Goal: Information Seeking & Learning: Learn about a topic

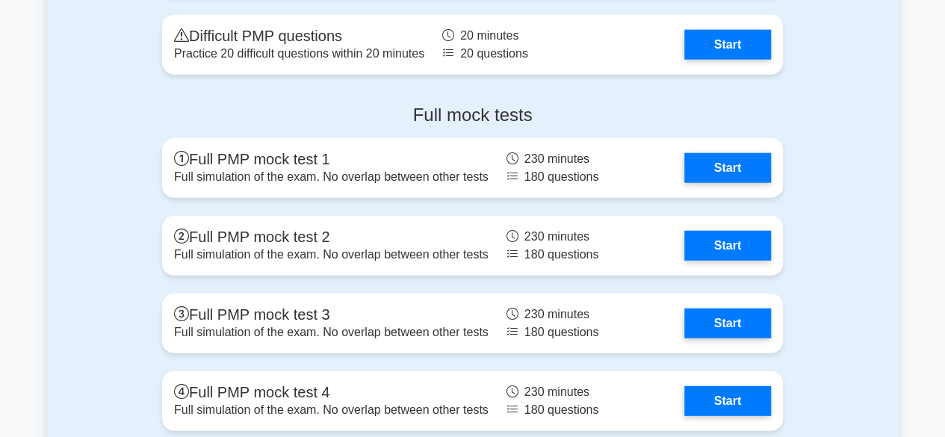
scroll to position [4675, 0]
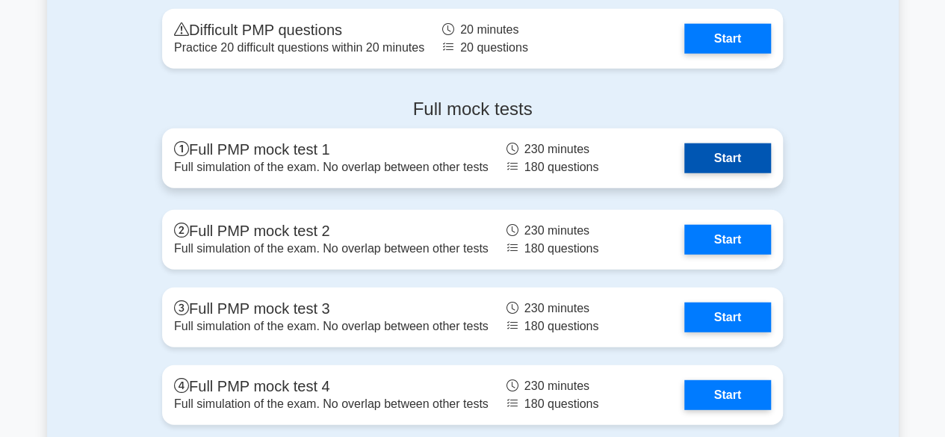
click at [739, 159] on link "Start" at bounding box center [727, 158] width 87 height 30
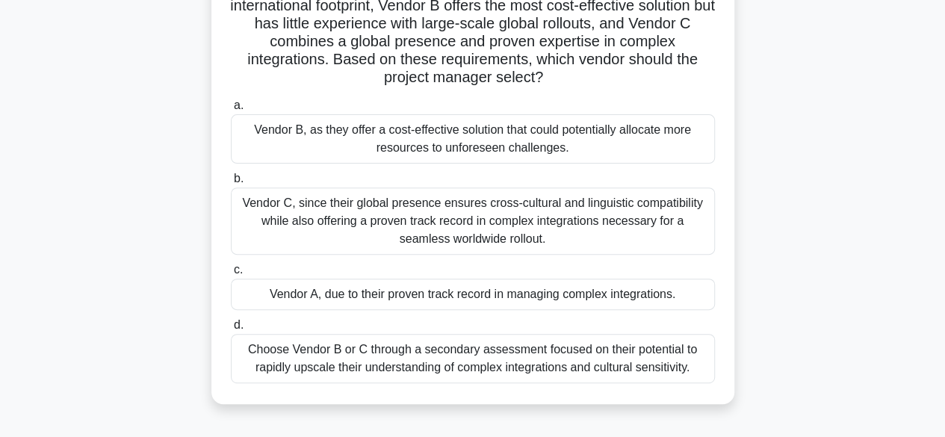
scroll to position [187, 0]
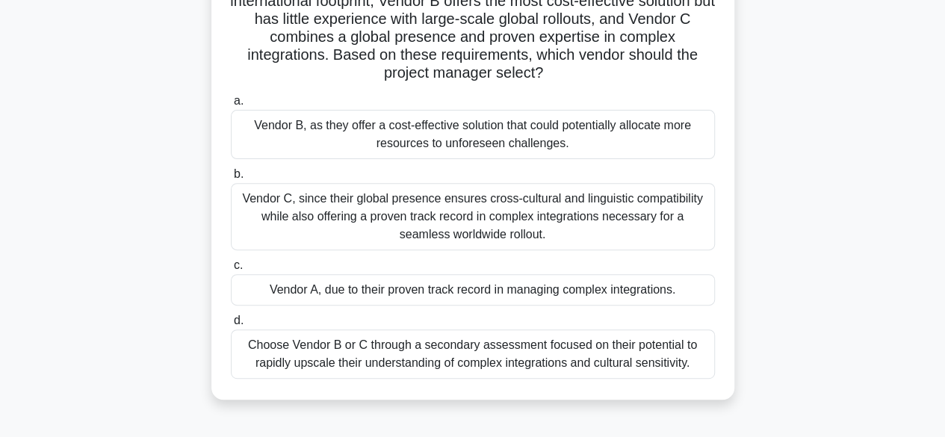
click at [386, 380] on div "A multinational corporation is launching a new, highly complex software develop…" at bounding box center [472, 147] width 511 height 491
click at [368, 350] on div "Choose Vendor B or C through a secondary assessment focused on their potential …" at bounding box center [473, 353] width 484 height 49
click at [231, 326] on input "d. Choose Vendor B or C through a secondary assessment focused on their potenti…" at bounding box center [231, 321] width 0 height 10
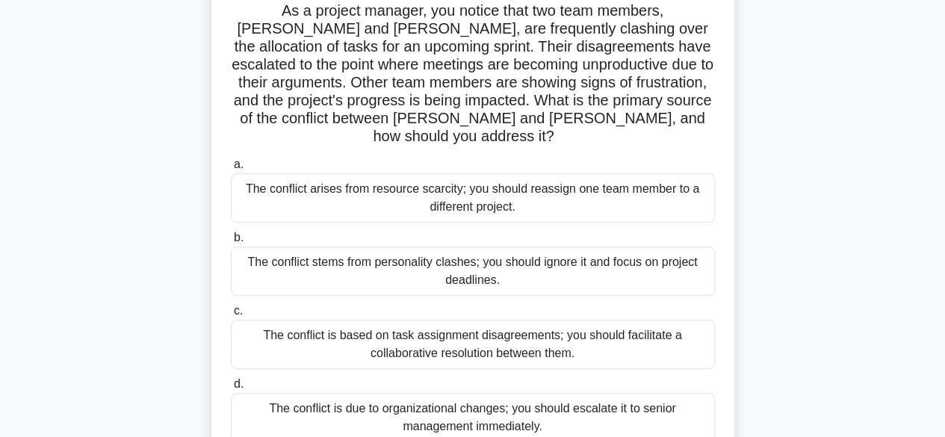
scroll to position [111, 0]
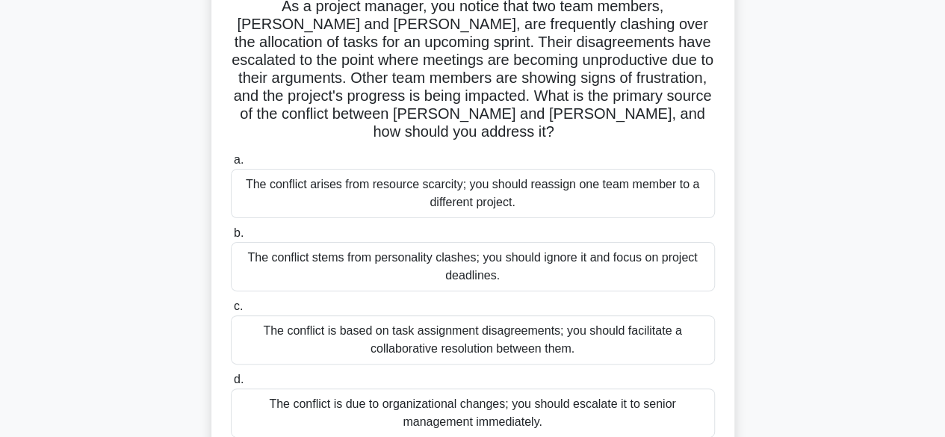
click at [479, 324] on div "The conflict is based on task assignment disagreements; you should facilitate a…" at bounding box center [473, 339] width 484 height 49
click at [231, 311] on input "c. The conflict is based on task assignment disagreements; you should facilitat…" at bounding box center [231, 307] width 0 height 10
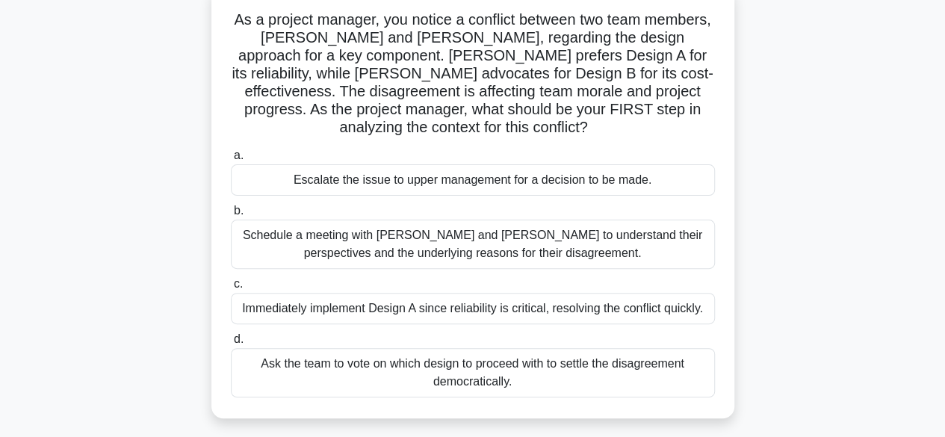
scroll to position [102, 0]
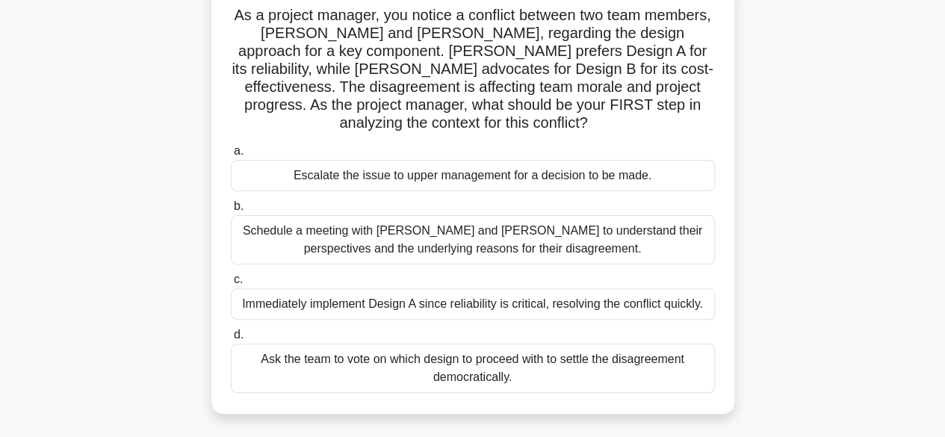
click at [459, 237] on div "Schedule a meeting with Sarah and John to understand their perspectives and the…" at bounding box center [473, 239] width 484 height 49
click at [231, 211] on input "b. Schedule a meeting with Sarah and John to understand their perspectives and …" at bounding box center [231, 207] width 0 height 10
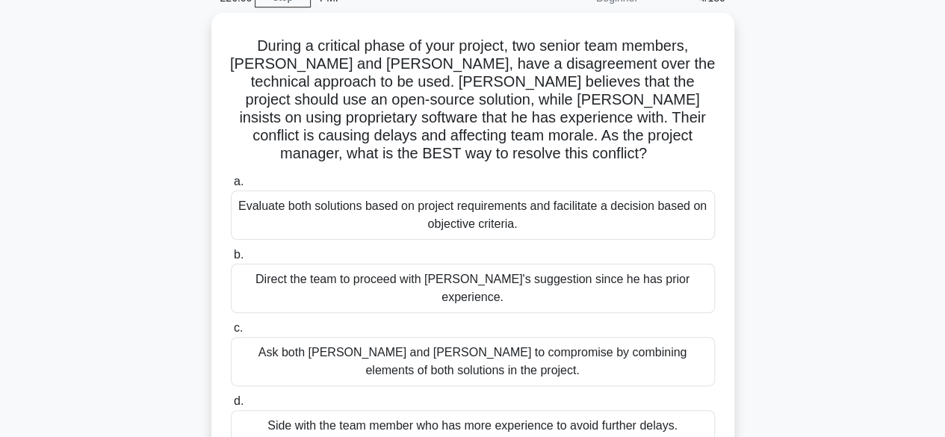
scroll to position [75, 0]
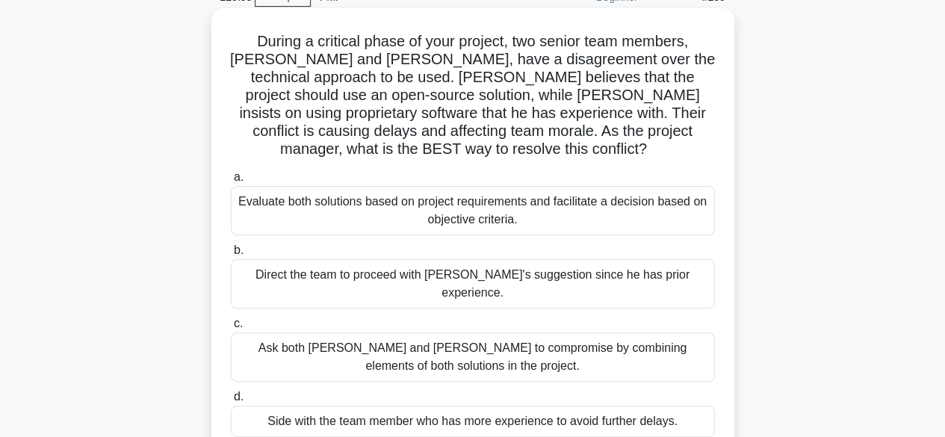
click at [508, 205] on div "Evaluate both solutions based on project requirements and facilitate a decision…" at bounding box center [473, 210] width 484 height 49
click at [231, 182] on input "a. Evaluate both solutions based on project requirements and facilitate a decis…" at bounding box center [231, 178] width 0 height 10
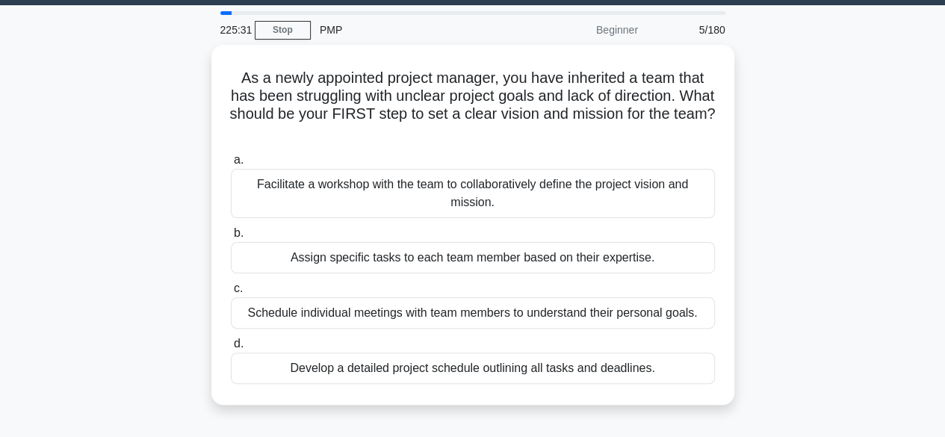
scroll to position [43, 0]
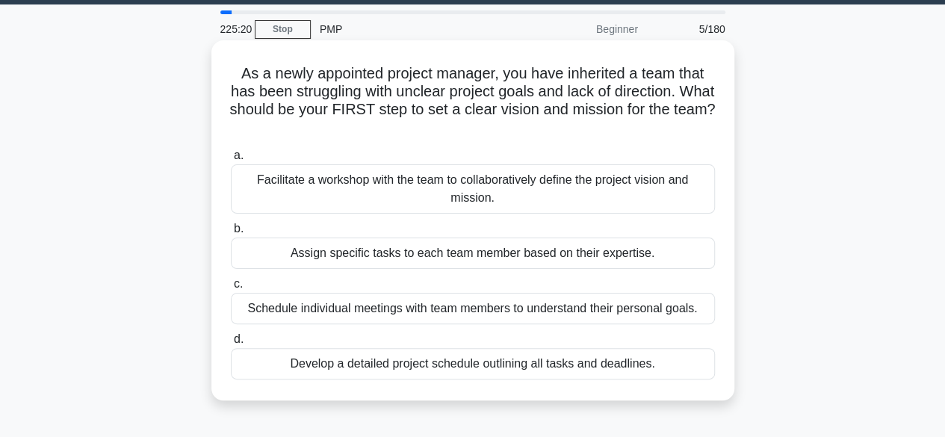
click at [606, 199] on div "Facilitate a workshop with the team to collaboratively define the project visio…" at bounding box center [473, 188] width 484 height 49
click at [231, 161] on input "a. Facilitate a workshop with the team to collaboratively define the project vi…" at bounding box center [231, 156] width 0 height 10
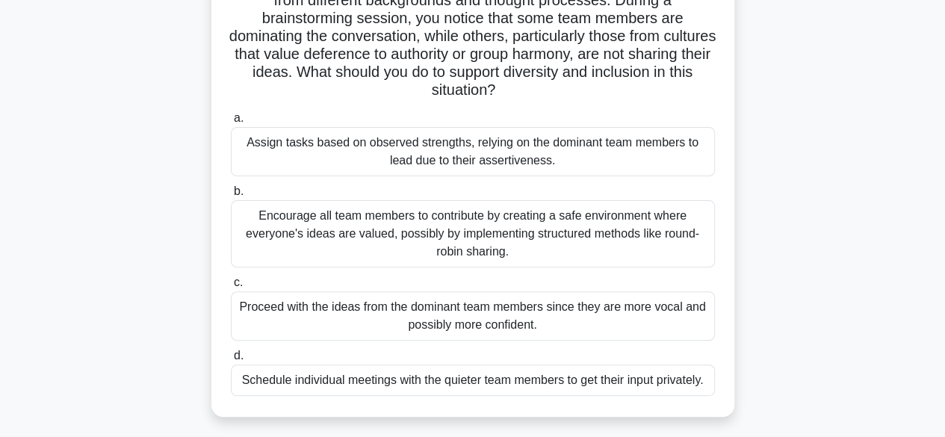
scroll to position [139, 0]
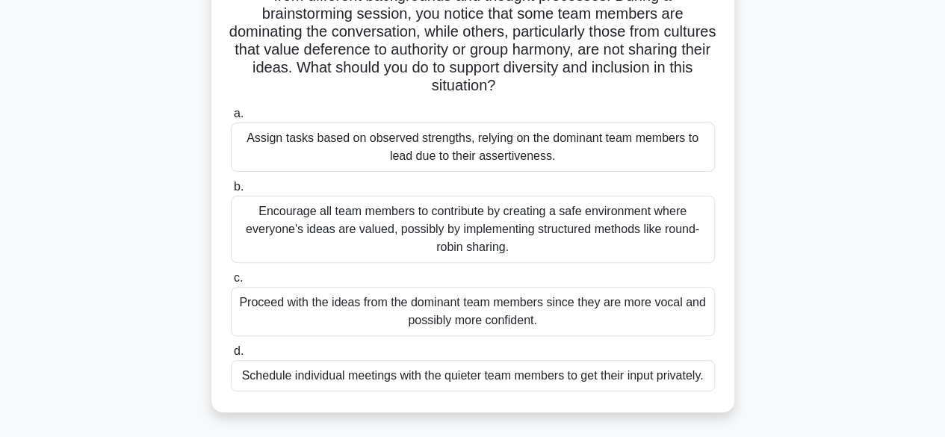
click at [536, 223] on div "Encourage all team members to contribute by creating a safe environment where e…" at bounding box center [473, 229] width 484 height 67
click at [231, 192] on input "b. Encourage all team members to contribute by creating a safe environment wher…" at bounding box center [231, 187] width 0 height 10
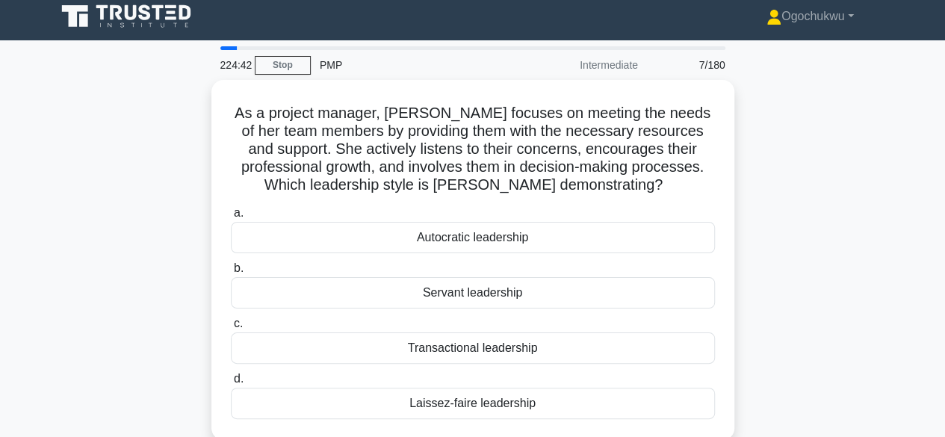
scroll to position [0, 0]
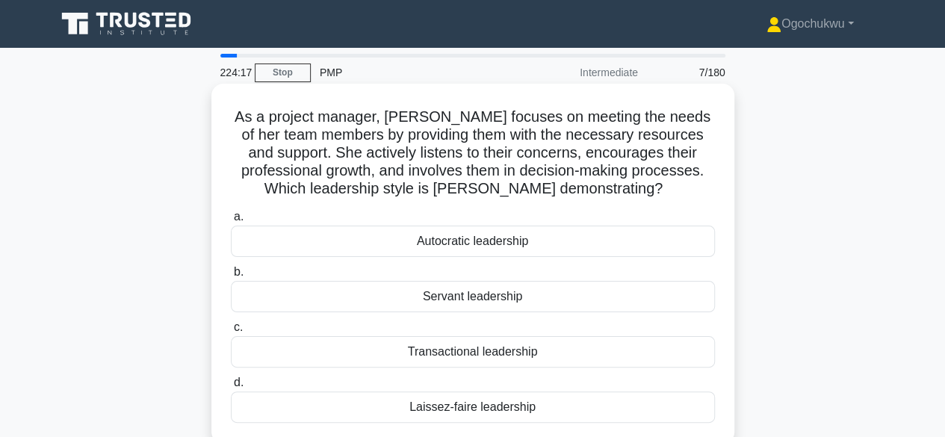
click at [484, 301] on div "Servant leadership" at bounding box center [473, 296] width 484 height 31
click at [231, 277] on input "b. Servant leadership" at bounding box center [231, 272] width 0 height 10
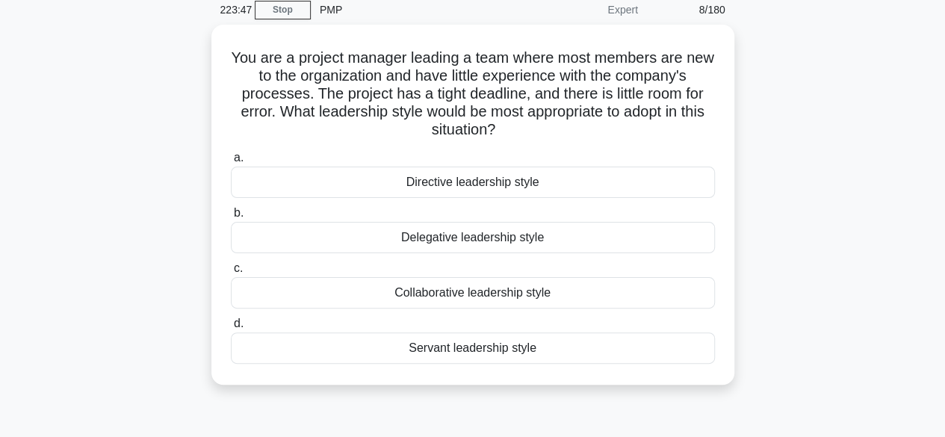
scroll to position [60, 0]
click at [497, 180] on div "Directive leadership style" at bounding box center [473, 181] width 484 height 31
click at [231, 162] on input "a. Directive leadership style" at bounding box center [231, 157] width 0 height 10
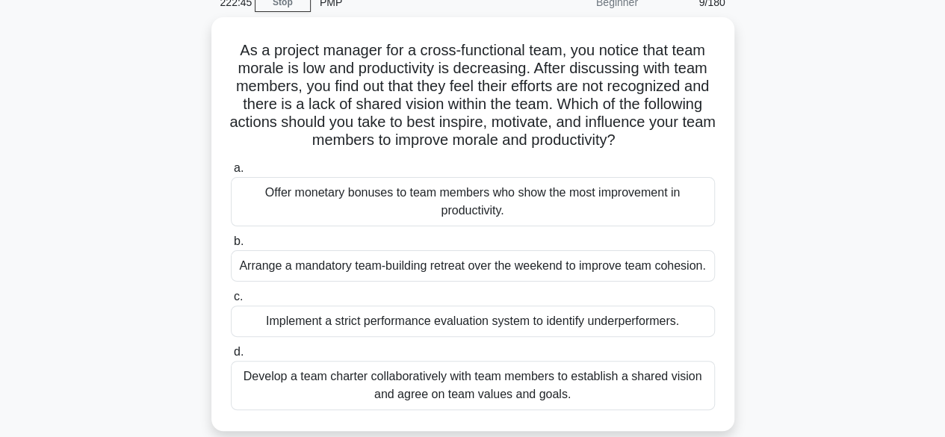
scroll to position [94, 0]
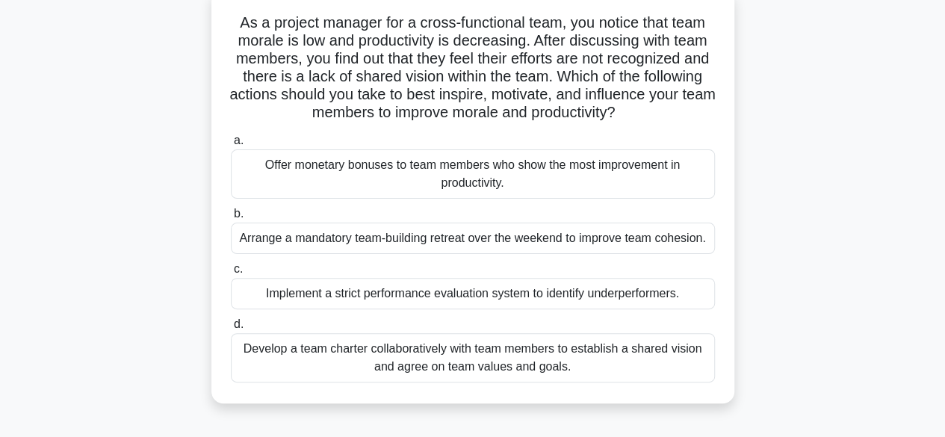
click at [449, 367] on div "Develop a team charter collaboratively with team members to establish a shared …" at bounding box center [473, 357] width 484 height 49
click at [231, 329] on input "d. Develop a team charter collaboratively with team members to establish a shar…" at bounding box center [231, 325] width 0 height 10
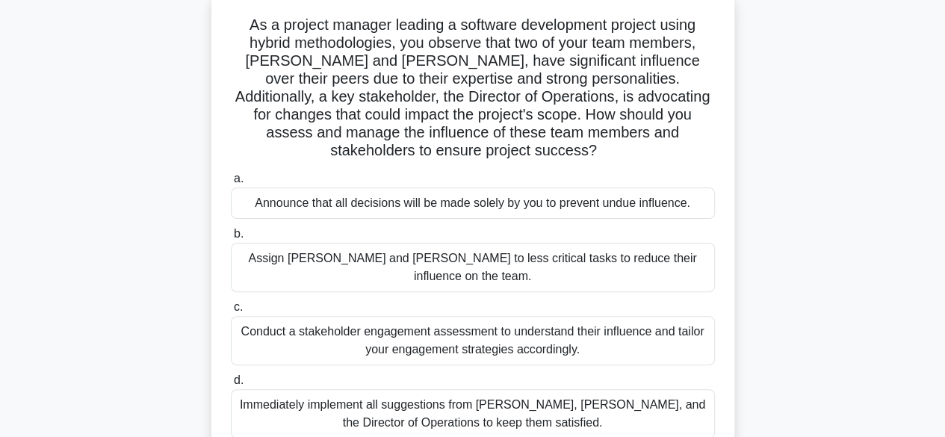
scroll to position [103, 0]
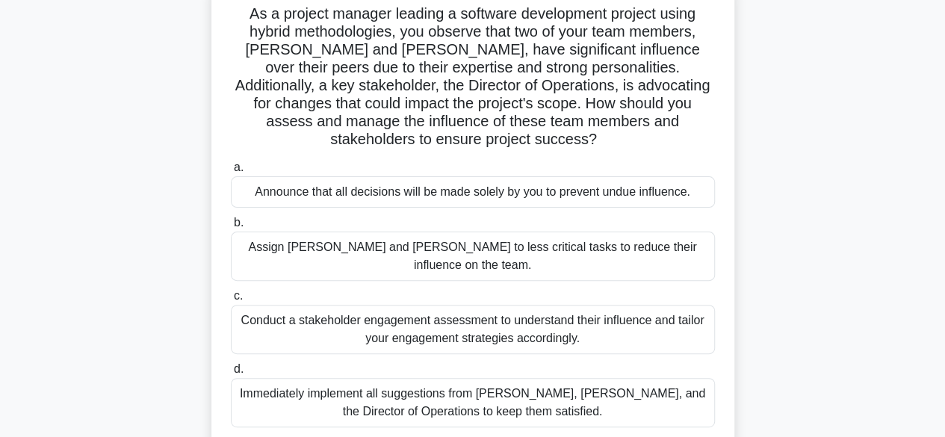
click at [305, 305] on div "Conduct a stakeholder engagement assessment to understand their influence and t…" at bounding box center [473, 329] width 484 height 49
click at [231, 295] on input "c. Conduct a stakeholder engagement assessment to understand their influence an…" at bounding box center [231, 296] width 0 height 10
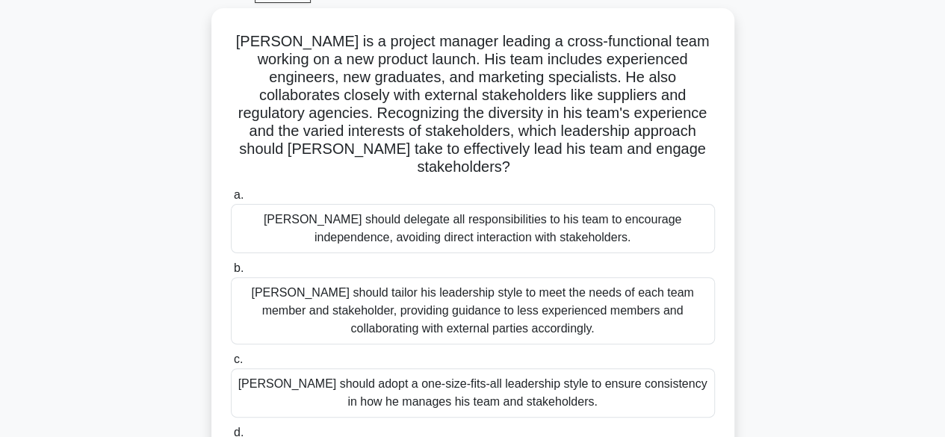
scroll to position [135, 0]
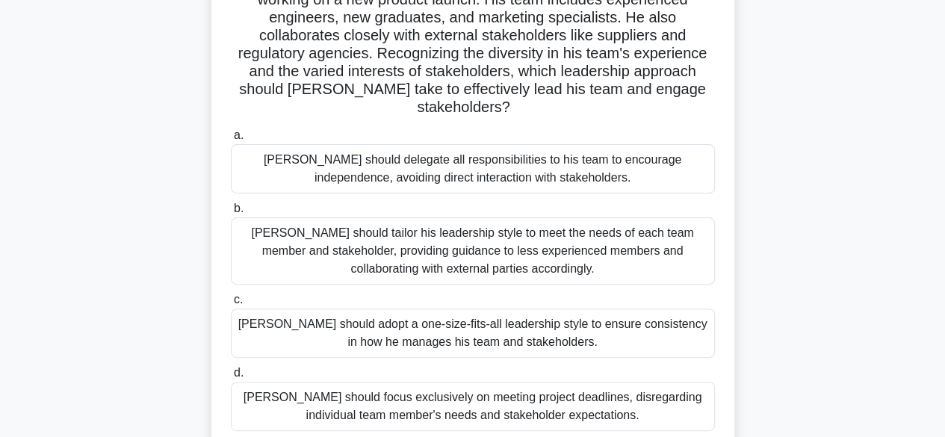
click at [433, 217] on div "John should tailor his leadership style to meet the needs of each team member a…" at bounding box center [473, 250] width 484 height 67
click at [231, 214] on input "b. John should tailor his leadership style to meet the needs of each team membe…" at bounding box center [231, 209] width 0 height 10
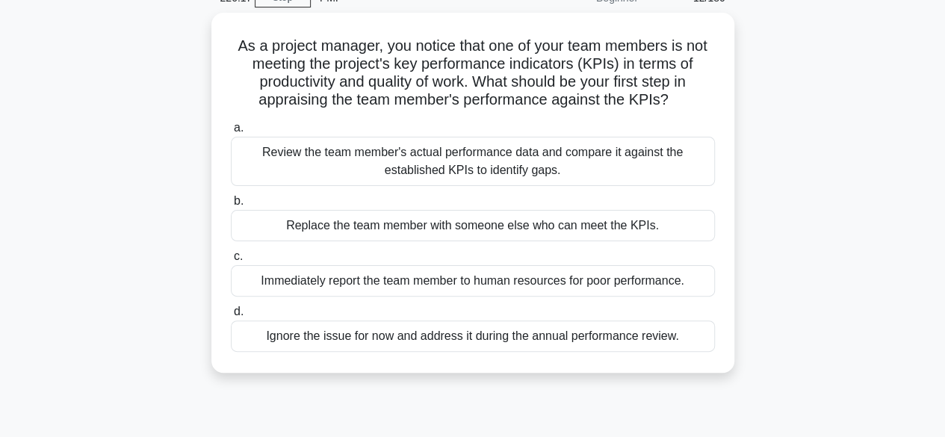
scroll to position [84, 0]
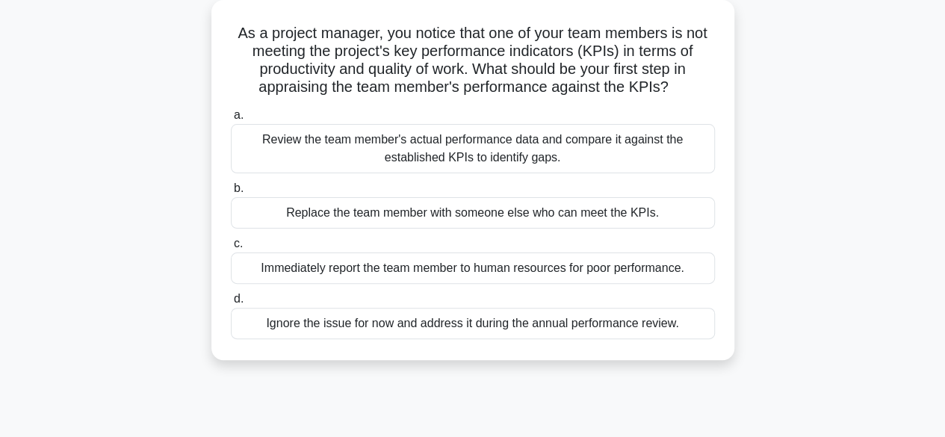
click at [400, 149] on div "Review the team member's actual performance data and compare it against the est…" at bounding box center [473, 148] width 484 height 49
click at [231, 120] on input "a. Review the team member's actual performance data and compare it against the …" at bounding box center [231, 116] width 0 height 10
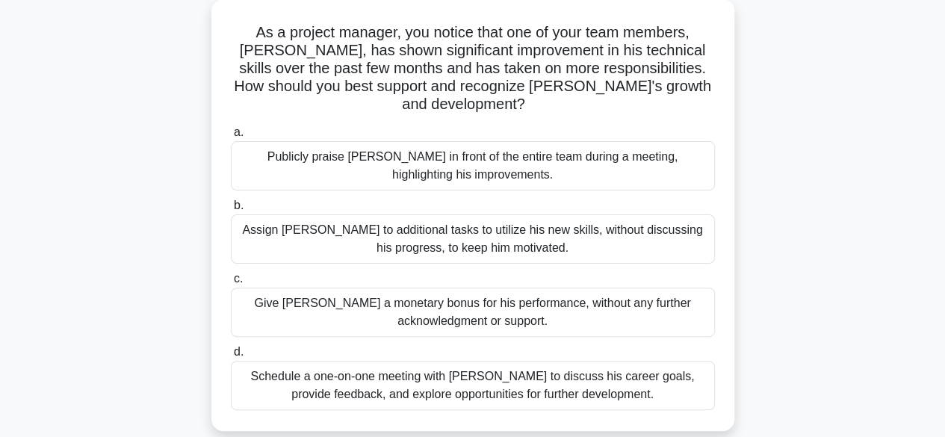
scroll to position [90, 0]
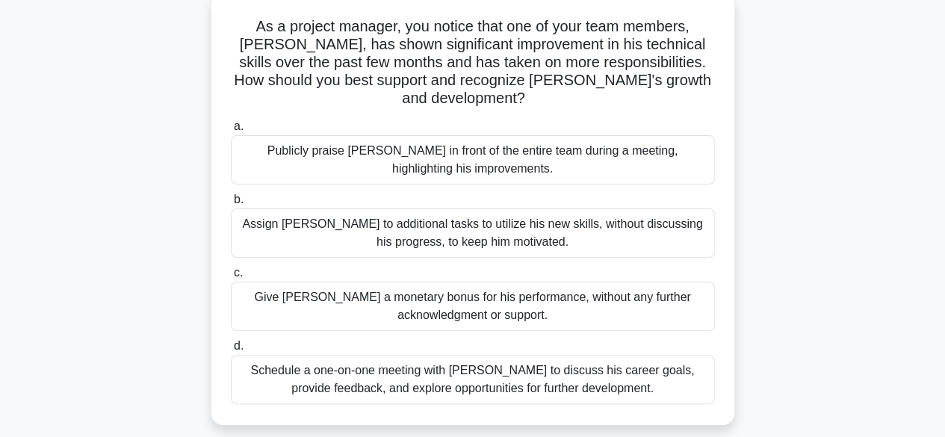
click at [524, 355] on div "Schedule a one-on-one meeting with Alex to discuss his career goals, provide fe…" at bounding box center [473, 379] width 484 height 49
click at [231, 351] on input "d. Schedule a one-on-one meeting with Alex to discuss his career goals, provide…" at bounding box center [231, 346] width 0 height 10
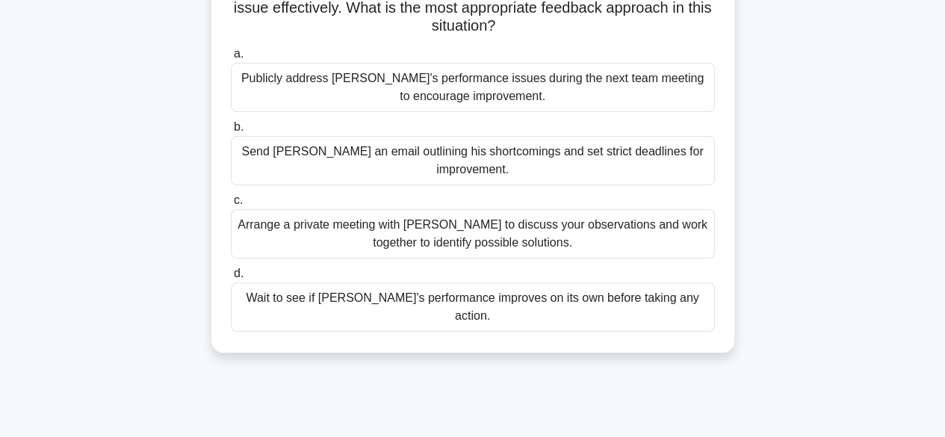
scroll to position [181, 0]
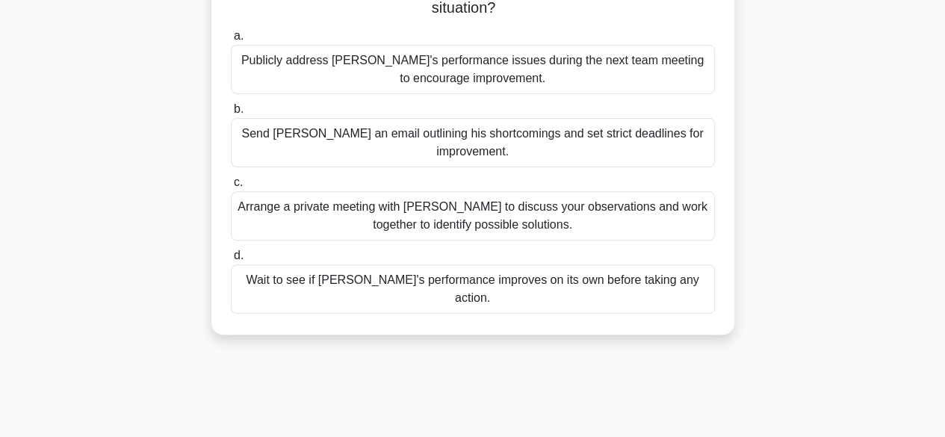
click at [494, 199] on div "Arrange a private meeting with Alex to discuss your observations and work toget…" at bounding box center [473, 215] width 484 height 49
click at [231, 187] on input "c. Arrange a private meeting with Alex to discuss your observations and work to…" at bounding box center [231, 183] width 0 height 10
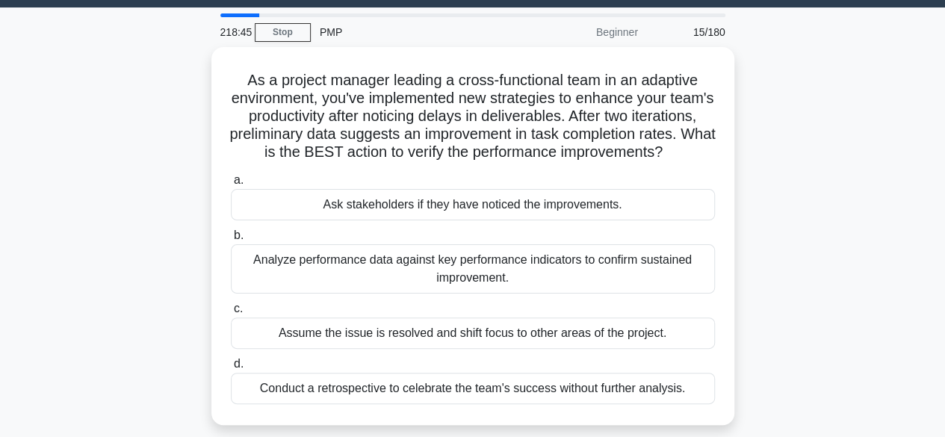
scroll to position [42, 0]
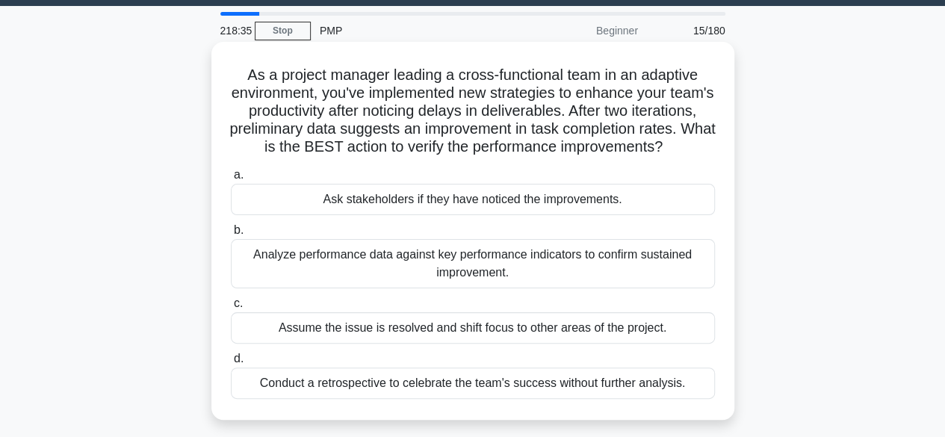
click at [532, 282] on div "Analyze performance data against key performance indicators to confirm sustaine…" at bounding box center [473, 263] width 484 height 49
click at [231, 235] on input "b. Analyze performance data against key performance indicators to confirm susta…" at bounding box center [231, 231] width 0 height 10
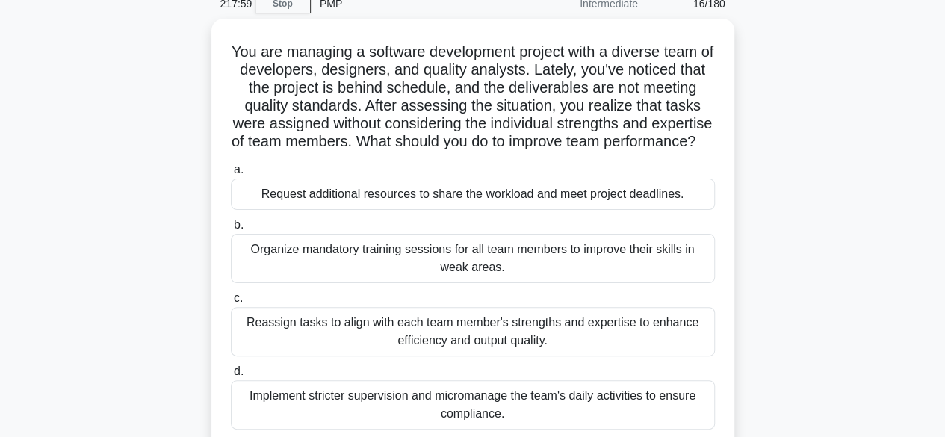
scroll to position [81, 0]
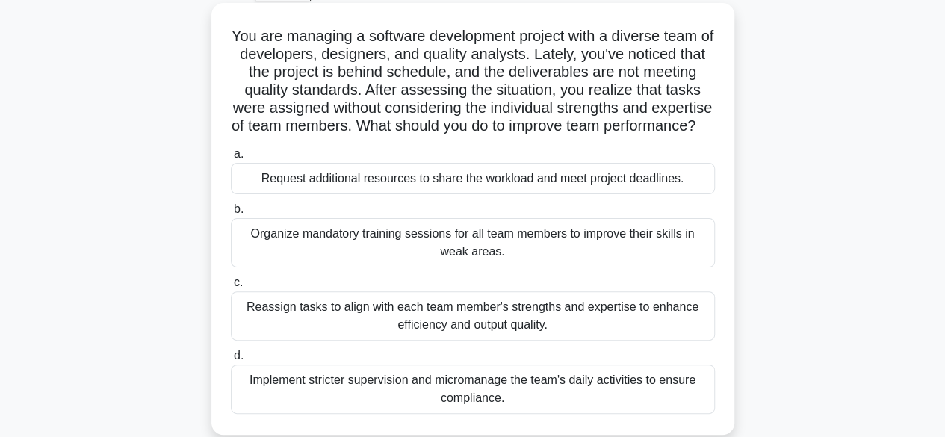
click at [505, 334] on div "Reassign tasks to align with each team member's strengths and expertise to enha…" at bounding box center [473, 315] width 484 height 49
click at [231, 288] on input "c. Reassign tasks to align with each team member's strengths and expertise to e…" at bounding box center [231, 283] width 0 height 10
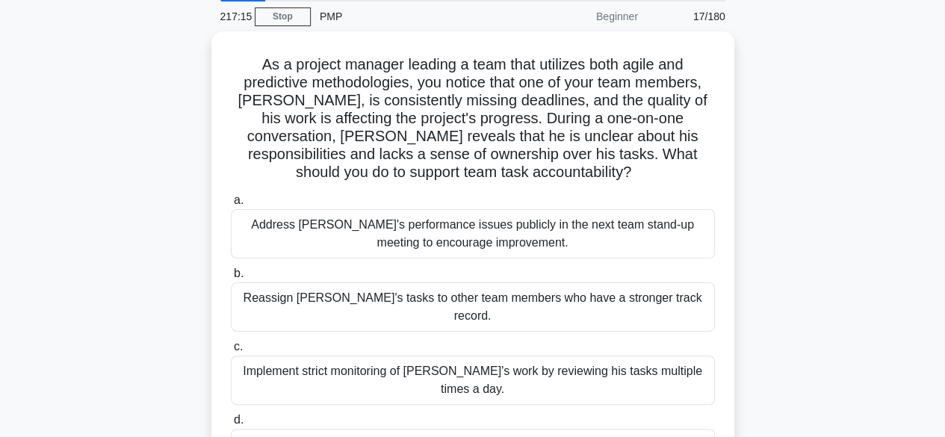
scroll to position [122, 0]
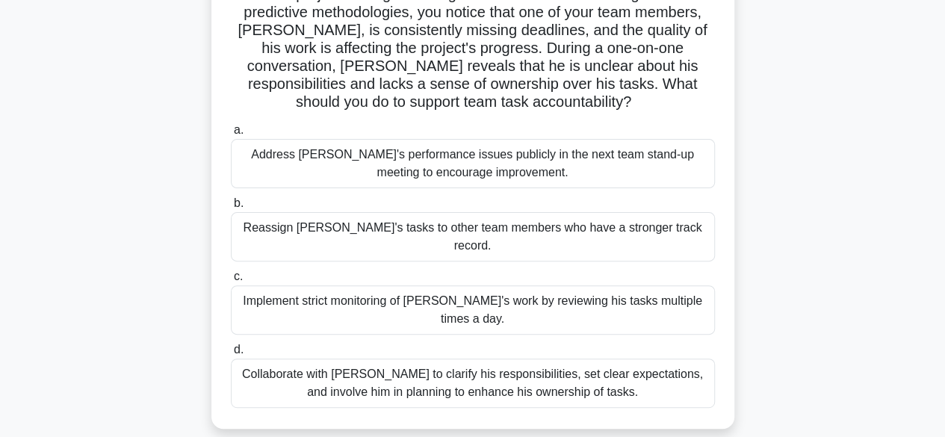
click at [567, 358] on div "Collaborate with Alex to clarify his responsibilities, set clear expectations, …" at bounding box center [473, 382] width 484 height 49
click at [231, 355] on input "d. Collaborate with Alex to clarify his responsibilities, set clear expectation…" at bounding box center [231, 350] width 0 height 10
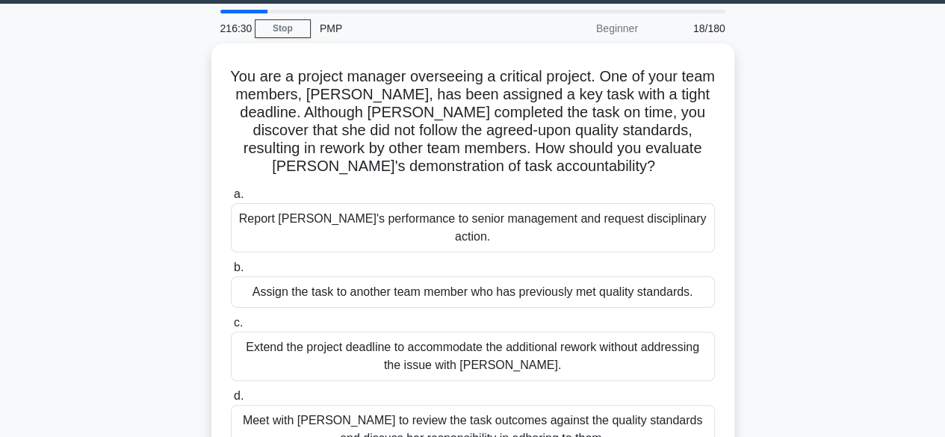
scroll to position [72, 0]
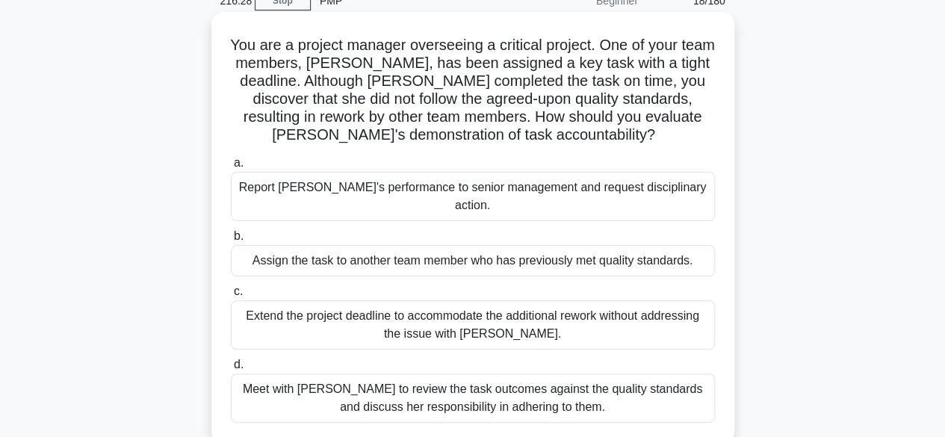
click at [470, 379] on div "Meet with Priya to review the task outcomes against the quality standards and d…" at bounding box center [473, 397] width 484 height 49
click at [231, 370] on input "d. Meet with Priya to review the task outcomes against the quality standards an…" at bounding box center [231, 365] width 0 height 10
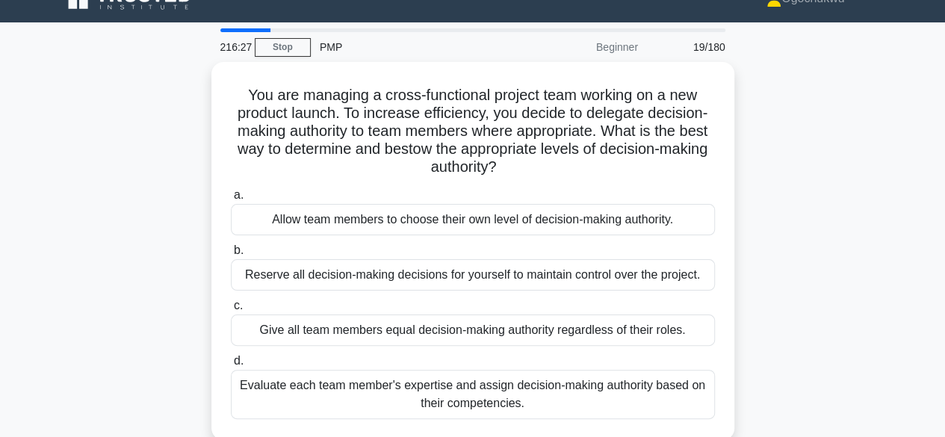
scroll to position [0, 0]
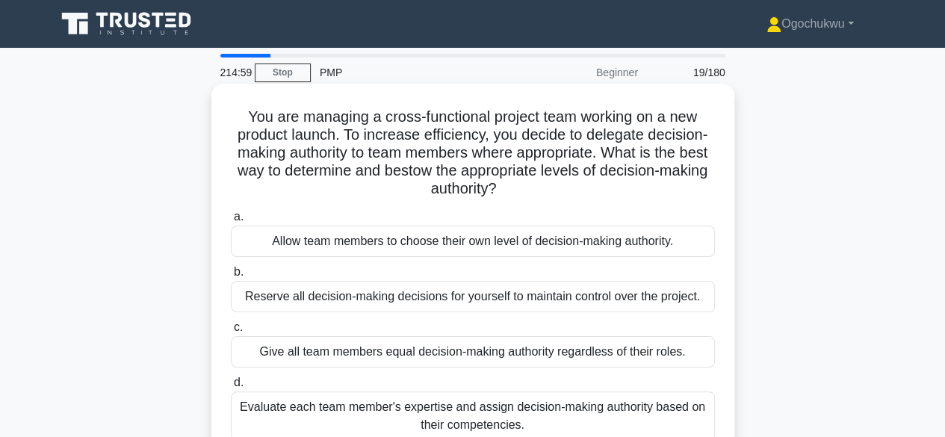
click at [481, 249] on div "Allow team members to choose their own level of decision-making authority." at bounding box center [473, 241] width 484 height 31
click at [231, 222] on input "a. Allow team members to choose their own level of decision-making authority." at bounding box center [231, 217] width 0 height 10
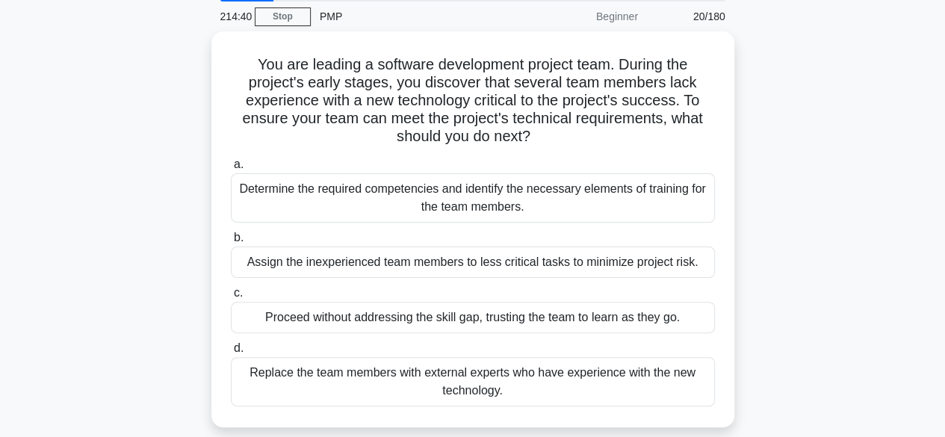
scroll to position [66, 0]
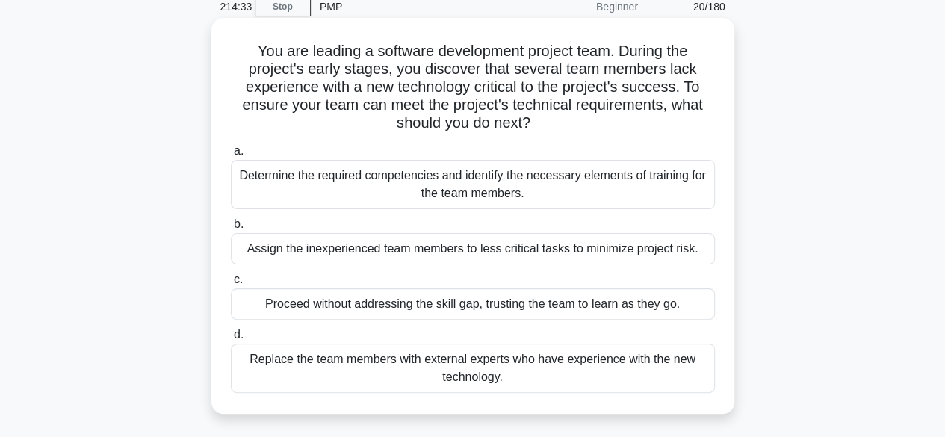
click at [507, 192] on div "Determine the required competencies and identify the necessary elements of trai…" at bounding box center [473, 184] width 484 height 49
click at [231, 156] on input "a. Determine the required competencies and identify the necessary elements of t…" at bounding box center [231, 151] width 0 height 10
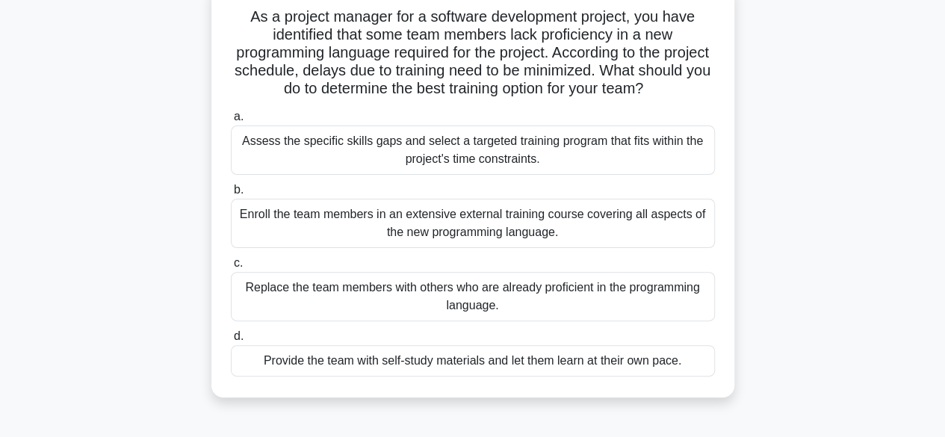
scroll to position [103, 0]
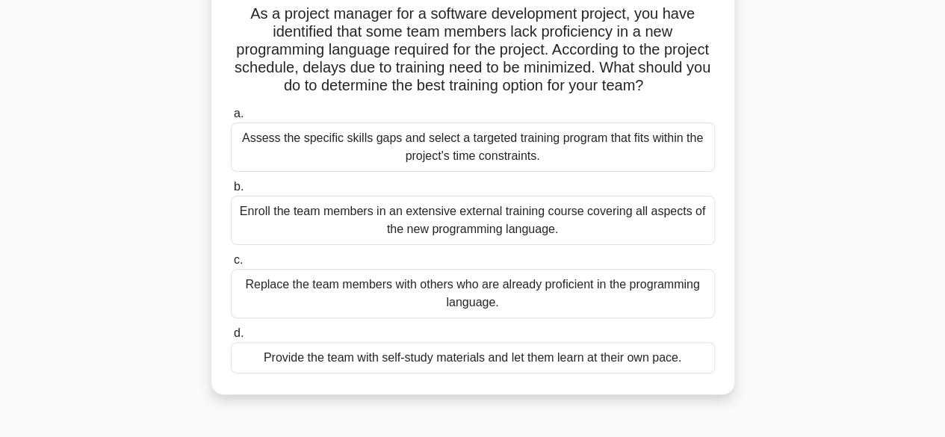
click at [583, 152] on div "Assess the specific skills gaps and select a targeted training program that fit…" at bounding box center [473, 146] width 484 height 49
click at [231, 119] on input "a. Assess the specific skills gaps and select a targeted training program that …" at bounding box center [231, 114] width 0 height 10
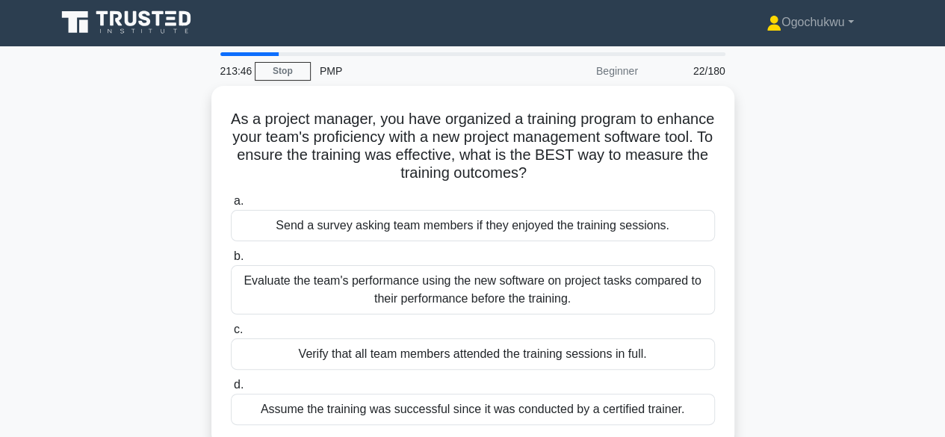
scroll to position [0, 0]
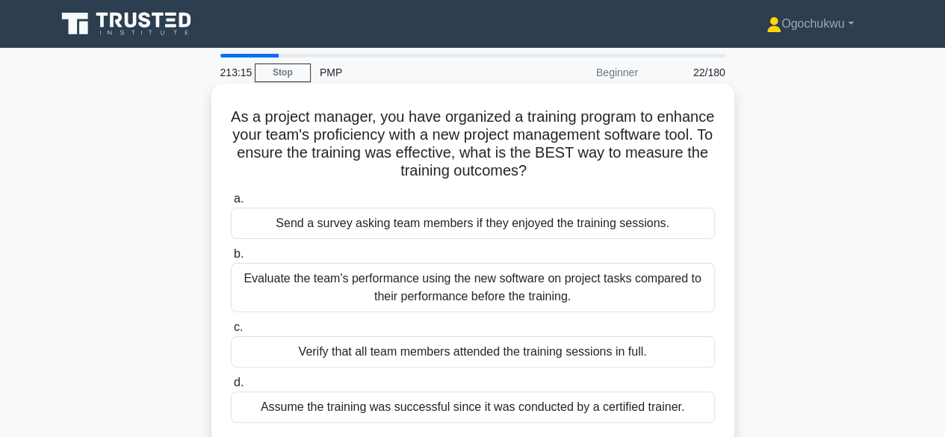
click at [554, 305] on div "Evaluate the team's performance using the new software on project tasks compare…" at bounding box center [473, 287] width 484 height 49
click at [231, 259] on input "b. Evaluate the team's performance using the new software on project tasks comp…" at bounding box center [231, 254] width 0 height 10
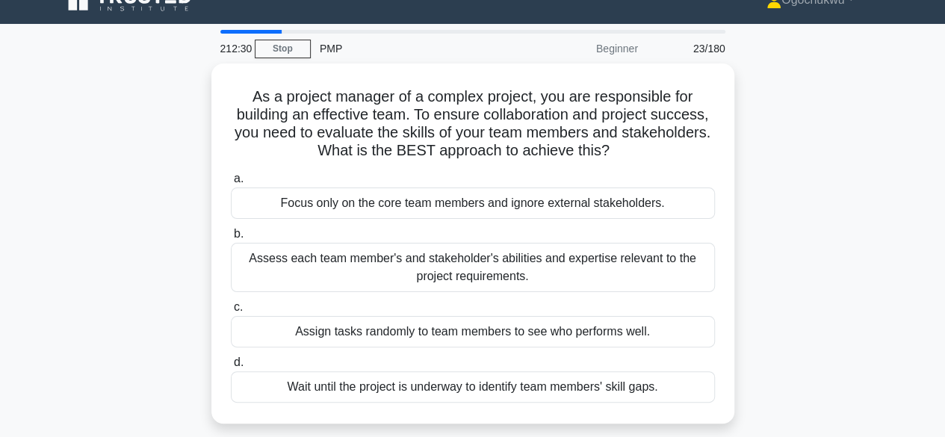
scroll to position [27, 0]
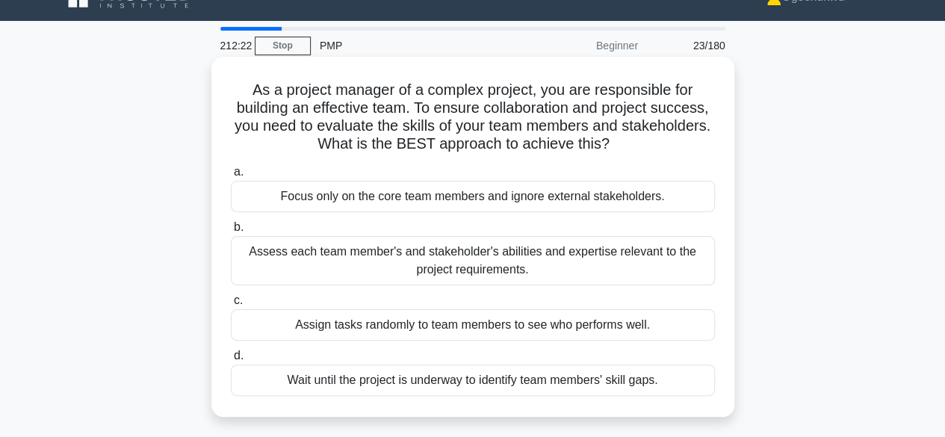
click at [518, 255] on div "Assess each team member's and stakeholder's abilities and expertise relevant to…" at bounding box center [473, 260] width 484 height 49
click at [231, 232] on input "b. Assess each team member's and stakeholder's abilities and expertise relevant…" at bounding box center [231, 228] width 0 height 10
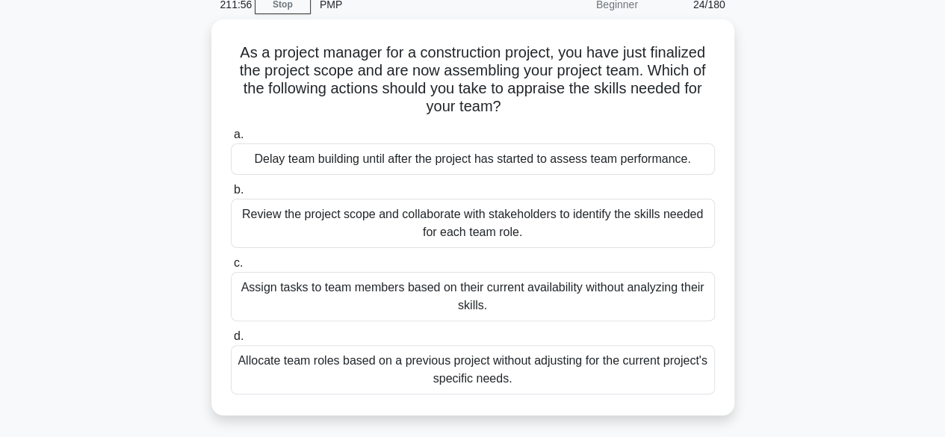
scroll to position [75, 0]
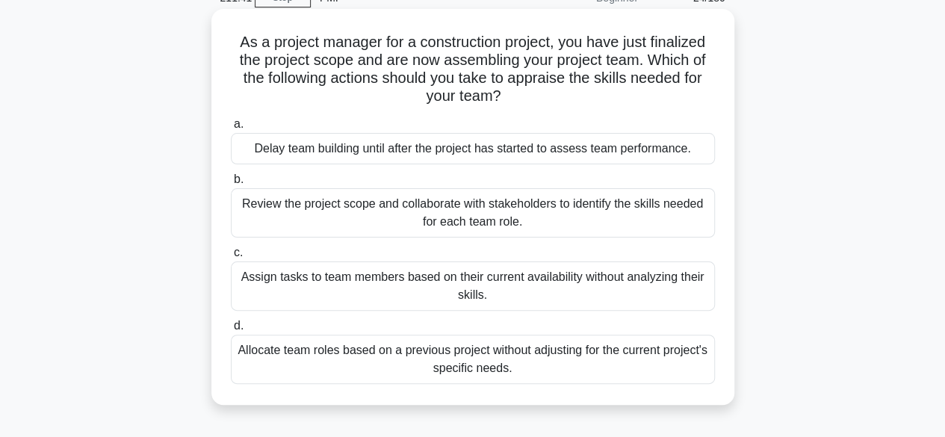
click at [529, 217] on div "Review the project scope and collaborate with stakeholders to identify the skil…" at bounding box center [473, 212] width 484 height 49
click at [231, 184] on input "b. Review the project scope and collaborate with stakeholders to identify the s…" at bounding box center [231, 180] width 0 height 10
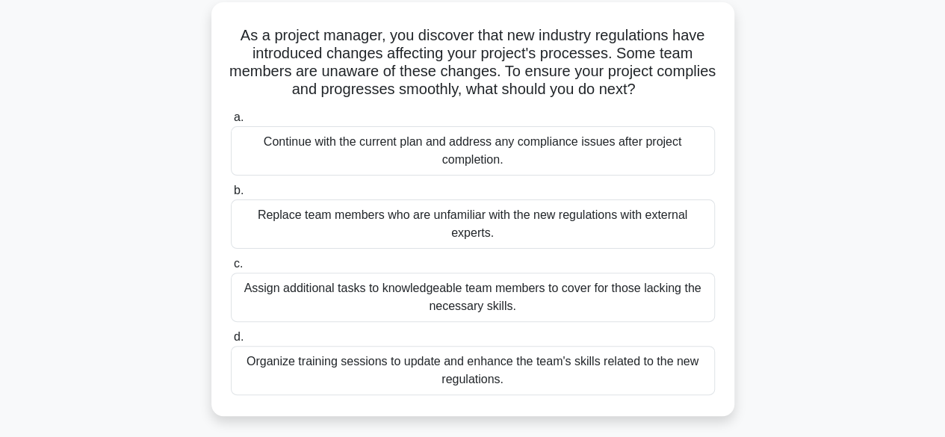
scroll to position [87, 0]
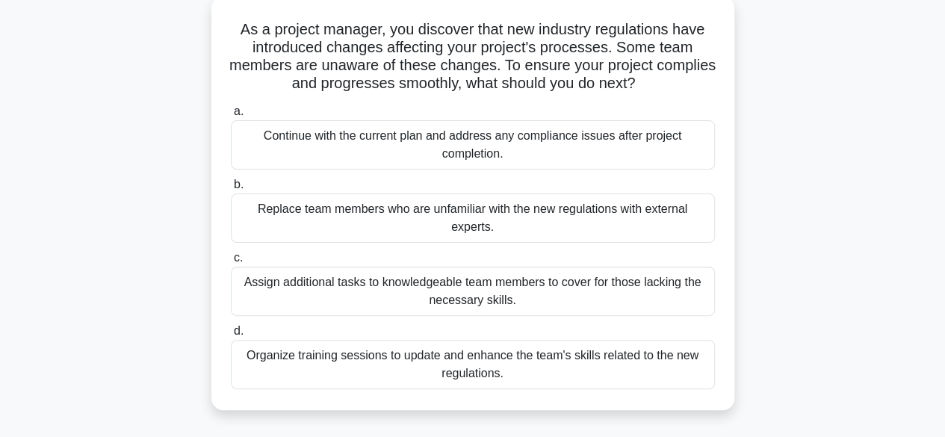
click at [562, 363] on div "Organize training sessions to update and enhance the team's skills related to t…" at bounding box center [473, 364] width 484 height 49
click at [231, 336] on input "d. Organize training sessions to update and enhance the team's skills related t…" at bounding box center [231, 331] width 0 height 10
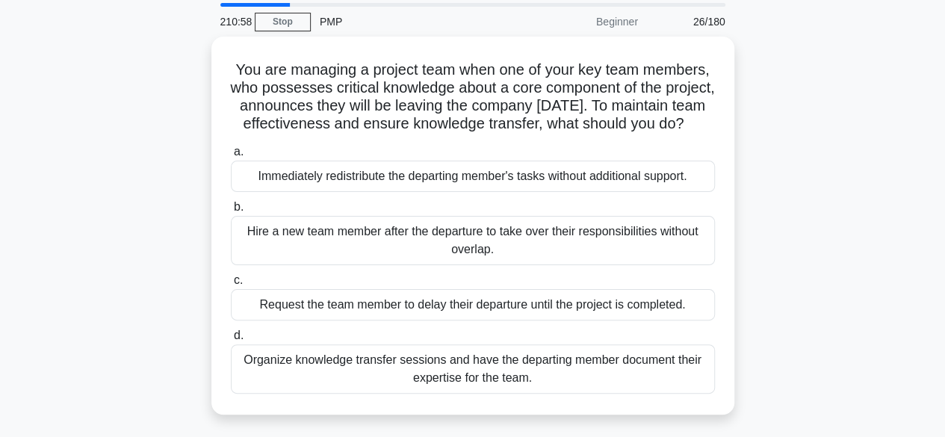
scroll to position [94, 0]
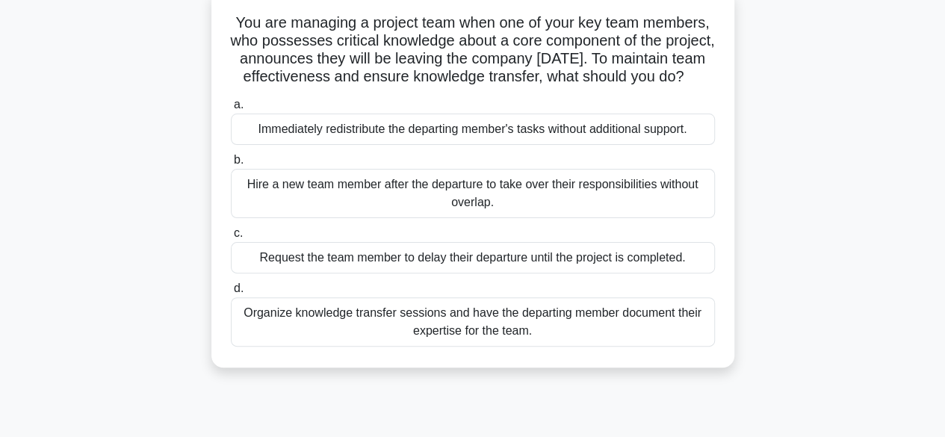
click at [487, 340] on div "Organize knowledge transfer sessions and have the departing member document the…" at bounding box center [473, 321] width 484 height 49
click at [231, 293] on input "d. Organize knowledge transfer sessions and have the departing member document …" at bounding box center [231, 289] width 0 height 10
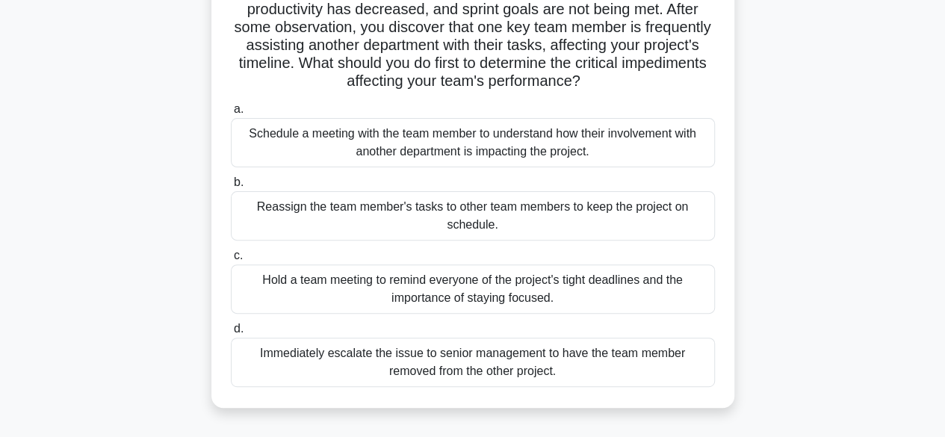
scroll to position [126, 0]
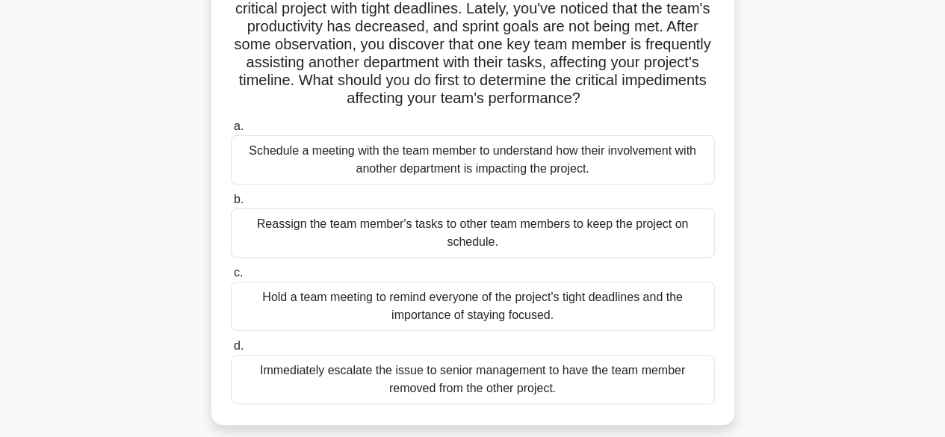
click at [456, 168] on div "Schedule a meeting with the team member to understand how their involvement wit…" at bounding box center [473, 159] width 484 height 49
click at [231, 131] on input "a. Schedule a meeting with the team member to understand how their involvement …" at bounding box center [231, 127] width 0 height 10
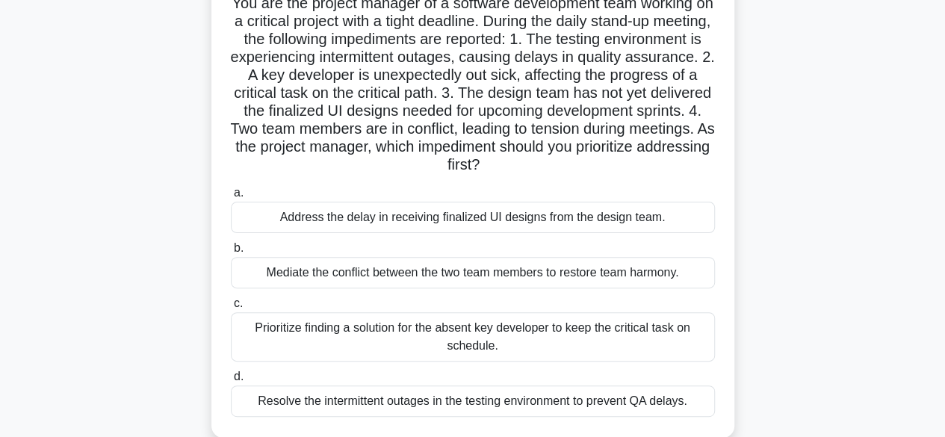
scroll to position [63, 0]
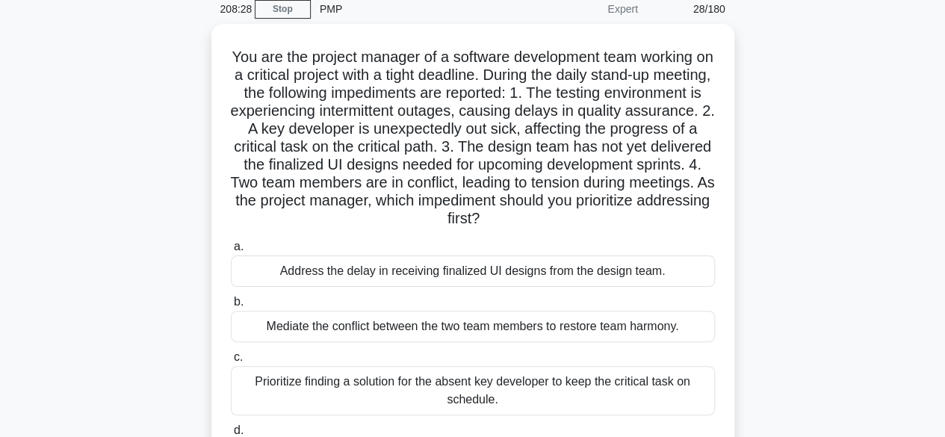
click at [942, 174] on main "208:28 Stop PMP Expert 28/180 You are the project manager of a software develop…" at bounding box center [472, 363] width 945 height 759
click at [942, 174] on main "208:05 Stop PMP Expert 28/180 You are the project manager of a software develop…" at bounding box center [472, 363] width 945 height 759
drag, startPoint x: 942, startPoint y: 174, endPoint x: 947, endPoint y: 184, distance: 11.4
click at [944, 184] on html "Ogochukwu Profile Settings Profile" at bounding box center [472, 340] width 945 height 807
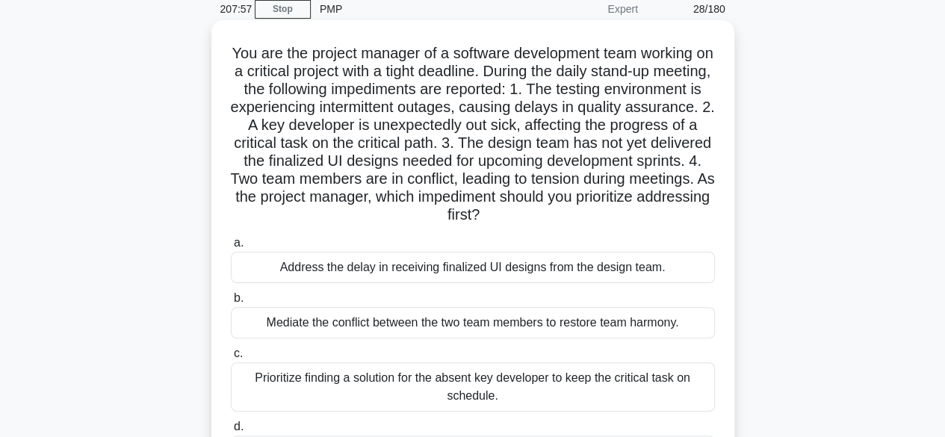
click at [469, 395] on div "Prioritize finding a solution for the absent key developer to keep the critical…" at bounding box center [473, 386] width 484 height 49
click at [231, 358] on input "c. Prioritize finding a solution for the absent key developer to keep the criti…" at bounding box center [231, 354] width 0 height 10
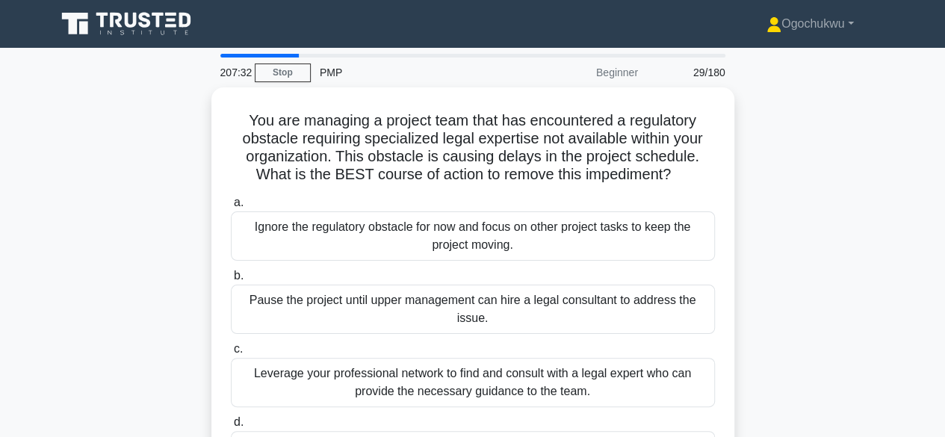
scroll to position [78, 0]
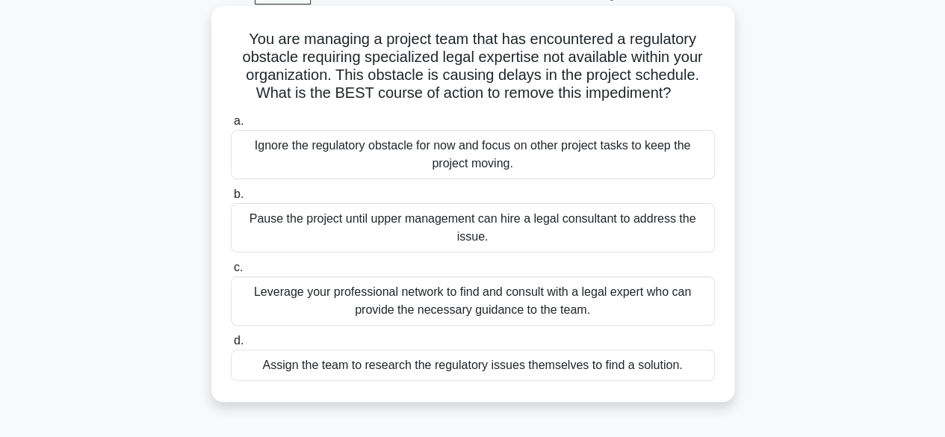
click at [447, 310] on div "Leverage your professional network to find and consult with a legal expert who …" at bounding box center [473, 300] width 484 height 49
click at [231, 273] on input "c. Leverage your professional network to find and consult with a legal expert w…" at bounding box center [231, 268] width 0 height 10
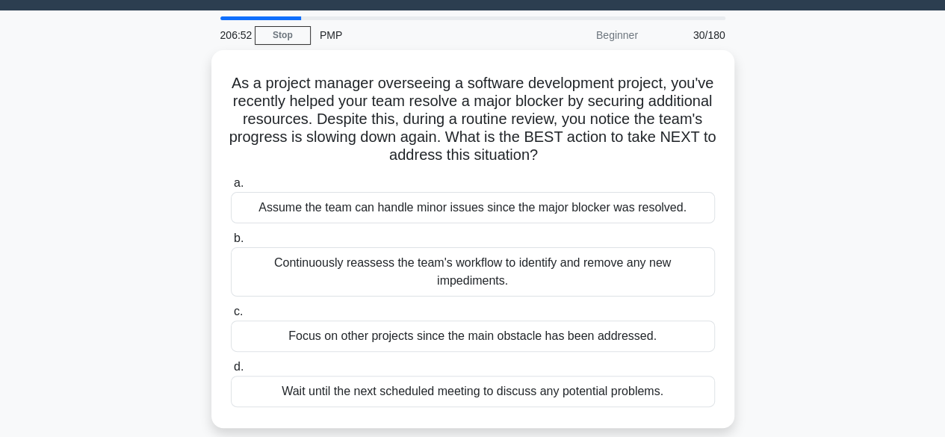
scroll to position [70, 0]
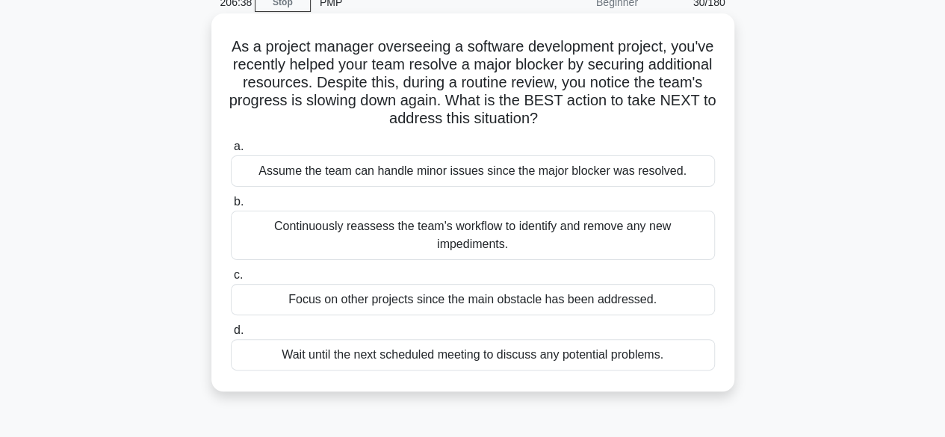
click at [517, 225] on div "Continuously reassess the team's workflow to identify and remove any new impedi…" at bounding box center [473, 235] width 484 height 49
click at [231, 207] on input "b. Continuously reassess the team's workflow to identify and remove any new imp…" at bounding box center [231, 202] width 0 height 10
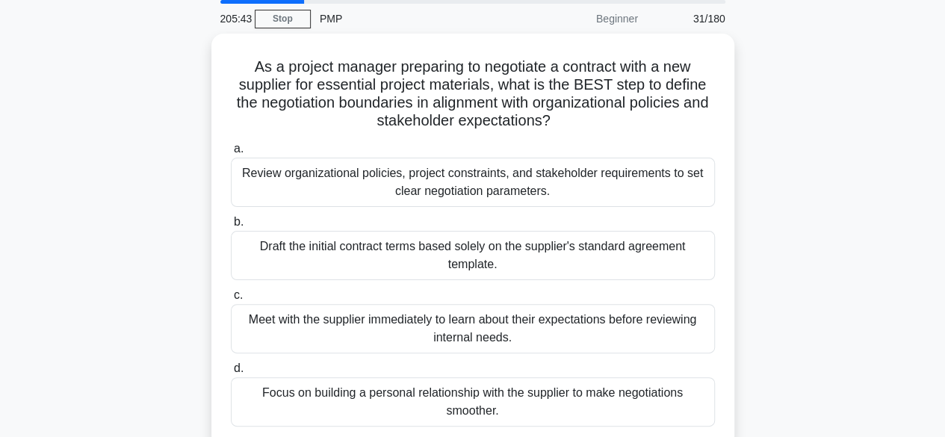
scroll to position [45, 0]
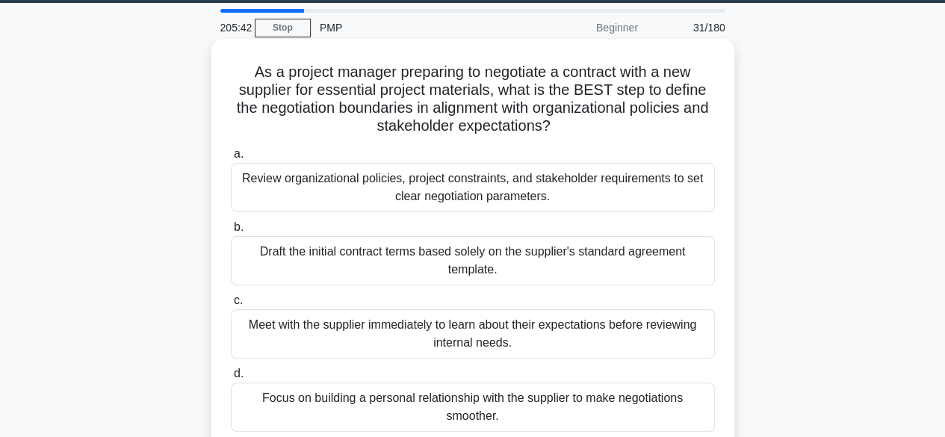
click at [436, 198] on div "Review organizational policies, project constraints, and stakeholder requiremen…" at bounding box center [473, 187] width 484 height 49
click at [231, 159] on input "a. Review organizational policies, project constraints, and stakeholder require…" at bounding box center [231, 154] width 0 height 10
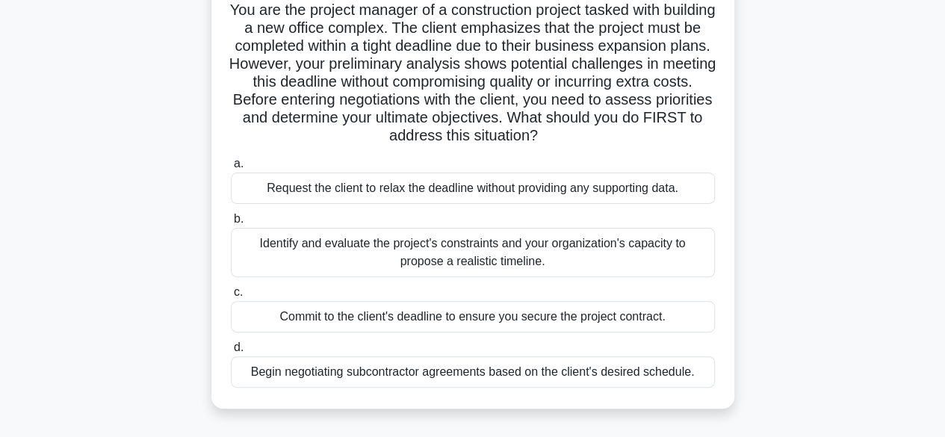
scroll to position [112, 0]
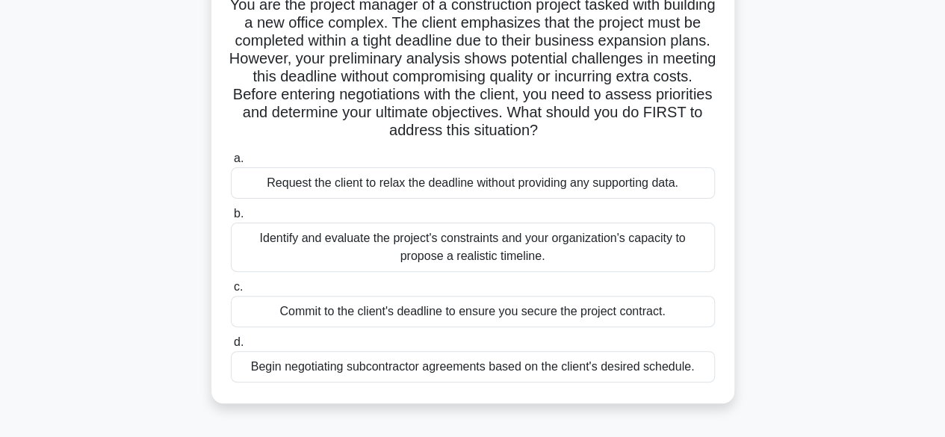
click at [415, 262] on div "Identify and evaluate the project's constraints and your organization's capacit…" at bounding box center [473, 247] width 484 height 49
click at [231, 219] on input "b. Identify and evaluate the project's constraints and your organization's capa…" at bounding box center [231, 214] width 0 height 10
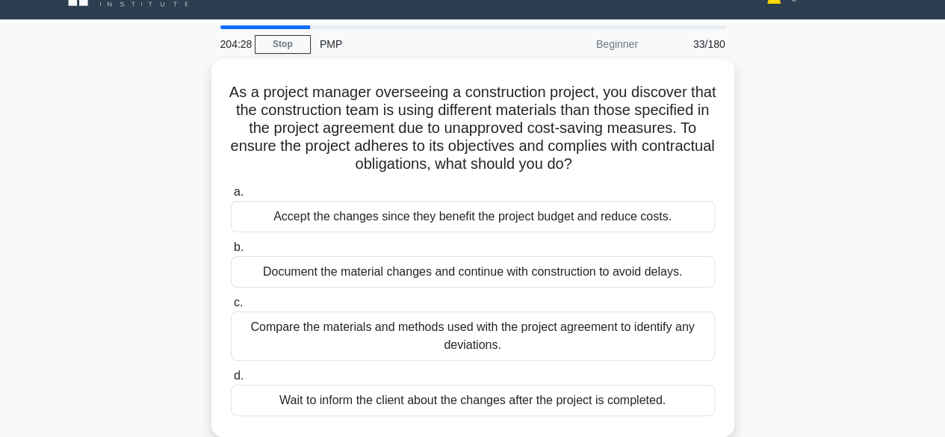
scroll to position [69, 0]
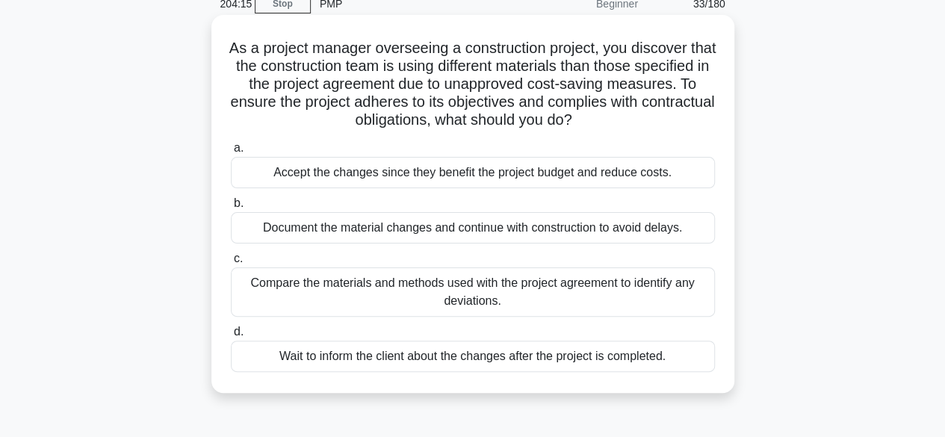
click at [379, 282] on div "Compare the materials and methods used with the project agreement to identify a…" at bounding box center [473, 291] width 484 height 49
click at [231, 264] on input "c. Compare the materials and methods used with the project agreement to identif…" at bounding box center [231, 259] width 0 height 10
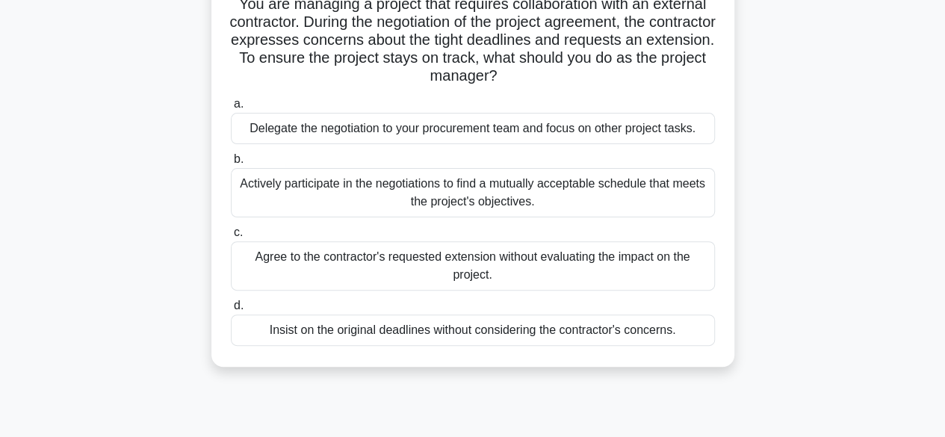
scroll to position [122, 0]
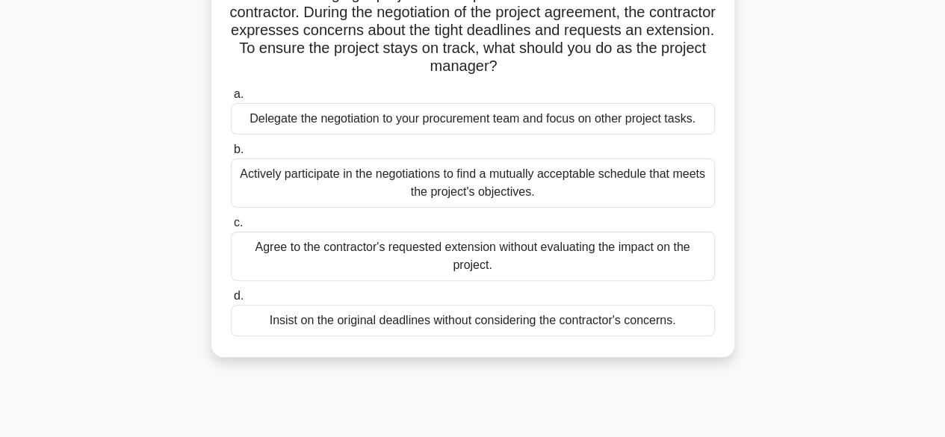
click at [487, 190] on div "Actively participate in the negotiations to find a mutually acceptable schedule…" at bounding box center [473, 182] width 484 height 49
click at [231, 155] on input "b. Actively participate in the negotiations to find a mutually acceptable sched…" at bounding box center [231, 150] width 0 height 10
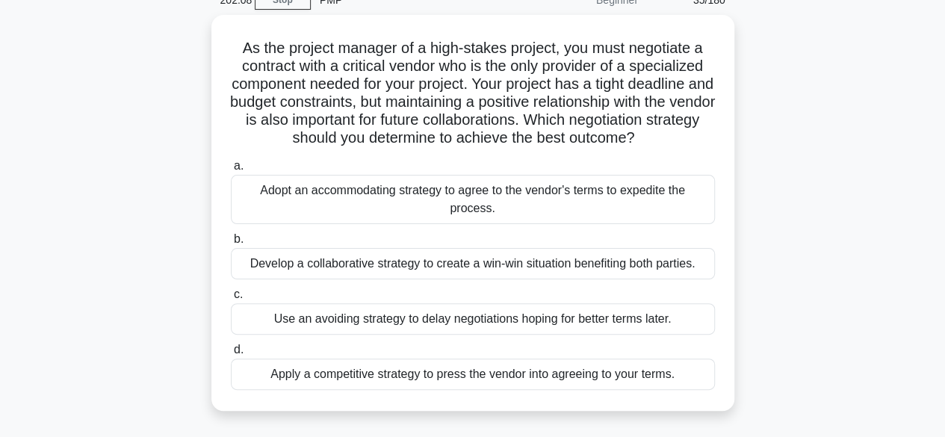
scroll to position [85, 0]
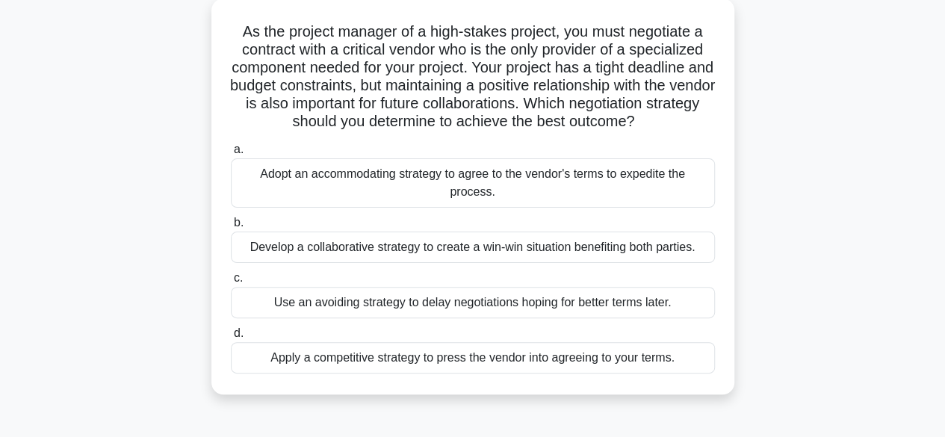
click at [612, 249] on div "Develop a collaborative strategy to create a win-win situation benefiting both …" at bounding box center [473, 246] width 484 height 31
click at [231, 228] on input "b. Develop a collaborative strategy to create a win-win situation benefiting bo…" at bounding box center [231, 223] width 0 height 10
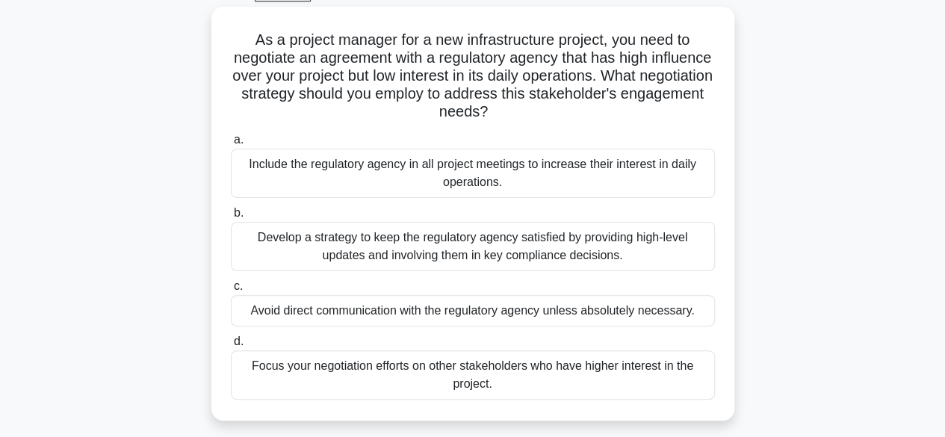
scroll to position [89, 0]
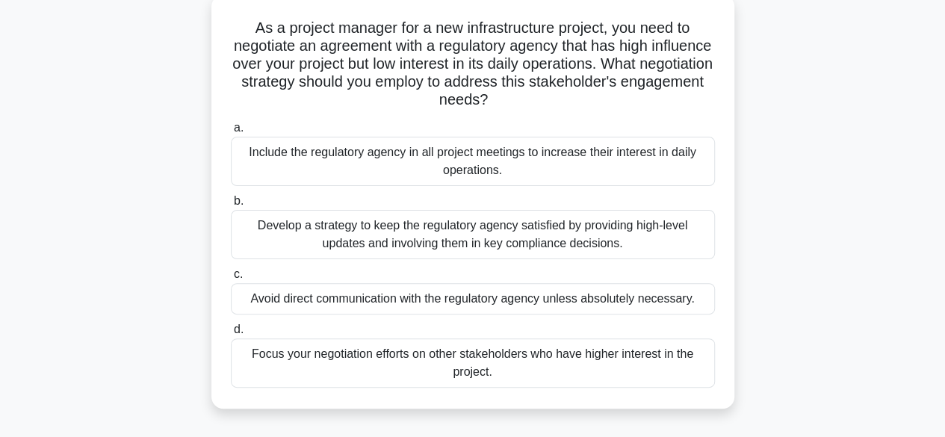
click at [541, 252] on div "Develop a strategy to keep the regulatory agency satisfied by providing high-le…" at bounding box center [473, 234] width 484 height 49
click at [231, 206] on input "b. Develop a strategy to keep the regulatory agency satisfied by providing high…" at bounding box center [231, 201] width 0 height 10
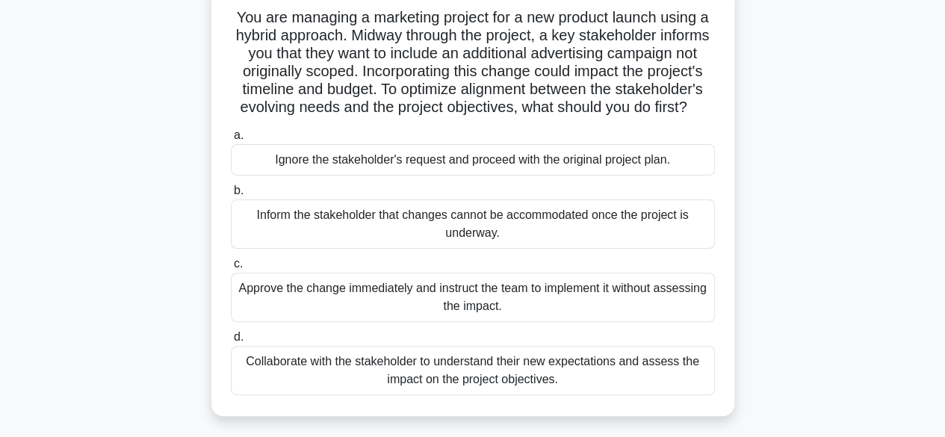
scroll to position [119, 0]
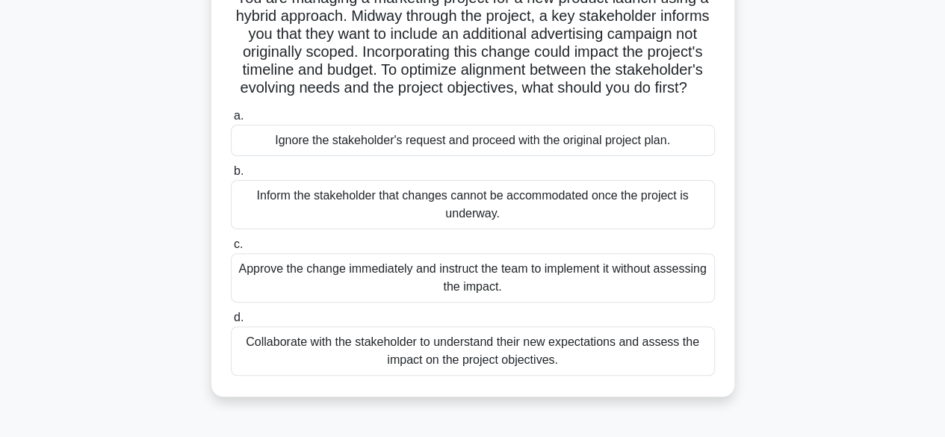
click at [568, 369] on div "Collaborate with the stakeholder to understand their new expectations and asses…" at bounding box center [473, 350] width 484 height 49
click at [231, 323] on input "d. Collaborate with the stakeholder to understand their new expectations and as…" at bounding box center [231, 318] width 0 height 10
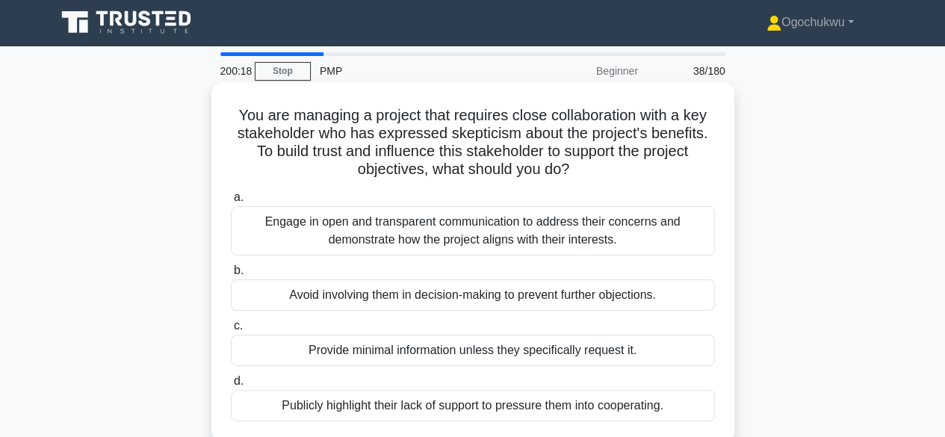
scroll to position [0, 0]
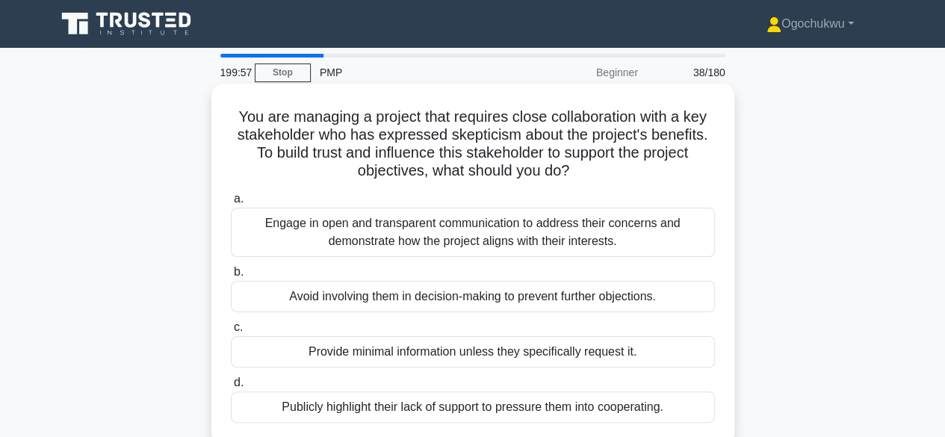
click at [508, 241] on div "Engage in open and transparent communication to address their concerns and demo…" at bounding box center [473, 232] width 484 height 49
click at [231, 204] on input "a. Engage in open and transparent communication to address their concerns and d…" at bounding box center [231, 199] width 0 height 10
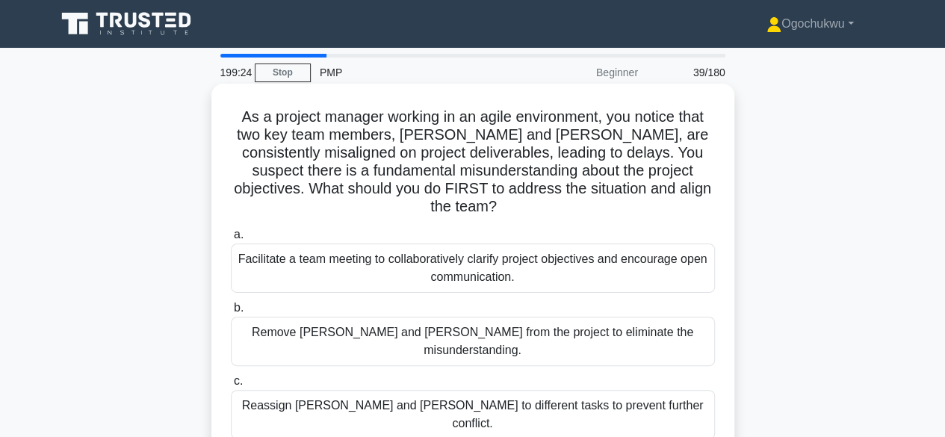
click at [484, 265] on div "Facilitate a team meeting to collaboratively clarify project objectives and enc…" at bounding box center [473, 267] width 484 height 49
click at [231, 240] on input "a. Facilitate a team meeting to collaboratively clarify project objectives and …" at bounding box center [231, 235] width 0 height 10
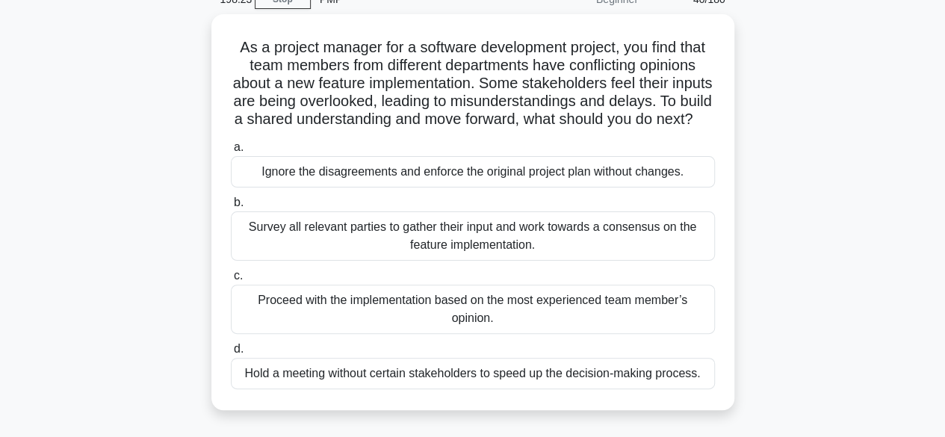
scroll to position [68, 0]
click at [464, 262] on div "Survey all relevant parties to gather their input and work towards a consensus …" at bounding box center [473, 237] width 484 height 49
click at [231, 209] on input "b. Survey all relevant parties to gather their input and work towards a consens…" at bounding box center [231, 204] width 0 height 10
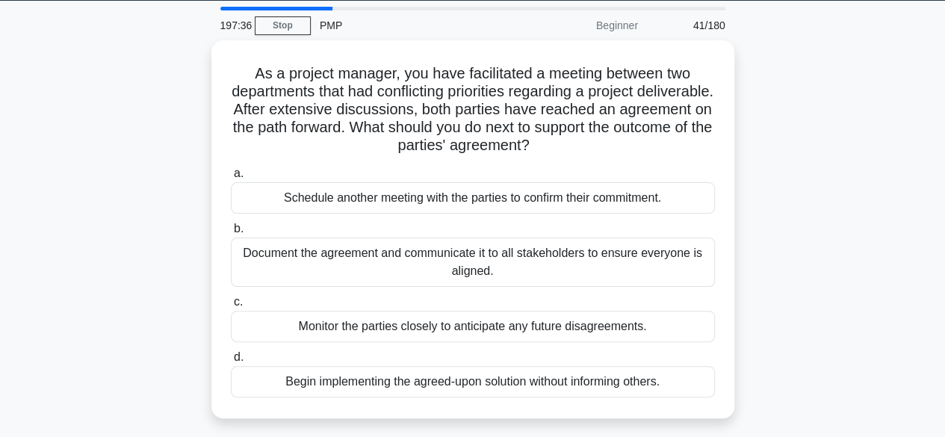
scroll to position [44, 0]
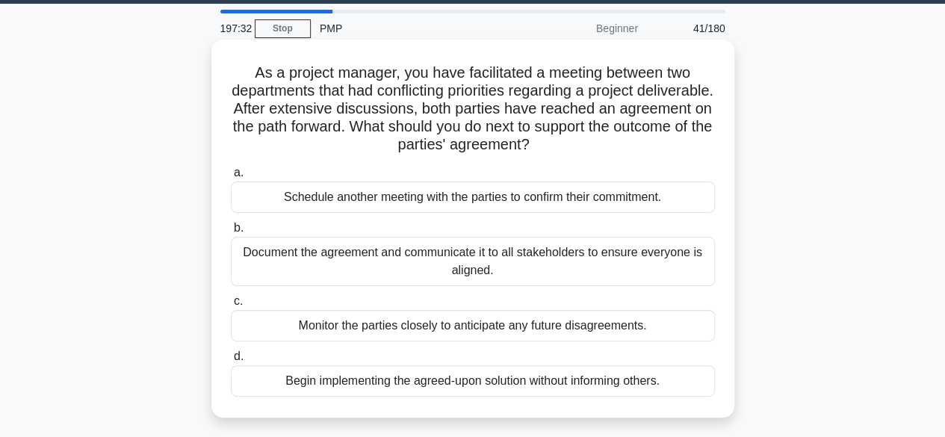
click at [494, 259] on div "Document the agreement and communicate it to all stakeholders to ensure everyon…" at bounding box center [473, 261] width 484 height 49
click at [231, 233] on input "b. Document the agreement and communicate it to all stakeholders to ensure ever…" at bounding box center [231, 228] width 0 height 10
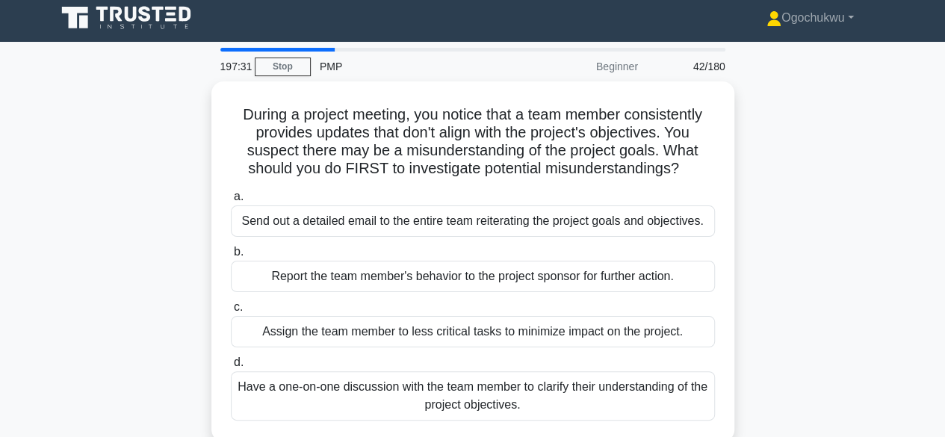
scroll to position [0, 0]
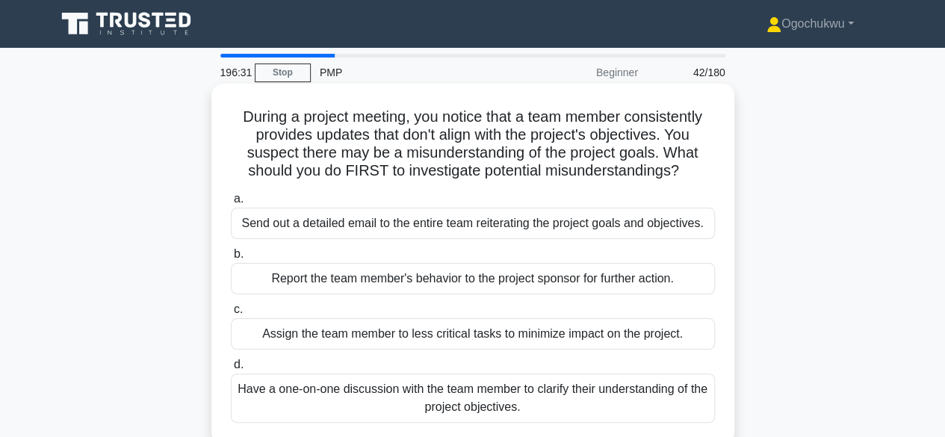
click at [532, 390] on div "Have a one-on-one discussion with the team member to clarify their understandin…" at bounding box center [473, 397] width 484 height 49
click at [231, 370] on input "d. Have a one-on-one discussion with the team member to clarify their understan…" at bounding box center [231, 365] width 0 height 10
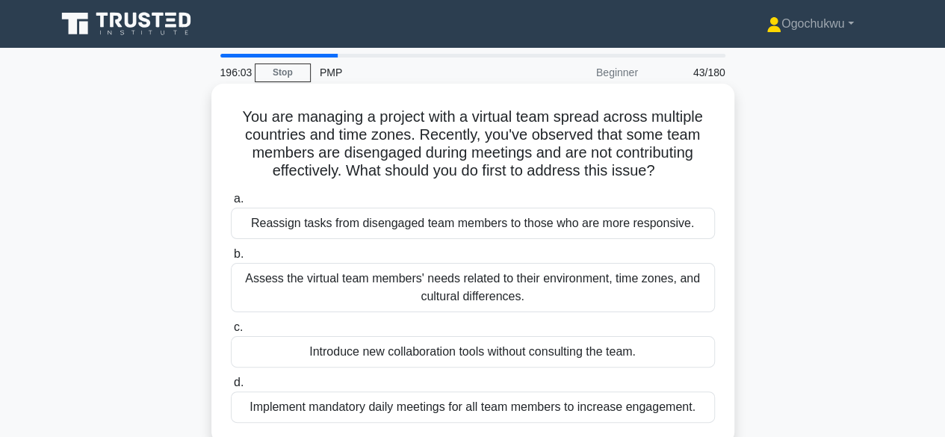
click at [487, 287] on div "Assess the virtual team members' needs related to their environment, time zones…" at bounding box center [473, 287] width 484 height 49
click at [231, 259] on input "b. Assess the virtual team members' needs related to their environment, time zo…" at bounding box center [231, 254] width 0 height 10
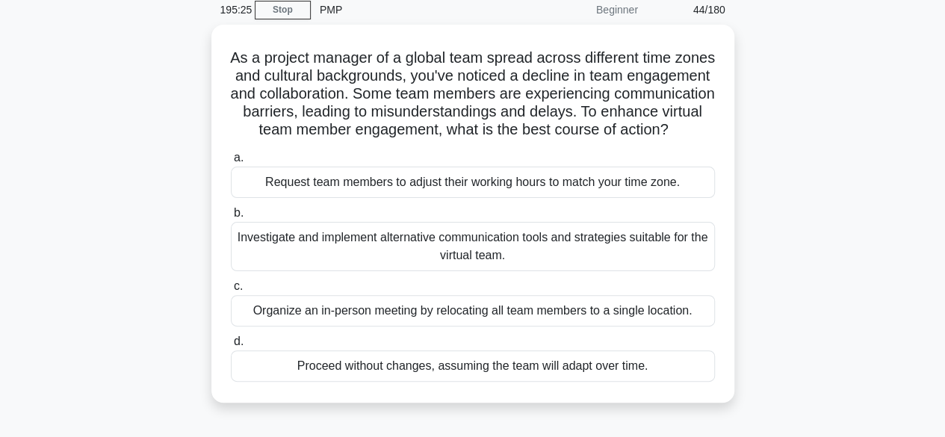
scroll to position [64, 0]
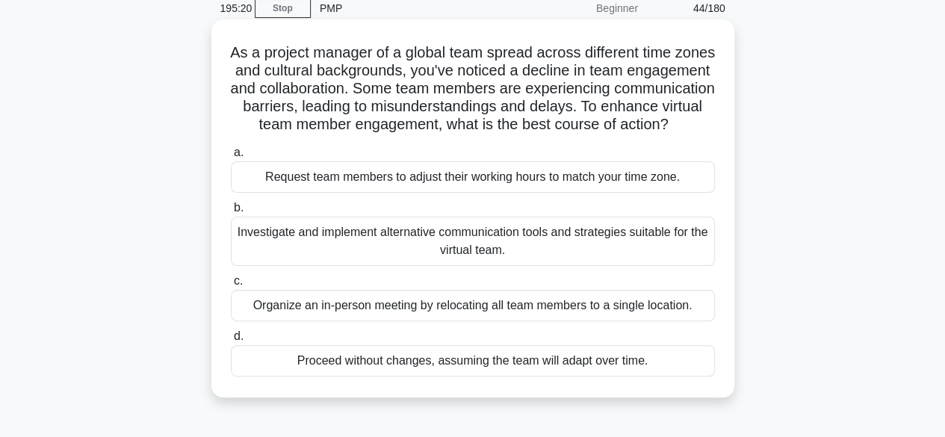
click at [380, 266] on div "Investigate and implement alternative communication tools and strategies suitab…" at bounding box center [473, 241] width 484 height 49
click at [231, 213] on input "b. Investigate and implement alternative communication tools and strategies sui…" at bounding box center [231, 208] width 0 height 10
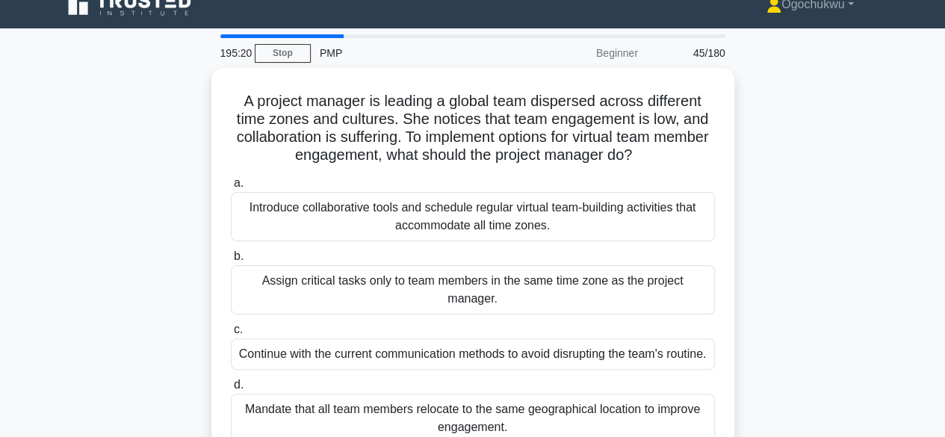
scroll to position [0, 0]
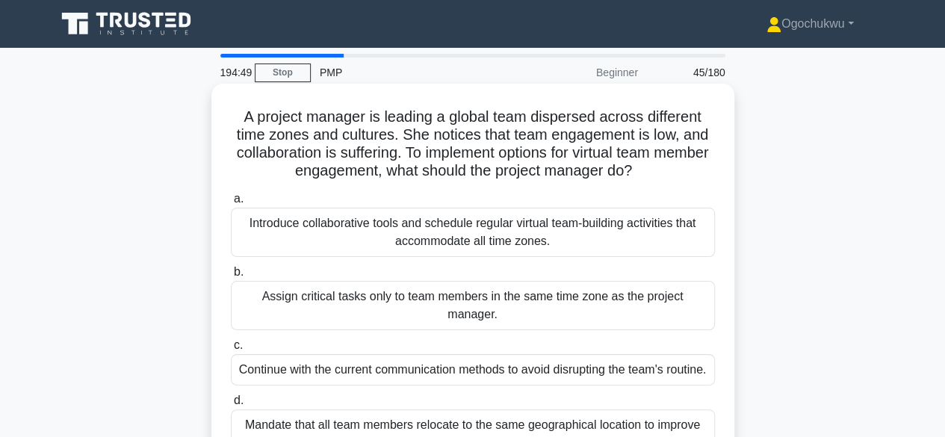
click at [508, 228] on div "Introduce collaborative tools and schedule regular virtual team-building activi…" at bounding box center [473, 232] width 484 height 49
click at [231, 204] on input "a. Introduce collaborative tools and schedule regular virtual team-building act…" at bounding box center [231, 199] width 0 height 10
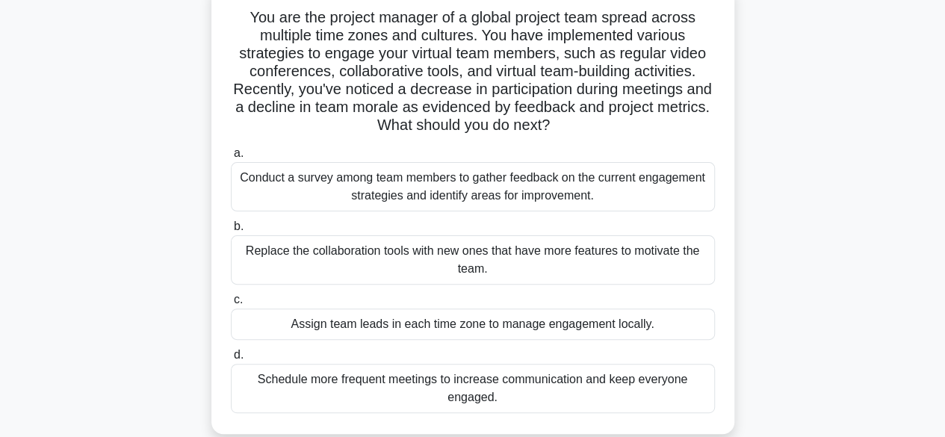
scroll to position [88, 0]
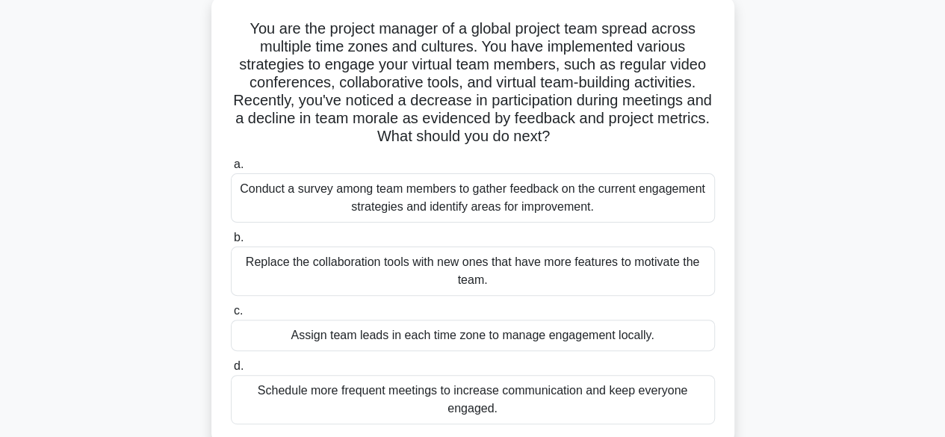
click at [499, 199] on div "Conduct a survey among team members to gather feedback on the current engagemen…" at bounding box center [473, 197] width 484 height 49
click at [231, 170] on input "a. Conduct a survey among team members to gather feedback on the current engage…" at bounding box center [231, 165] width 0 height 10
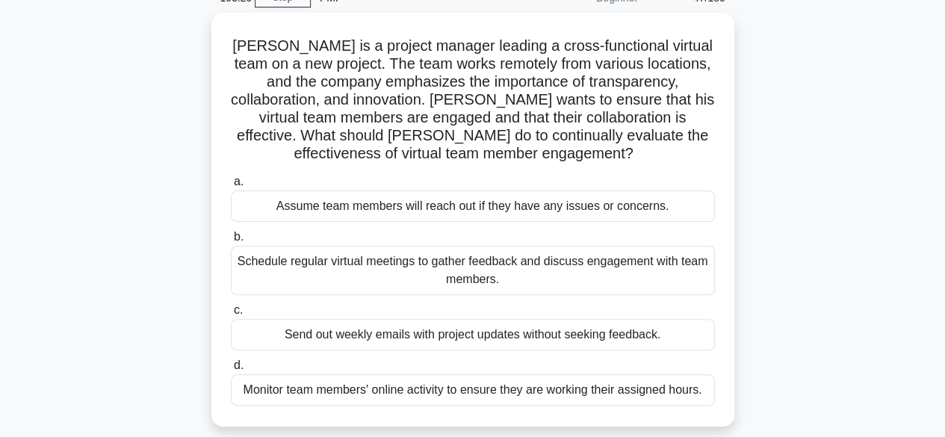
scroll to position [87, 0]
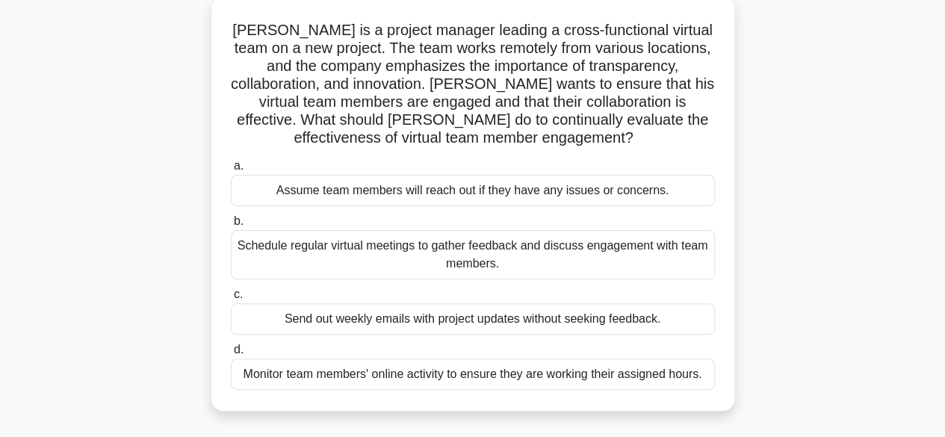
click at [488, 249] on div "Schedule regular virtual meetings to gather feedback and discuss engagement wit…" at bounding box center [473, 254] width 484 height 49
click at [231, 226] on input "b. Schedule regular virtual meetings to gather feedback and discuss engagement …" at bounding box center [231, 222] width 0 height 10
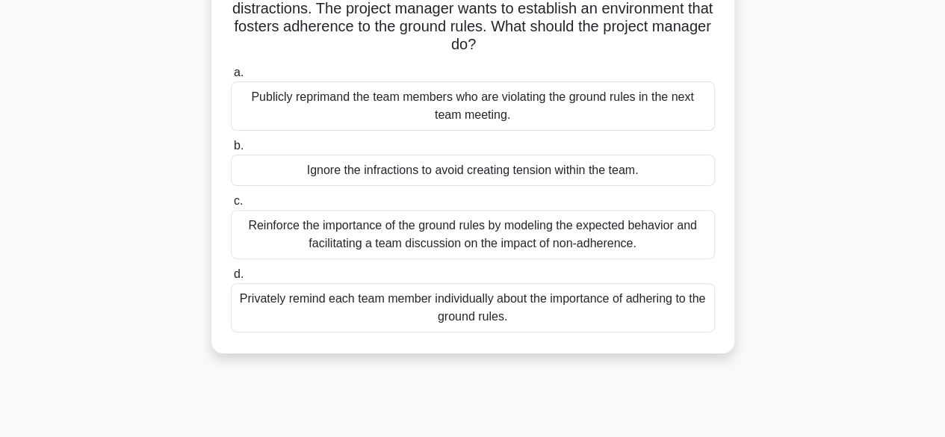
scroll to position [193, 0]
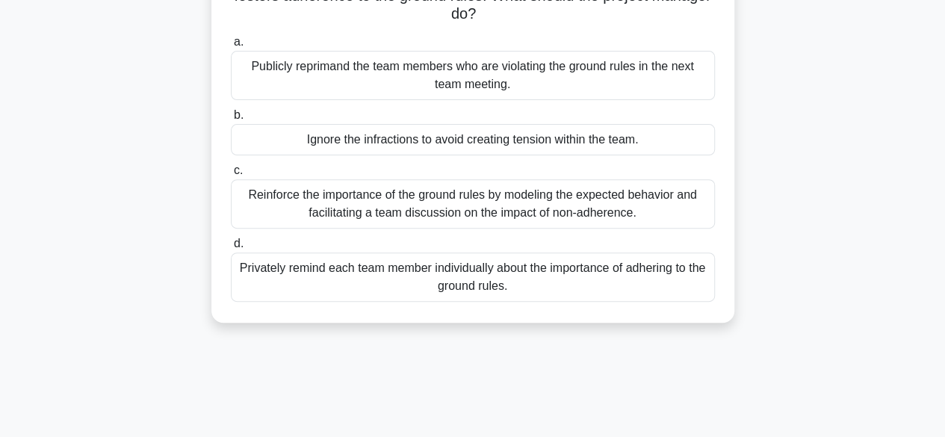
click at [523, 199] on div "Reinforce the importance of the ground rules by modeling the expected behavior …" at bounding box center [473, 203] width 484 height 49
click at [231, 175] on input "c. Reinforce the importance of the ground rules by modeling the expected behavi…" at bounding box center [231, 171] width 0 height 10
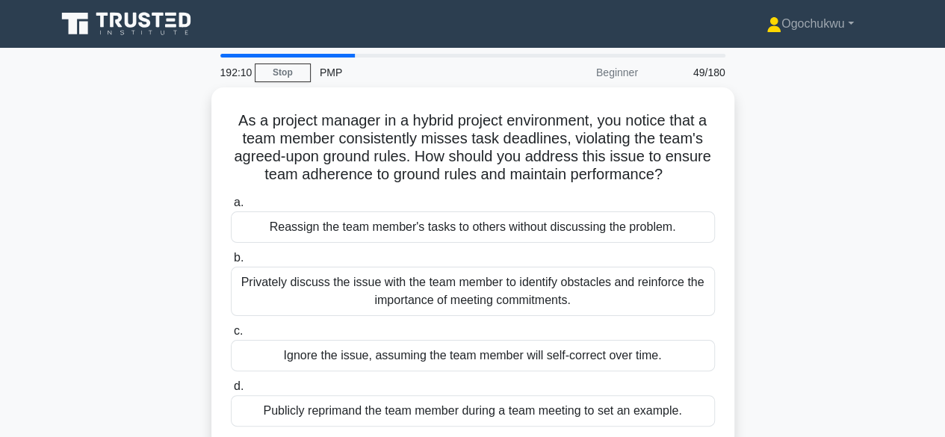
scroll to position [0, 0]
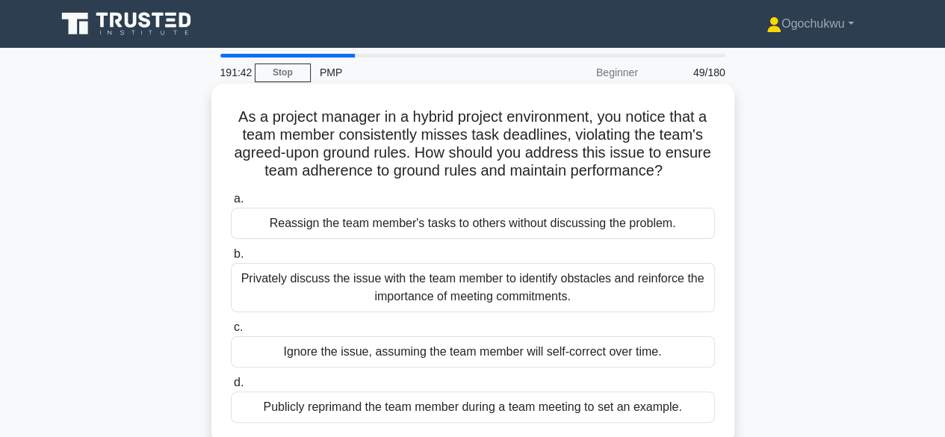
click at [535, 293] on div "Privately discuss the issue with the team member to identify obstacles and rein…" at bounding box center [473, 287] width 484 height 49
click at [231, 259] on input "b. Privately discuss the issue with the team member to identify obstacles and r…" at bounding box center [231, 254] width 0 height 10
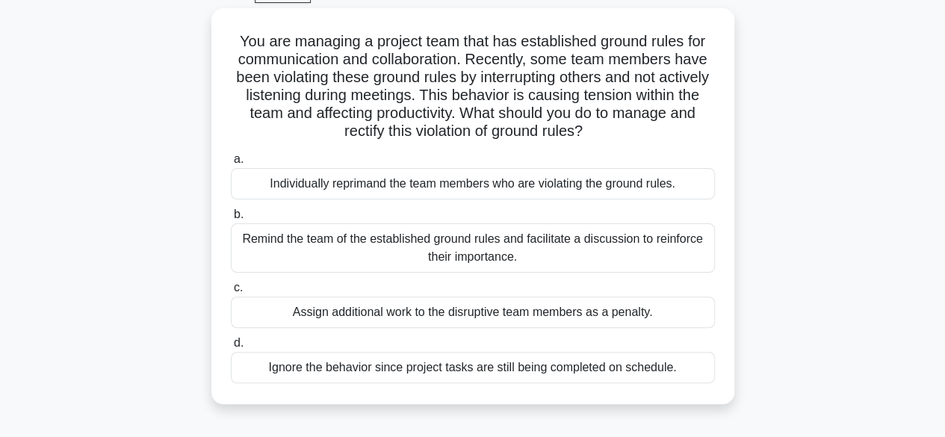
scroll to position [85, 0]
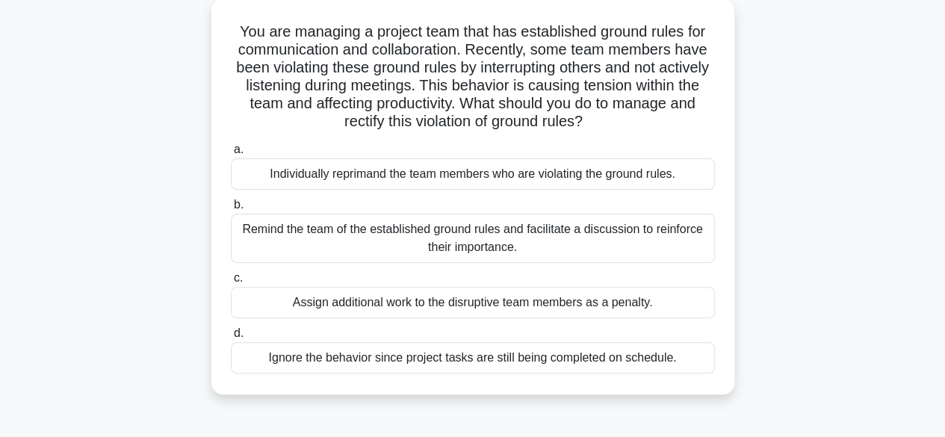
click at [470, 232] on div "Remind the team of the established ground rules and facilitate a discussion to …" at bounding box center [473, 238] width 484 height 49
click at [231, 210] on input "b. Remind the team of the established ground rules and facilitate a discussion …" at bounding box center [231, 205] width 0 height 10
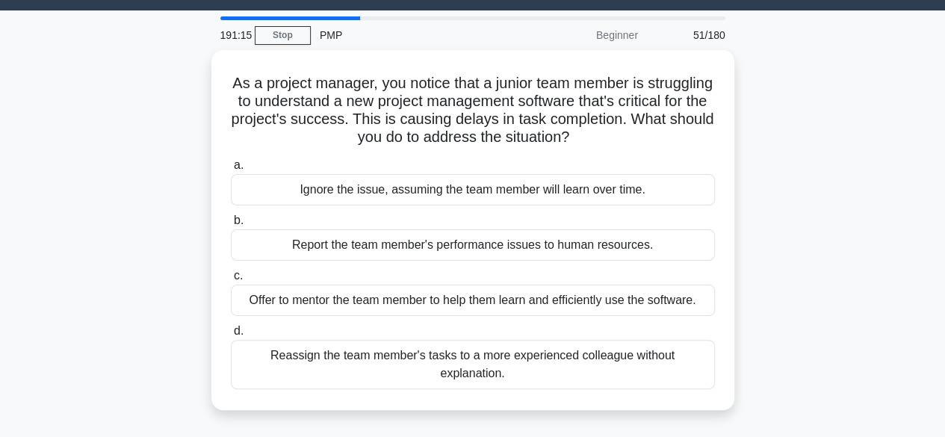
scroll to position [0, 0]
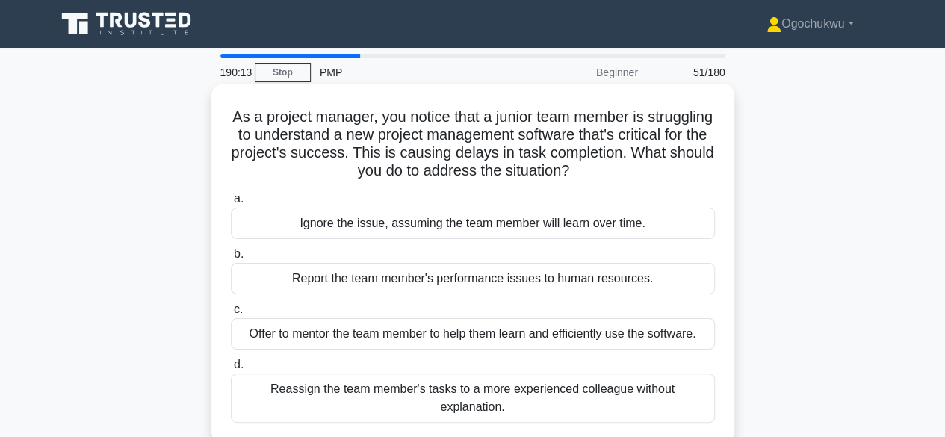
click at [473, 332] on div "Offer to mentor the team member to help them learn and efficiently use the soft…" at bounding box center [473, 333] width 484 height 31
click at [231, 314] on input "c. Offer to mentor the team member to help them learn and efficiently use the s…" at bounding box center [231, 310] width 0 height 10
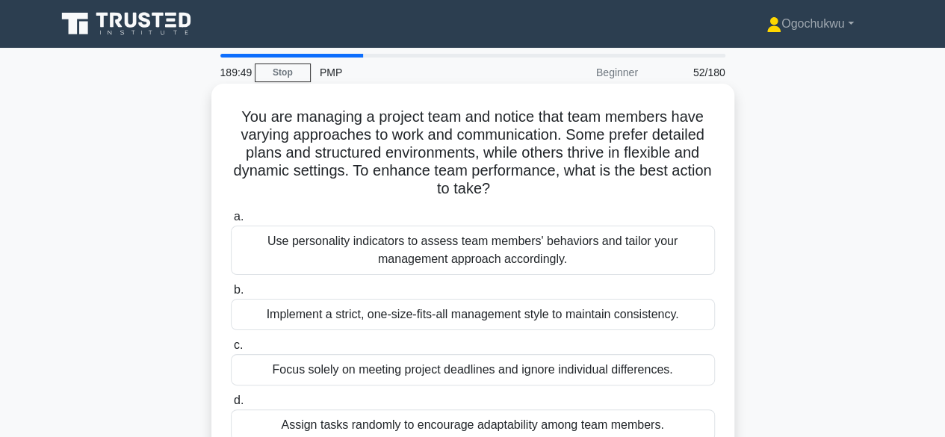
click at [492, 246] on div "Use personality indicators to assess team members' behaviors and tailor your ma…" at bounding box center [473, 250] width 484 height 49
click at [231, 222] on input "a. Use personality indicators to assess team members' behaviors and tailor your…" at bounding box center [231, 217] width 0 height 10
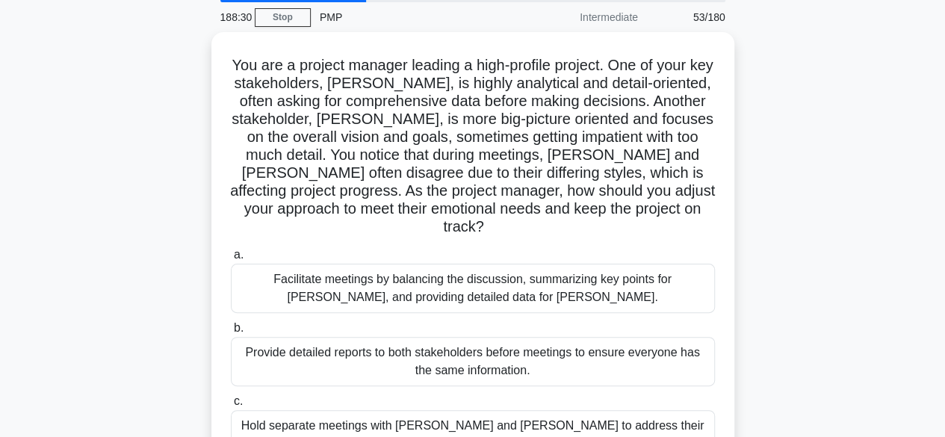
scroll to position [32, 0]
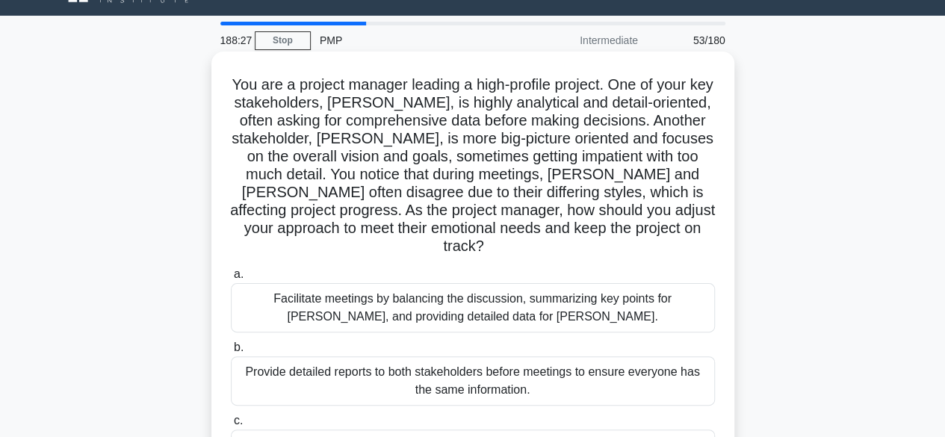
click at [469, 296] on div "Facilitate meetings by balancing the discussion, summarizing key points for Joh…" at bounding box center [473, 307] width 484 height 49
click at [231, 279] on input "a. Facilitate meetings by balancing the discussion, summarizing key points for …" at bounding box center [231, 275] width 0 height 10
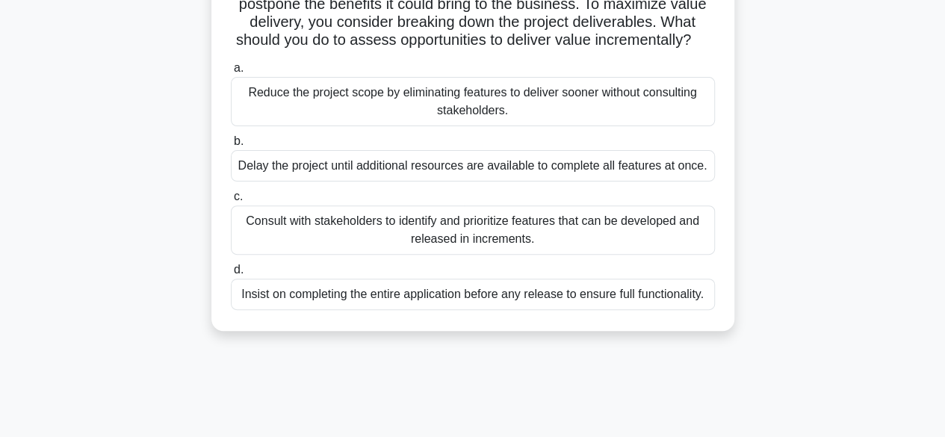
scroll to position [172, 0]
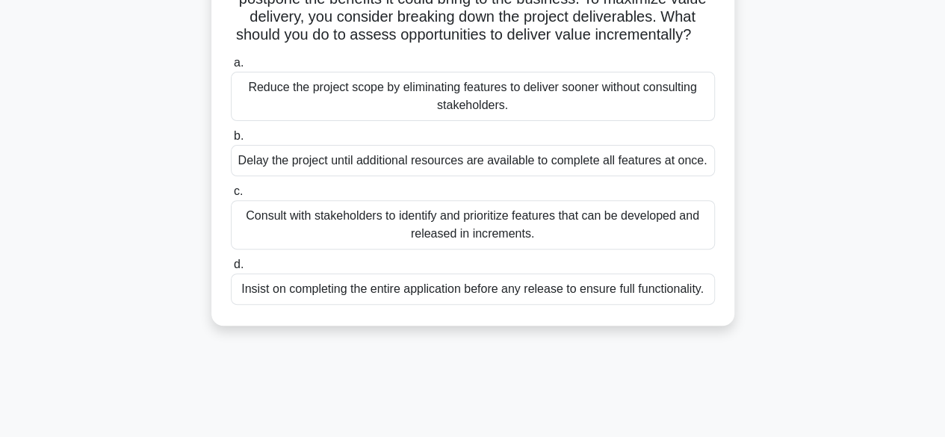
click at [509, 249] on div "Consult with stakeholders to identify and prioritize features that can be devel…" at bounding box center [473, 224] width 484 height 49
click at [231, 196] on input "c. Consult with stakeholders to identify and prioritize features that can be de…" at bounding box center [231, 192] width 0 height 10
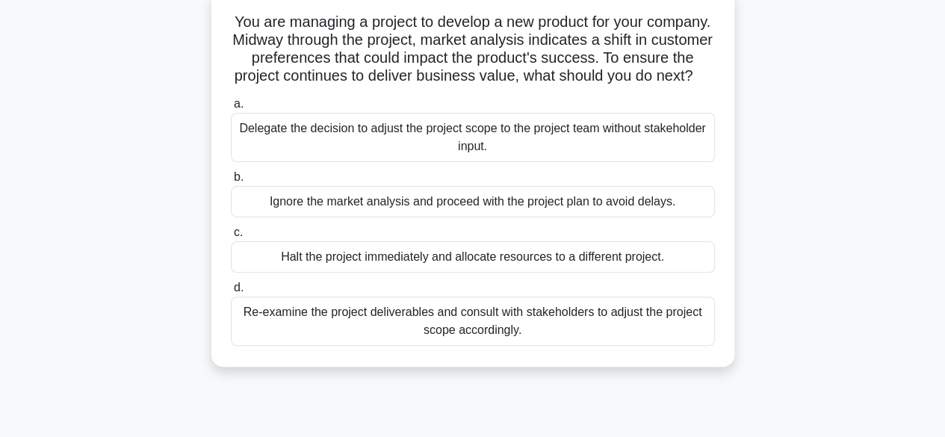
scroll to position [102, 0]
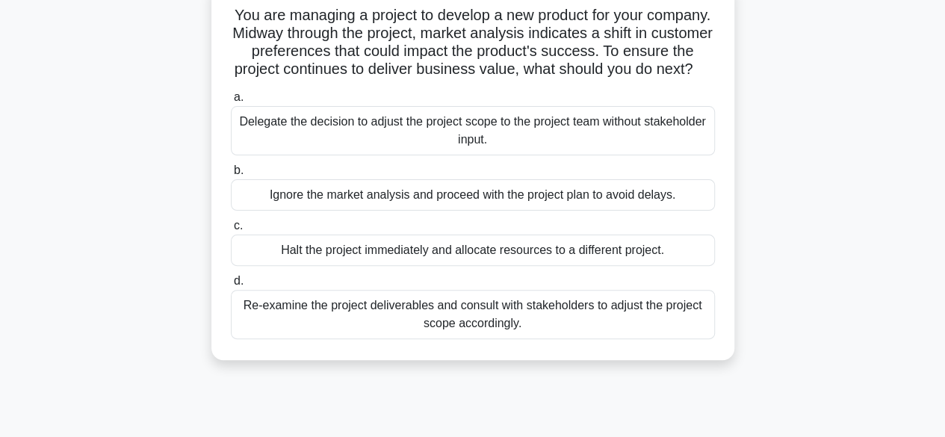
click at [520, 331] on div "Re-examine the project deliverables and consult with stakeholders to adjust the…" at bounding box center [473, 314] width 484 height 49
click at [231, 286] on input "d. Re-examine the project deliverables and consult with stakeholders to adjust …" at bounding box center [231, 281] width 0 height 10
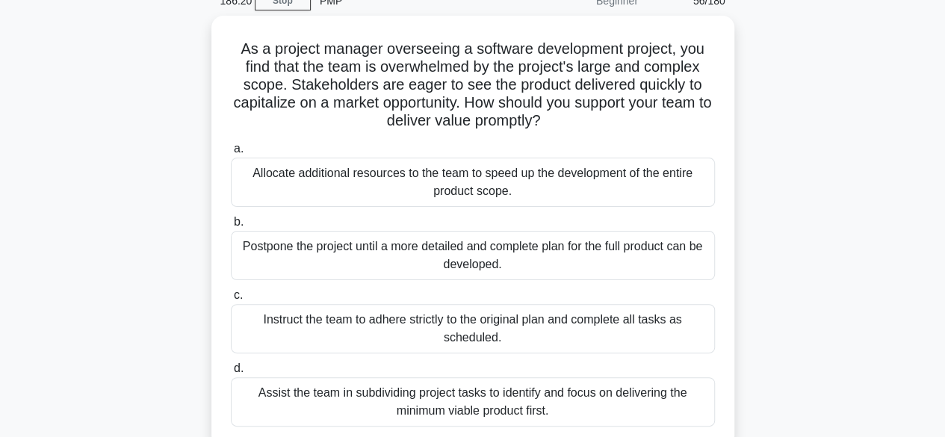
scroll to position [84, 0]
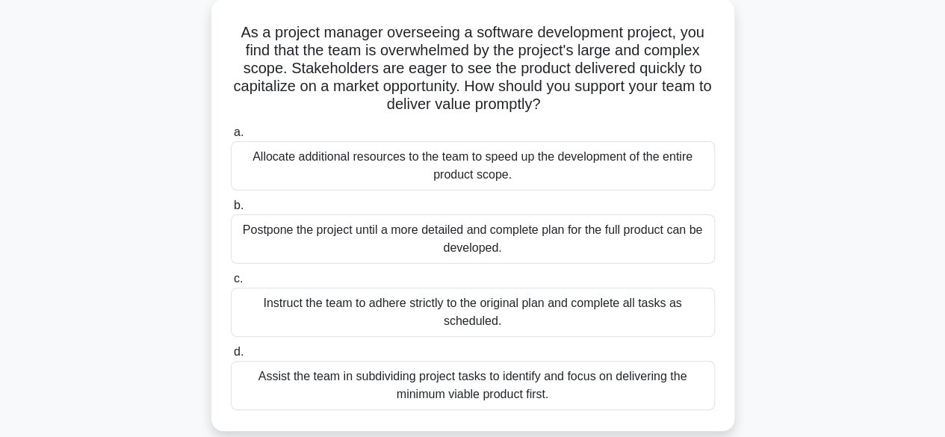
click at [633, 376] on div "Assist the team in subdividing project tasks to identify and focus on deliverin…" at bounding box center [473, 385] width 484 height 49
click at [231, 357] on input "d. Assist the team in subdividing project tasks to identify and focus on delive…" at bounding box center [231, 352] width 0 height 10
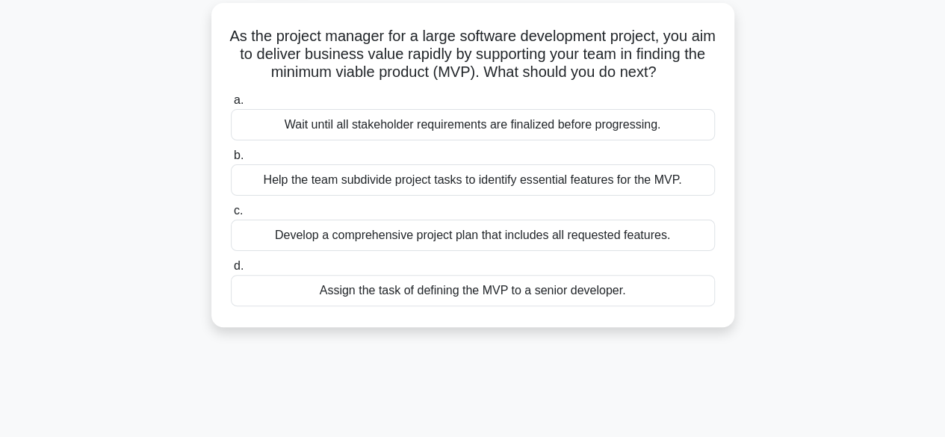
scroll to position [0, 0]
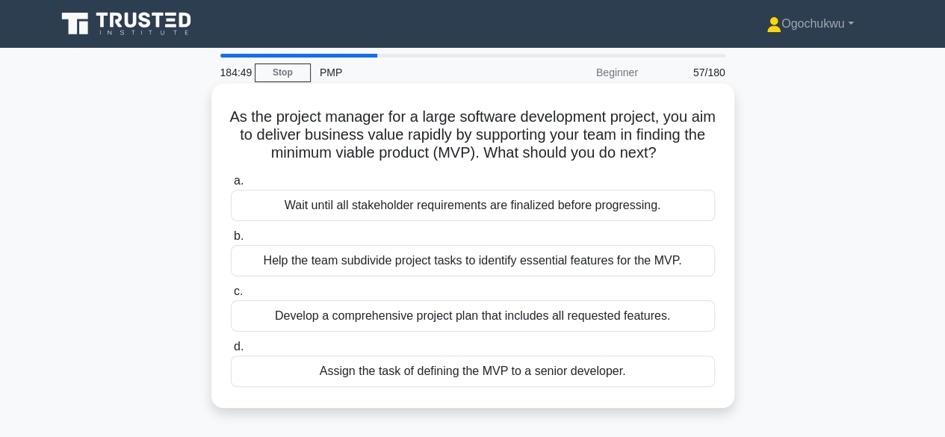
click at [476, 276] on div "Help the team subdivide project tasks to identify essential features for the MV…" at bounding box center [473, 260] width 484 height 31
click at [231, 241] on input "b. Help the team subdivide project tasks to identify essential features for the…" at bounding box center [231, 236] width 0 height 10
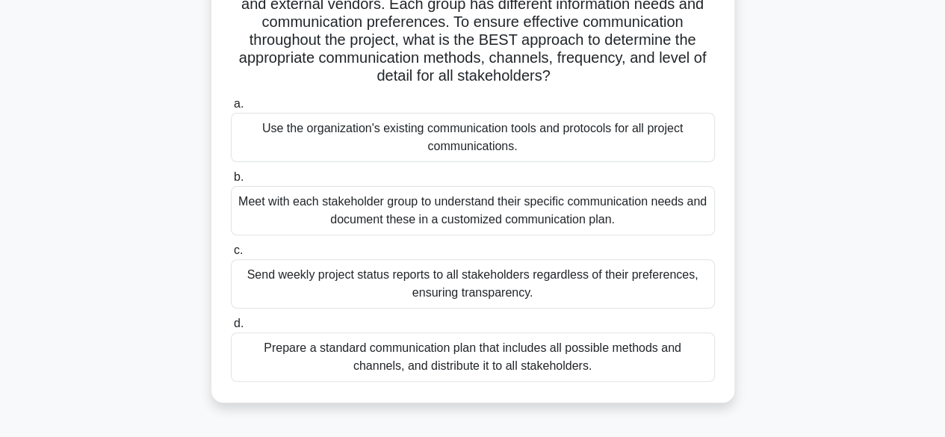
scroll to position [159, 0]
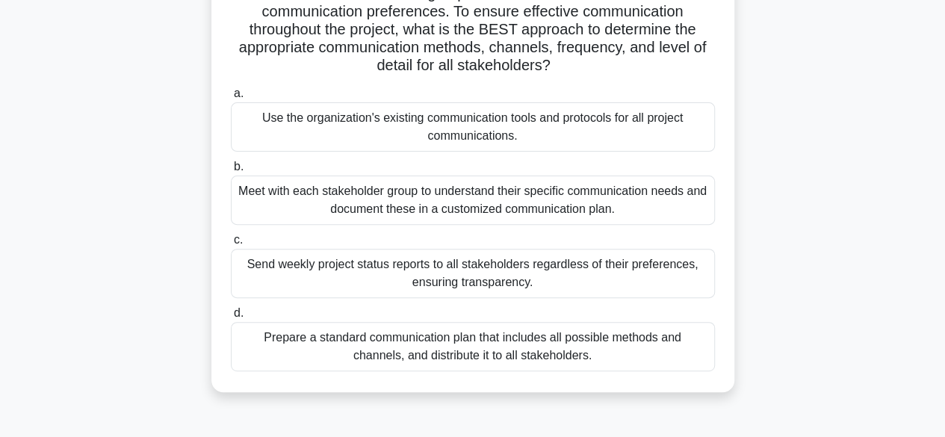
click at [493, 209] on div "Meet with each stakeholder group to understand their specific communication nee…" at bounding box center [473, 199] width 484 height 49
click at [231, 172] on input "b. Meet with each stakeholder group to understand their specific communication …" at bounding box center [231, 167] width 0 height 10
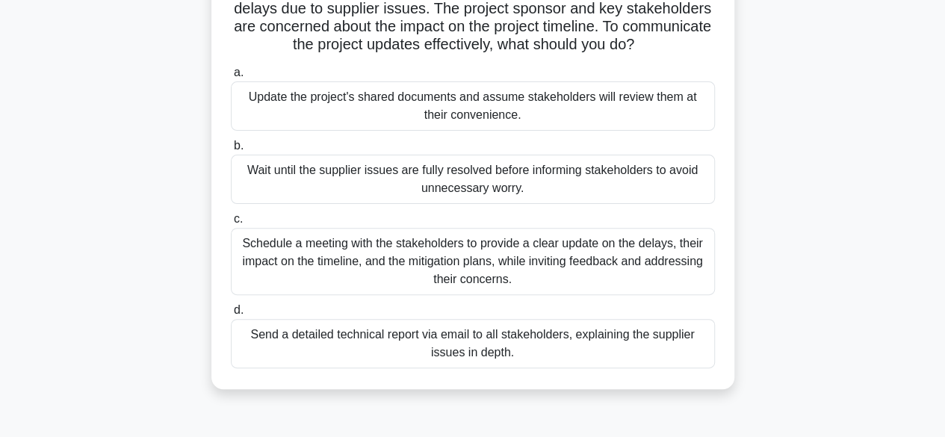
scroll to position [131, 0]
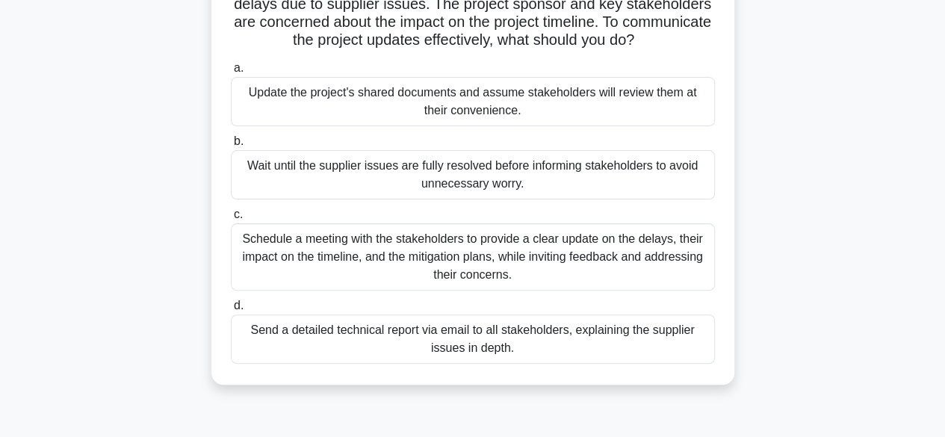
click at [503, 254] on div "Schedule a meeting with the stakeholders to provide a clear update on the delay…" at bounding box center [473, 256] width 484 height 67
click at [231, 220] on input "c. Schedule a meeting with the stakeholders to provide a clear update on the de…" at bounding box center [231, 215] width 0 height 10
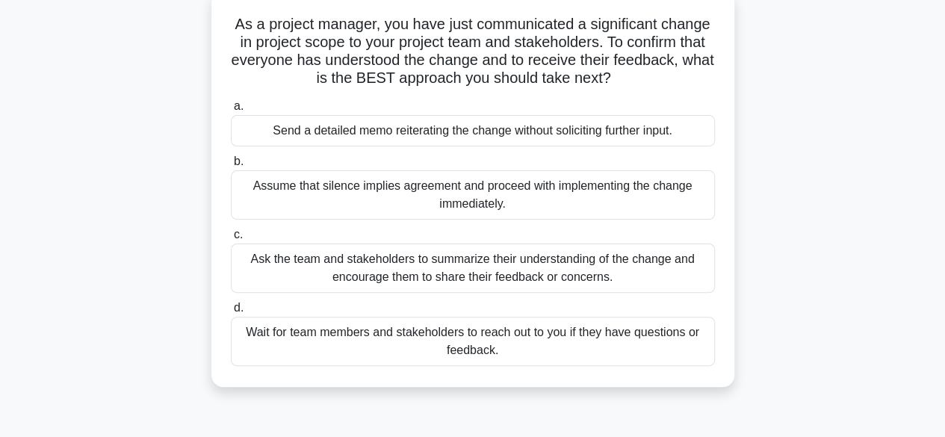
scroll to position [125, 0]
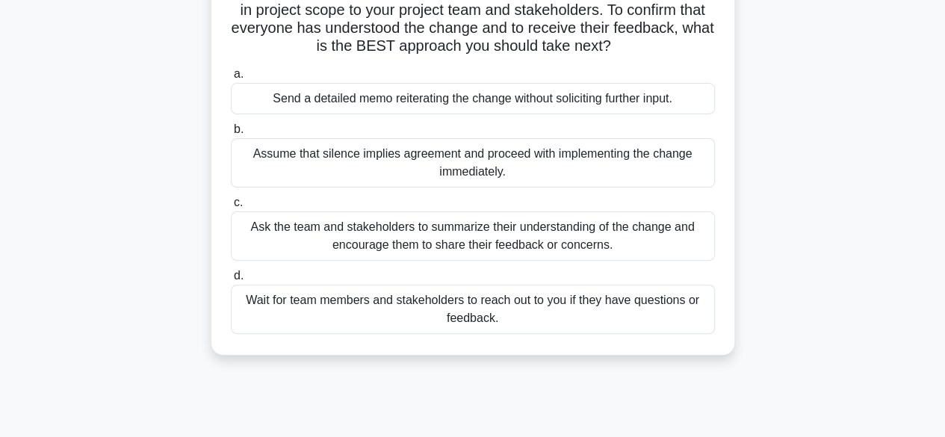
click at [394, 228] on div "Ask the team and stakeholders to summarize their understanding of the change an…" at bounding box center [473, 235] width 484 height 49
click at [231, 208] on input "c. Ask the team and stakeholders to summarize their understanding of the change…" at bounding box center [231, 203] width 0 height 10
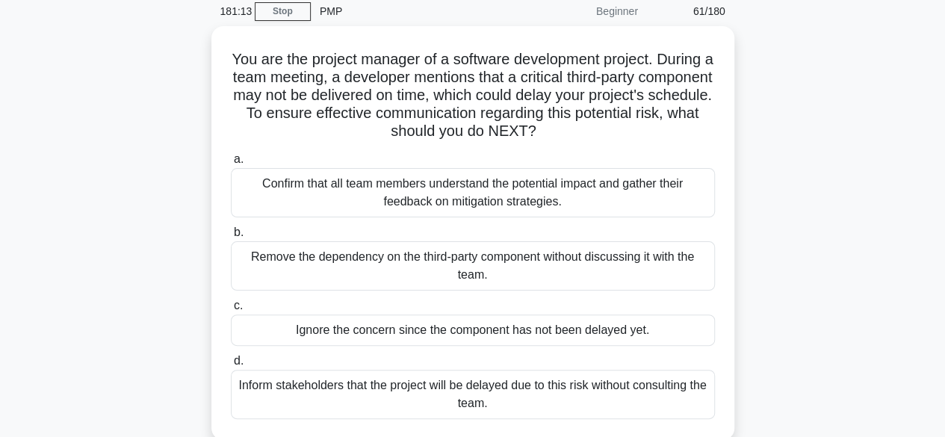
scroll to position [58, 0]
click at [441, 201] on div "Confirm that all team members understand the potential impact and gather their …" at bounding box center [473, 191] width 484 height 49
click at [231, 164] on input "a. Confirm that all team members understand the potential impact and gather the…" at bounding box center [231, 159] width 0 height 10
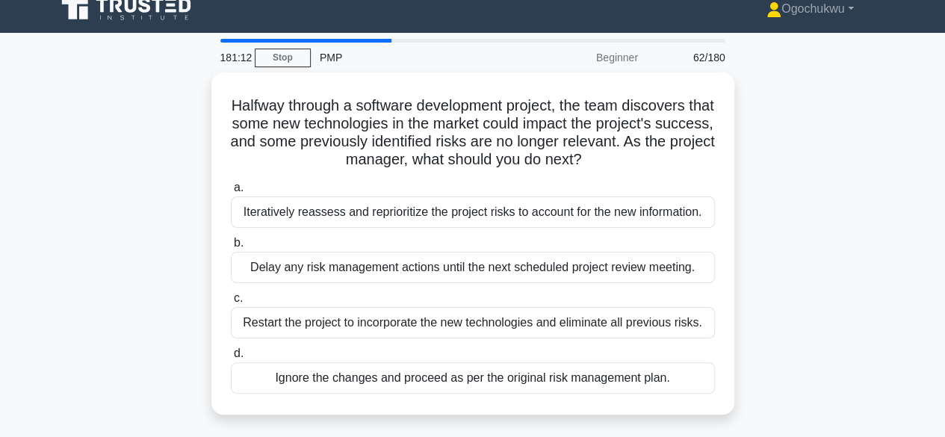
scroll to position [0, 0]
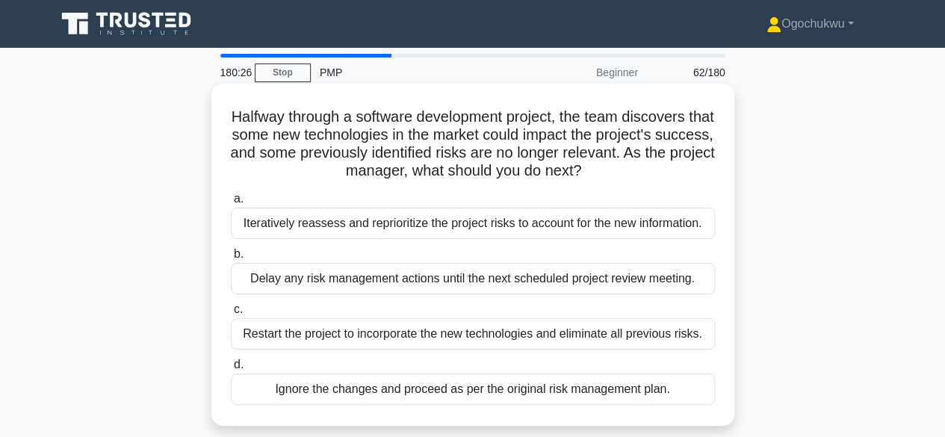
click at [495, 239] on div "Iteratively reassess and reprioritize the project risks to account for the new …" at bounding box center [473, 223] width 484 height 31
click at [231, 204] on input "a. Iteratively reassess and reprioritize the project risks to account for the n…" at bounding box center [231, 199] width 0 height 10
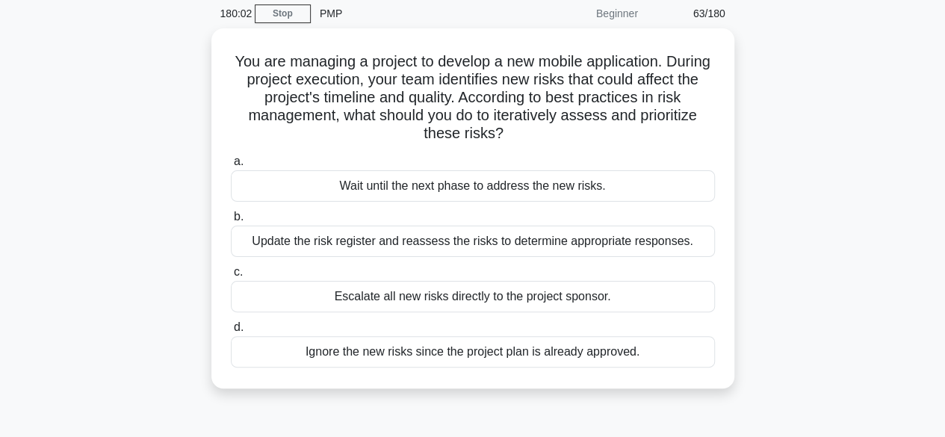
scroll to position [60, 0]
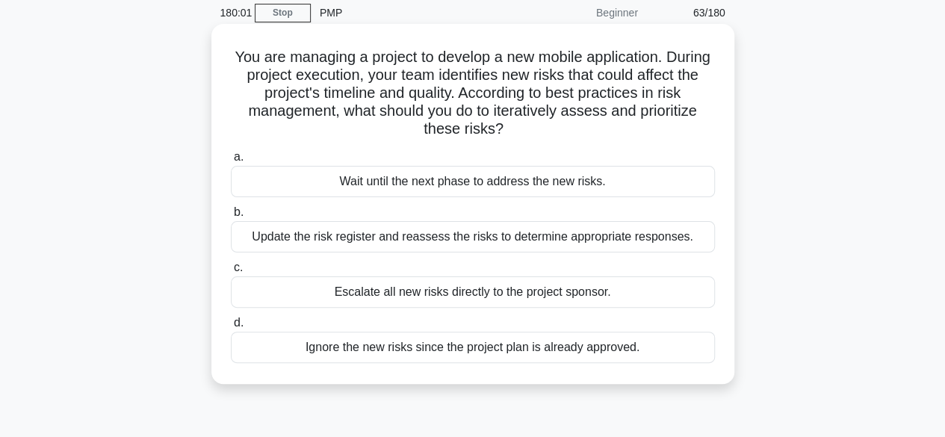
click at [490, 246] on div "Update the risk register and reassess the risks to determine appropriate respon…" at bounding box center [473, 236] width 484 height 31
click at [231, 217] on input "b. Update the risk register and reassess the risks to determine appropriate res…" at bounding box center [231, 213] width 0 height 10
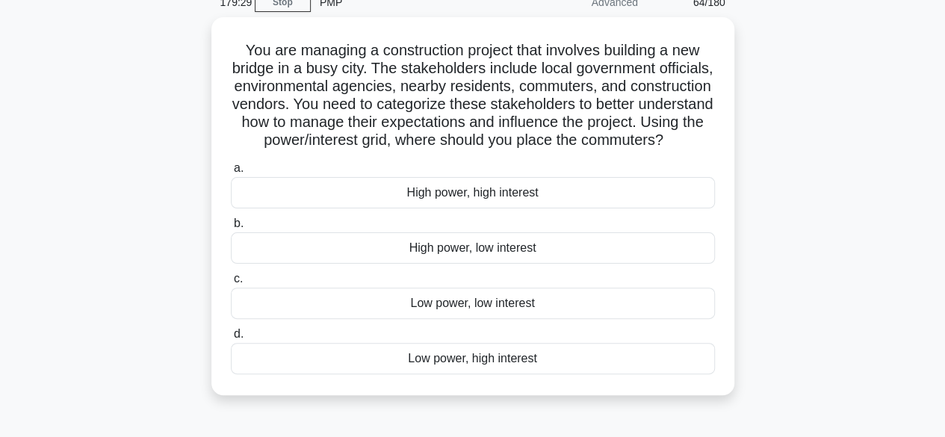
scroll to position [72, 0]
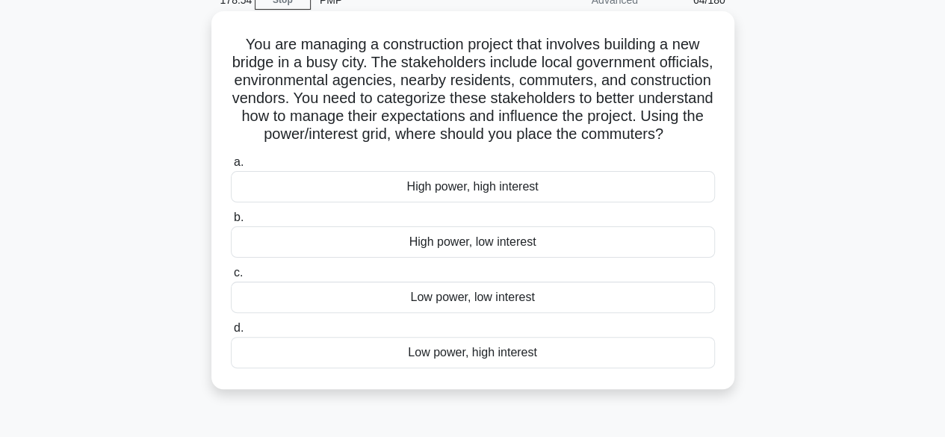
click at [444, 368] on div "Low power, high interest" at bounding box center [473, 352] width 484 height 31
click at [231, 333] on input "d. Low power, high interest" at bounding box center [231, 328] width 0 height 10
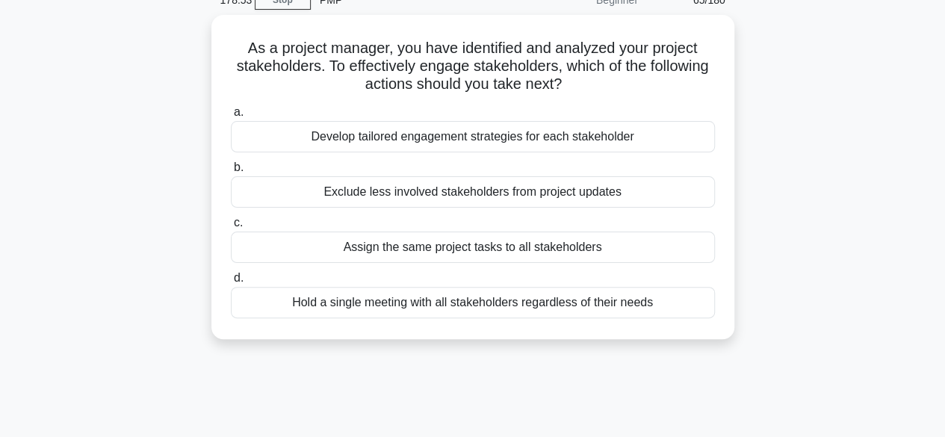
scroll to position [0, 0]
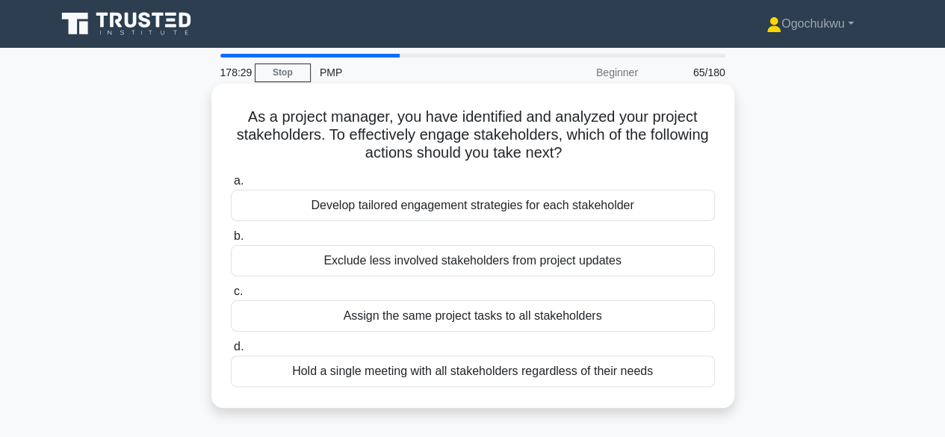
click at [514, 208] on div "Develop tailored engagement strategies for each stakeholder" at bounding box center [473, 205] width 484 height 31
click at [231, 186] on input "a. Develop tailored engagement strategies for each stakeholder" at bounding box center [231, 181] width 0 height 10
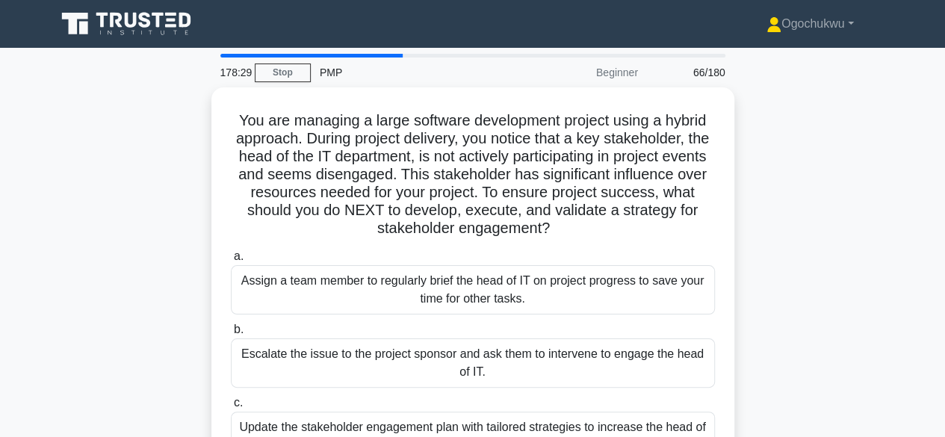
click at [514, 208] on h5 "You are managing a large software development project using a hybrid approach. …" at bounding box center [472, 174] width 487 height 127
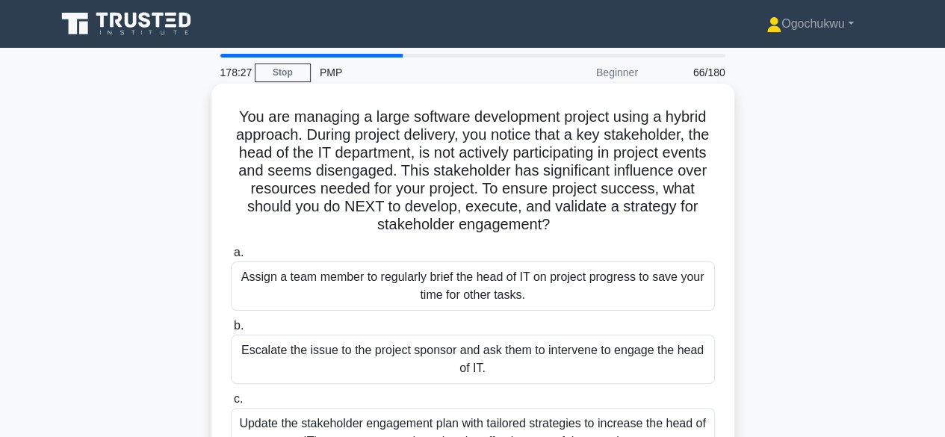
click at [478, 141] on h5 "You are managing a large software development project using a hybrid approach. …" at bounding box center [472, 171] width 487 height 127
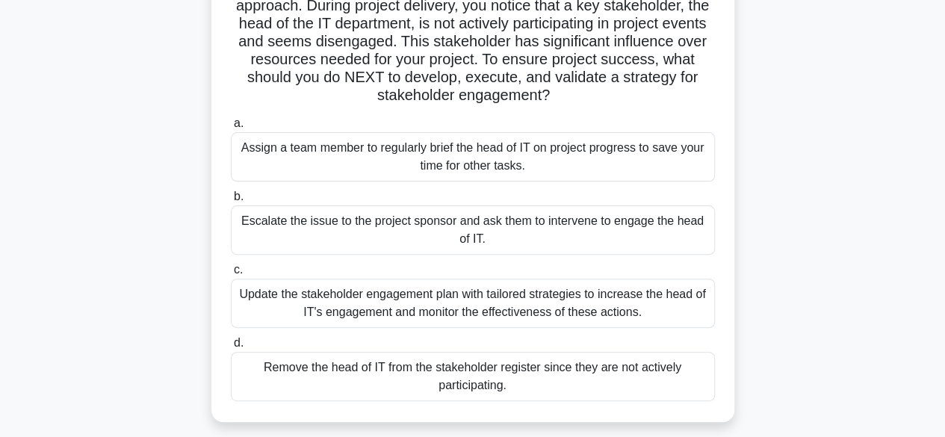
scroll to position [134, 0]
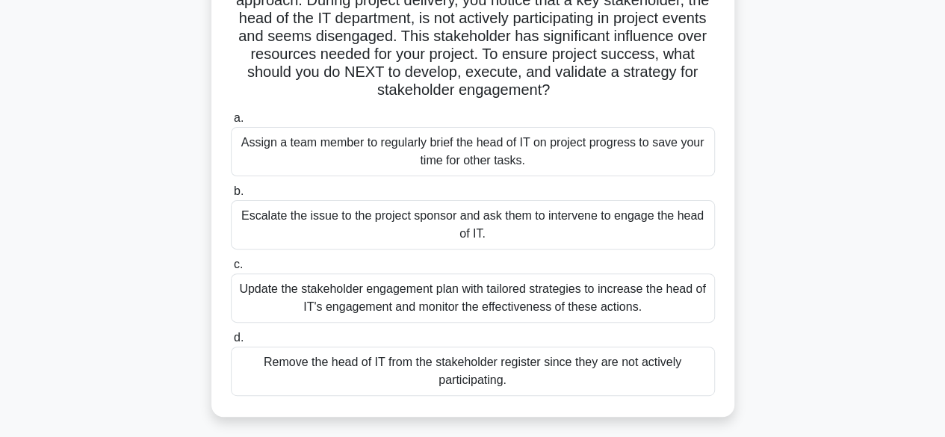
click at [594, 305] on div "Update the stakeholder engagement plan with tailored strategies to increase the…" at bounding box center [473, 297] width 484 height 49
click at [231, 270] on input "c. Update the stakeholder engagement plan with tailored strategies to increase …" at bounding box center [231, 265] width 0 height 10
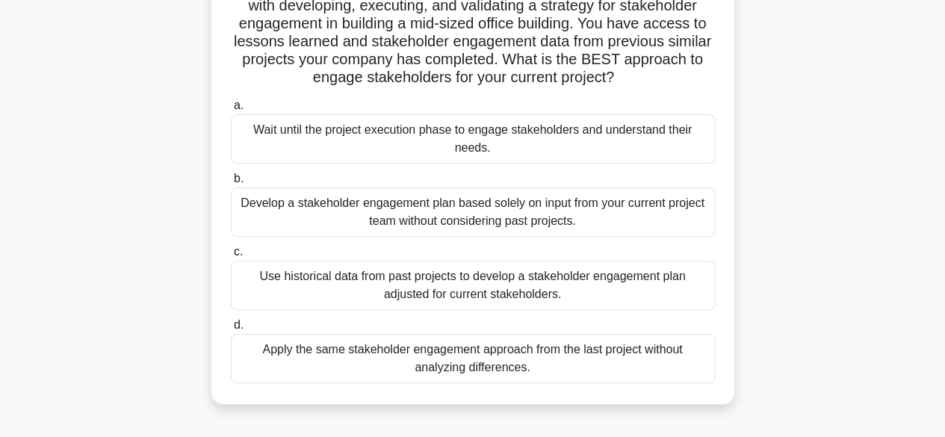
scroll to position [143, 0]
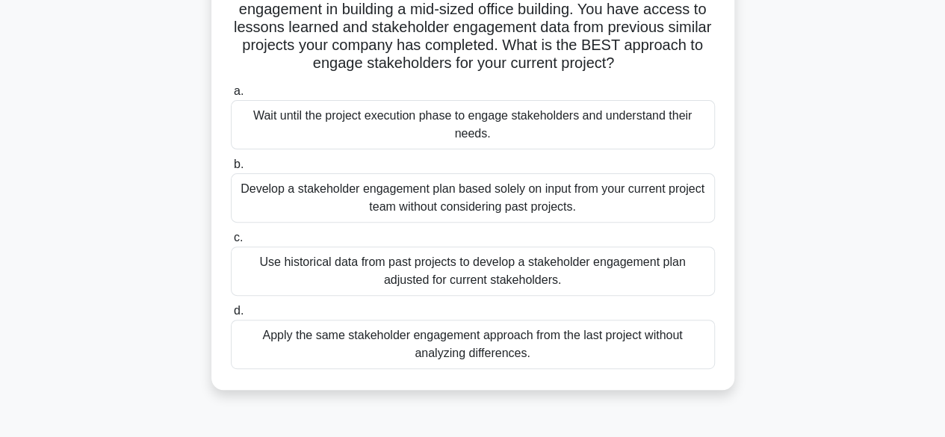
click at [612, 267] on div "Use historical data from past projects to develop a stakeholder engagement plan…" at bounding box center [473, 270] width 484 height 49
click at [231, 243] on input "c. Use historical data from past projects to develop a stakeholder engagement p…" at bounding box center [231, 238] width 0 height 10
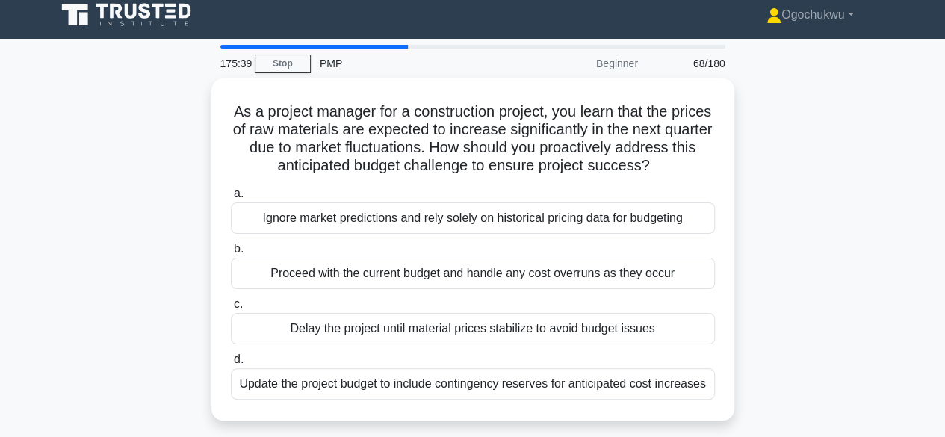
scroll to position [0, 0]
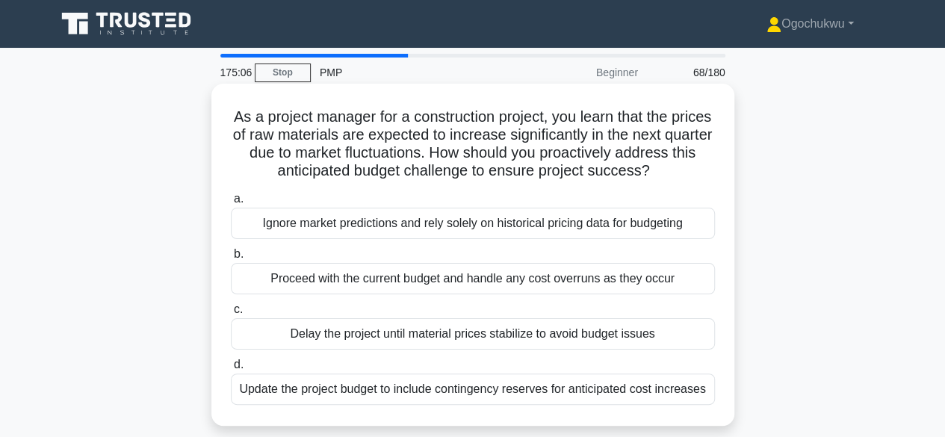
click at [548, 385] on div "Update the project budget to include contingency reserves for anticipated cost …" at bounding box center [473, 388] width 484 height 31
click at [231, 370] on input "d. Update the project budget to include contingency reserves for anticipated co…" at bounding box center [231, 365] width 0 height 10
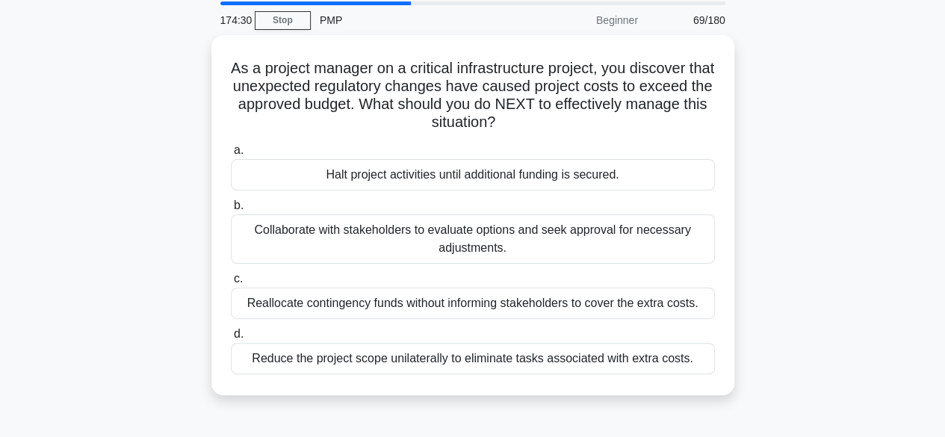
scroll to position [59, 0]
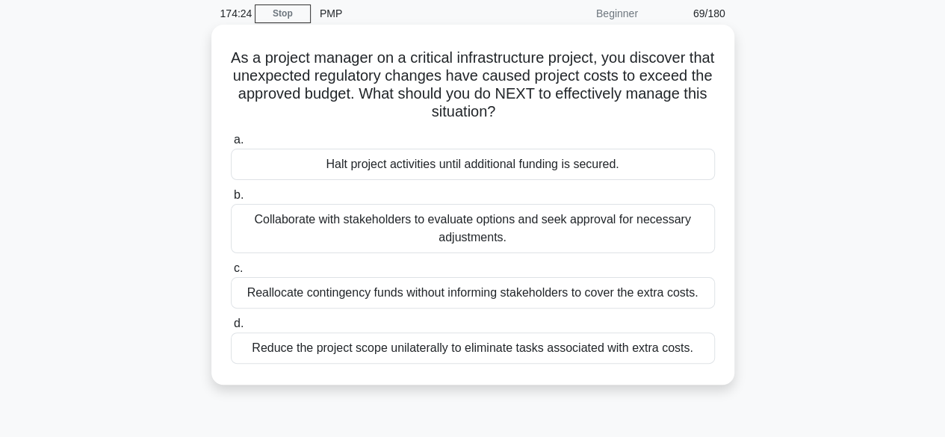
click at [497, 232] on div "Collaborate with stakeholders to evaluate options and seek approval for necessa…" at bounding box center [473, 228] width 484 height 49
click at [231, 200] on input "b. Collaborate with stakeholders to evaluate options and seek approval for nece…" at bounding box center [231, 195] width 0 height 10
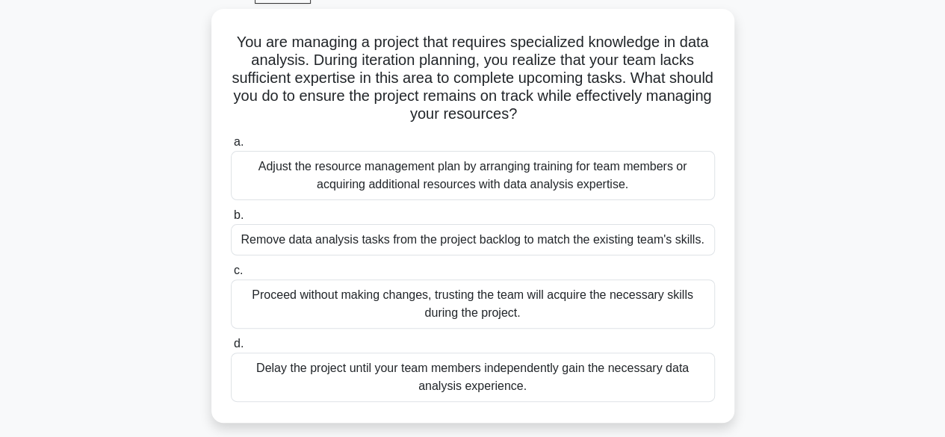
scroll to position [60, 0]
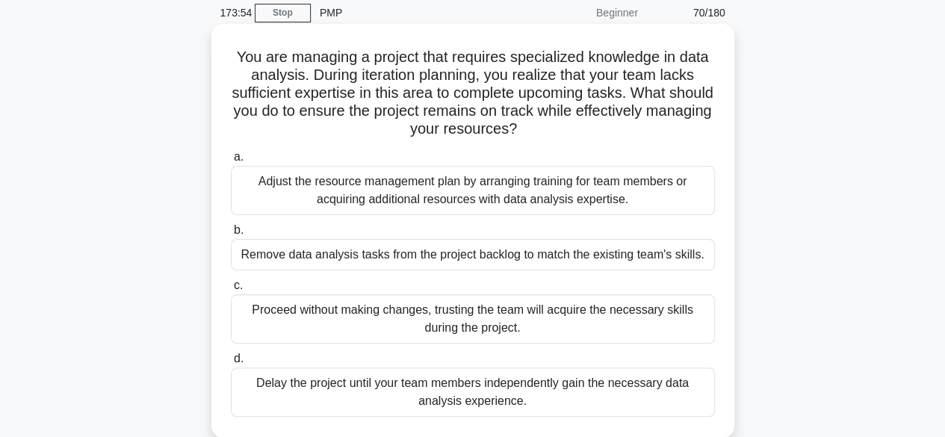
click at [464, 191] on div "Adjust the resource management plan by arranging training for team members or a…" at bounding box center [473, 190] width 484 height 49
click at [231, 162] on input "a. Adjust the resource management plan by arranging training for team members o…" at bounding box center [231, 157] width 0 height 10
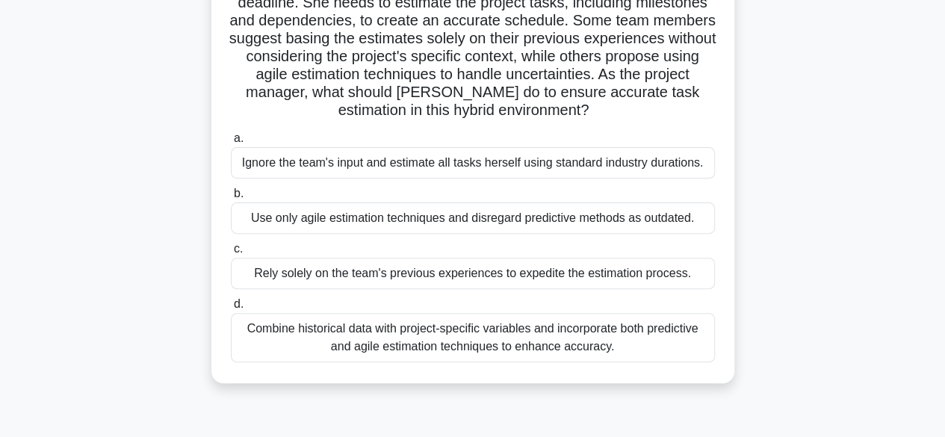
scroll to position [141, 0]
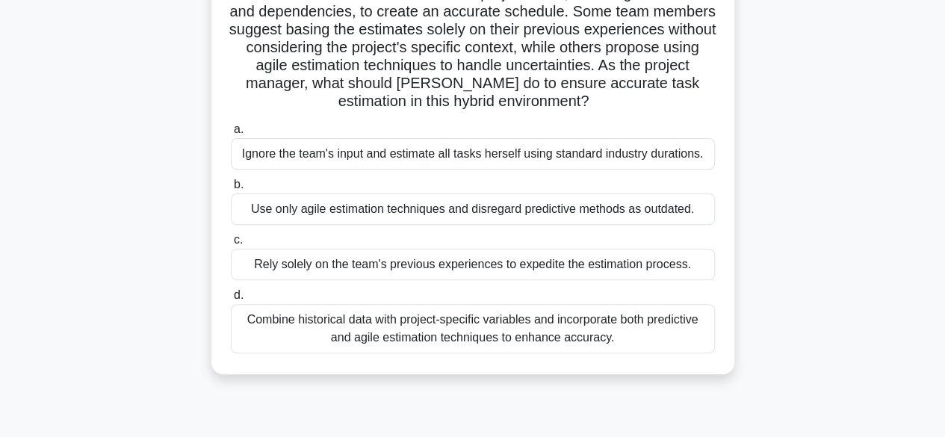
click at [490, 319] on div "Combine historical data with project-specific variables and incorporate both pr…" at bounding box center [473, 328] width 484 height 49
click at [231, 300] on input "d. Combine historical data with project-specific variables and incorporate both…" at bounding box center [231, 295] width 0 height 10
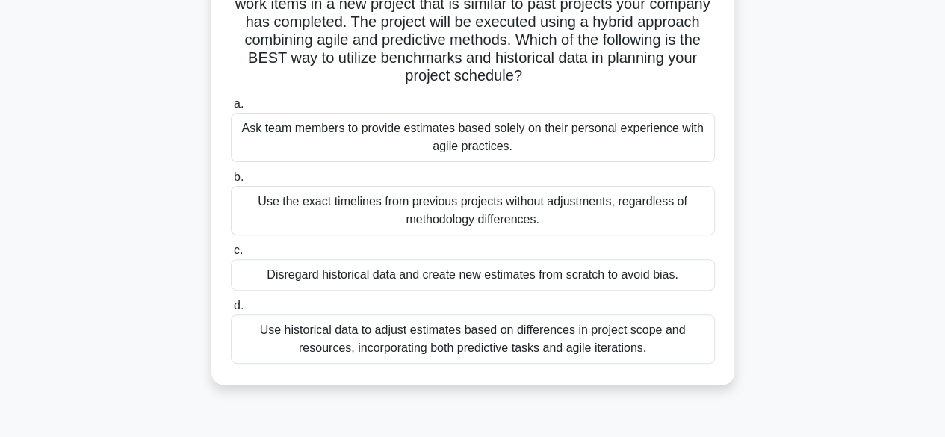
scroll to position [135, 0]
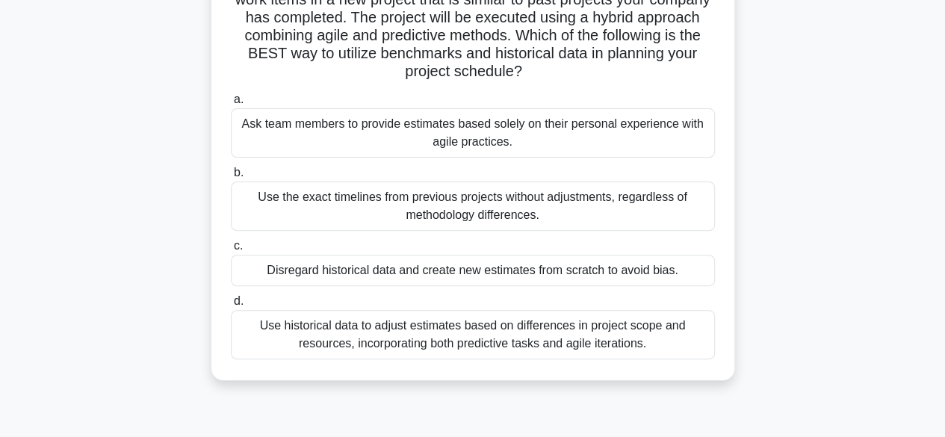
click at [609, 345] on div "Use historical data to adjust estimates based on differences in project scope a…" at bounding box center [473, 334] width 484 height 49
click at [231, 306] on input "d. Use historical data to adjust estimates based on differences in project scop…" at bounding box center [231, 301] width 0 height 10
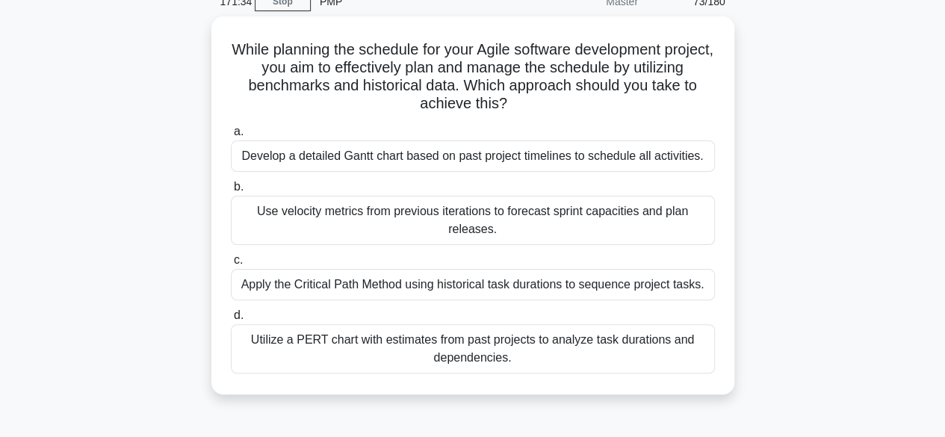
scroll to position [84, 0]
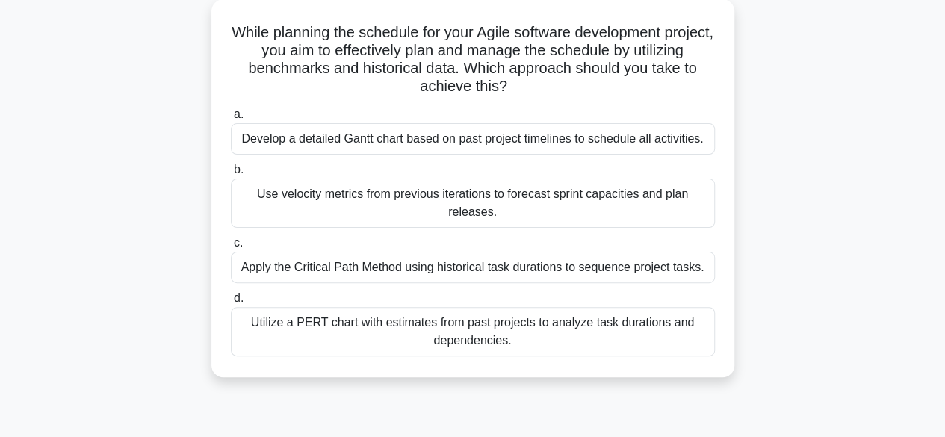
click at [363, 203] on div "Use velocity metrics from previous iterations to forecast sprint capacities and…" at bounding box center [473, 202] width 484 height 49
click at [231, 175] on input "b. Use velocity metrics from previous iterations to forecast sprint capacities …" at bounding box center [231, 170] width 0 height 10
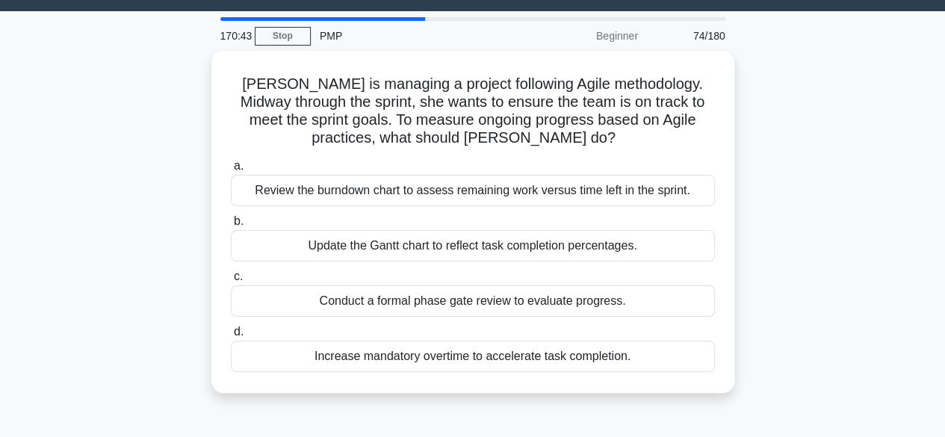
scroll to position [0, 0]
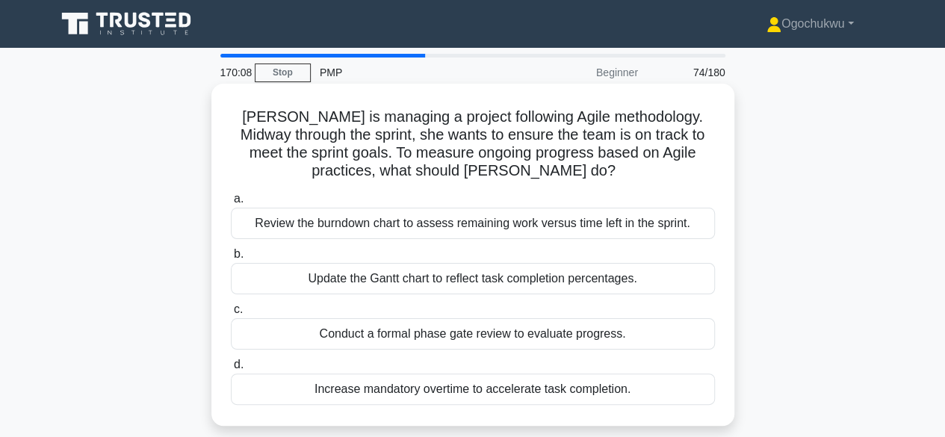
click at [373, 234] on div "Review the burndown chart to assess remaining work versus time left in the spri…" at bounding box center [473, 223] width 484 height 31
click at [231, 204] on input "a. Review the burndown chart to assess remaining work versus time left in the s…" at bounding box center [231, 199] width 0 height 10
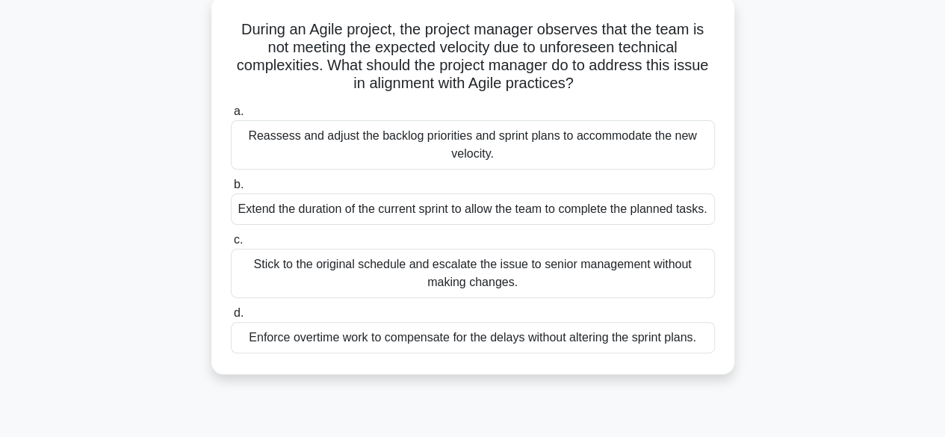
scroll to position [94, 0]
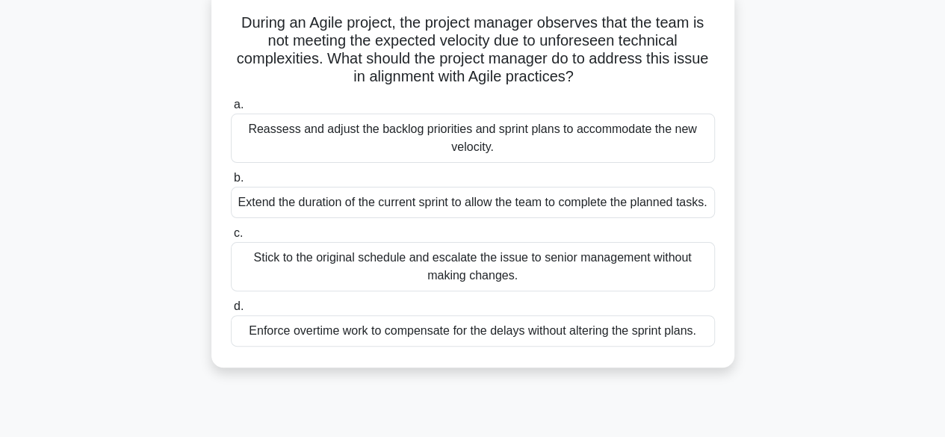
click at [516, 140] on div "Reassess and adjust the backlog priorities and sprint plans to accommodate the …" at bounding box center [473, 138] width 484 height 49
click at [231, 110] on input "a. Reassess and adjust the backlog priorities and sprint plans to accommodate t…" at bounding box center [231, 105] width 0 height 10
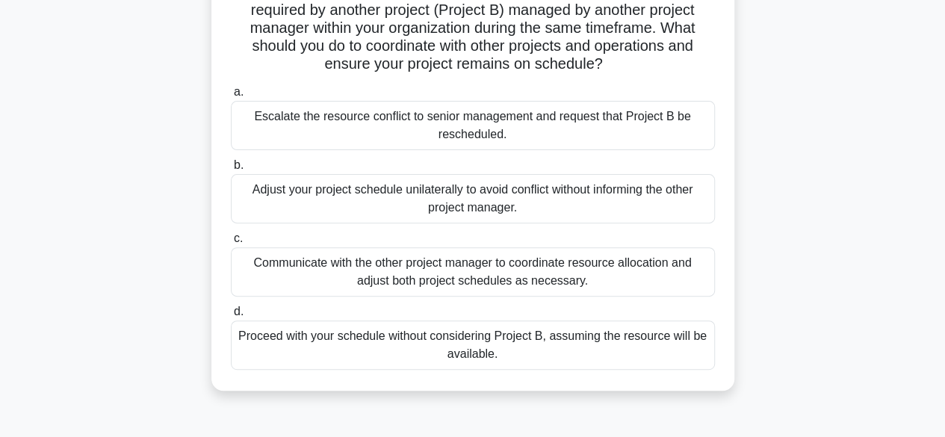
scroll to position [166, 0]
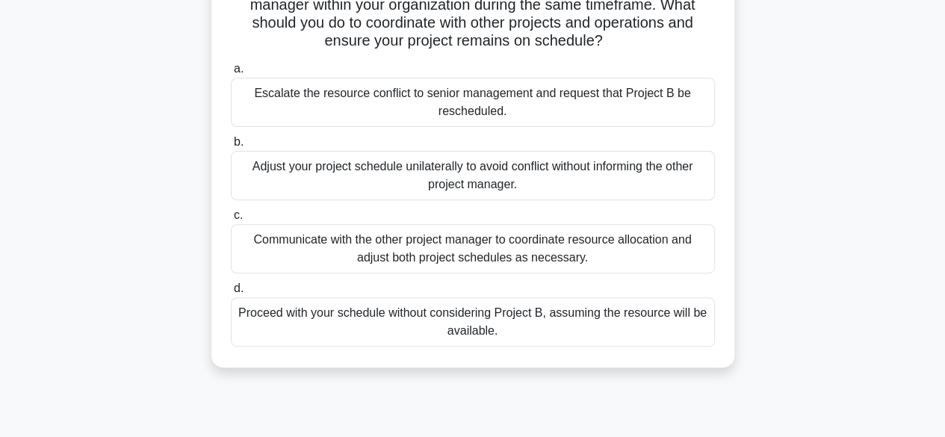
click at [493, 264] on div "Communicate with the other project manager to coordinate resource allocation an…" at bounding box center [473, 248] width 484 height 49
click at [231, 220] on input "c. Communicate with the other project manager to coordinate resource allocation…" at bounding box center [231, 216] width 0 height 10
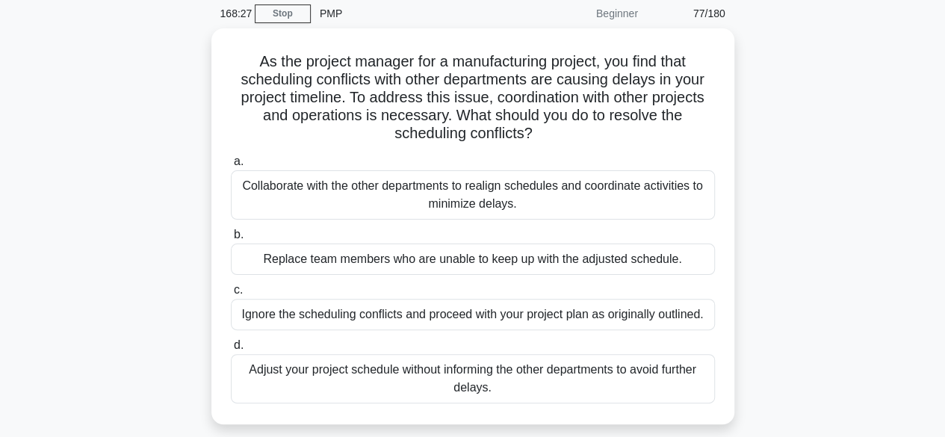
scroll to position [69, 0]
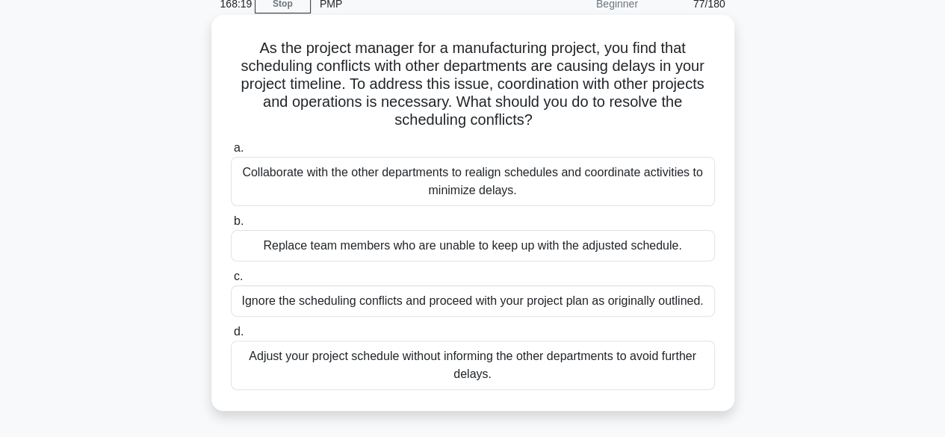
click at [543, 180] on div "Collaborate with the other departments to realign schedules and coordinate acti…" at bounding box center [473, 181] width 484 height 49
click at [231, 153] on input "a. Collaborate with the other departments to realign schedules and coordinate a…" at bounding box center [231, 148] width 0 height 10
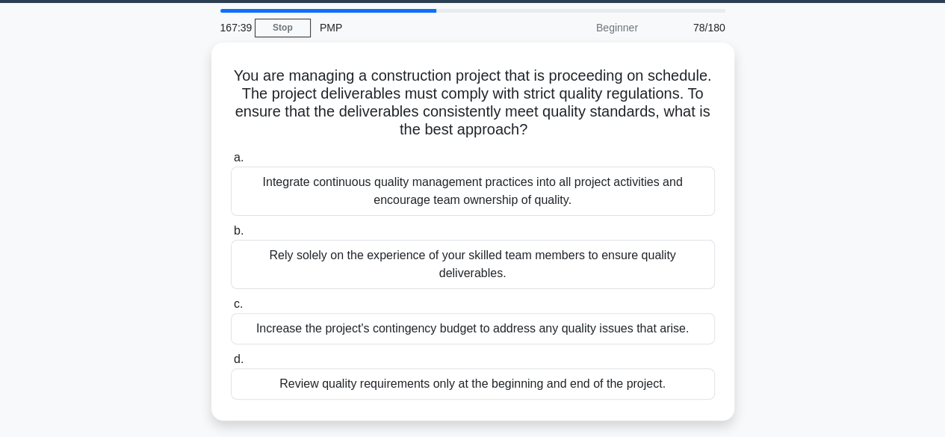
scroll to position [47, 0]
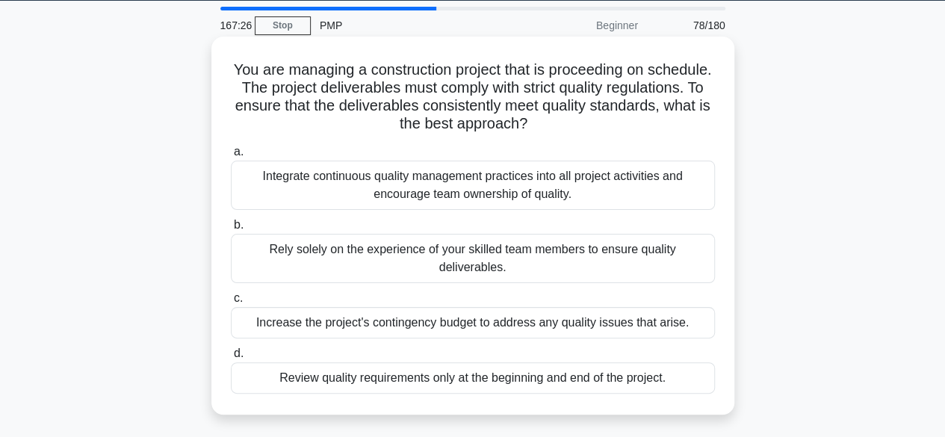
click at [413, 178] on div "Integrate continuous quality management practices into all project activities a…" at bounding box center [473, 185] width 484 height 49
click at [231, 157] on input "a. Integrate continuous quality management practices into all project activitie…" at bounding box center [231, 152] width 0 height 10
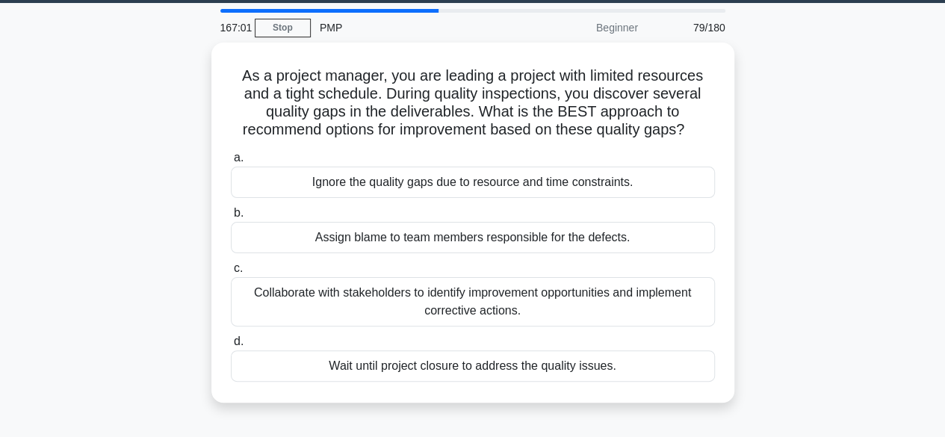
scroll to position [29, 0]
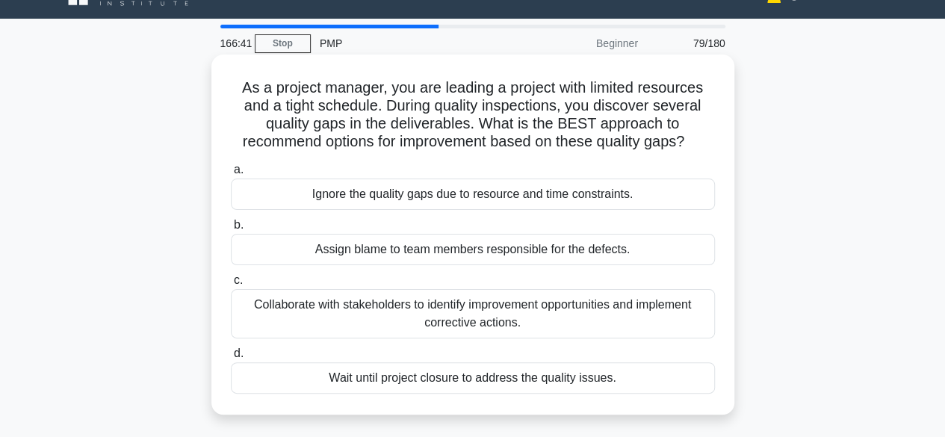
click at [470, 308] on div "Collaborate with stakeholders to identify improvement opportunities and impleme…" at bounding box center [473, 313] width 484 height 49
click at [231, 285] on input "c. Collaborate with stakeholders to identify improvement opportunities and impl…" at bounding box center [231, 281] width 0 height 10
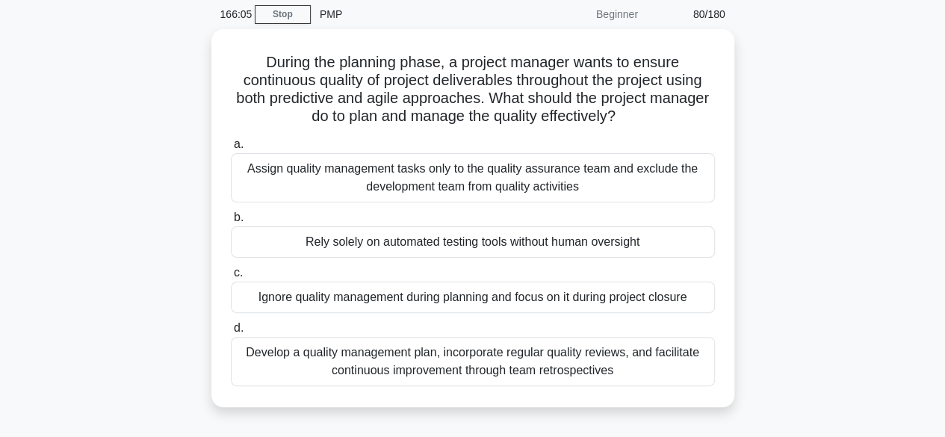
scroll to position [88, 0]
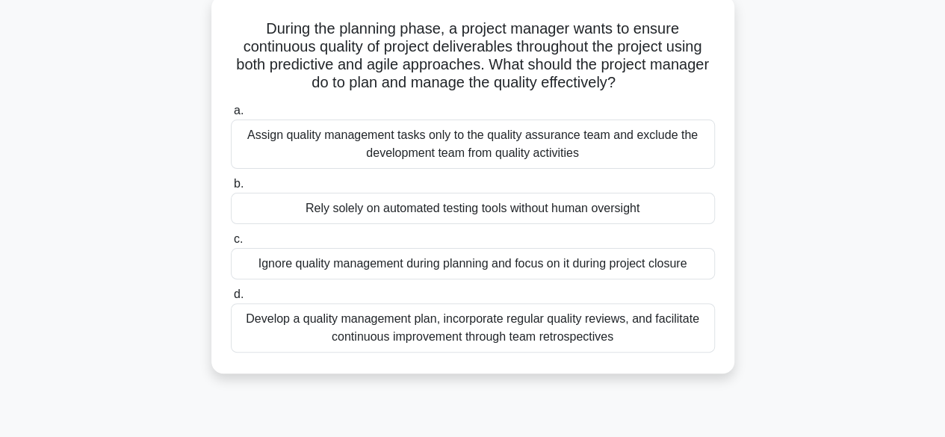
click at [517, 334] on div "Develop a quality management plan, incorporate regular quality reviews, and fac…" at bounding box center [473, 327] width 484 height 49
click at [231, 299] on input "d. Develop a quality management plan, incorporate regular quality reviews, and …" at bounding box center [231, 295] width 0 height 10
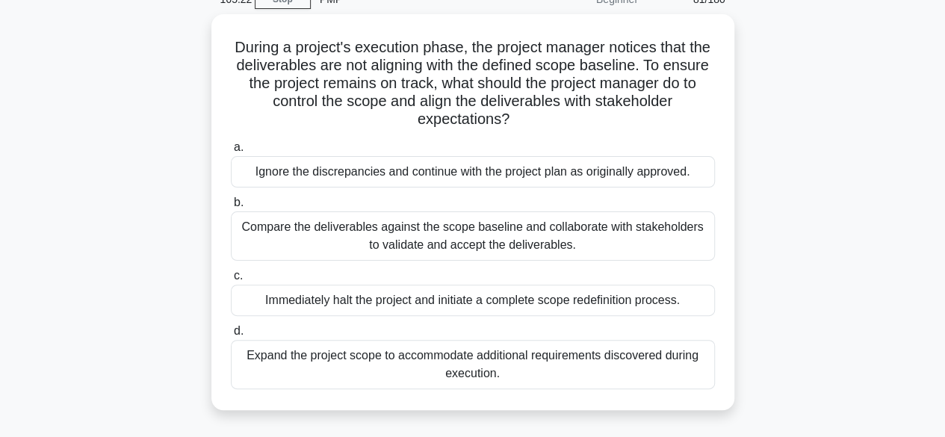
scroll to position [75, 0]
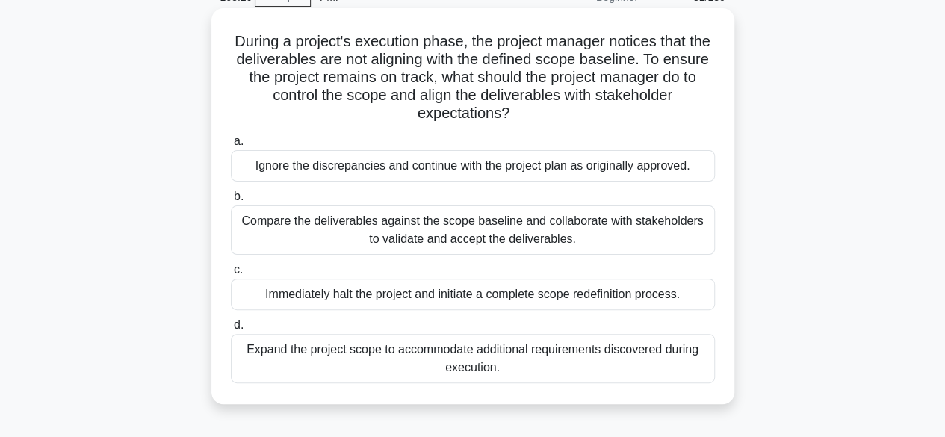
click at [484, 232] on div "Compare the deliverables against the scope baseline and collaborate with stakeh…" at bounding box center [473, 229] width 484 height 49
click at [231, 202] on input "b. Compare the deliverables against the scope baseline and collaborate with sta…" at bounding box center [231, 197] width 0 height 10
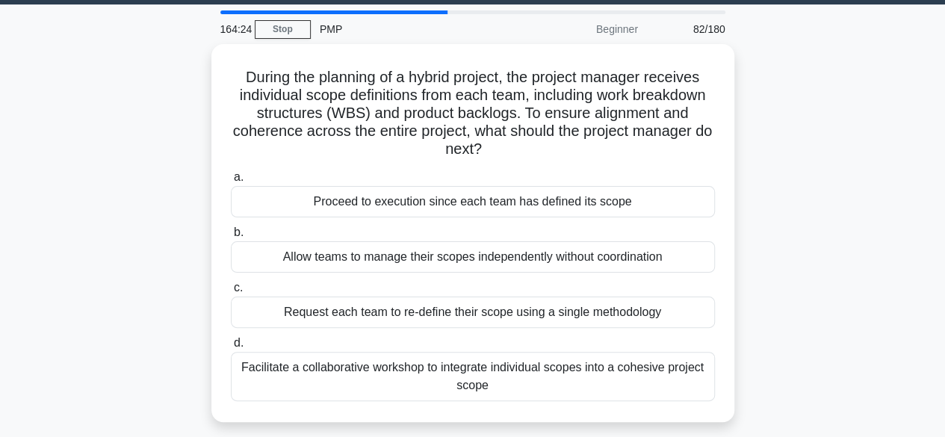
scroll to position [45, 0]
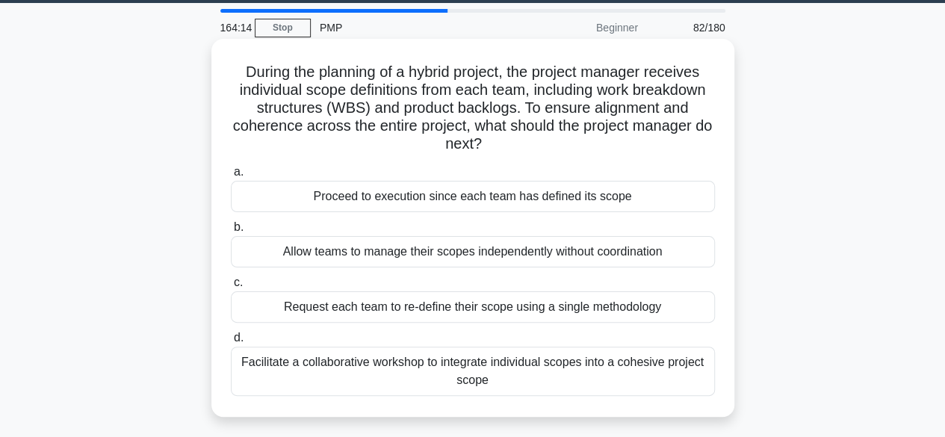
click at [515, 376] on div "Facilitate a collaborative workshop to integrate individual scopes into a cohes…" at bounding box center [473, 371] width 484 height 49
click at [231, 343] on input "d. Facilitate a collaborative workshop to integrate individual scopes into a co…" at bounding box center [231, 338] width 0 height 10
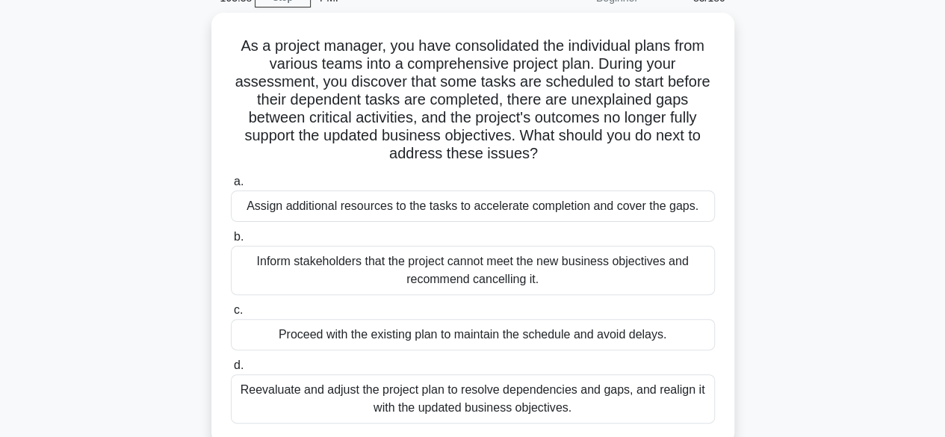
scroll to position [113, 0]
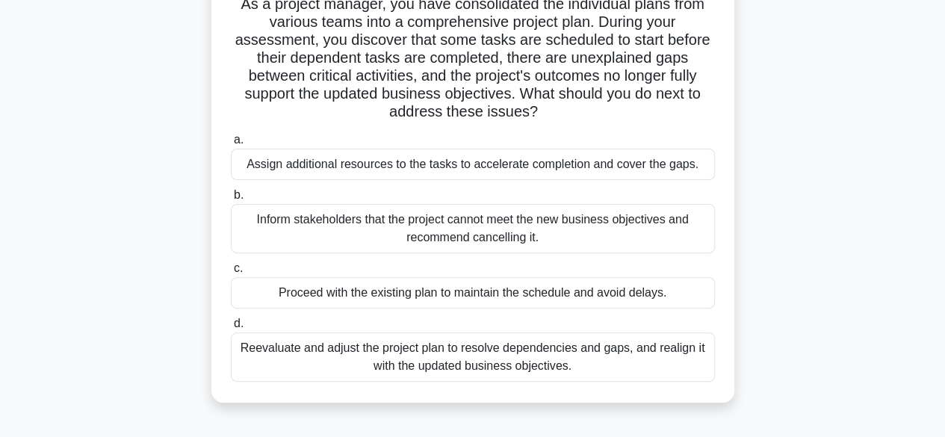
click at [474, 358] on div "Reevaluate and adjust the project plan to resolve dependencies and gaps, and re…" at bounding box center [473, 356] width 484 height 49
click at [231, 329] on input "d. Reevaluate and adjust the project plan to resolve dependencies and gaps, and…" at bounding box center [231, 324] width 0 height 10
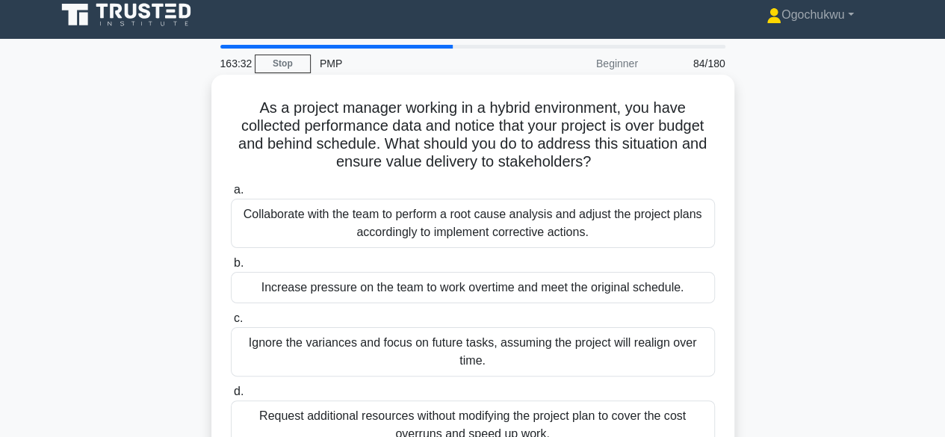
scroll to position [0, 0]
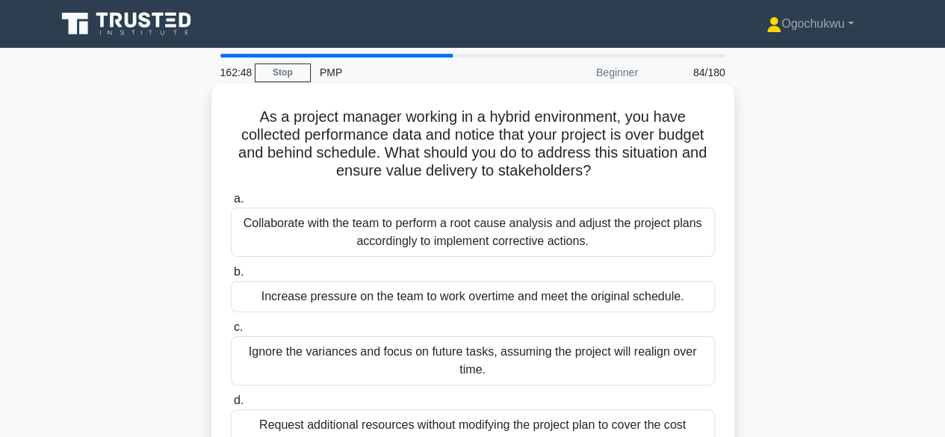
click at [448, 231] on div "Collaborate with the team to perform a root cause analysis and adjust the proje…" at bounding box center [473, 232] width 484 height 49
click at [231, 204] on input "a. Collaborate with the team to perform a root cause analysis and adjust the pr…" at bounding box center [231, 199] width 0 height 10
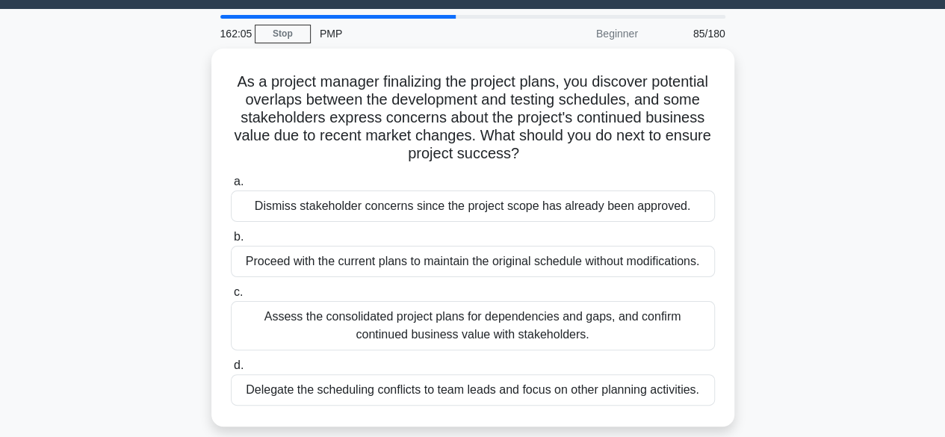
scroll to position [48, 0]
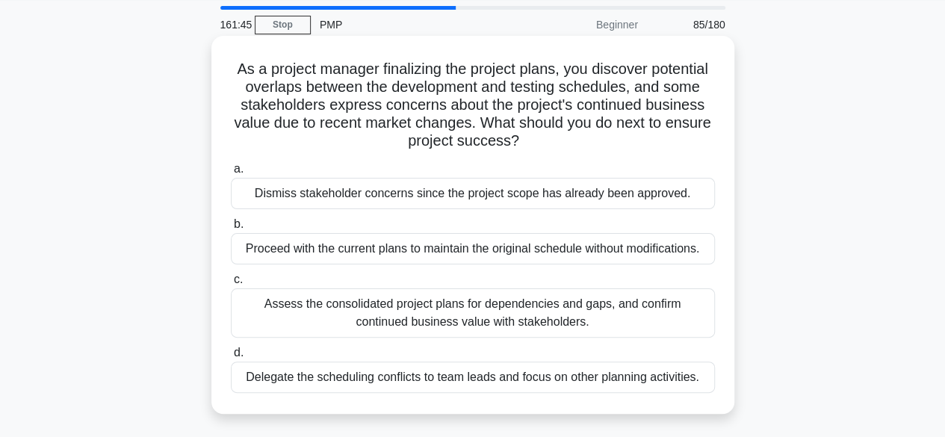
click at [550, 315] on div "Assess the consolidated project plans for dependencies and gaps, and confirm co…" at bounding box center [473, 312] width 484 height 49
click at [231, 285] on input "c. Assess the consolidated project plans for dependencies and gaps, and confirm…" at bounding box center [231, 280] width 0 height 10
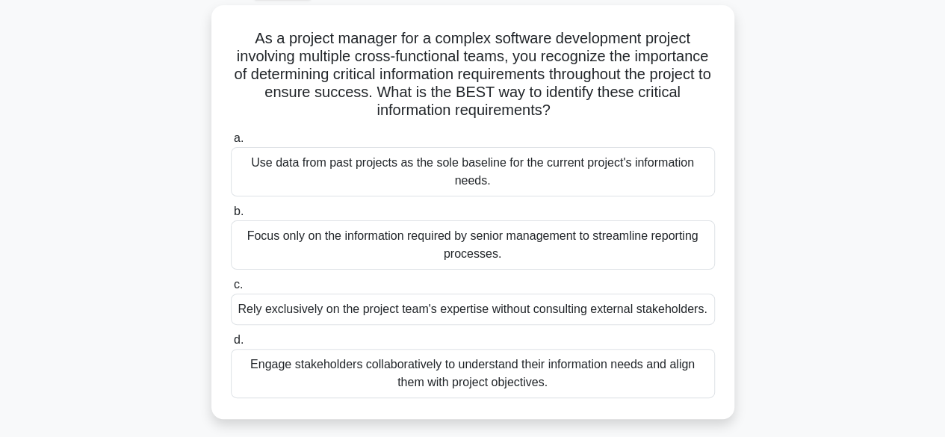
scroll to position [90, 0]
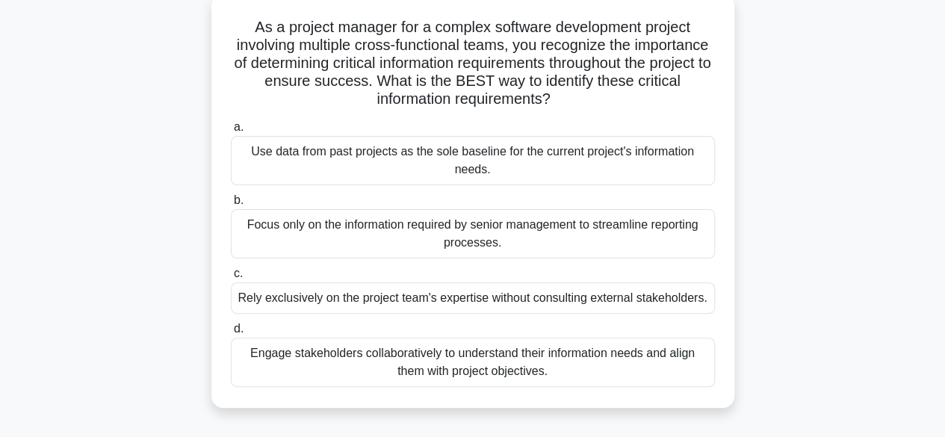
click at [529, 371] on div "Engage stakeholders collaboratively to understand their information needs and a…" at bounding box center [473, 362] width 484 height 49
click at [231, 334] on input "d. Engage stakeholders collaboratively to understand their information needs an…" at bounding box center [231, 329] width 0 height 10
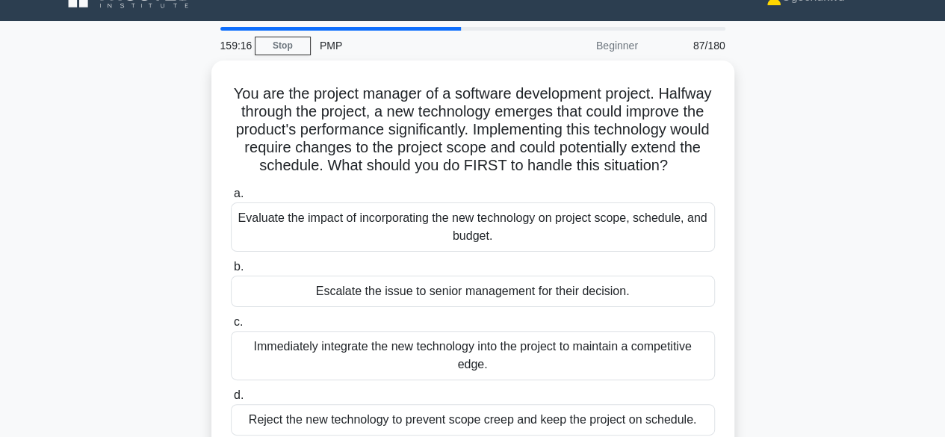
scroll to position [93, 0]
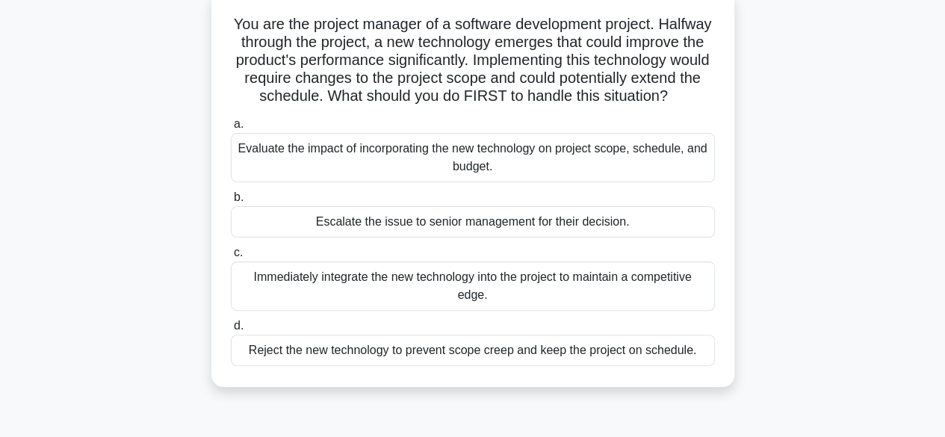
click at [438, 171] on div "Evaluate the impact of incorporating the new technology on project scope, sched…" at bounding box center [473, 157] width 484 height 49
click at [231, 129] on input "a. Evaluate the impact of incorporating the new technology on project scope, sc…" at bounding box center [231, 124] width 0 height 10
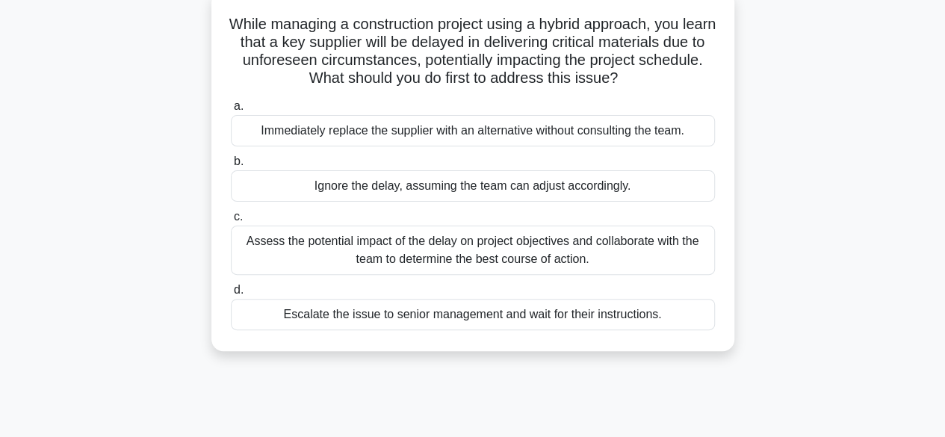
click at [514, 246] on div "Assess the potential impact of the delay on project objectives and collaborate …" at bounding box center [473, 250] width 484 height 49
click at [231, 222] on input "c. Assess the potential impact of the delay on project objectives and collabora…" at bounding box center [231, 217] width 0 height 10
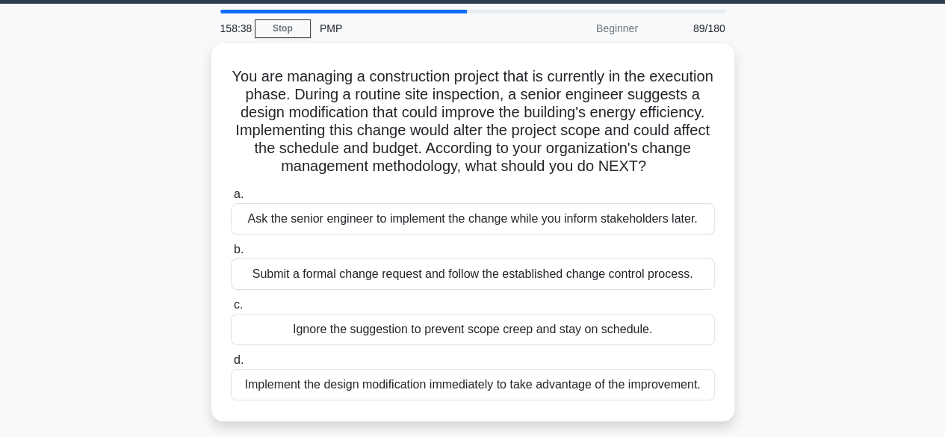
scroll to position [0, 0]
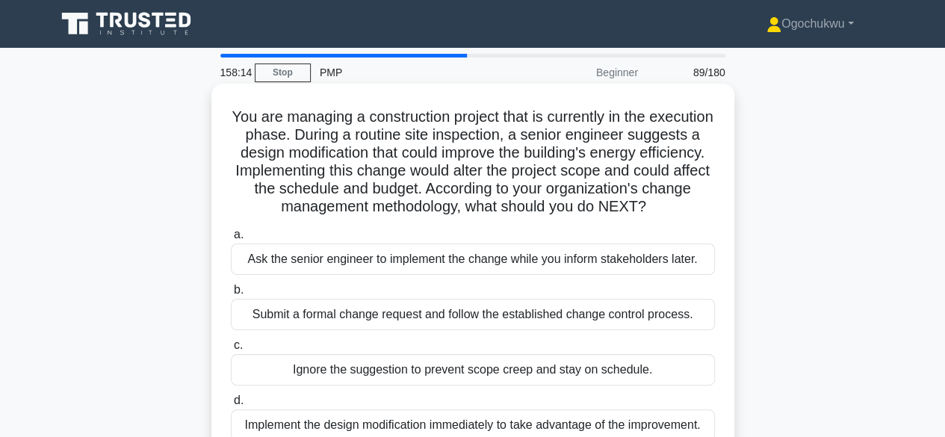
drag, startPoint x: 955, startPoint y: 111, endPoint x: 535, endPoint y: 198, distance: 429.3
click at [535, 198] on h5 "You are managing a construction project that is currently in the execution phas…" at bounding box center [472, 162] width 487 height 109
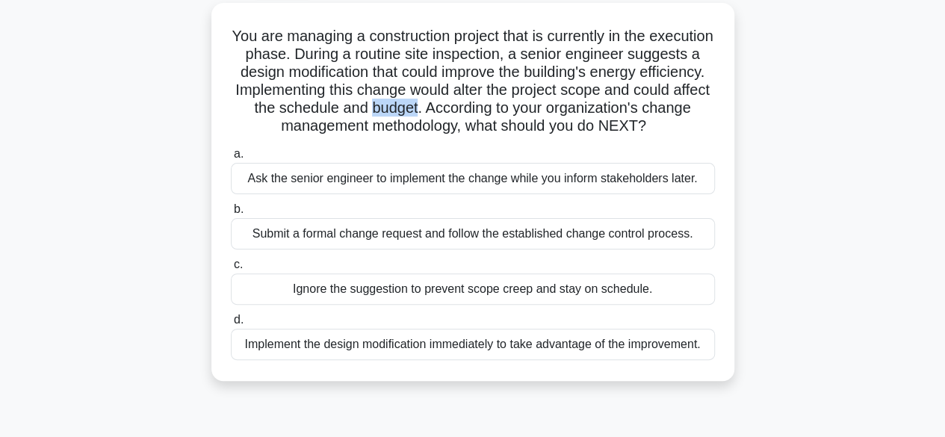
scroll to position [85, 0]
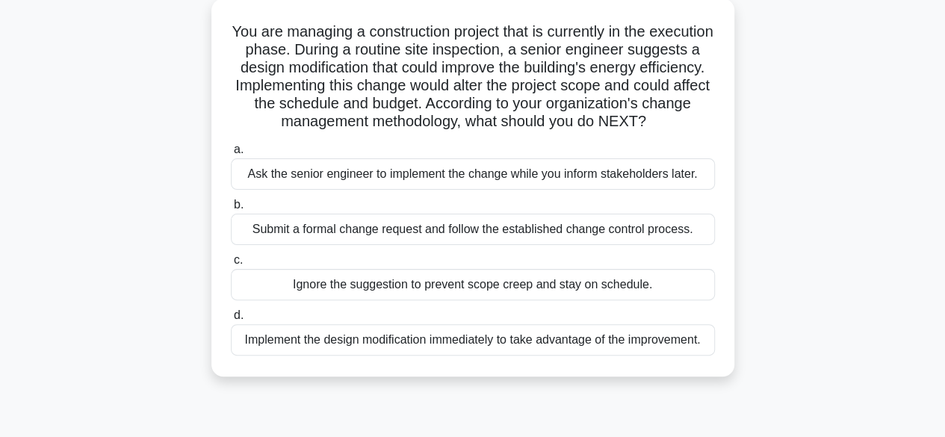
click at [433, 245] on div "Submit a formal change request and follow the established change control proces…" at bounding box center [473, 229] width 484 height 31
click at [231, 210] on input "b. Submit a formal change request and follow the established change control pro…" at bounding box center [231, 205] width 0 height 10
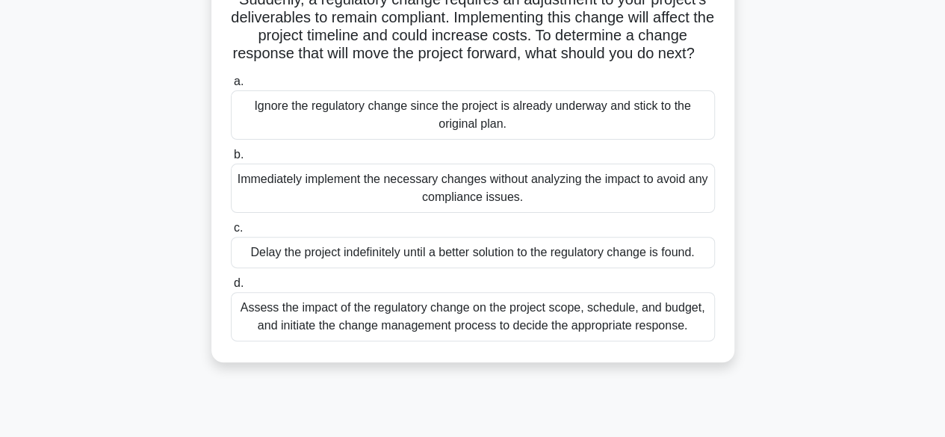
scroll to position [141, 0]
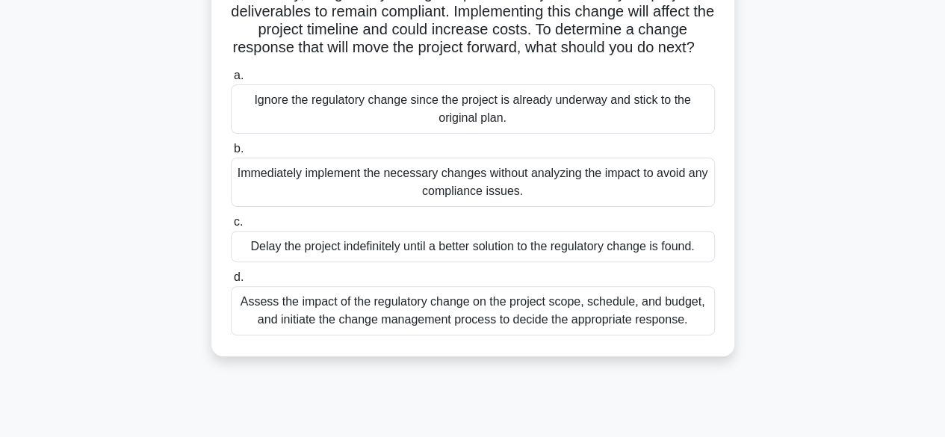
click at [515, 329] on div "Assess the impact of the regulatory change on the project scope, schedule, and …" at bounding box center [473, 310] width 484 height 49
click at [231, 282] on input "d. Assess the impact of the regulatory change on the project scope, schedule, a…" at bounding box center [231, 278] width 0 height 10
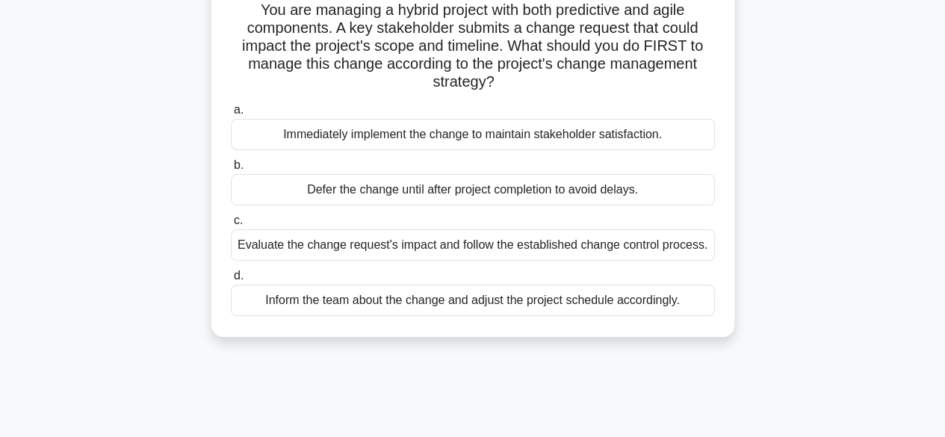
scroll to position [114, 0]
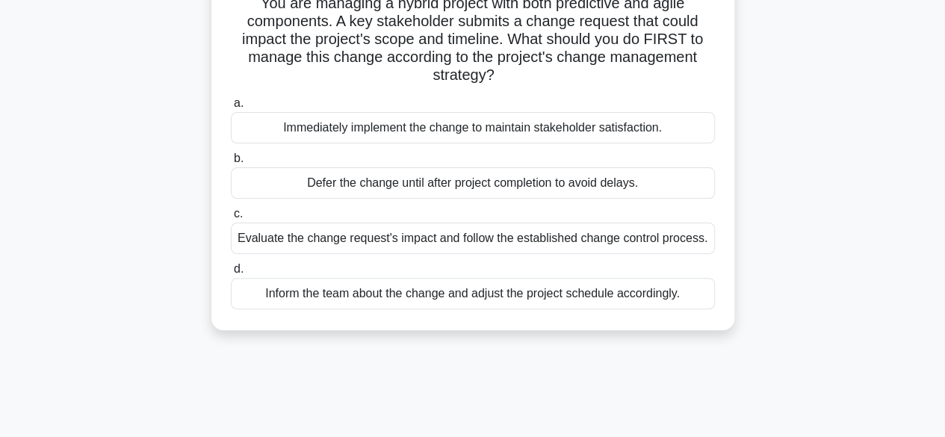
click at [577, 243] on div "Evaluate the change request's impact and follow the established change control …" at bounding box center [473, 238] width 484 height 31
click at [231, 219] on input "c. Evaluate the change request's impact and follow the established change contr…" at bounding box center [231, 214] width 0 height 10
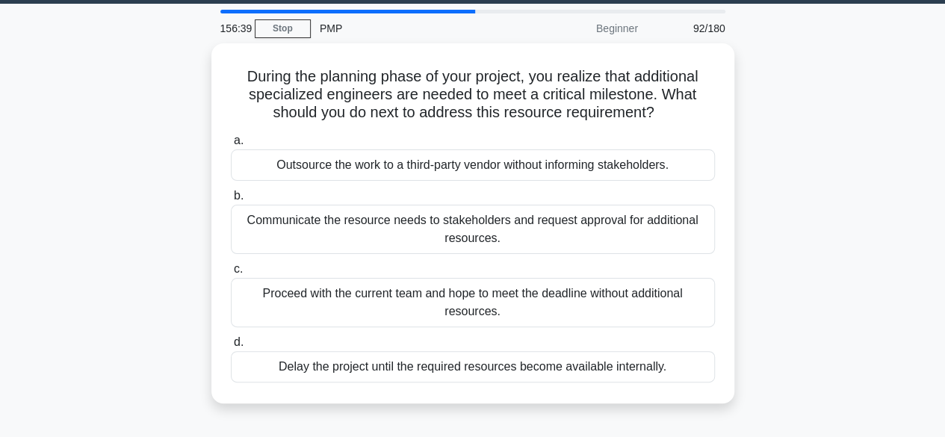
scroll to position [21, 0]
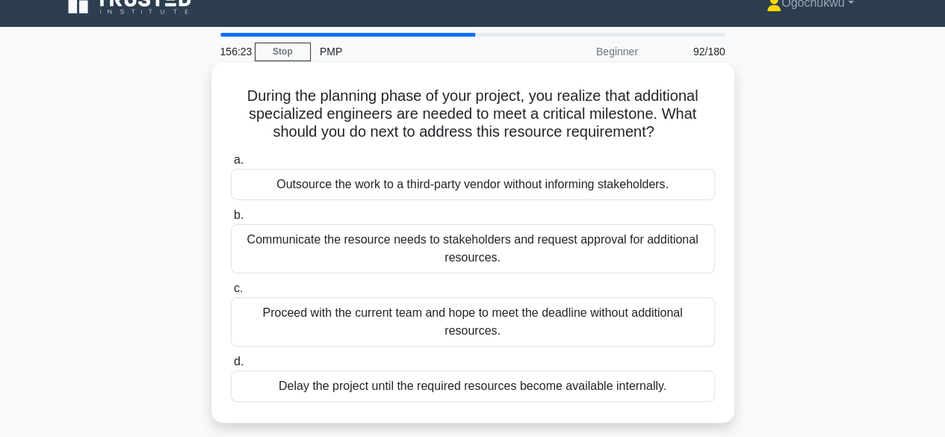
click at [527, 252] on div "Communicate the resource needs to stakeholders and request approval for additio…" at bounding box center [473, 248] width 484 height 49
click at [231, 220] on input "b. Communicate the resource needs to stakeholders and request approval for addi…" at bounding box center [231, 216] width 0 height 10
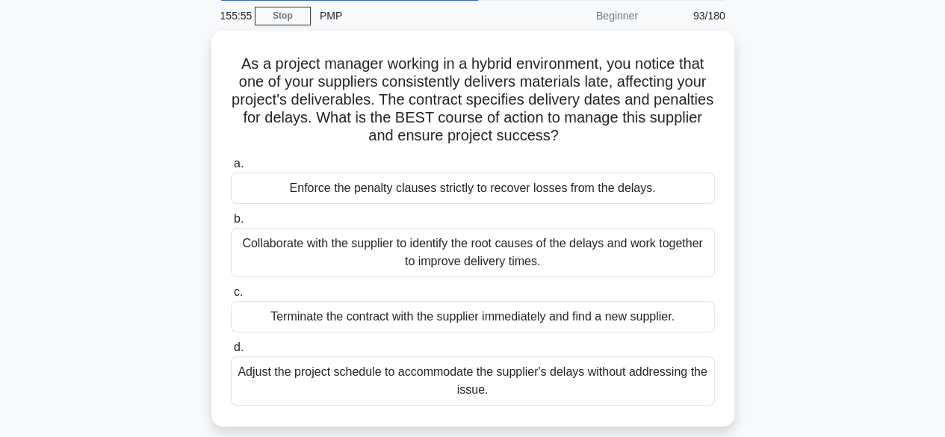
scroll to position [60, 0]
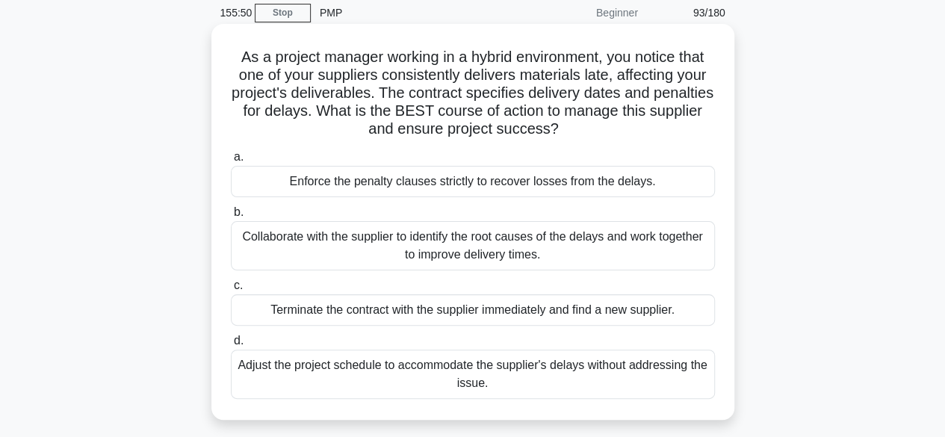
click at [509, 242] on div "Collaborate with the supplier to identify the root causes of the delays and wor…" at bounding box center [473, 245] width 484 height 49
click at [231, 217] on input "b. Collaborate with the supplier to identify the root causes of the delays and …" at bounding box center [231, 213] width 0 height 10
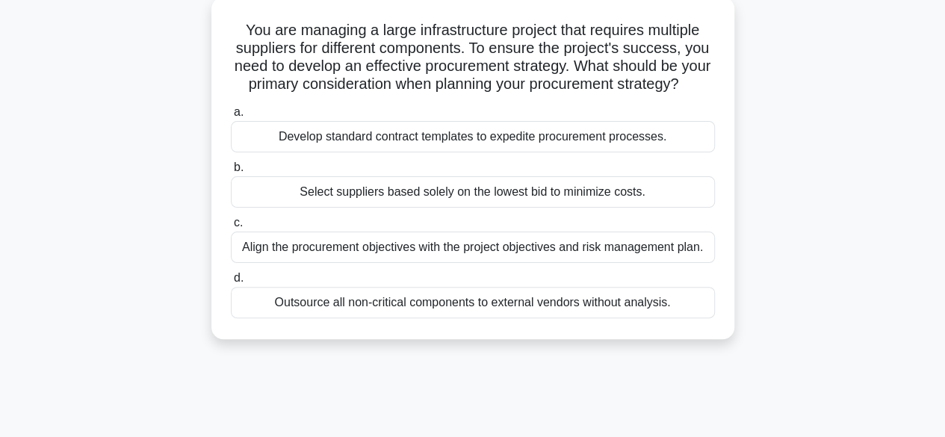
scroll to position [93, 0]
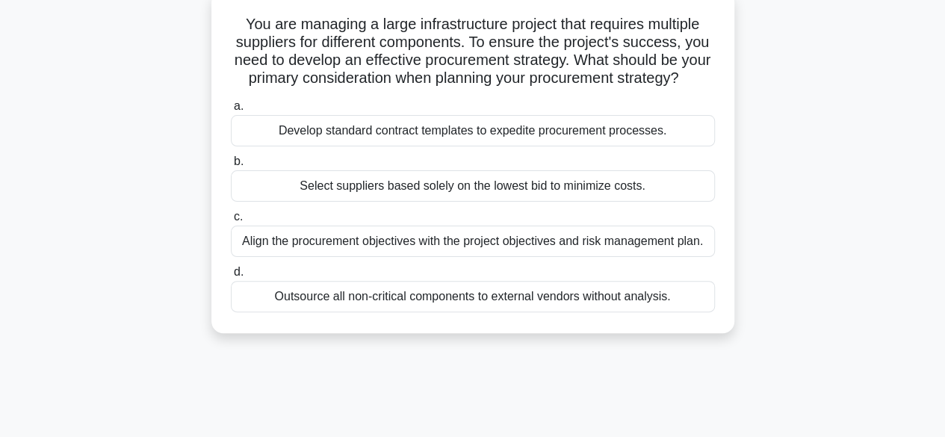
click at [520, 257] on div "Align the procurement objectives with the project objectives and risk managemen…" at bounding box center [473, 241] width 484 height 31
click at [231, 222] on input "c. Align the procurement objectives with the project objectives and risk manage…" at bounding box center [231, 217] width 0 height 10
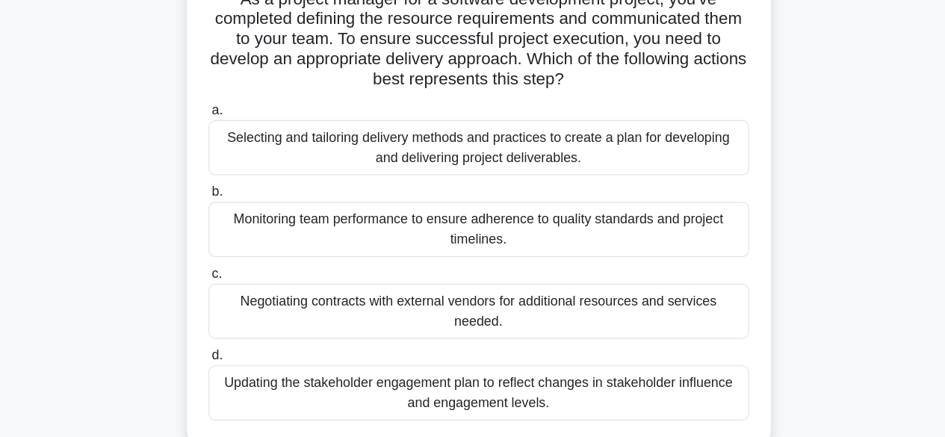
scroll to position [78, 0]
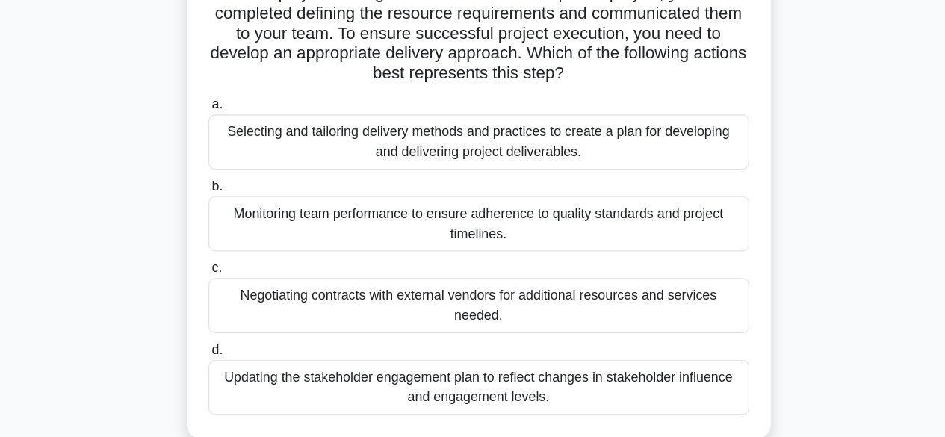
click at [624, 170] on div "Selecting and tailoring delivery methods and practices to create a plan for dev…" at bounding box center [473, 172] width 484 height 49
click at [231, 144] on input "a. Selecting and tailoring delivery methods and practices to create a plan for …" at bounding box center [231, 139] width 0 height 10
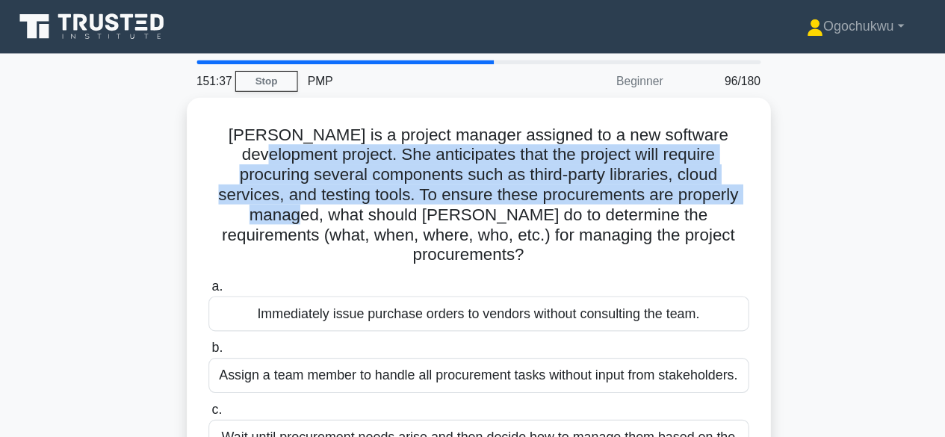
scroll to position [0, 0]
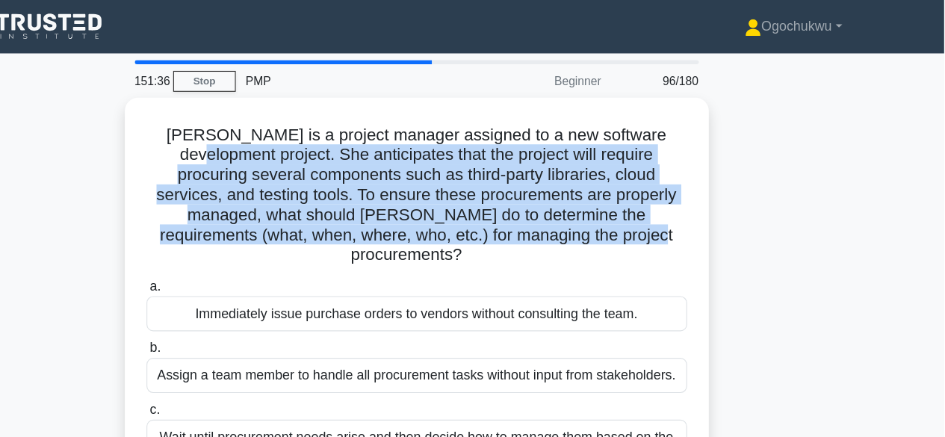
drag, startPoint x: 880, startPoint y: 105, endPoint x: 954, endPoint y: 181, distance: 105.6
click at [944, 181] on html "Ogochukwu Profile Settings Profile" at bounding box center [472, 403] width 945 height 807
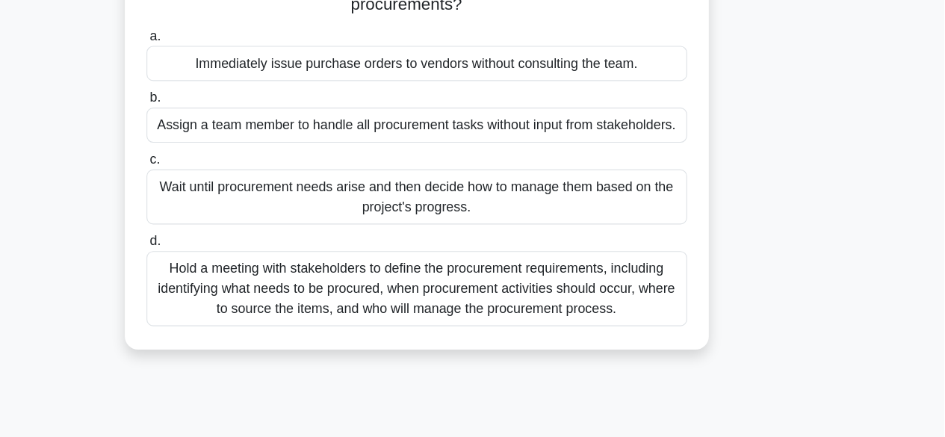
scroll to position [183, 0]
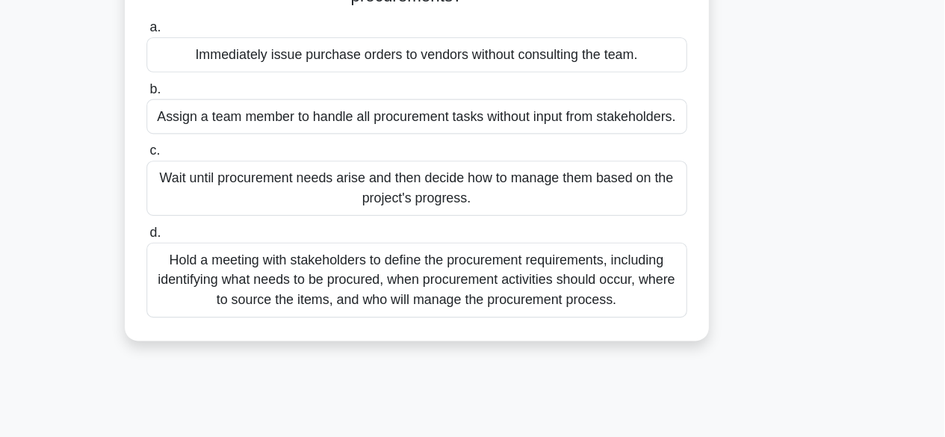
click at [541, 288] on div "Hold a meeting with stakeholders to define the procurement requirements, includ…" at bounding box center [473, 295] width 484 height 67
click at [231, 258] on input "d. Hold a meeting with stakeholders to define the procurement requirements, inc…" at bounding box center [231, 254] width 0 height 10
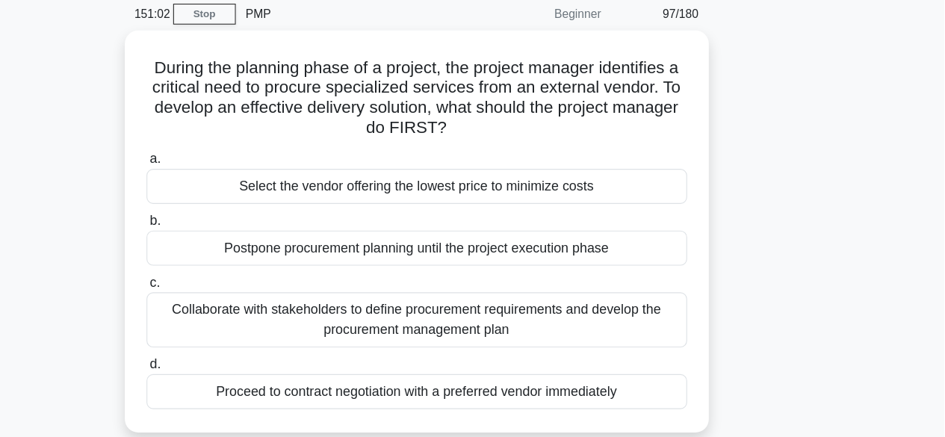
scroll to position [23, 0]
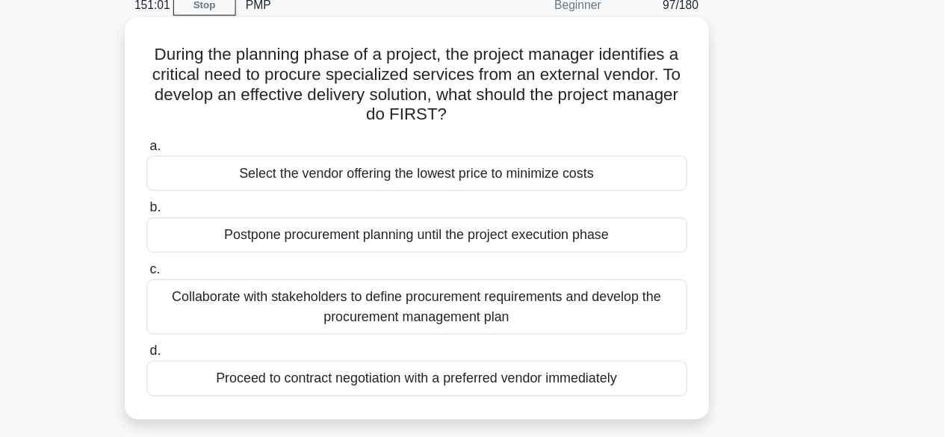
click at [443, 322] on div "Collaborate with stakeholders to define procurement requirements and develop th…" at bounding box center [473, 319] width 484 height 49
click at [231, 291] on input "c. Collaborate with stakeholders to define procurement requirements and develop…" at bounding box center [231, 287] width 0 height 10
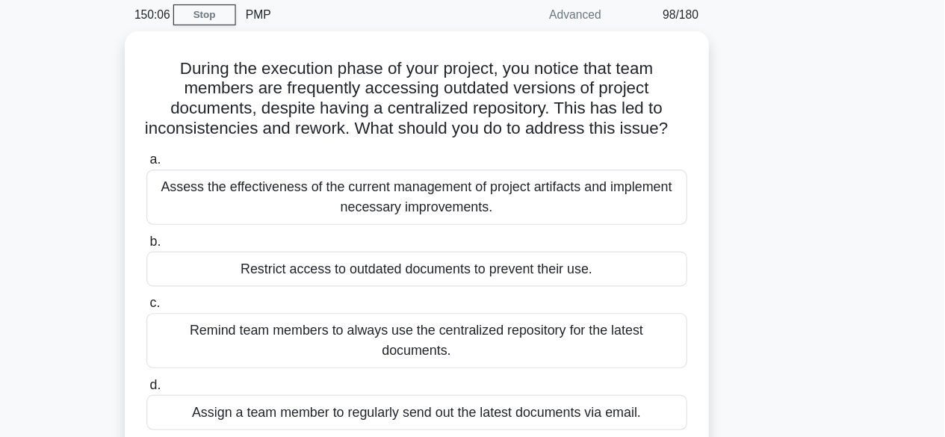
scroll to position [58, 0]
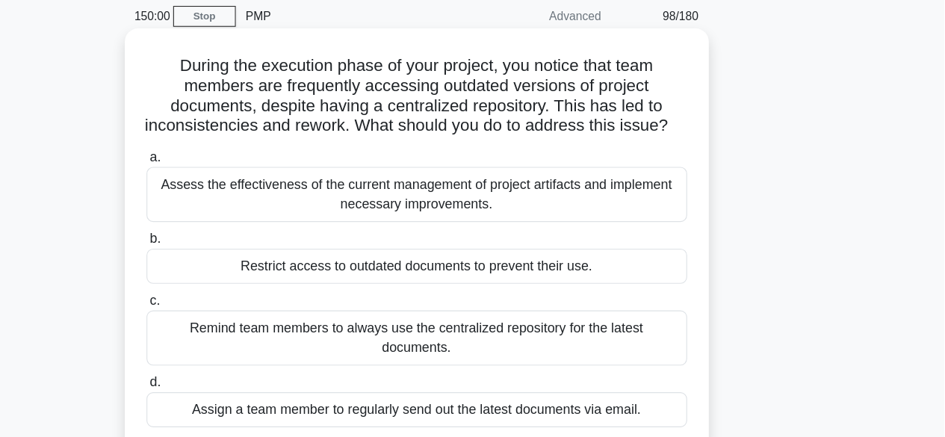
click at [485, 199] on div "Assess the effectiveness of the current management of project artifacts and imp…" at bounding box center [473, 173] width 484 height 49
click at [231, 146] on input "a. Assess the effectiveness of the current management of project artifacts and …" at bounding box center [231, 141] width 0 height 10
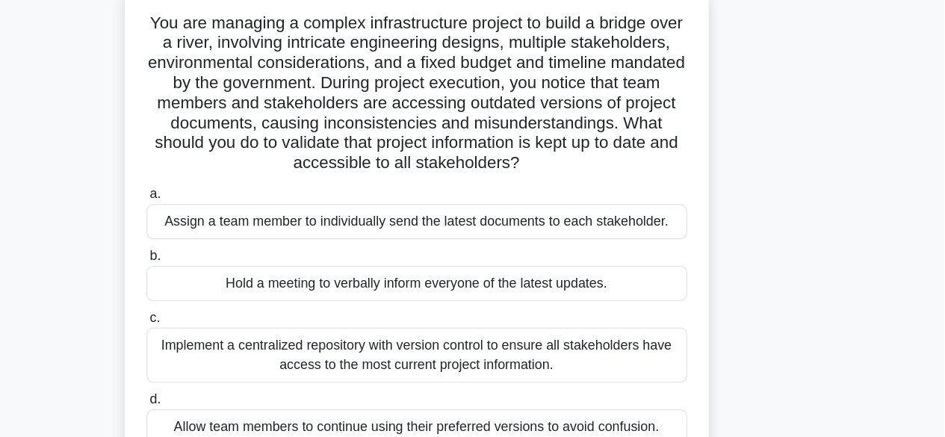
scroll to position [88, 0]
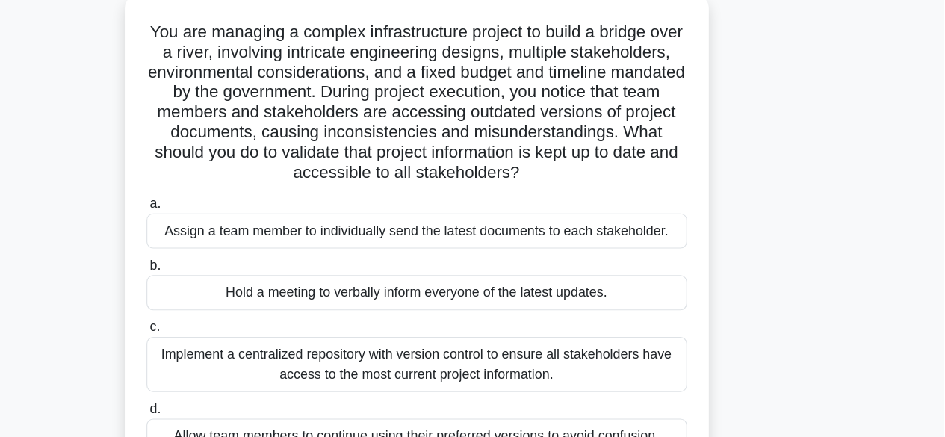
click at [475, 329] on div "Implement a centralized repository with version control to ensure all stakehold…" at bounding box center [473, 326] width 484 height 49
click at [231, 298] on input "c. Implement a centralized repository with version control to ensure all stakeh…" at bounding box center [231, 293] width 0 height 10
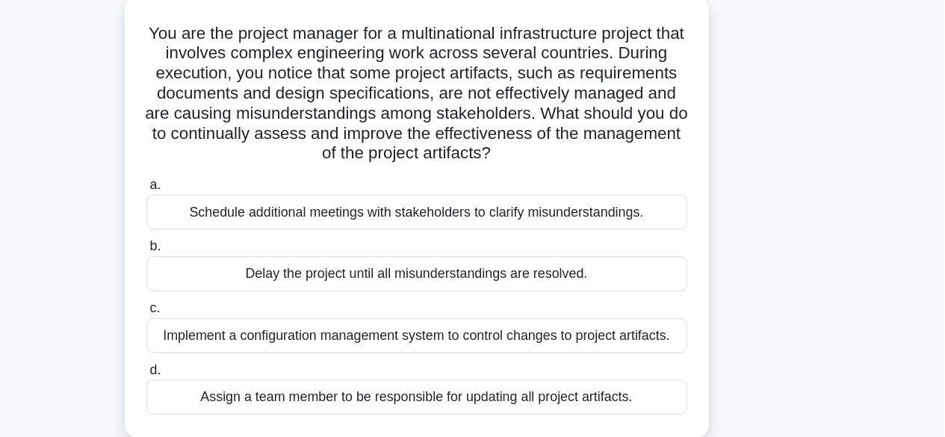
scroll to position [55, 0]
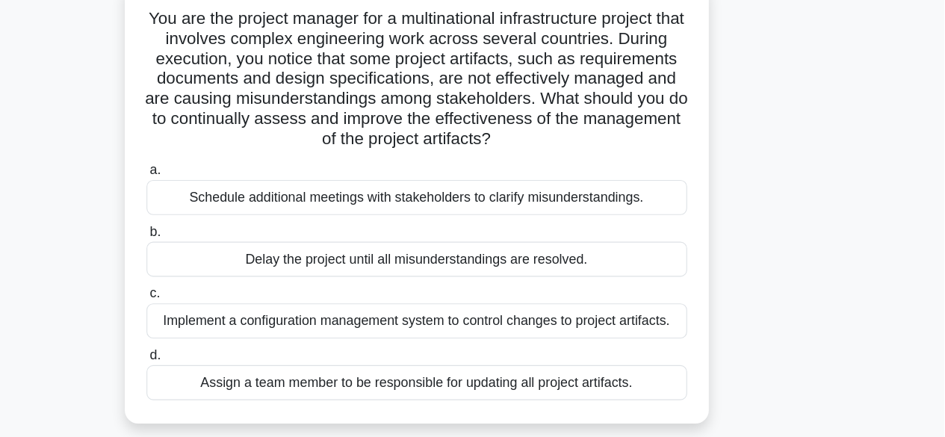
click at [583, 329] on div "Implement a configuration management system to control changes to project artif…" at bounding box center [473, 332] width 484 height 31
click at [231, 313] on input "c. Implement a configuration management system to control changes to project ar…" at bounding box center [231, 308] width 0 height 10
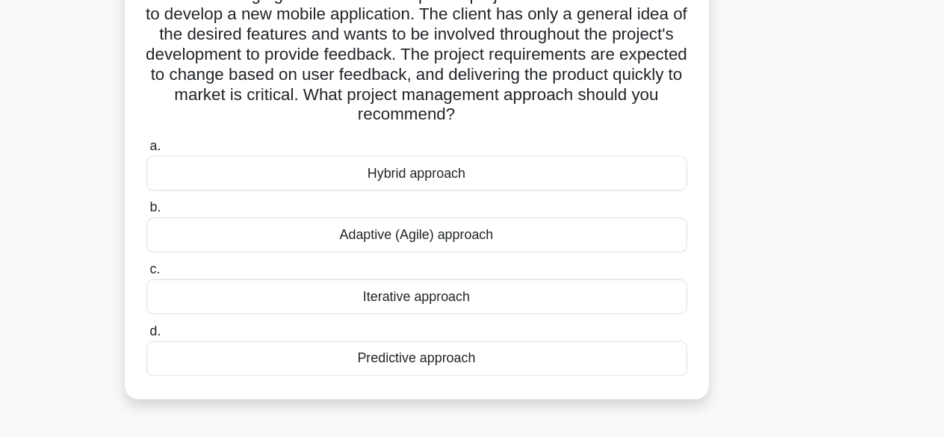
scroll to position [87, 0]
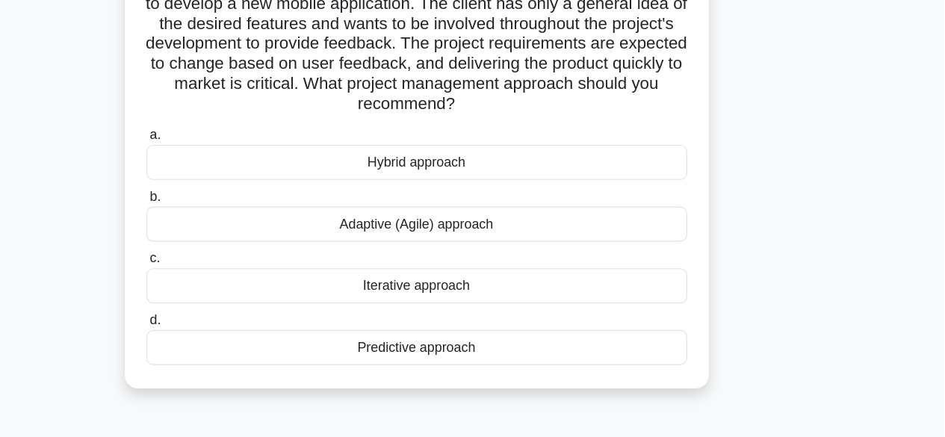
click at [577, 255] on div "Adaptive (Agile) approach" at bounding box center [473, 245] width 484 height 31
click at [231, 226] on input "b. Adaptive (Agile) approach" at bounding box center [231, 222] width 0 height 10
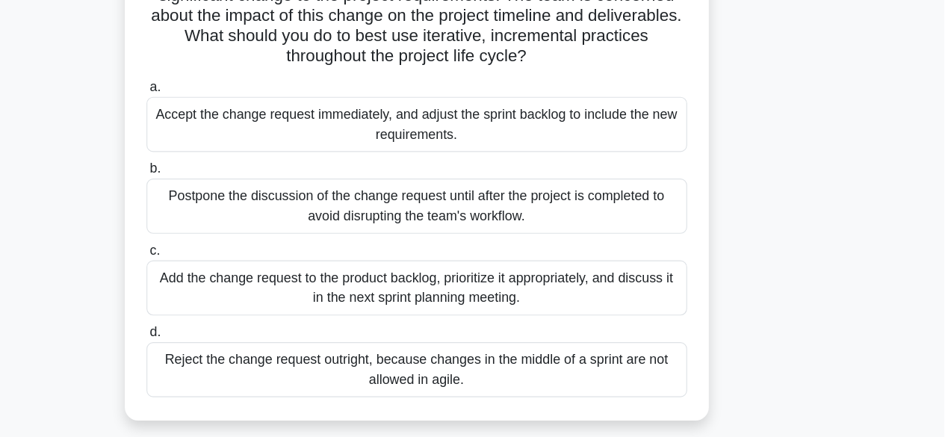
scroll to position [113, 0]
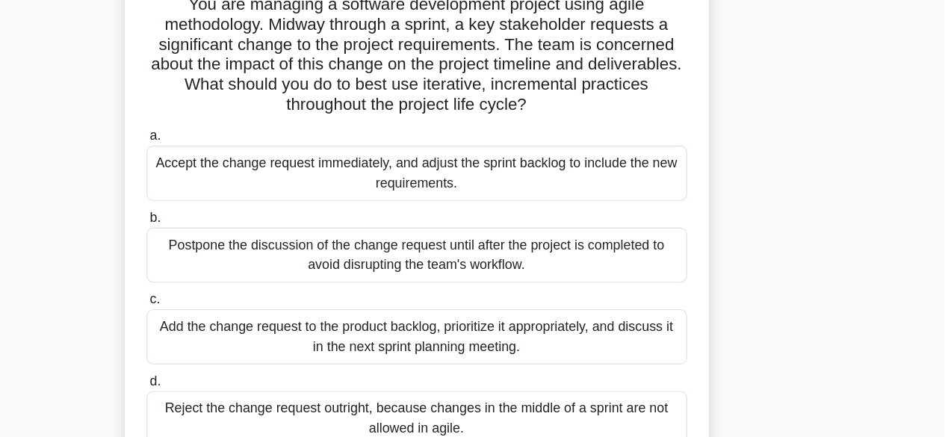
click at [526, 296] on div "Add the change request to the product backlog, prioritize it appropriately, and…" at bounding box center [473, 301] width 484 height 49
click at [231, 273] on input "c. Add the change request to the product backlog, prioritize it appropriately, …" at bounding box center [231, 269] width 0 height 10
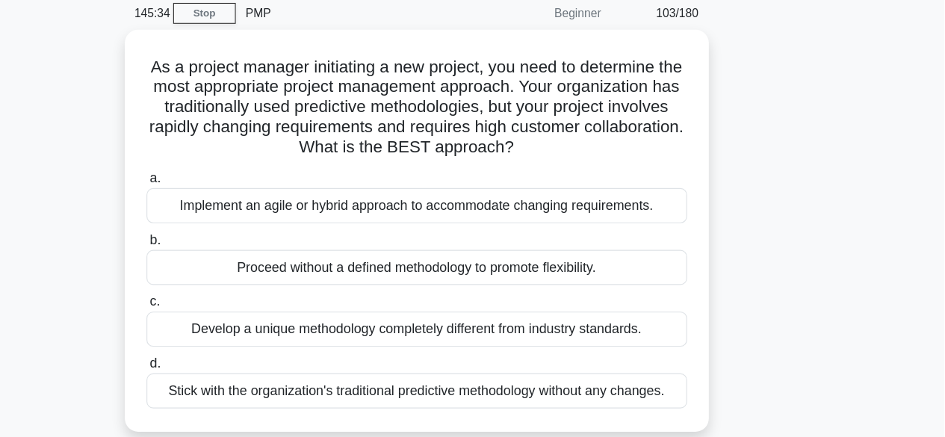
scroll to position [28, 0]
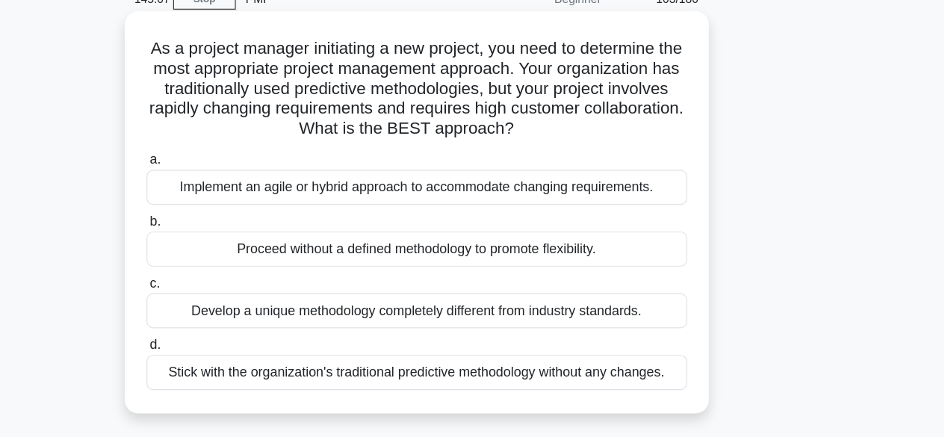
click at [445, 216] on div "Implement an agile or hybrid approach to accommodate changing requirements." at bounding box center [473, 212] width 484 height 31
click at [231, 193] on input "a. Implement an agile or hybrid approach to accommodate changing requirements." at bounding box center [231, 189] width 0 height 10
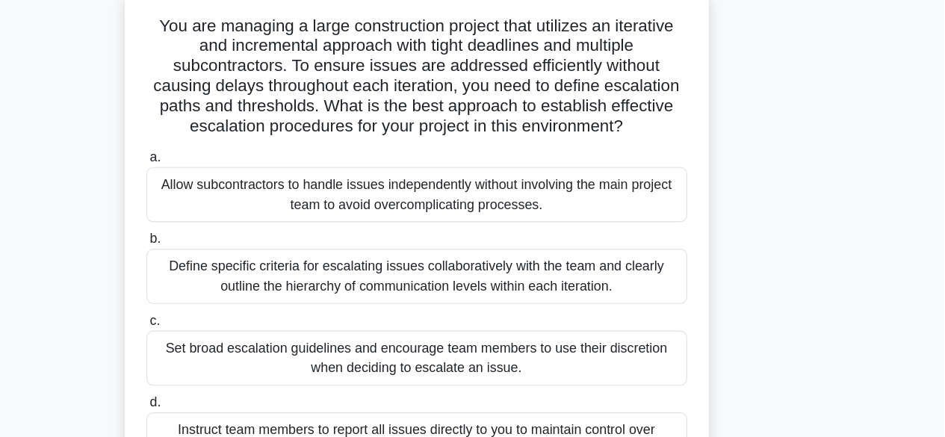
scroll to position [85, 0]
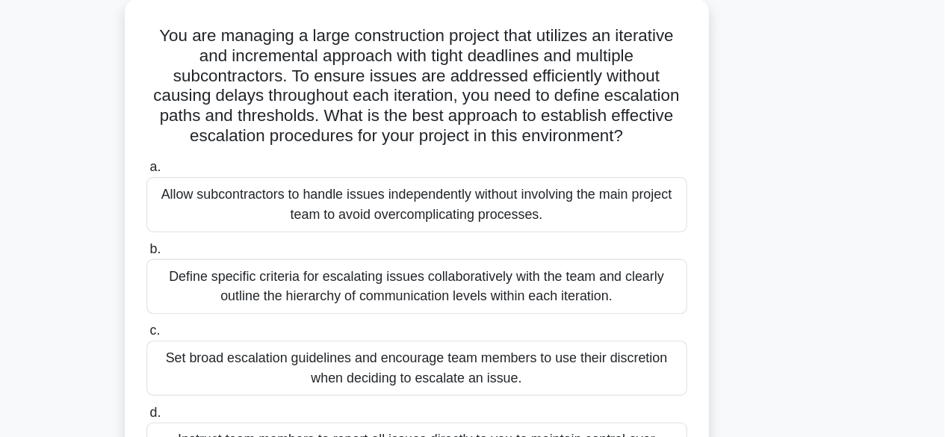
click at [496, 275] on div "Define specific criteria for escalating issues collaboratively with the team an…" at bounding box center [473, 255] width 484 height 49
click at [231, 228] on input "b. Define specific criteria for escalating issues collaboratively with the team…" at bounding box center [231, 223] width 0 height 10
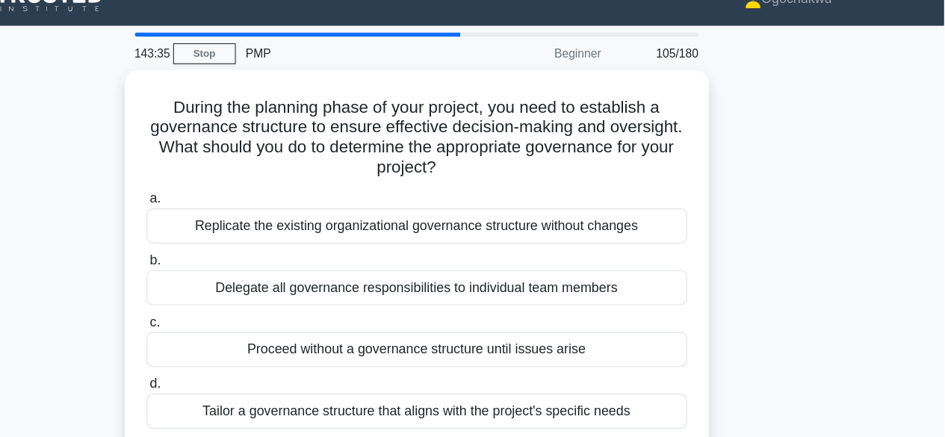
scroll to position [19, 0]
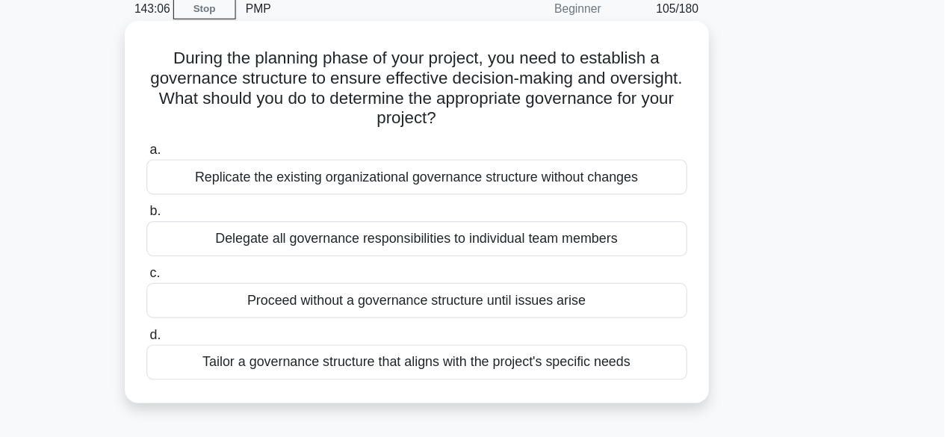
click at [463, 367] on div "Tailor a governance structure that aligns with the project's specific needs" at bounding box center [473, 369] width 484 height 31
click at [231, 350] on input "d. Tailor a governance structure that aligns with the project's specific needs" at bounding box center [231, 346] width 0 height 10
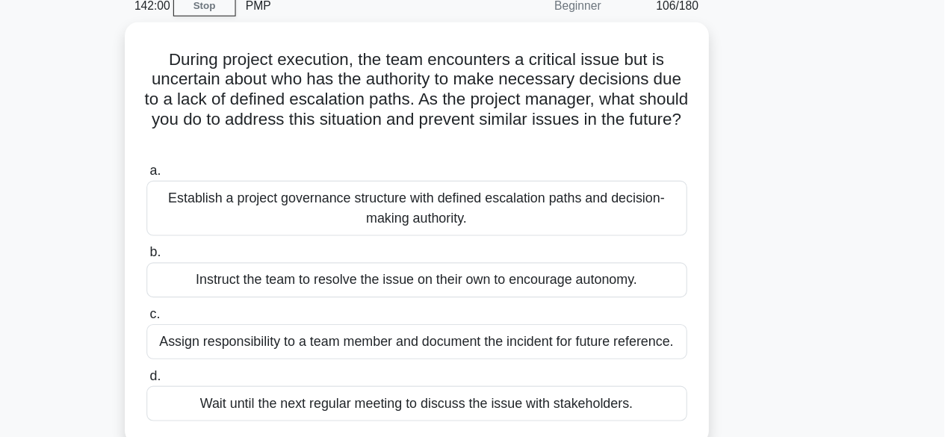
scroll to position [58, 0]
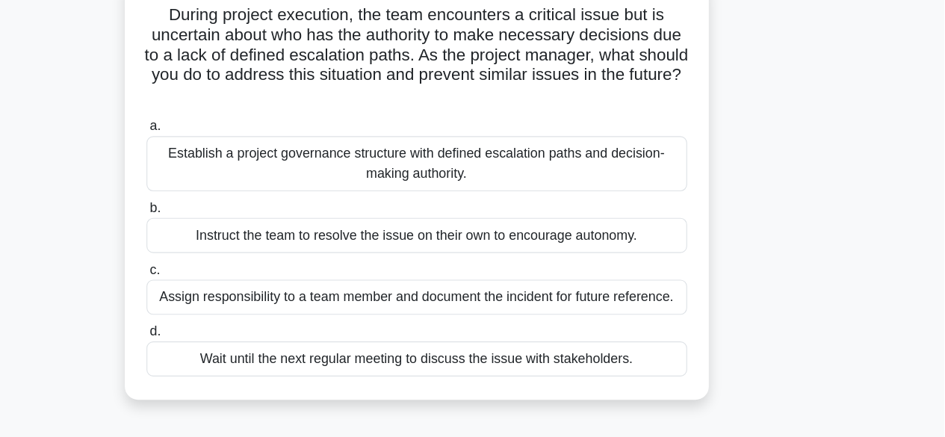
click at [646, 193] on div "Establish a project governance structure with defined escalation paths and deci…" at bounding box center [473, 191] width 484 height 49
click at [231, 164] on input "a. Establish a project governance structure with defined escalation paths and d…" at bounding box center [231, 159] width 0 height 10
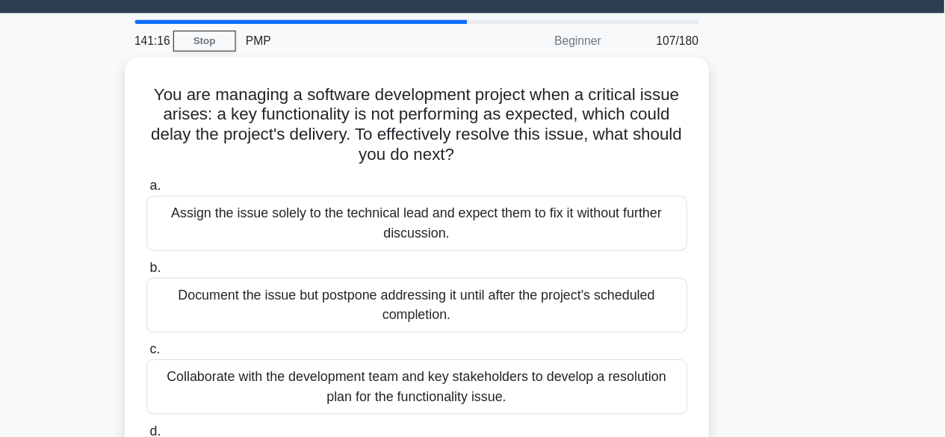
scroll to position [34, 0]
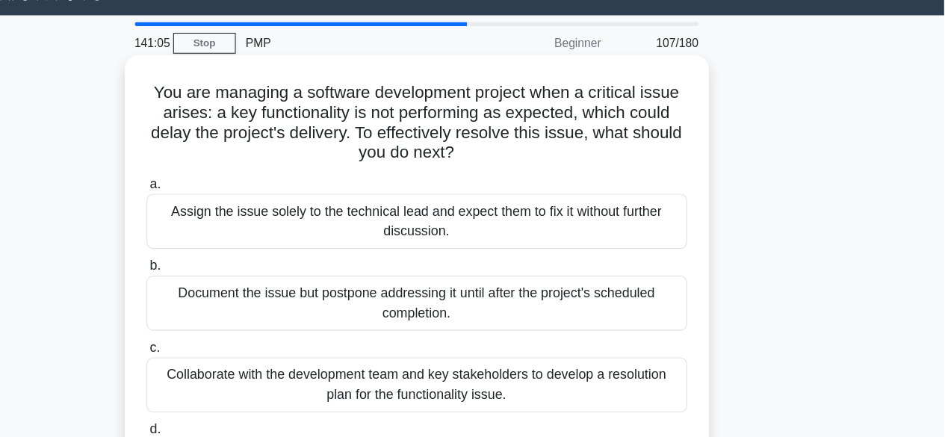
click at [445, 353] on div "Collaborate with the development team and key stakeholders to develop a resolut…" at bounding box center [473, 344] width 484 height 49
click at [231, 316] on input "c. Collaborate with the development team and key stakeholders to develop a reso…" at bounding box center [231, 311] width 0 height 10
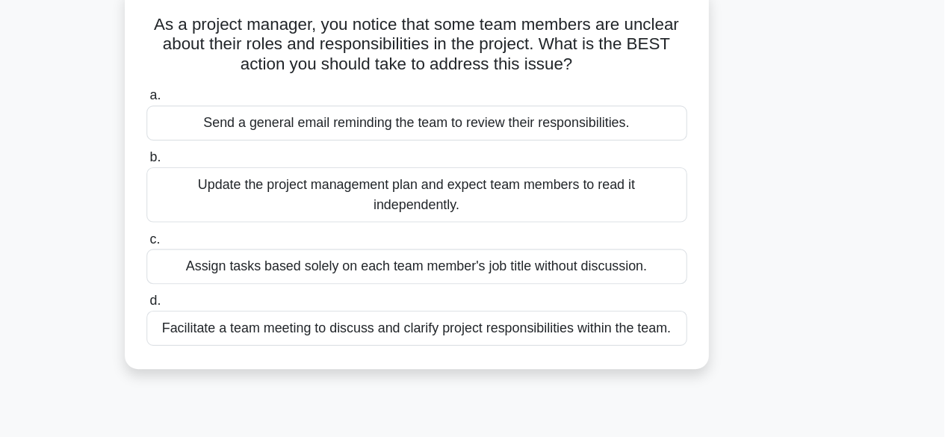
scroll to position [54, 0]
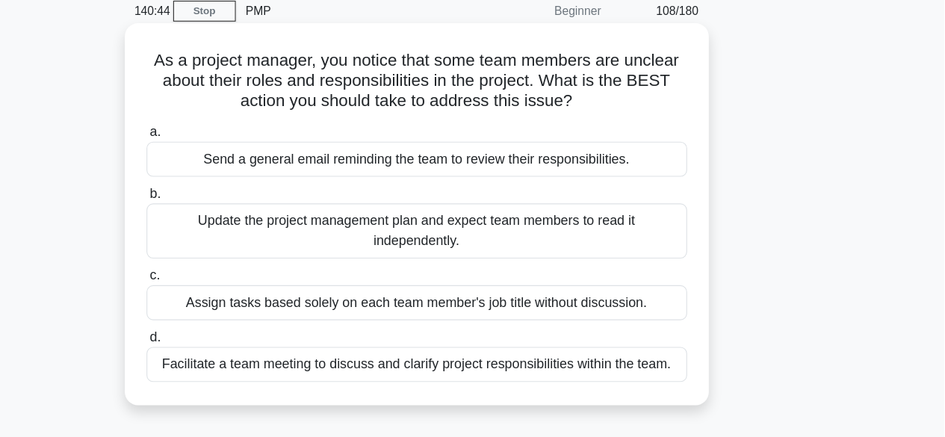
click at [540, 335] on div "Facilitate a team meeting to discuss and clarify project responsibilities withi…" at bounding box center [473, 335] width 484 height 31
click at [231, 316] on input "d. Facilitate a team meeting to discuss and clarify project responsibilities wi…" at bounding box center [231, 311] width 0 height 10
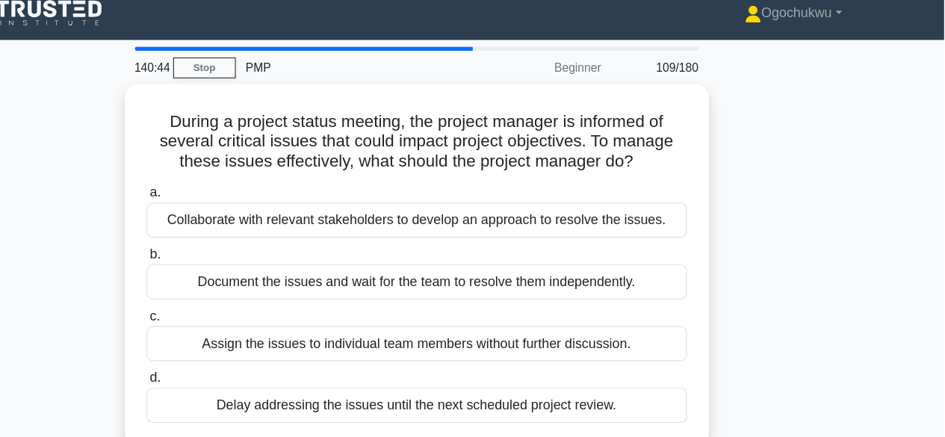
scroll to position [0, 0]
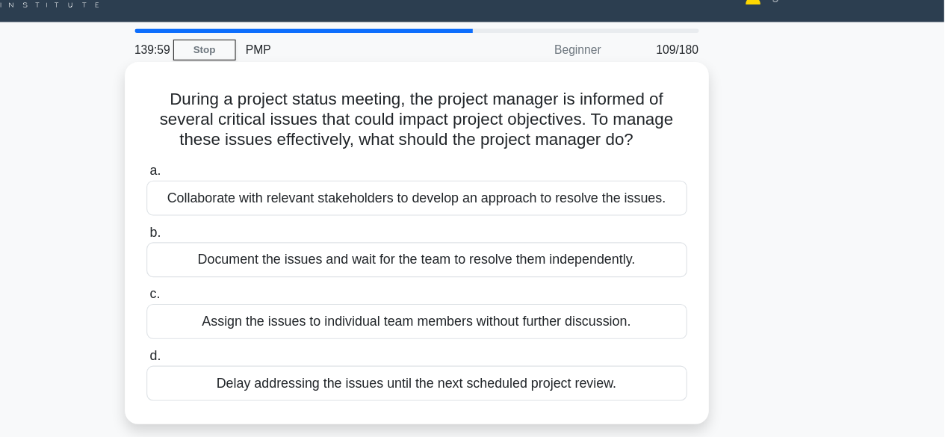
click at [456, 205] on div "Collaborate with relevant stakeholders to develop an approach to resolve the is…" at bounding box center [473, 205] width 484 height 31
click at [231, 186] on input "a. Collaborate with relevant stakeholders to develop an approach to resolve the…" at bounding box center [231, 181] width 0 height 10
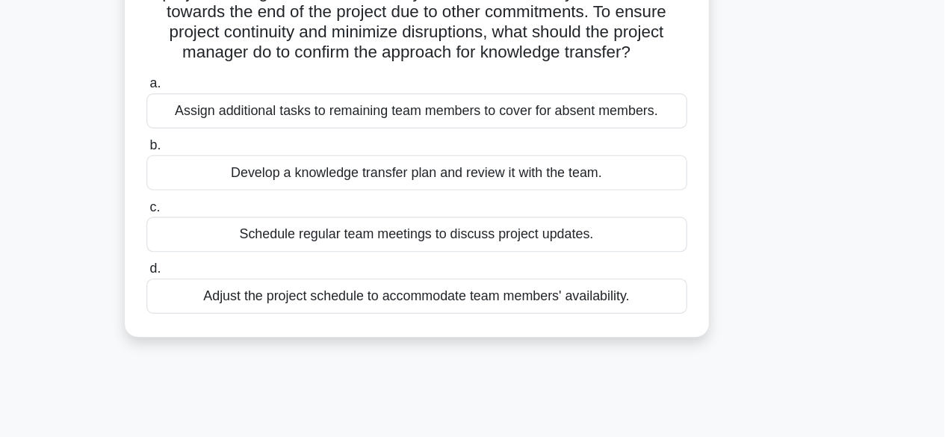
scroll to position [82, 0]
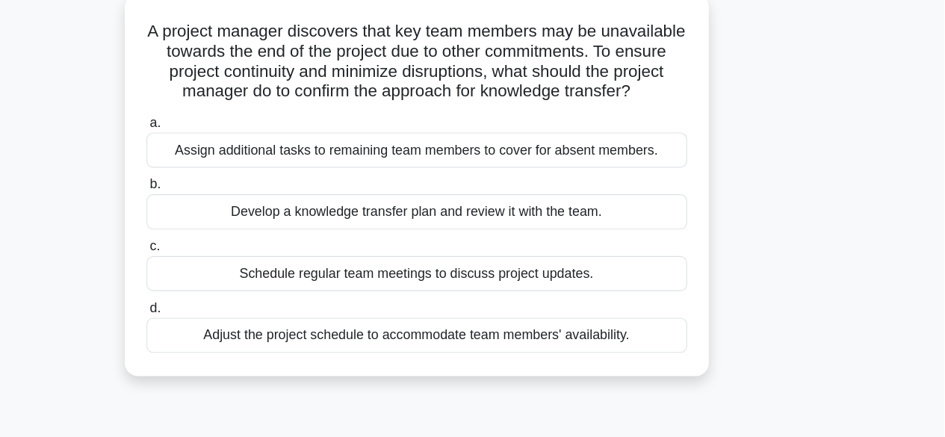
click at [492, 207] on div "Develop a knowledge transfer plan and review it with the team." at bounding box center [473, 196] width 484 height 31
click at [231, 177] on input "b. Develop a knowledge transfer plan and review it with the team." at bounding box center [231, 172] width 0 height 10
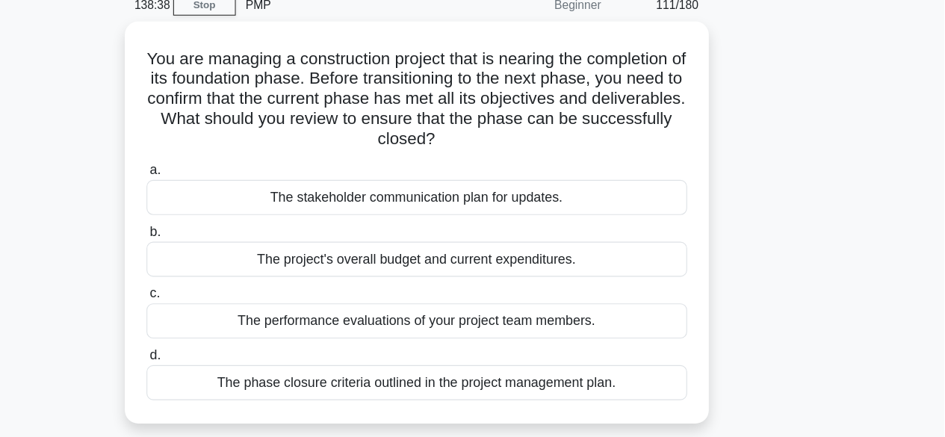
scroll to position [25, 0]
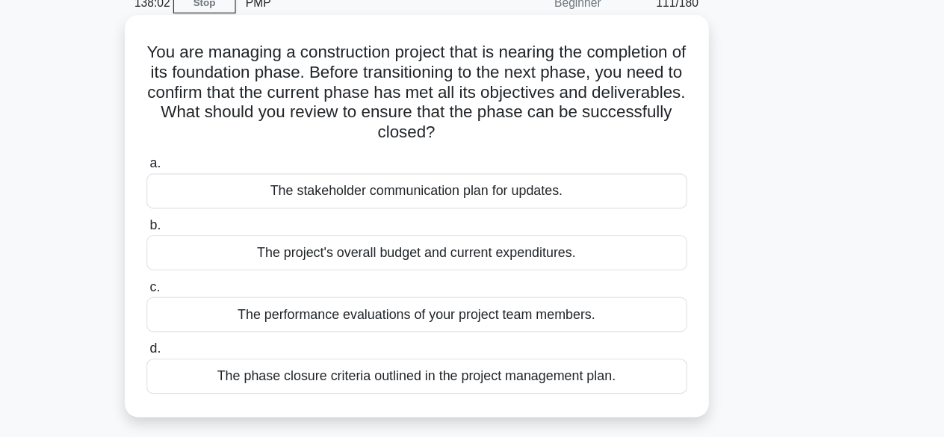
click at [459, 384] on div "The phase closure criteria outlined in the project management plan." at bounding box center [473, 382] width 484 height 31
click at [231, 363] on input "d. The phase closure criteria outlined in the project management plan." at bounding box center [231, 358] width 0 height 10
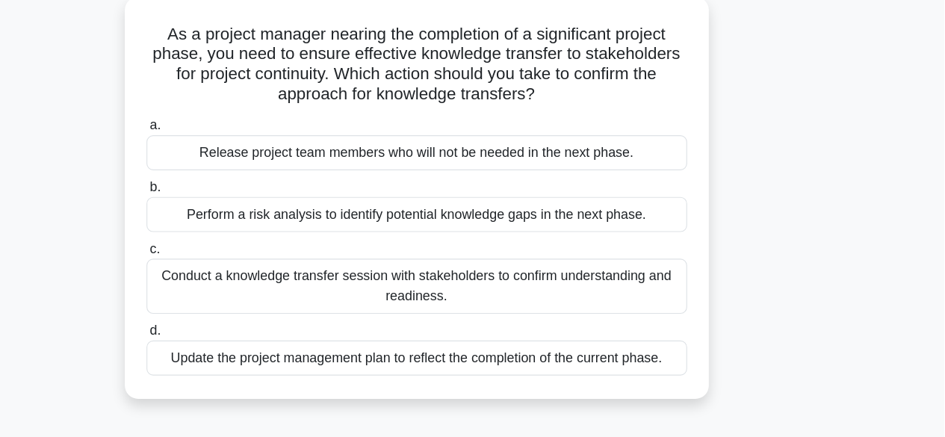
scroll to position [60, 0]
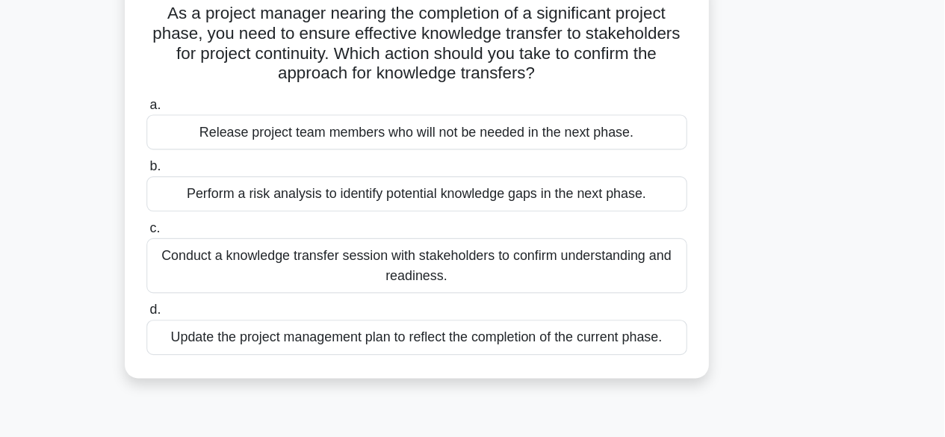
click at [555, 285] on div "Conduct a knowledge transfer session with stakeholders to confirm understanding…" at bounding box center [473, 282] width 484 height 49
click at [231, 255] on input "c. Conduct a knowledge transfer session with stakeholders to confirm understand…" at bounding box center [231, 250] width 0 height 10
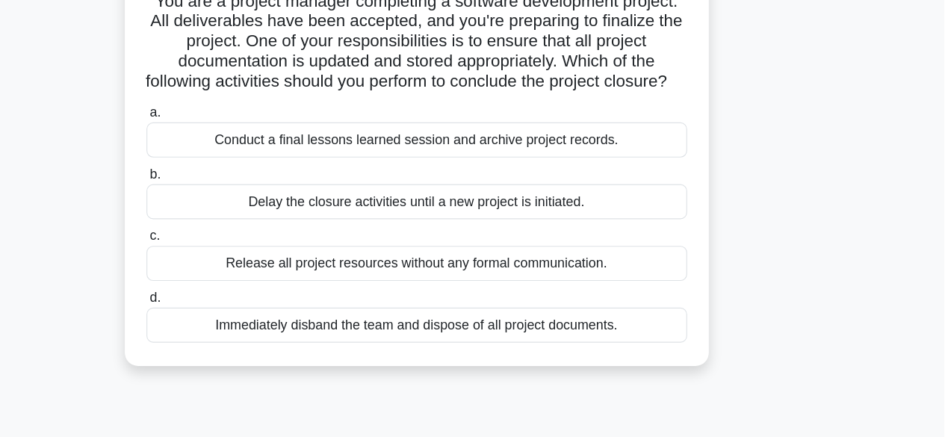
scroll to position [76, 0]
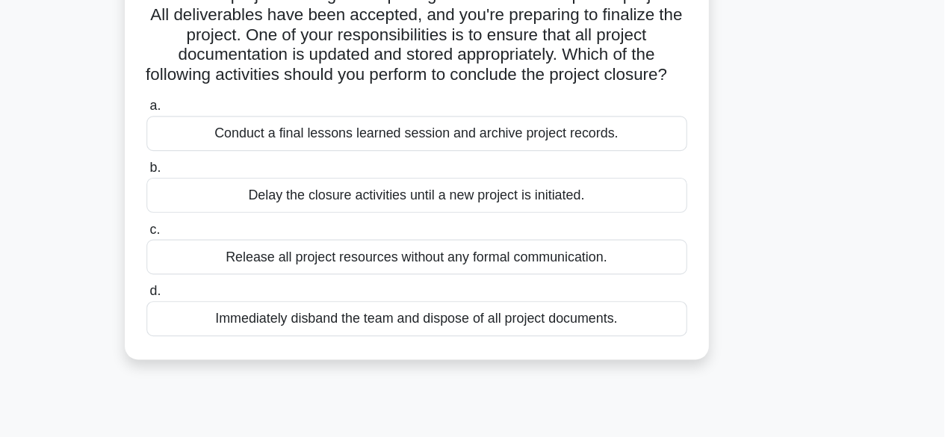
click at [604, 181] on div "Conduct a final lessons learned session and archive project records." at bounding box center [473, 164] width 484 height 31
click at [231, 146] on input "a. Conduct a final lessons learned session and archive project records." at bounding box center [231, 141] width 0 height 10
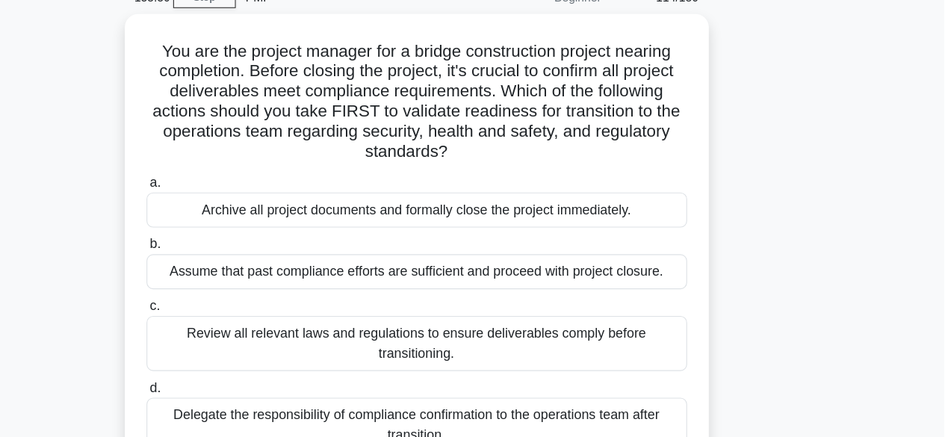
scroll to position [84, 0]
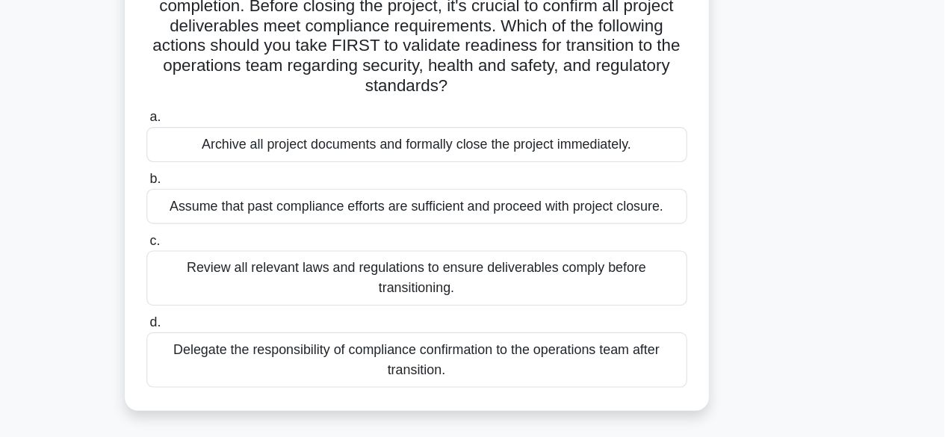
click at [574, 296] on div "Review all relevant laws and regulations to ensure deliverables comply before t…" at bounding box center [473, 294] width 484 height 49
click at [231, 266] on input "c. Review all relevant laws and regulations to ensure deliverables comply befor…" at bounding box center [231, 261] width 0 height 10
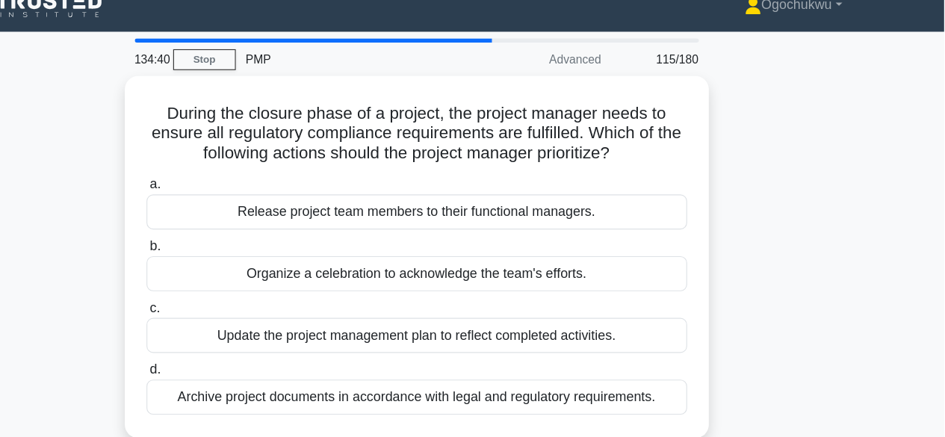
scroll to position [19, 0]
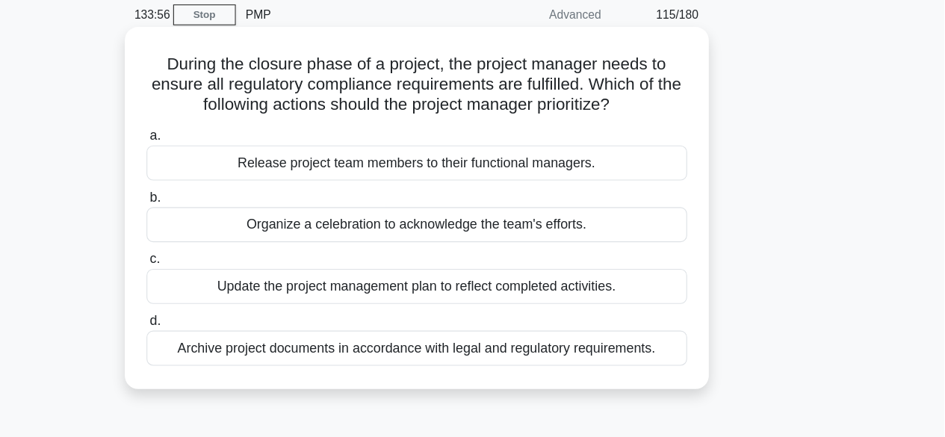
click at [478, 283] on div "Update the project management plan to reflect completed activities." at bounding box center [473, 297] width 484 height 31
click at [231, 278] on input "c. Update the project management plan to reflect completed activities." at bounding box center [231, 273] width 0 height 10
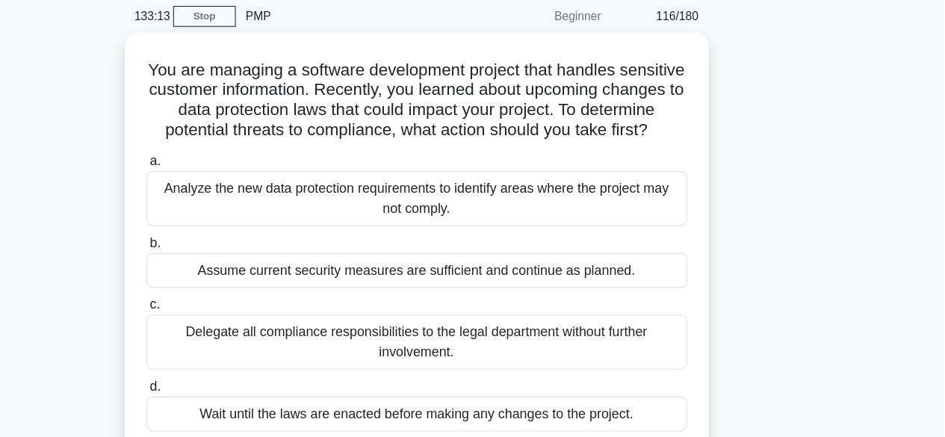
scroll to position [49, 0]
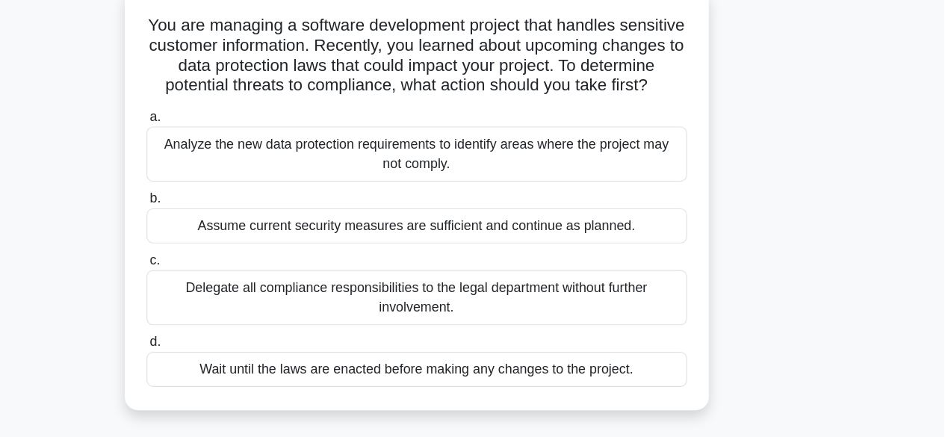
click at [534, 197] on div "Analyze the new data protection requirements to identify areas where the projec…" at bounding box center [473, 182] width 484 height 49
click at [231, 155] on input "a. Analyze the new data protection requirements to identify areas where the pro…" at bounding box center [231, 150] width 0 height 10
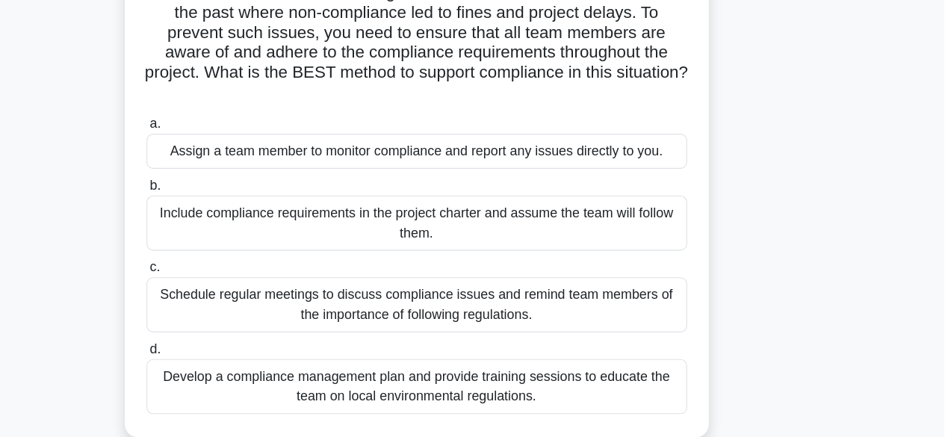
scroll to position [137, 0]
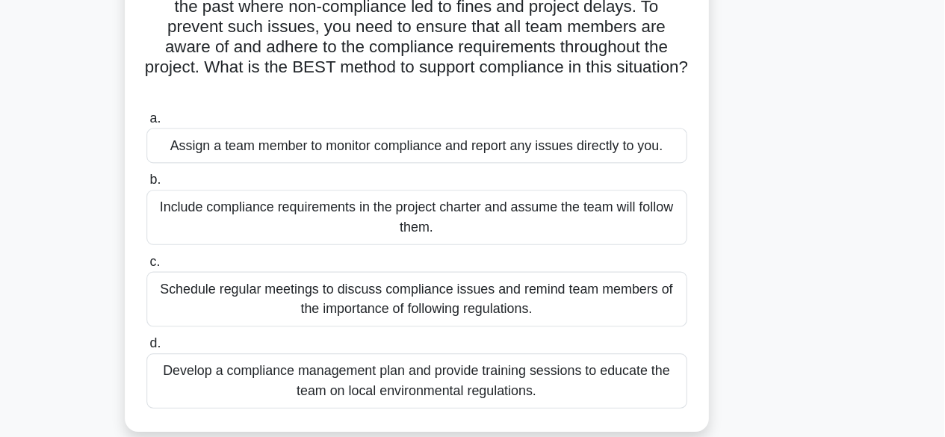
click at [531, 384] on div "Develop a compliance management plan and provide training sessions to educate t…" at bounding box center [473, 385] width 484 height 49
click at [231, 358] on input "d. Develop a compliance management plan and provide training sessions to educat…" at bounding box center [231, 353] width 0 height 10
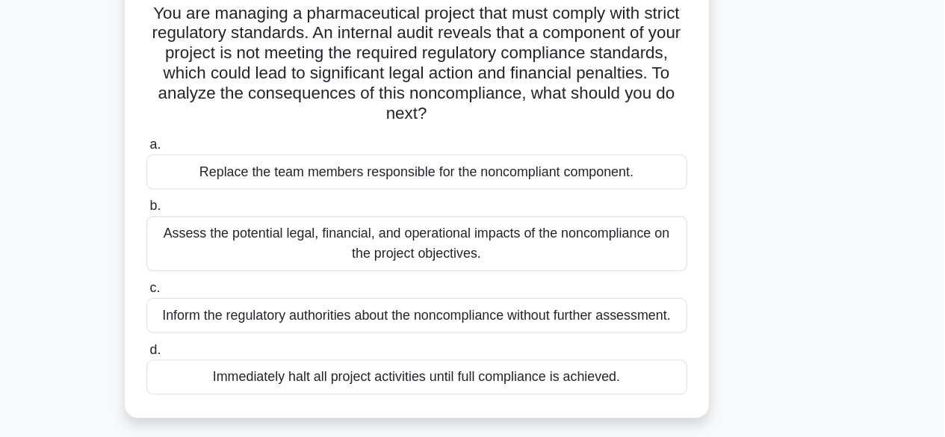
scroll to position [70, 0]
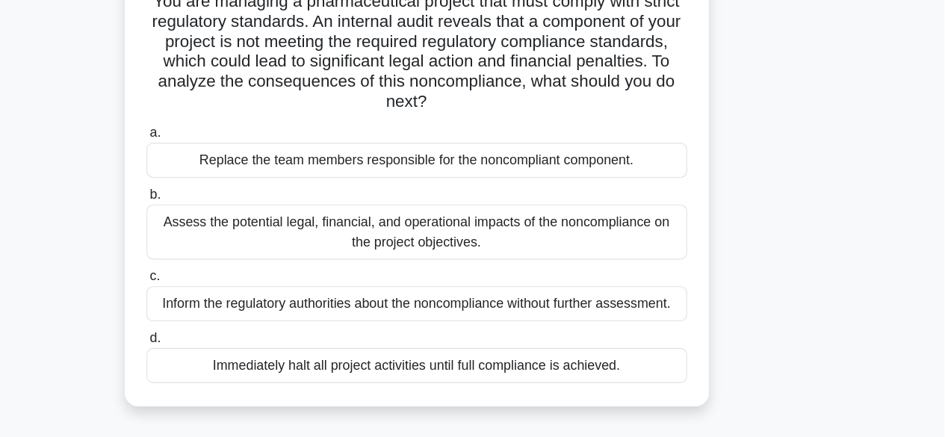
click at [673, 247] on div "Assess the potential legal, financial, and operational impacts of the noncompli…" at bounding box center [473, 253] width 484 height 49
click at [231, 225] on input "b. Assess the potential legal, financial, and operational impacts of the noncom…" at bounding box center [231, 220] width 0 height 10
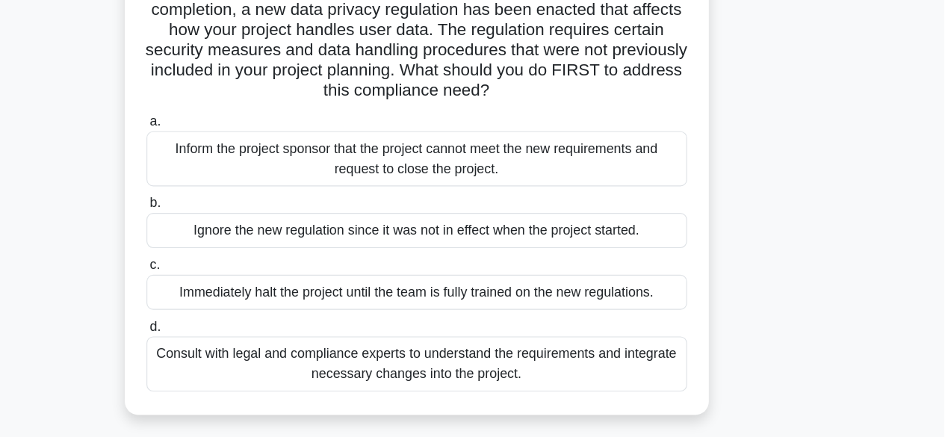
scroll to position [91, 0]
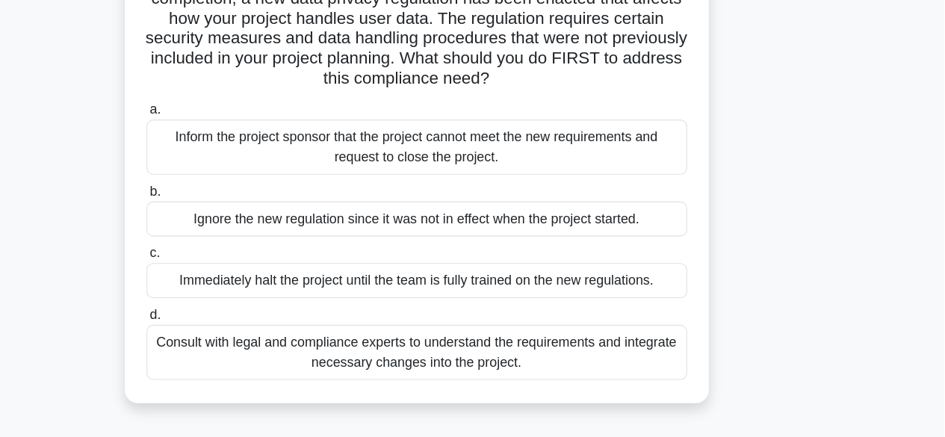
click at [547, 358] on div "Consult with legal and compliance experts to understand the requirements and in…" at bounding box center [473, 360] width 484 height 49
click at [231, 332] on input "d. Consult with legal and compliance experts to understand the requirements and…" at bounding box center [231, 328] width 0 height 10
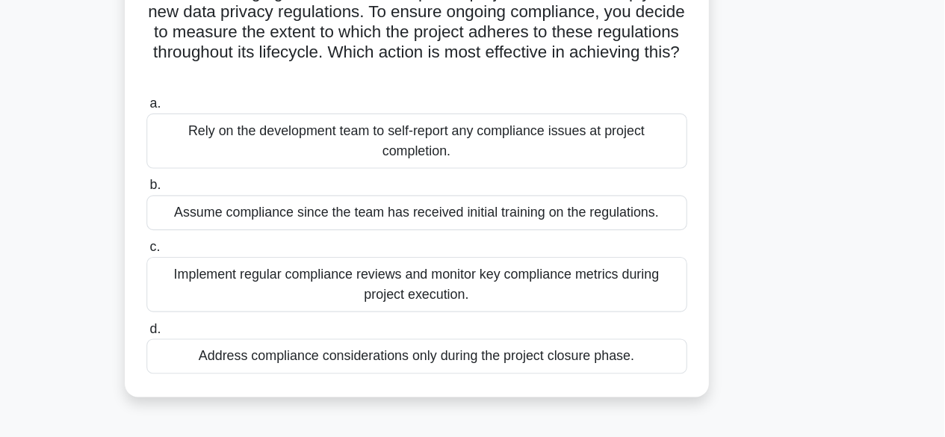
scroll to position [87, 0]
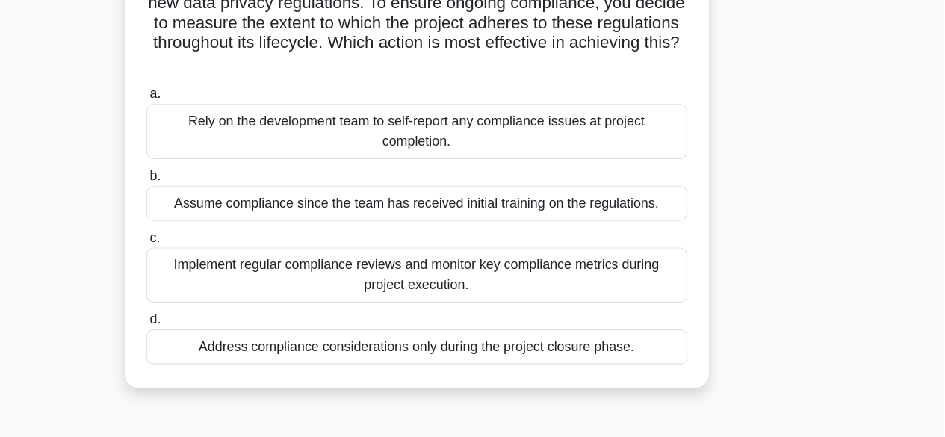
click at [503, 299] on div "Implement regular compliance reviews and monitor key compliance metrics during …" at bounding box center [473, 291] width 484 height 49
click at [231, 263] on input "c. Implement regular compliance reviews and monitor key compliance metrics duri…" at bounding box center [231, 258] width 0 height 10
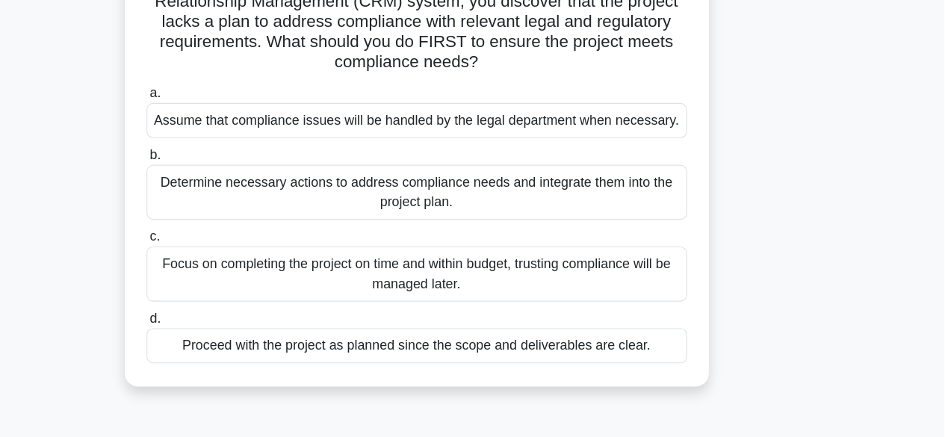
scroll to position [93, 0]
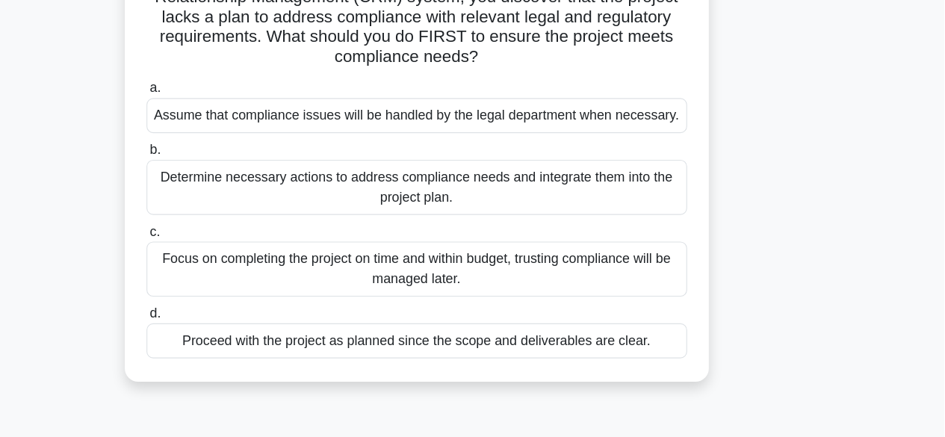
click at [563, 218] on div "Determine necessary actions to address compliance needs and integrate them into…" at bounding box center [473, 212] width 484 height 49
click at [231, 184] on input "b. Determine necessary actions to address compliance needs and integrate them i…" at bounding box center [231, 180] width 0 height 10
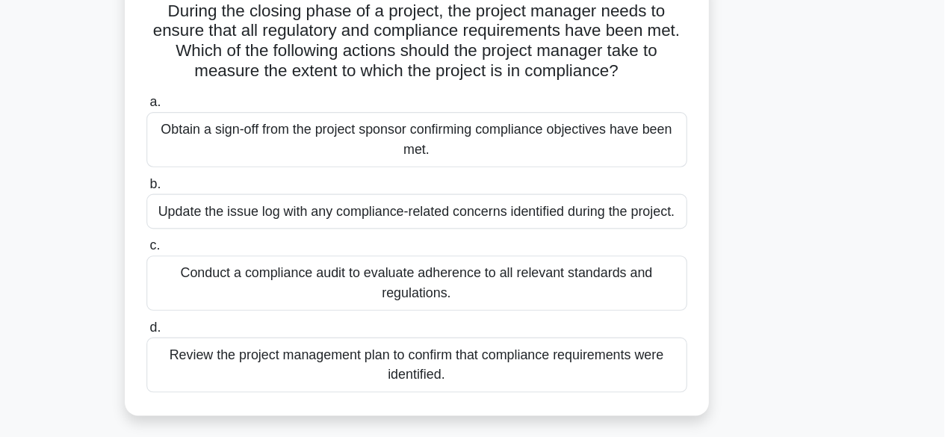
scroll to position [66, 0]
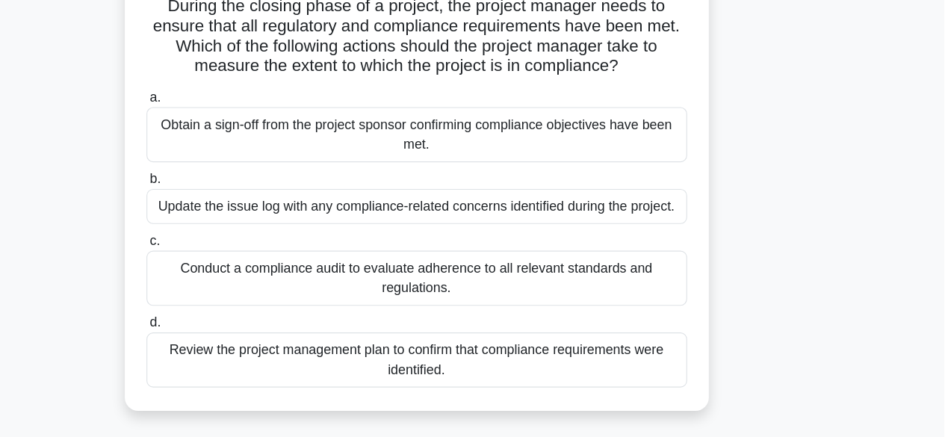
click at [501, 292] on div "Conduct a compliance audit to evaluate adherence to all relevant standards and …" at bounding box center [473, 294] width 484 height 49
click at [231, 266] on input "c. Conduct a compliance audit to evaluate adherence to all relevant standards a…" at bounding box center [231, 261] width 0 height 10
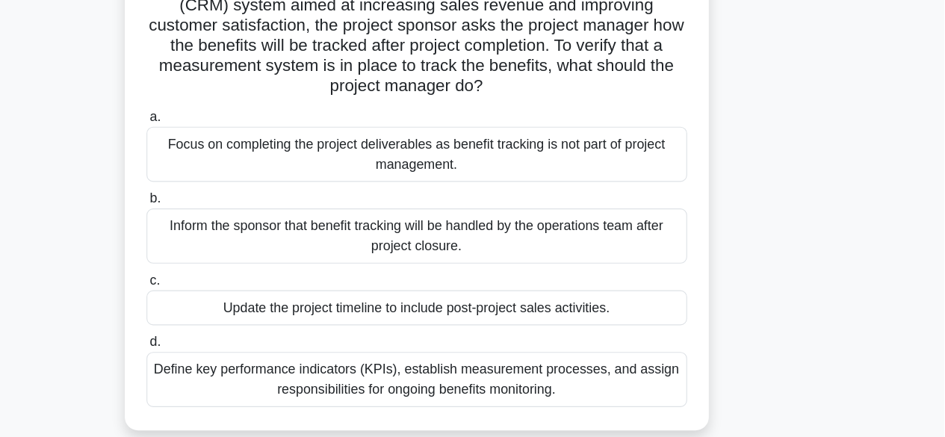
scroll to position [102, 0]
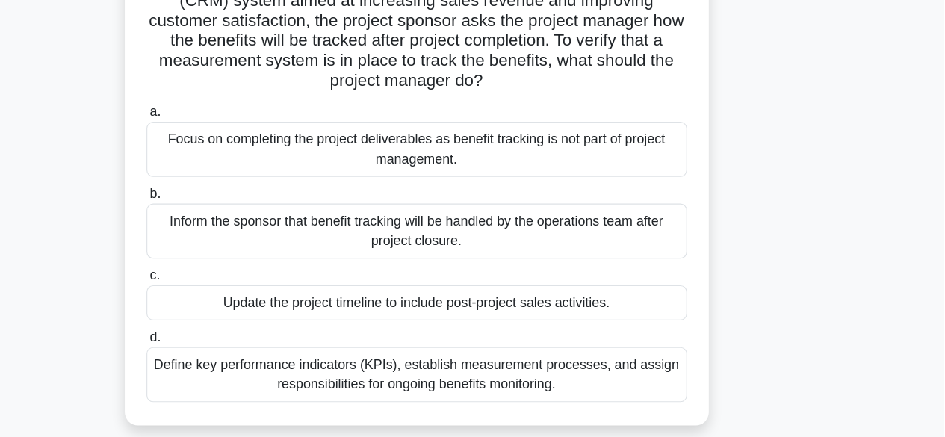
click at [630, 240] on div "Inform the sponsor that benefit tracking will be handled by the operations team…" at bounding box center [473, 239] width 484 height 49
click at [231, 211] on input "b. Inform the sponsor that benefit tracking will be handled by the operations t…" at bounding box center [231, 207] width 0 height 10
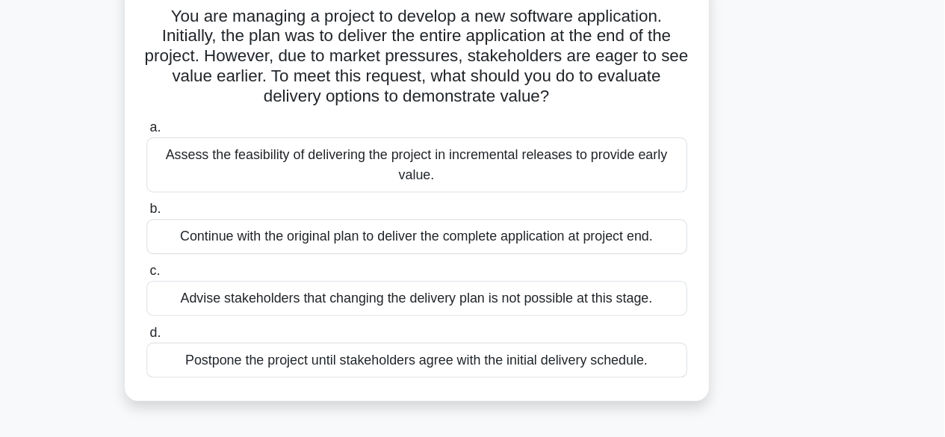
scroll to position [63, 0]
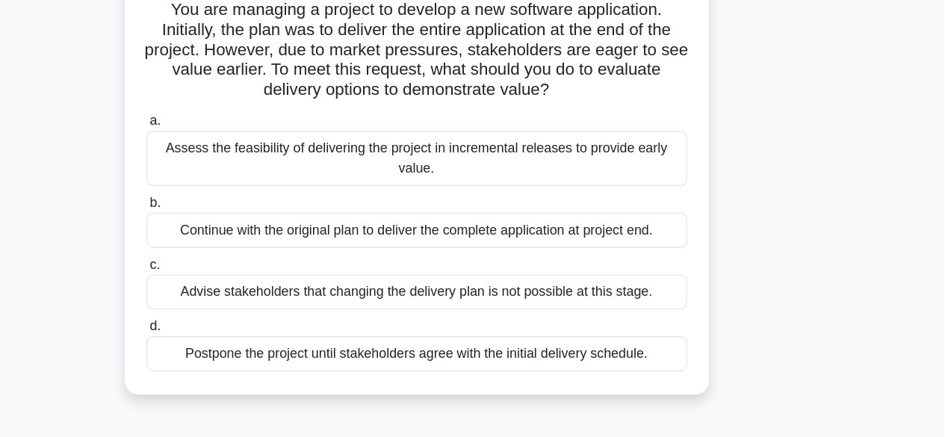
click at [586, 177] on div "Assess the feasibility of delivering the project in incremental releases to pro…" at bounding box center [473, 187] width 484 height 49
click at [231, 159] on input "a. Assess the feasibility of delivering the project in incremental releases to …" at bounding box center [231, 154] width 0 height 10
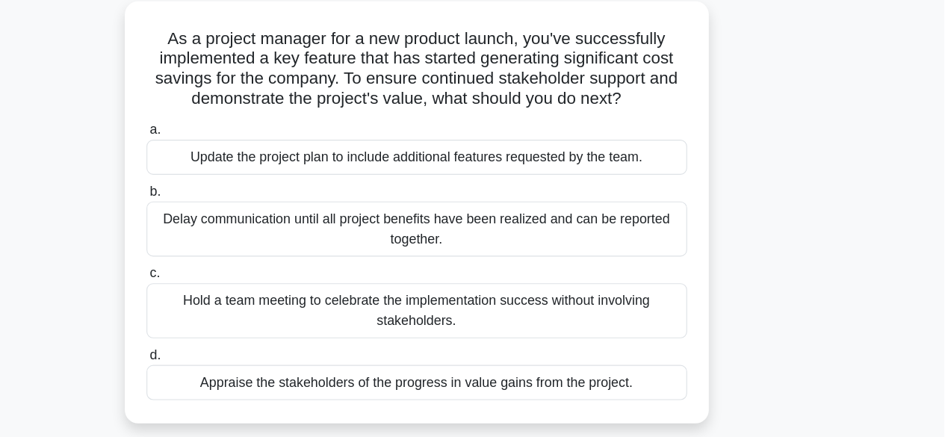
scroll to position [52, 0]
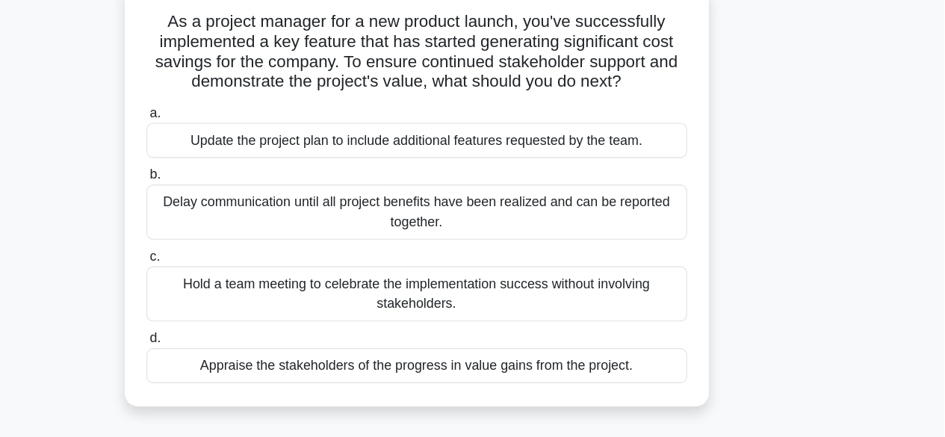
click at [529, 377] on div "Appraise the stakeholders of the progress in value gains from the project." at bounding box center [473, 372] width 484 height 31
click at [231, 353] on input "d. Appraise the stakeholders of the progress in value gains from the project." at bounding box center [231, 349] width 0 height 10
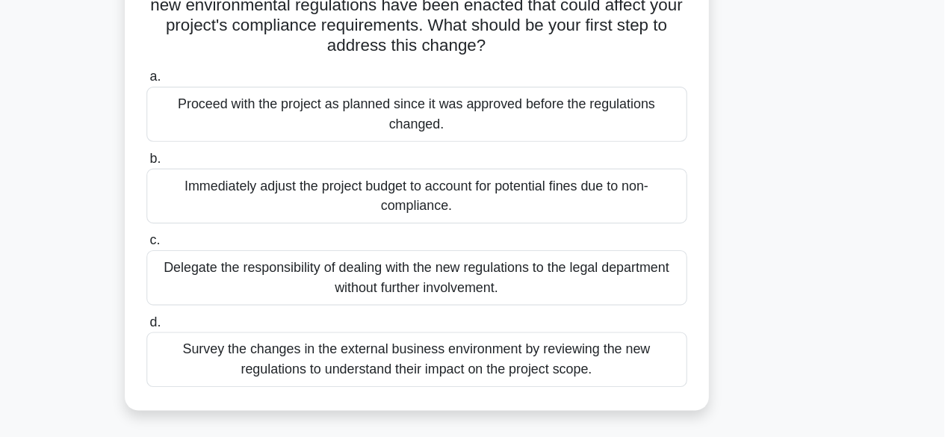
scroll to position [102, 0]
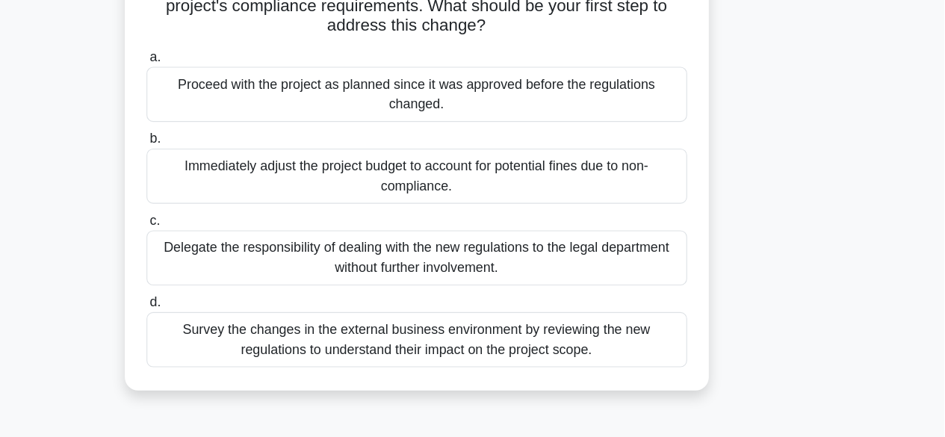
click at [545, 347] on div "Survey the changes in the external business environment by reviewing the new re…" at bounding box center [473, 349] width 484 height 49
click at [231, 321] on input "d. Survey the changes in the external business environment by reviewing the new…" at bounding box center [231, 316] width 0 height 10
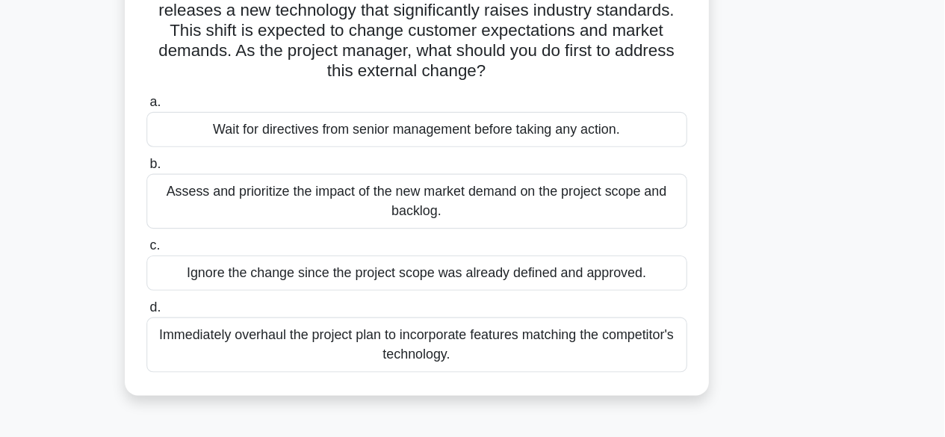
scroll to position [88, 0]
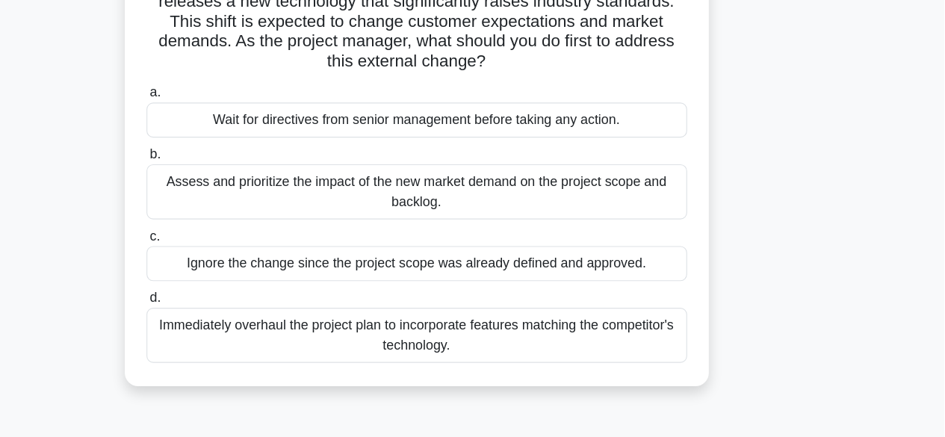
click at [607, 208] on div "Assess and prioritize the impact of the new market demand on the project scope …" at bounding box center [473, 217] width 484 height 49
click at [231, 189] on input "b. Assess and prioritize the impact of the new market demand on the project sco…" at bounding box center [231, 184] width 0 height 10
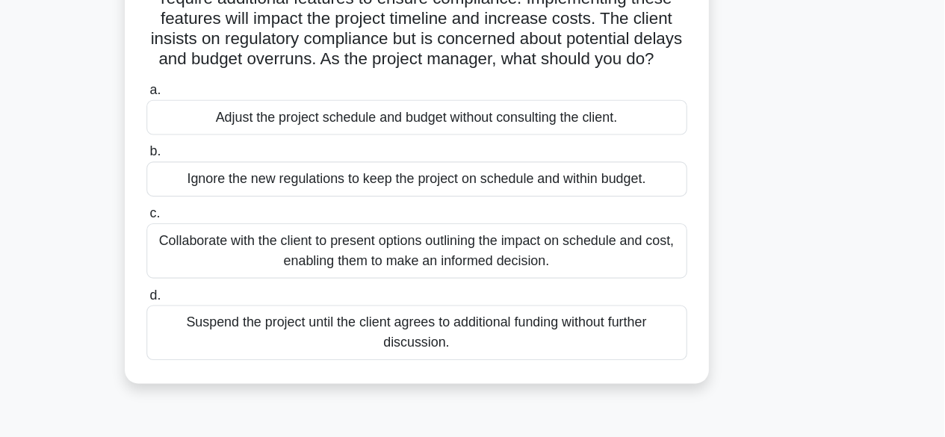
scroll to position [115, 0]
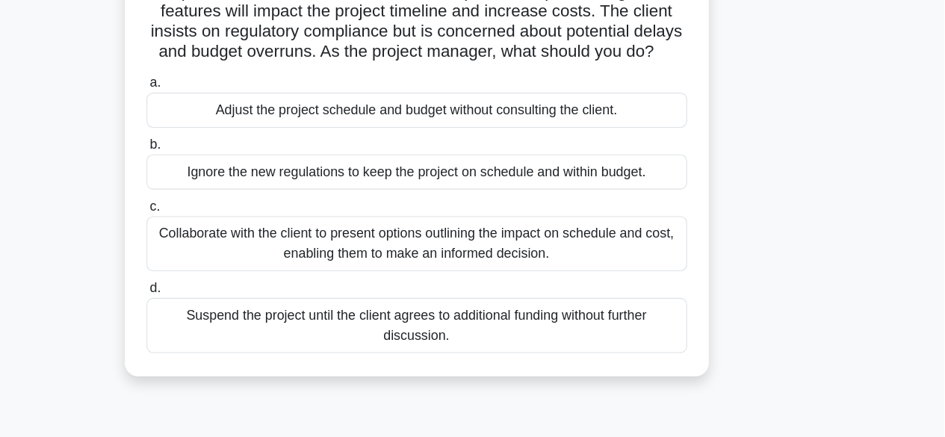
click at [572, 280] on div "Collaborate with the client to present options outlining the impact on schedule…" at bounding box center [473, 263] width 484 height 49
click at [231, 235] on input "c. Collaborate with the client to present options outlining the impact on sched…" at bounding box center [231, 231] width 0 height 10
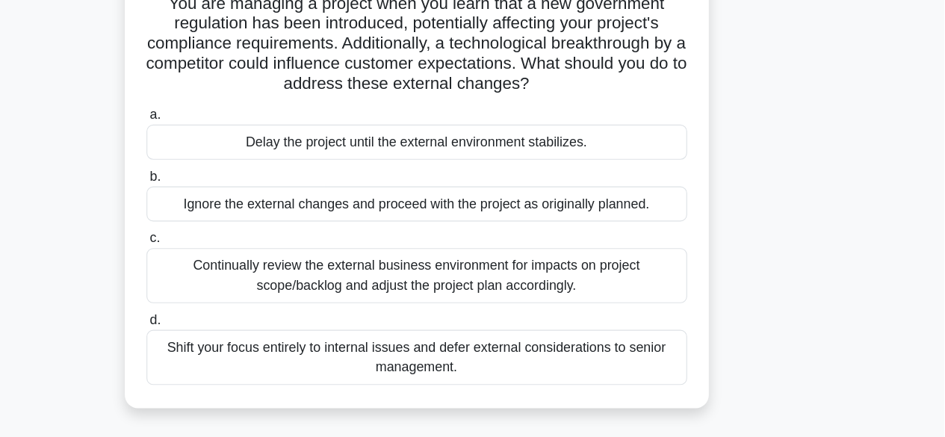
scroll to position [76, 0]
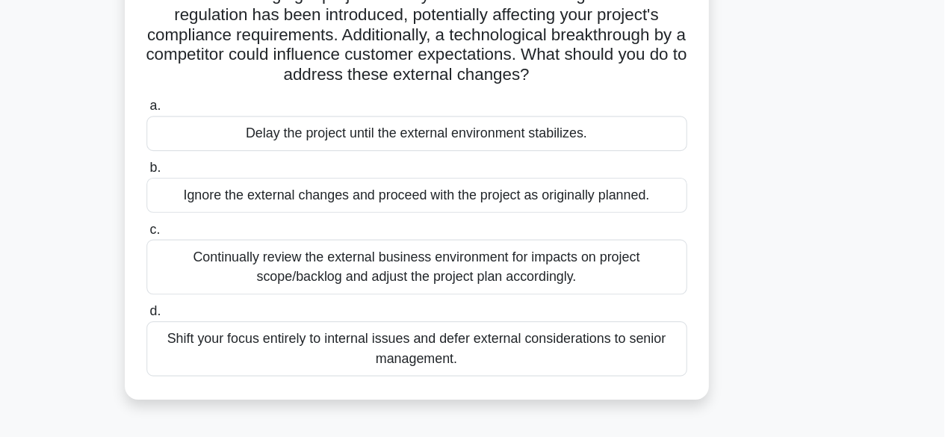
click at [583, 290] on div "Continually review the external business environment for impacts on project sco…" at bounding box center [473, 284] width 484 height 49
click at [231, 256] on input "c. Continually review the external business environment for impacts on project …" at bounding box center [231, 251] width 0 height 10
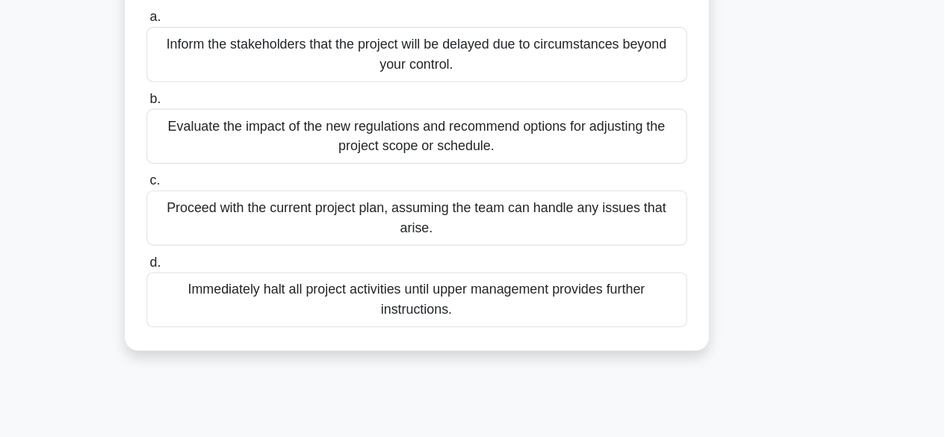
scroll to position [145, 0]
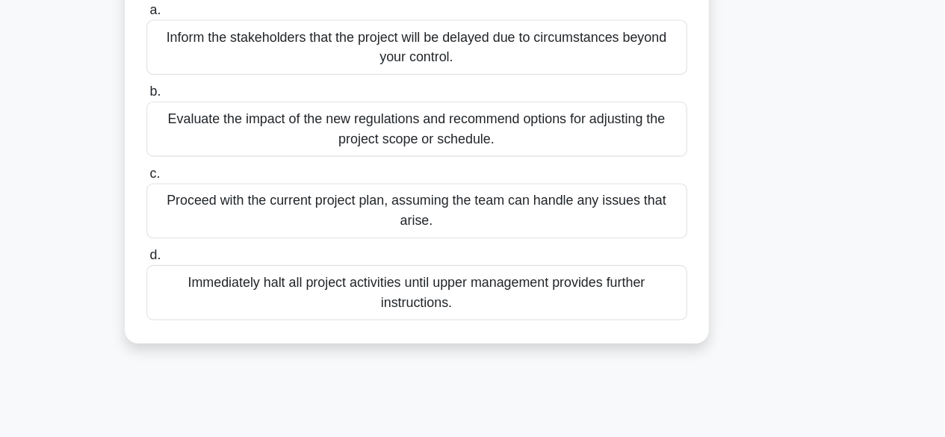
click at [620, 178] on div "Evaluate the impact of the new regulations and recommend options for adjusting …" at bounding box center [473, 160] width 484 height 49
click at [231, 132] on input "b. Evaluate the impact of the new regulations and recommend options for adjusti…" at bounding box center [231, 127] width 0 height 10
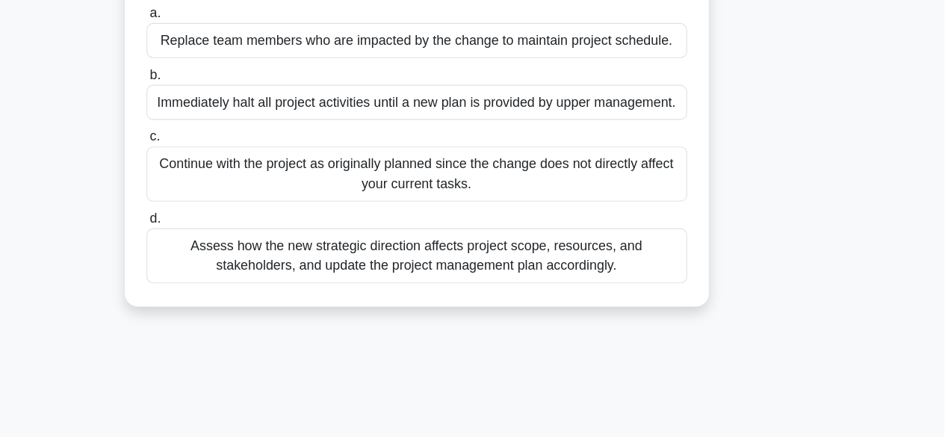
scroll to position [168, 0]
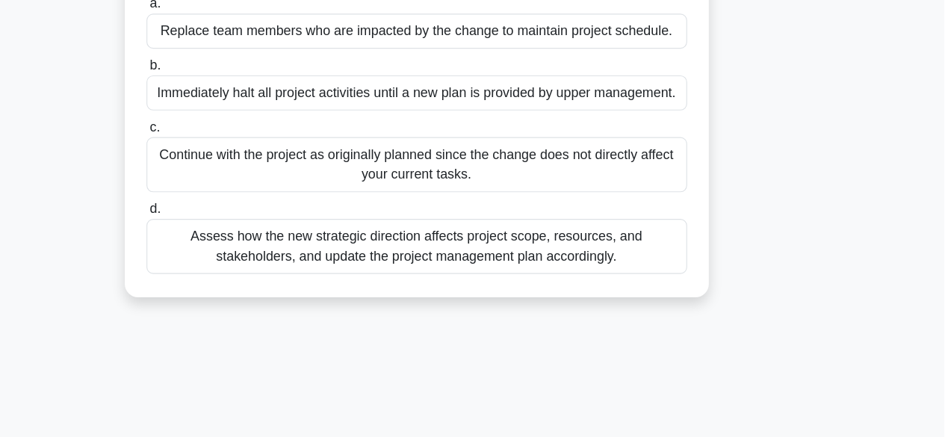
click at [461, 263] on div "Assess how the new strategic direction affects project scope, resources, and st…" at bounding box center [473, 265] width 484 height 49
click at [231, 237] on input "d. Assess how the new strategic direction affects project scope, resources, and…" at bounding box center [231, 233] width 0 height 10
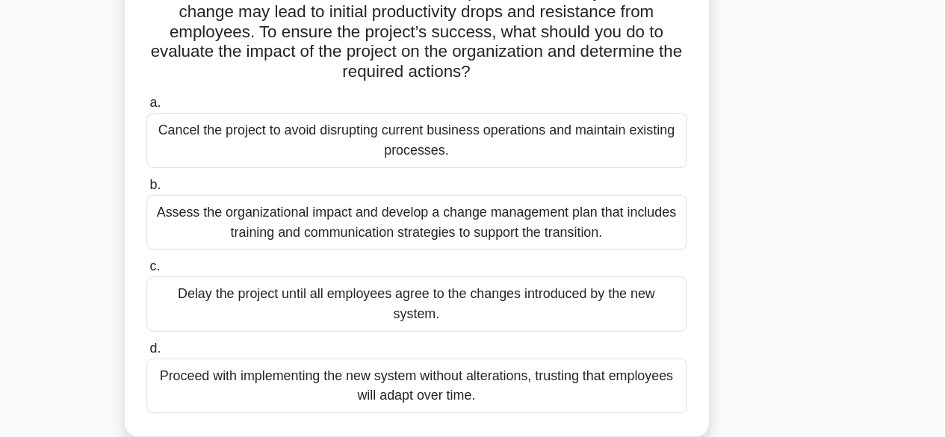
scroll to position [137, 0]
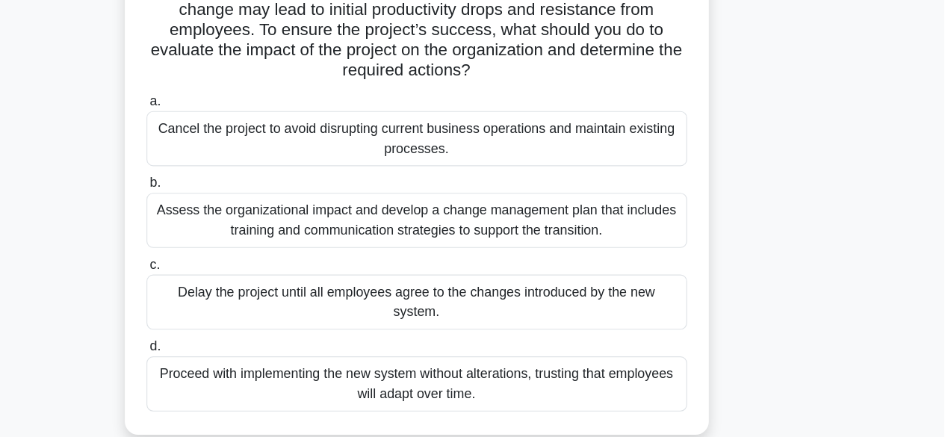
click at [488, 244] on div "Assess the organizational impact and develop a change management plan that incl…" at bounding box center [473, 240] width 484 height 49
click at [231, 212] on input "b. Assess the organizational impact and develop a change management plan that i…" at bounding box center [231, 207] width 0 height 10
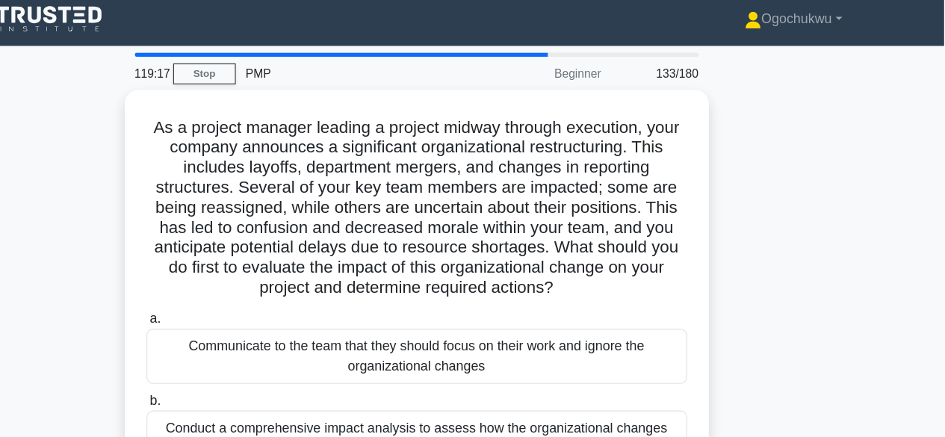
scroll to position [0, 0]
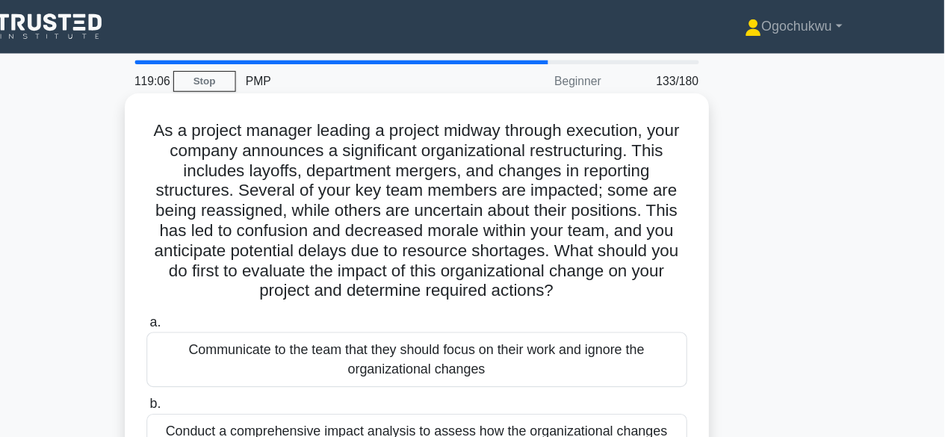
click at [633, 193] on h5 "As a project manager leading a project midway through execution, your company a…" at bounding box center [472, 189] width 487 height 163
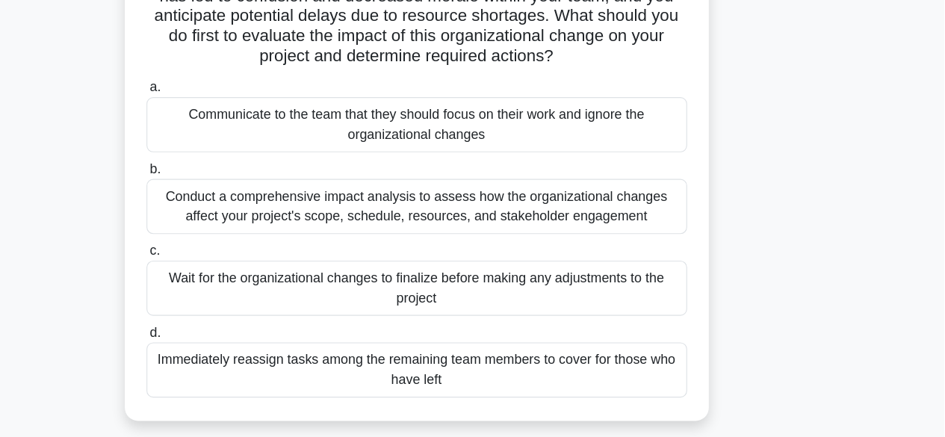
scroll to position [180, 0]
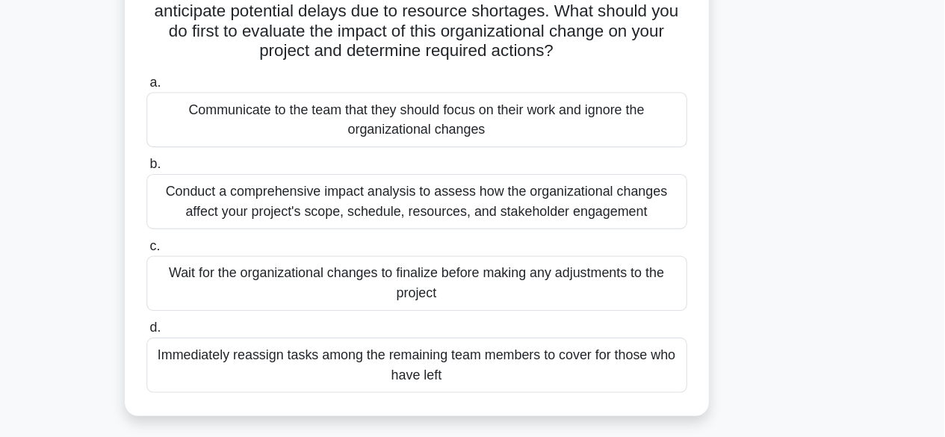
click at [491, 231] on div "Conduct a comprehensive impact analysis to assess how the organizational change…" at bounding box center [473, 214] width 484 height 49
click at [231, 187] on input "b. Conduct a comprehensive impact analysis to assess how the organizational cha…" at bounding box center [231, 182] width 0 height 10
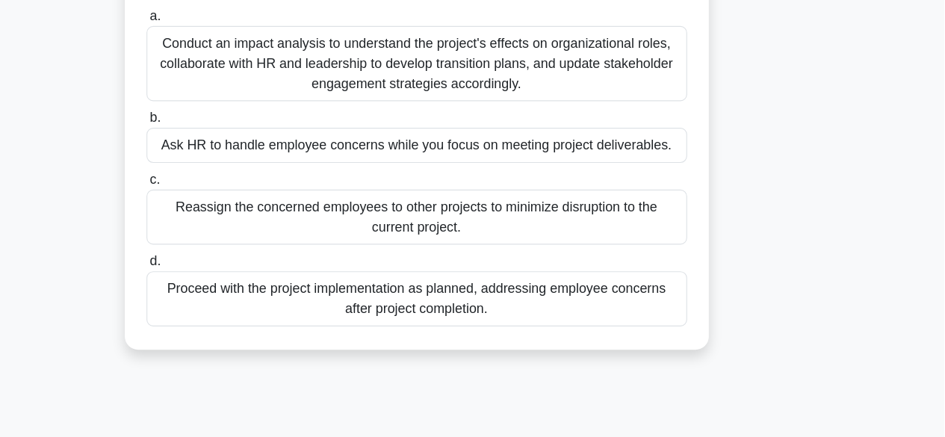
scroll to position [184, 0]
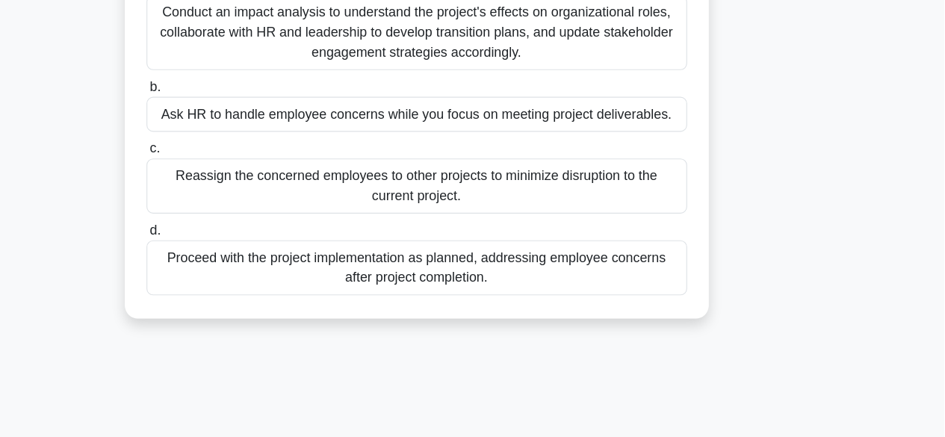
click at [434, 85] on div "Conduct an impact analysis to understand the project's effects on organizationa…" at bounding box center [473, 74] width 484 height 67
click at [231, 37] on input "a. Conduct an impact analysis to understand the project's effects on organizati…" at bounding box center [231, 33] width 0 height 10
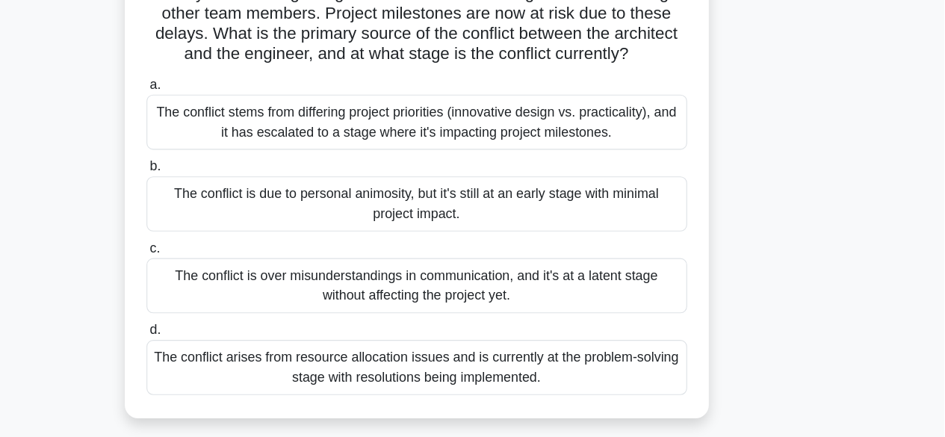
scroll to position [207, 0]
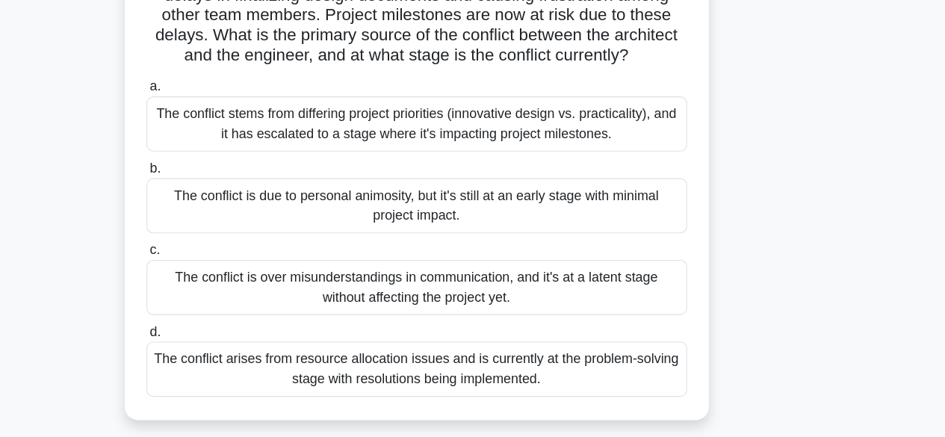
click at [515, 174] on div "The conflict stems from differing project priorities (innovative design vs. pra…" at bounding box center [473, 150] width 484 height 49
click at [231, 122] on input "a. The conflict stems from differing project priorities (innovative design vs. …" at bounding box center [231, 118] width 0 height 10
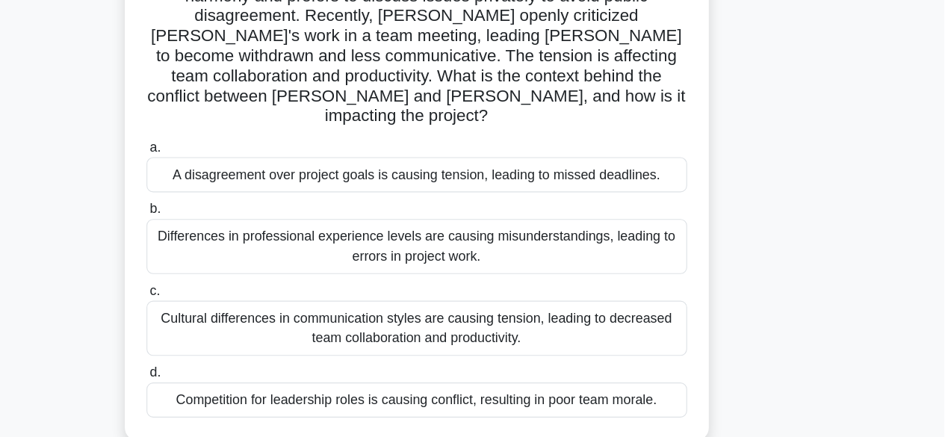
scroll to position [170, 0]
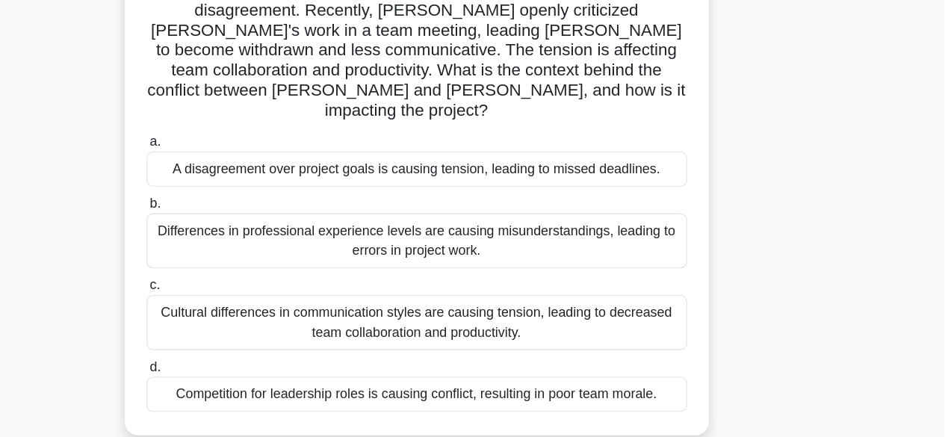
click at [501, 313] on div "Cultural differences in communication styles are causing tension, leading to de…" at bounding box center [473, 333] width 484 height 49
click at [231, 305] on input "c. Cultural differences in communication styles are causing tension, leading to…" at bounding box center [231, 301] width 0 height 10
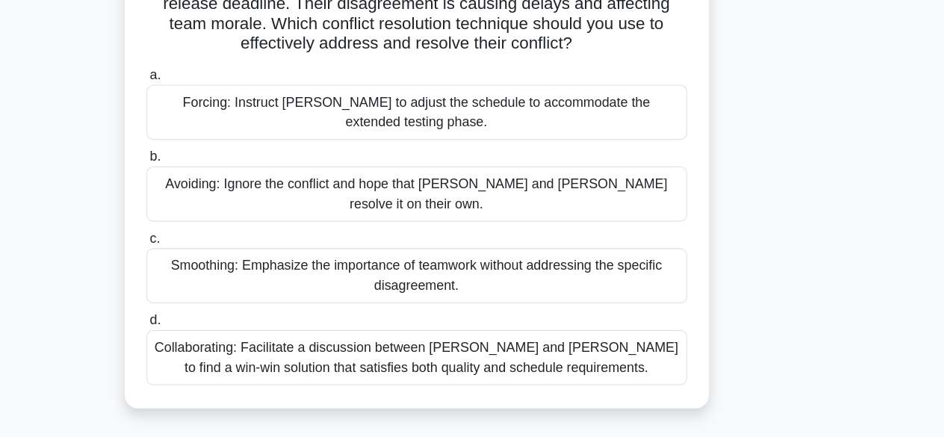
scroll to position [147, 0]
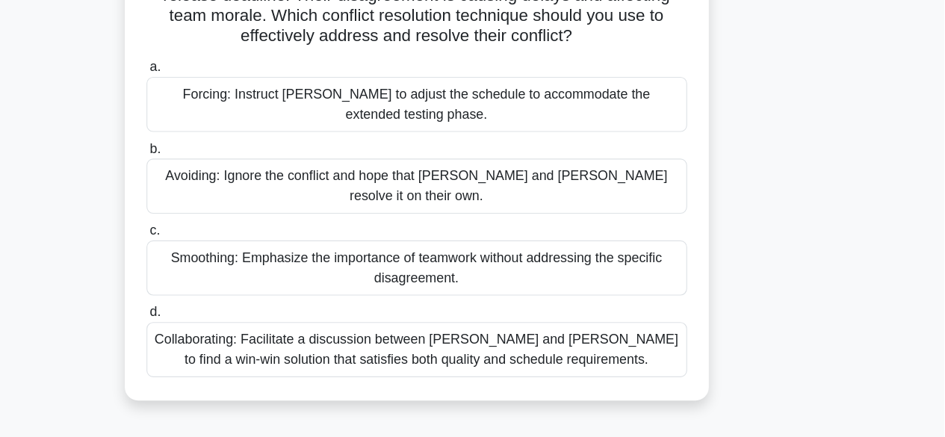
click at [476, 343] on div "Collaborating: Facilitate a discussion between Karen and Tom to find a win-win …" at bounding box center [473, 358] width 484 height 49
click at [231, 330] on input "d. Collaborating: Facilitate a discussion between Karen and Tom to find a win-w…" at bounding box center [231, 325] width 0 height 10
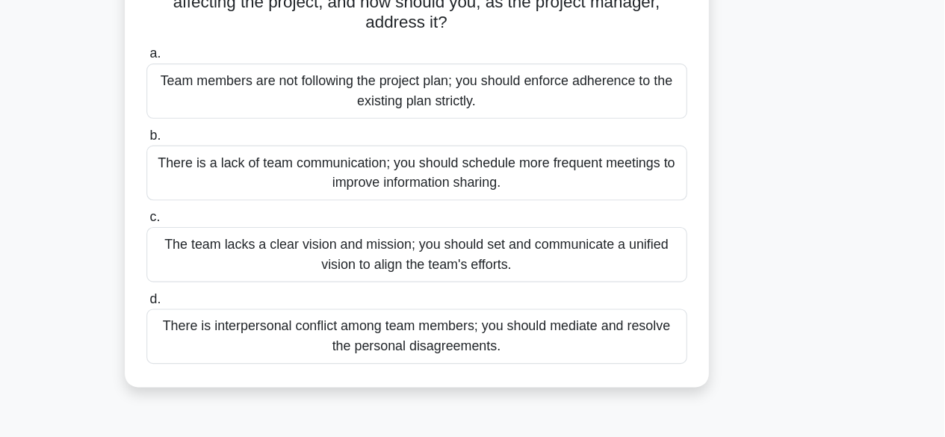
scroll to position [201, 0]
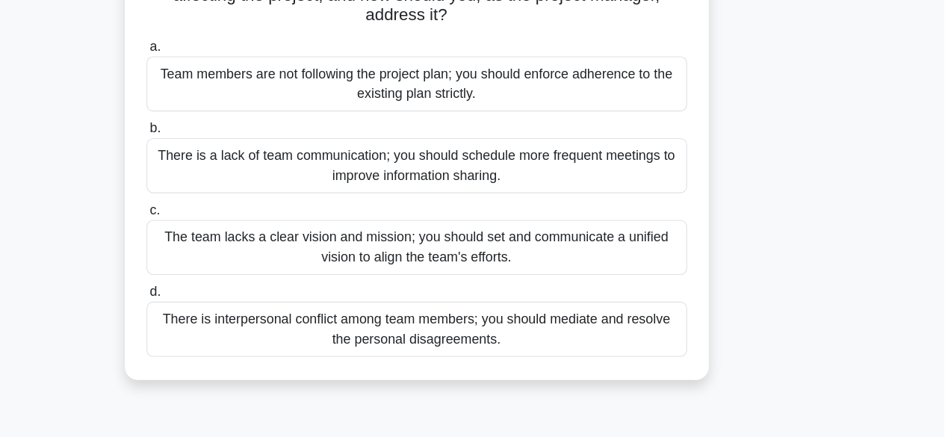
click at [471, 267] on div "The team lacks a clear vision and mission; you should set and communicate a uni…" at bounding box center [473, 266] width 484 height 49
click at [231, 238] on input "c. The team lacks a clear vision and mission; you should set and communicate a …" at bounding box center [231, 234] width 0 height 10
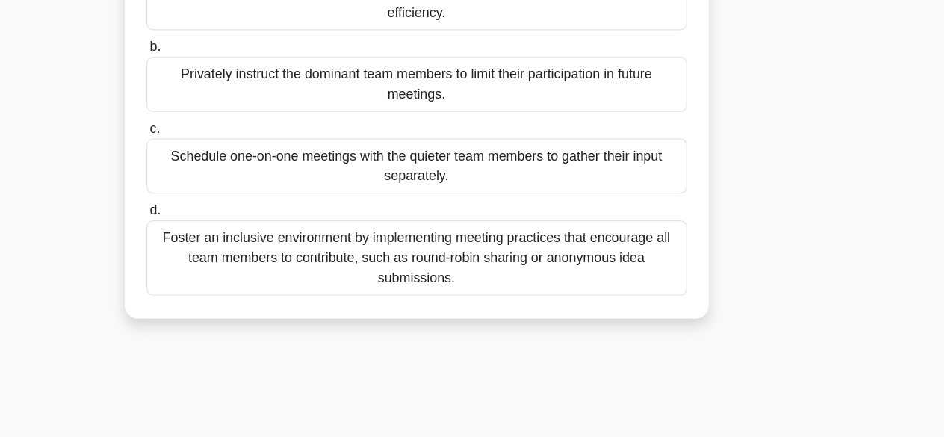
scroll to position [246, 0]
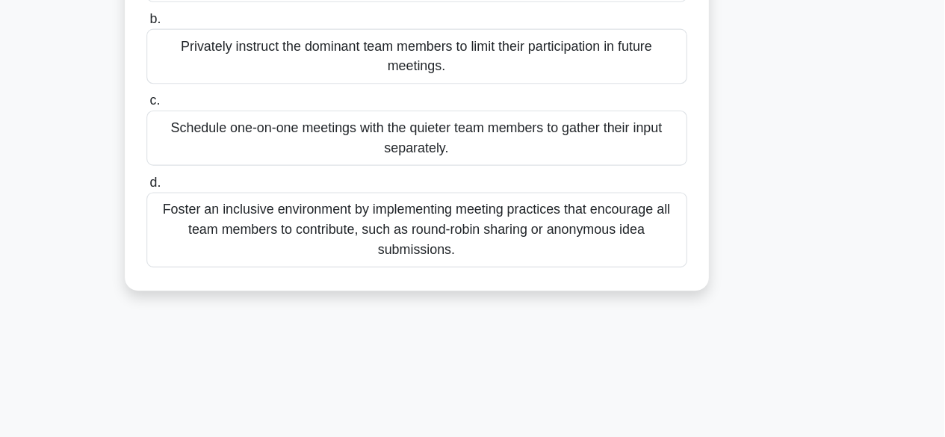
click at [484, 265] on div "Foster an inclusive environment by implementing meeting practices that encourag…" at bounding box center [473, 250] width 484 height 67
click at [231, 214] on input "d. Foster an inclusive environment by implementing meeting practices that encou…" at bounding box center [231, 209] width 0 height 10
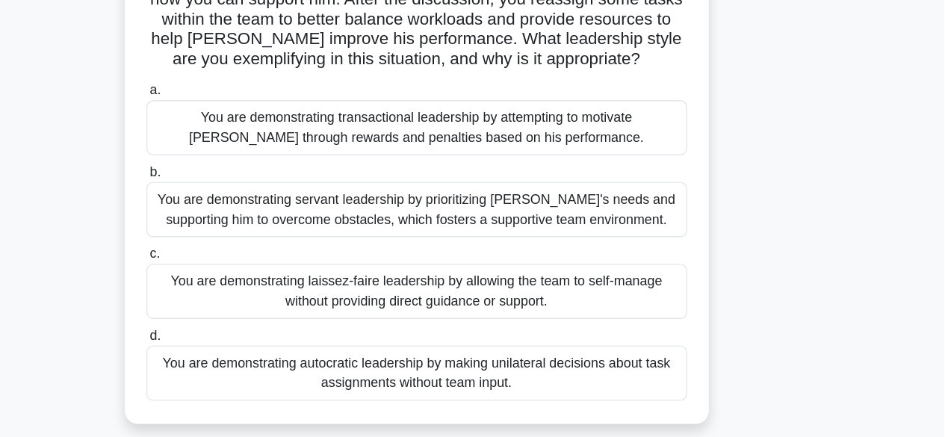
scroll to position [167, 0]
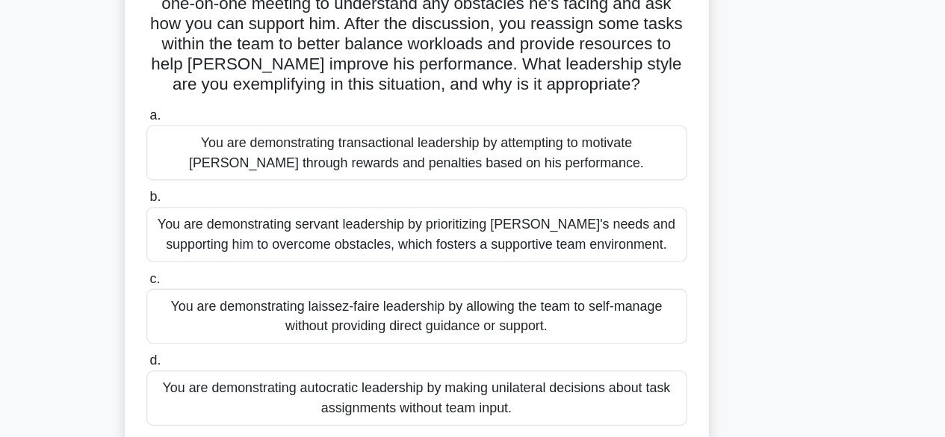
click at [426, 216] on div "You are demonstrating servant leadership by prioritizing James's needs and supp…" at bounding box center [473, 209] width 484 height 49
click at [231, 181] on input "b. You are demonstrating servant leadership by prioritizing James's needs and s…" at bounding box center [231, 177] width 0 height 10
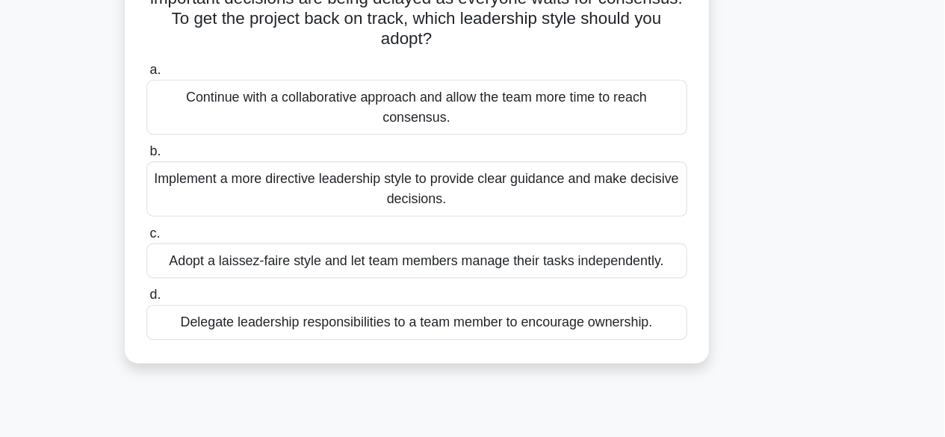
scroll to position [131, 0]
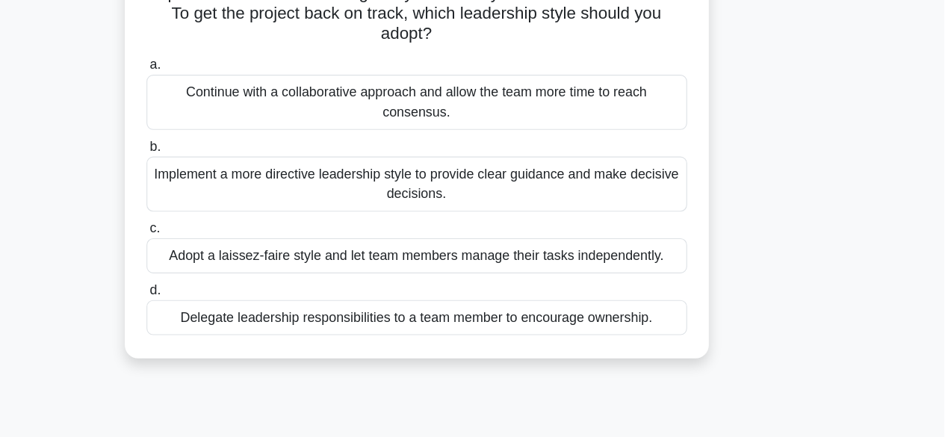
click at [569, 205] on div "Implement a more directive leadership style to provide clear guidance and make …" at bounding box center [473, 209] width 484 height 49
click at [231, 181] on input "b. Implement a more directive leadership style to provide clear guidance and ma…" at bounding box center [231, 177] width 0 height 10
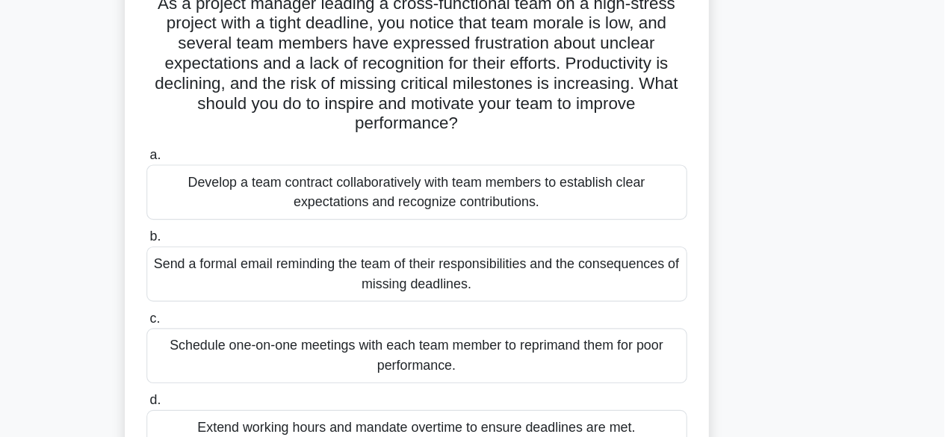
scroll to position [117, 0]
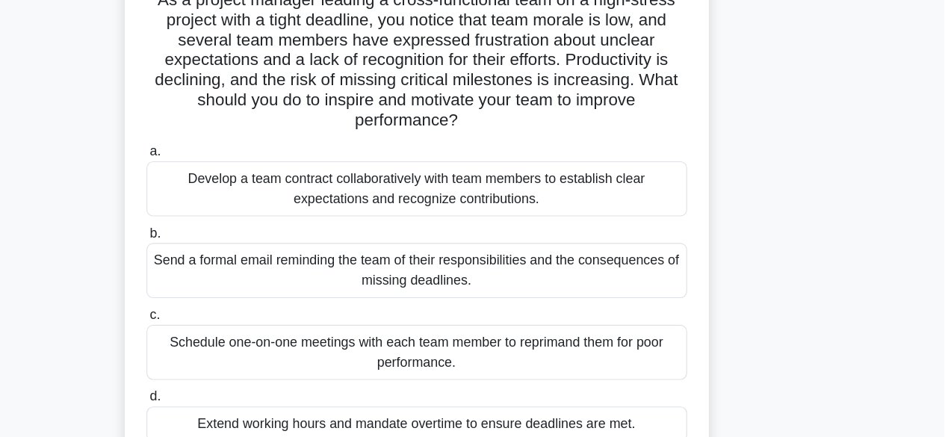
click at [423, 177] on div "Develop a team contract collaboratively with team members to establish clear ex…" at bounding box center [473, 168] width 484 height 49
click at [231, 140] on input "a. Develop a team contract collaboratively with team members to establish clear…" at bounding box center [231, 136] width 0 height 10
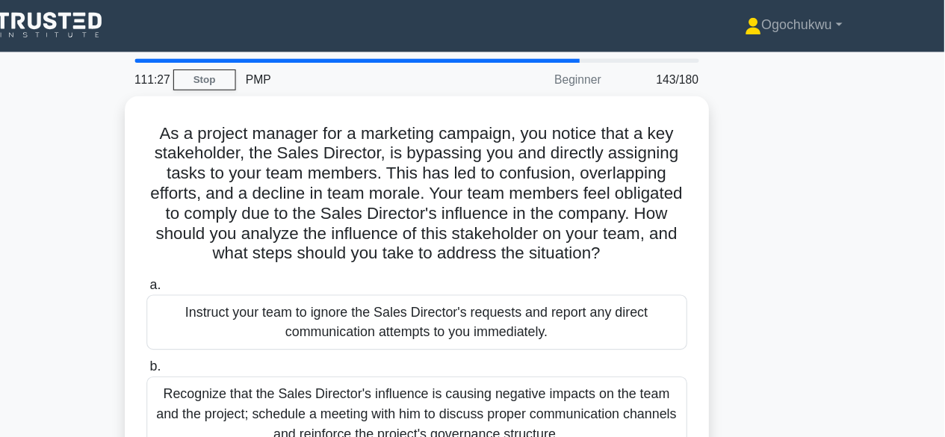
scroll to position [0, 0]
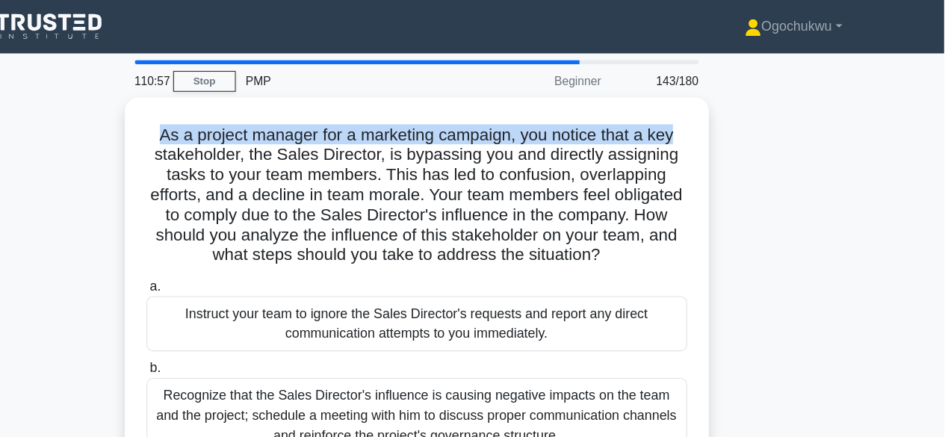
drag, startPoint x: 943, startPoint y: 75, endPoint x: 954, endPoint y: 108, distance: 35.4
click at [944, 108] on html "Ogochukwu Profile Settings Profile" at bounding box center [472, 403] width 945 height 807
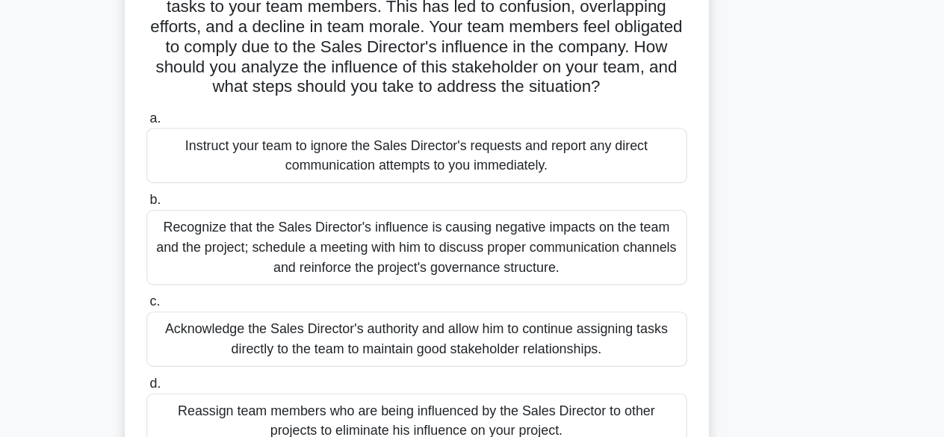
scroll to position [106, 0]
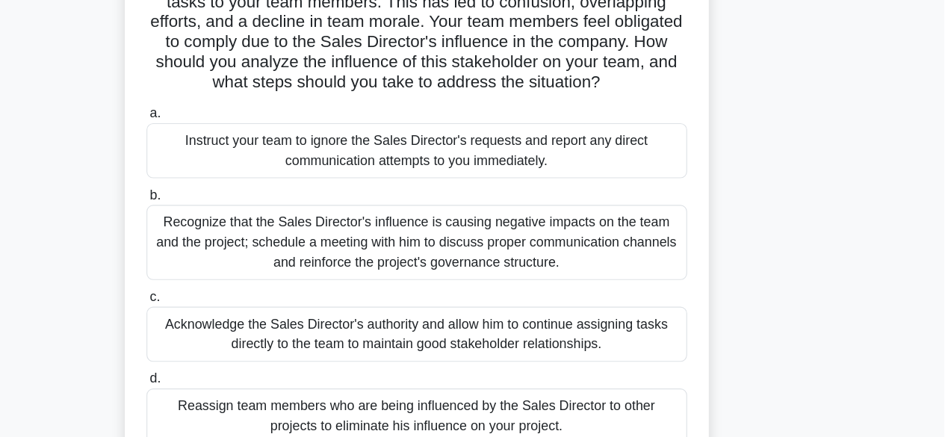
click at [455, 260] on div "Recognize that the Sales Director's influence is causing negative impacts on th…" at bounding box center [473, 262] width 484 height 67
click at [231, 225] on input "b. Recognize that the Sales Director's influence is causing negative impacts on…" at bounding box center [231, 220] width 0 height 10
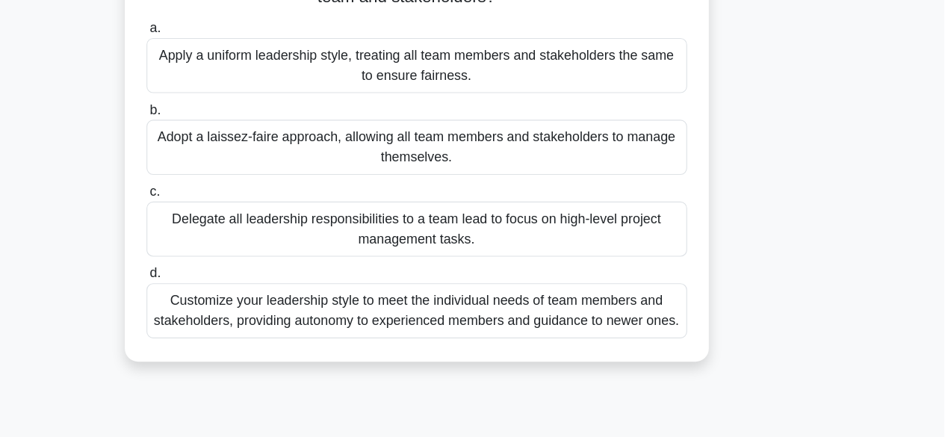
scroll to position [253, 0]
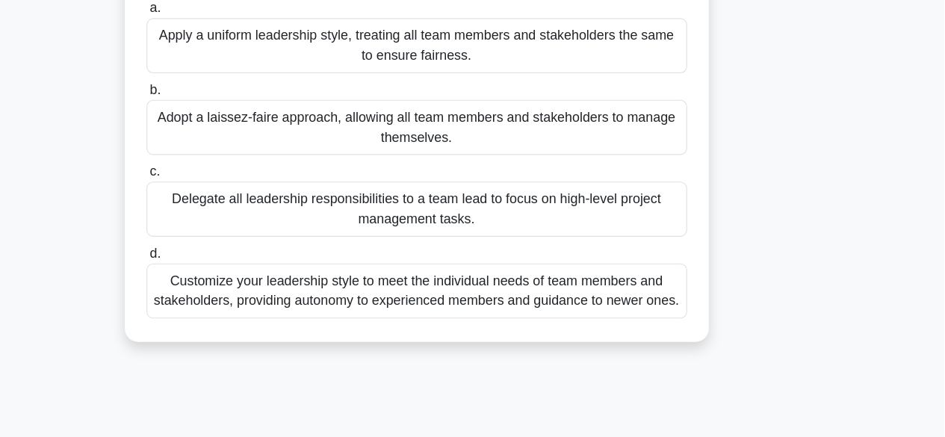
click at [460, 316] on div "Customize your leadership style to meet the individual needs of team members an…" at bounding box center [473, 305] width 484 height 49
click at [231, 277] on input "d. Customize your leadership style to meet the individual needs of team members…" at bounding box center [231, 272] width 0 height 10
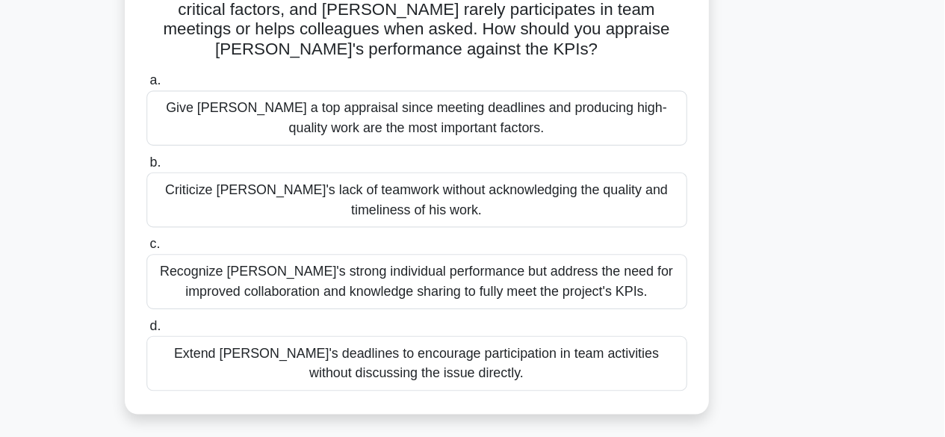
scroll to position [159, 0]
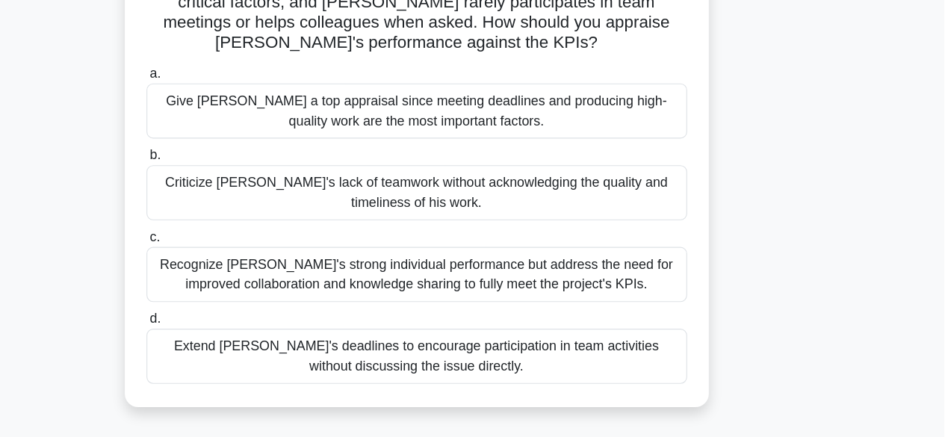
click at [409, 311] on div "Recognize Alex's strong individual performance but address the need for improve…" at bounding box center [473, 291] width 484 height 49
click at [231, 263] on input "c. Recognize Alex's strong individual performance but address the need for impr…" at bounding box center [231, 258] width 0 height 10
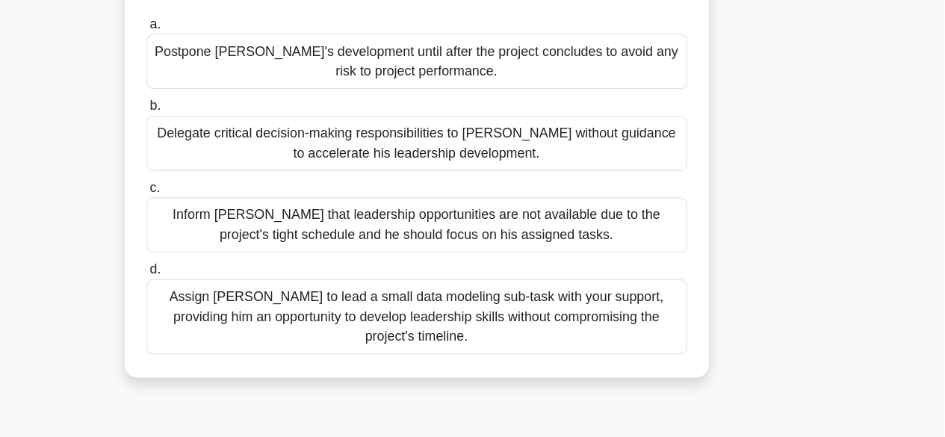
scroll to position [184, 0]
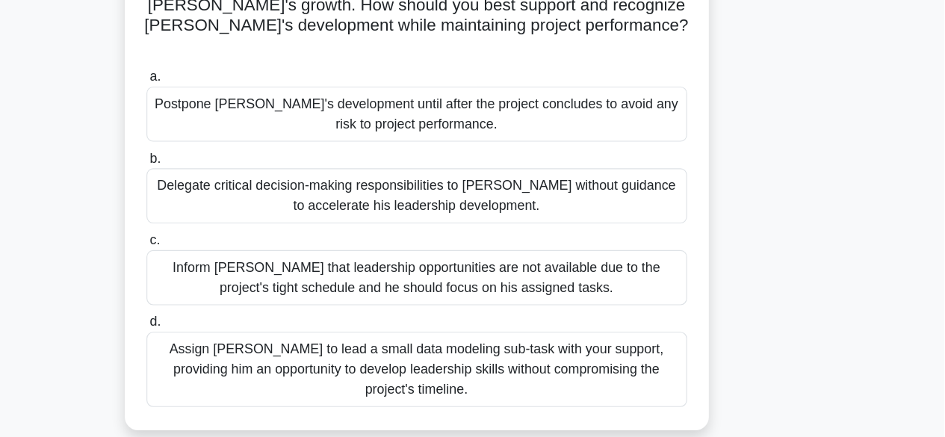
click at [497, 310] on div "Assign Daniel to lead a small data modeling sub-task with your support, providi…" at bounding box center [473, 330] width 484 height 67
click at [231, 293] on input "d. Assign Daniel to lead a small data modeling sub-task with your support, prov…" at bounding box center [231, 289] width 0 height 10
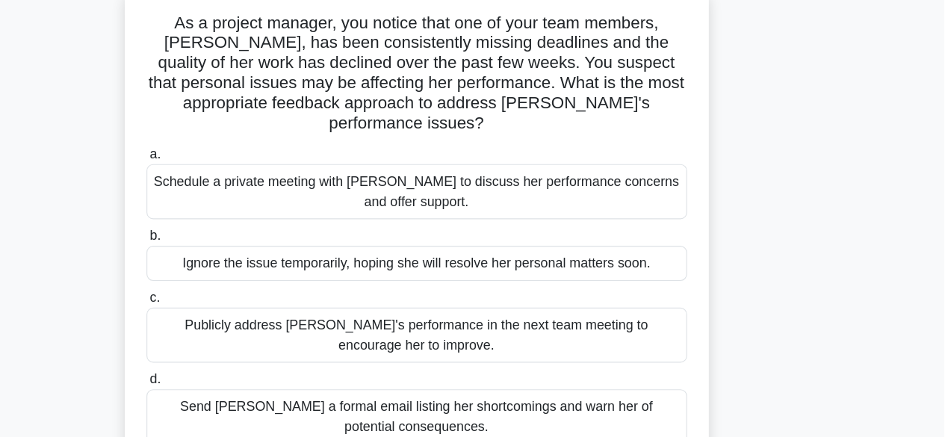
scroll to position [103, 0]
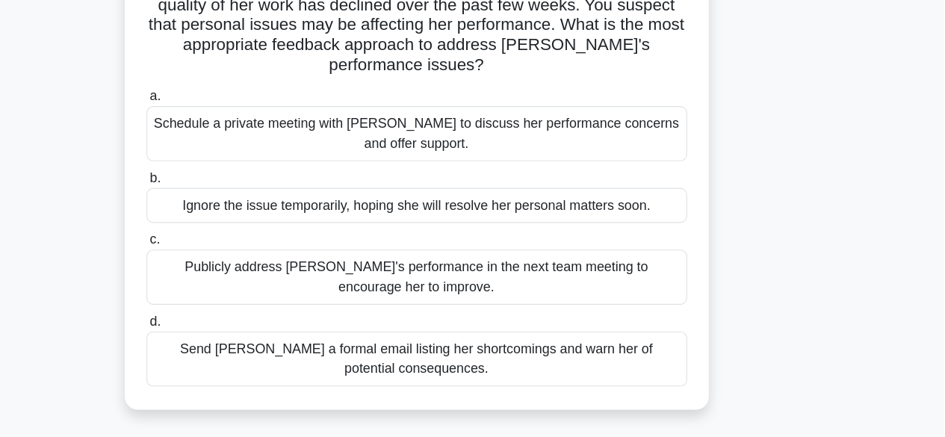
click at [585, 140] on div "Schedule a private meeting with Emily to discuss her performance concerns and o…" at bounding box center [473, 164] width 484 height 49
click at [231, 137] on input "a. Schedule a private meeting with Emily to discuss her performance concerns an…" at bounding box center [231, 132] width 0 height 10
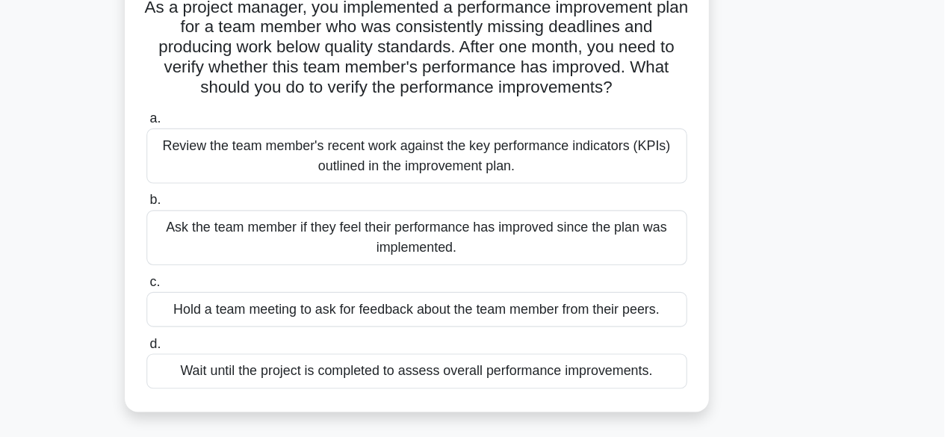
scroll to position [67, 0]
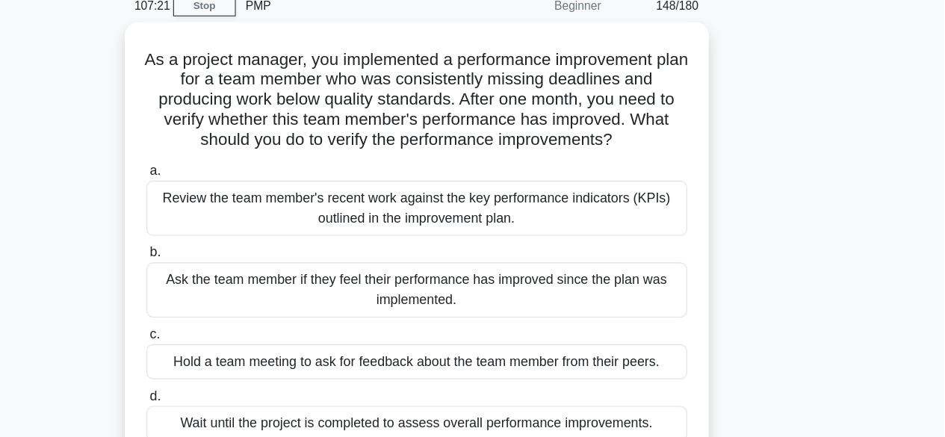
click at [944, 82] on main "107:21 Stop PMP Beginner 148/180 As a project manager, you implemented a perfor…" at bounding box center [472, 360] width 945 height 759
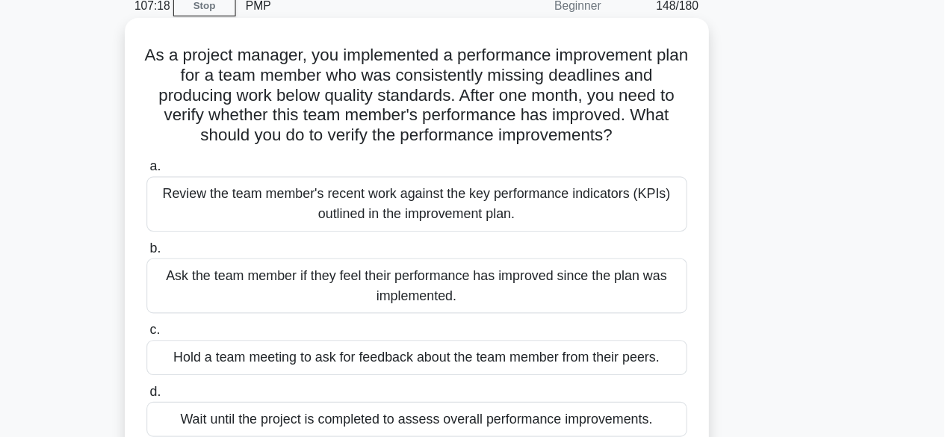
click at [428, 183] on div "Review the team member's recent work against the key performance indicators (KP…" at bounding box center [473, 182] width 484 height 49
click at [231, 155] on input "a. Review the team member's recent work against the key performance indicators …" at bounding box center [231, 150] width 0 height 10
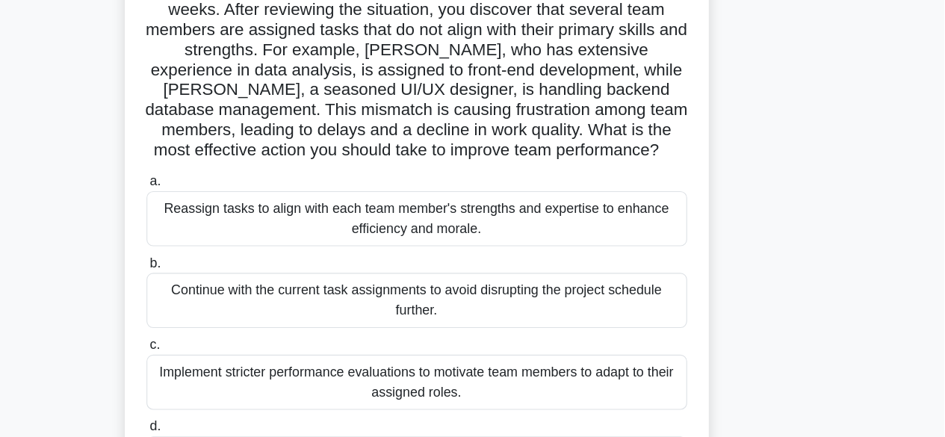
scroll to position [164, 0]
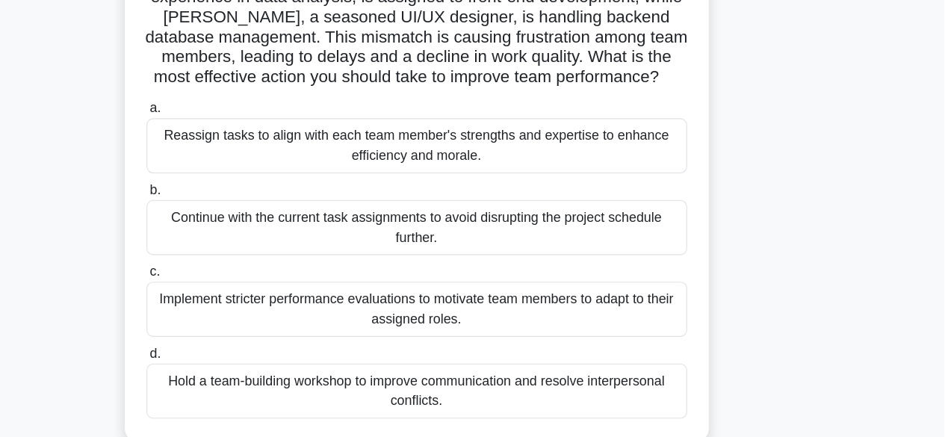
click at [522, 177] on div "Reassign tasks to align with each team member's strengths and expertise to enha…" at bounding box center [473, 175] width 484 height 49
click at [231, 147] on input "a. Reassign tasks to align with each team member's strengths and expertise to e…" at bounding box center [231, 142] width 0 height 10
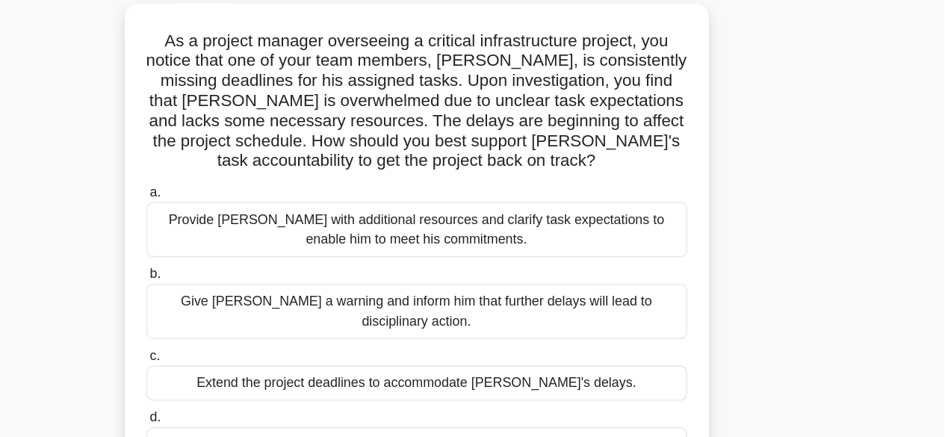
scroll to position [99, 0]
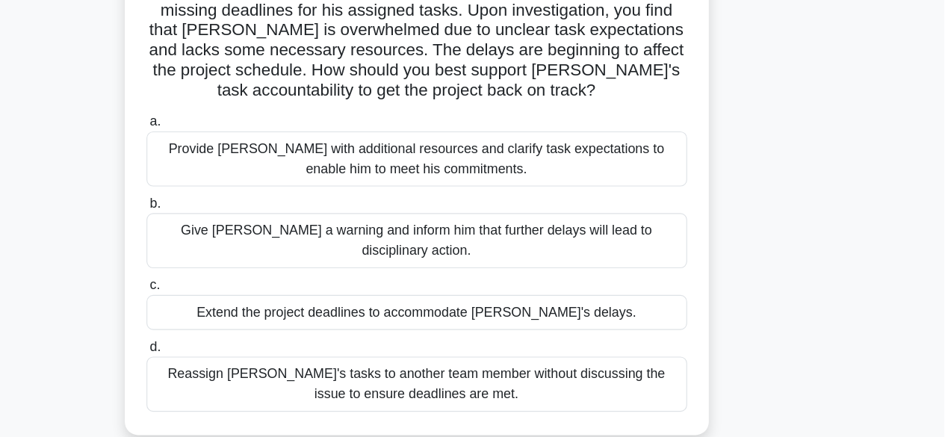
click at [537, 187] on div "Provide David with additional resources and clarify task expectations to enable…" at bounding box center [473, 187] width 484 height 49
click at [231, 159] on input "a. Provide David with additional resources and clarify task expectations to ena…" at bounding box center [231, 154] width 0 height 10
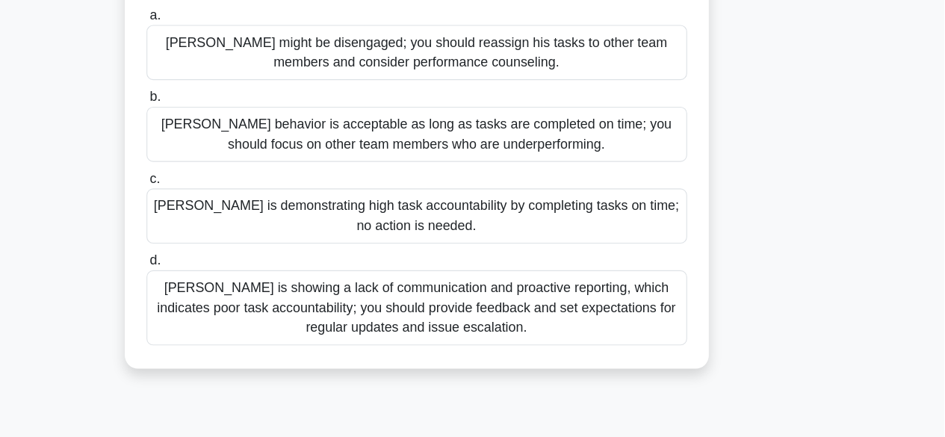
scroll to position [217, 0]
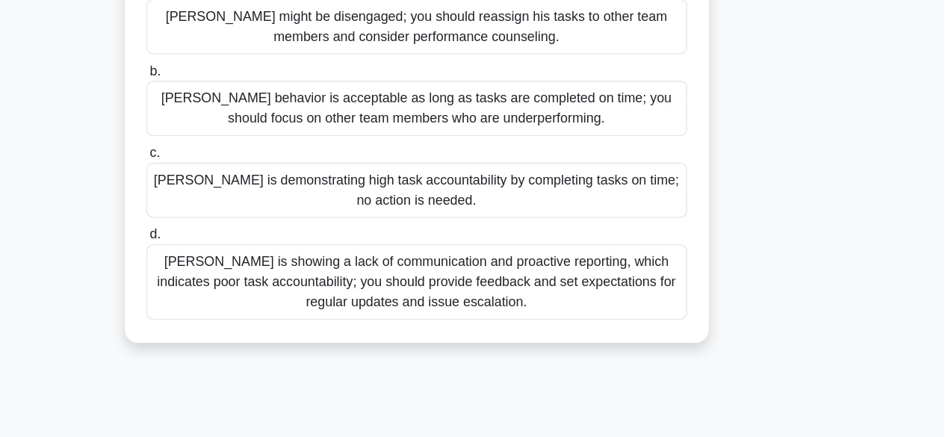
click at [563, 312] on div "Thomas is showing a lack of communication and proactive reporting, which indica…" at bounding box center [473, 297] width 484 height 67
click at [231, 261] on input "d. Thomas is showing a lack of communication and proactive reporting, which ind…" at bounding box center [231, 256] width 0 height 10
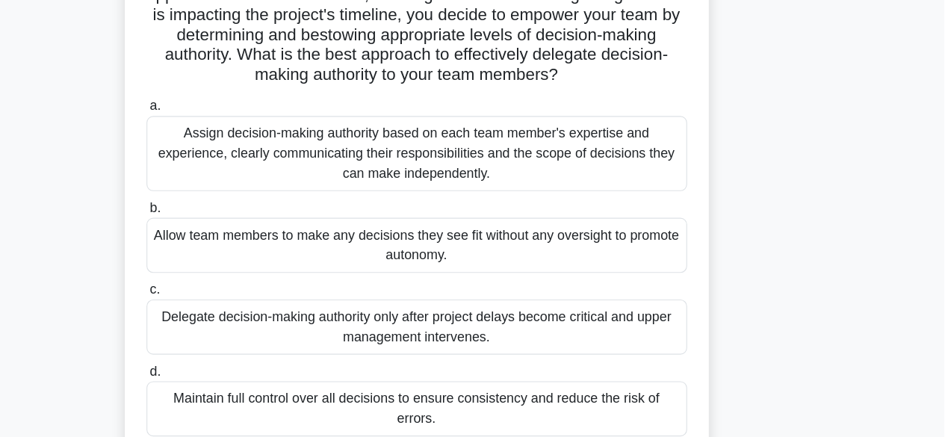
scroll to position [173, 0]
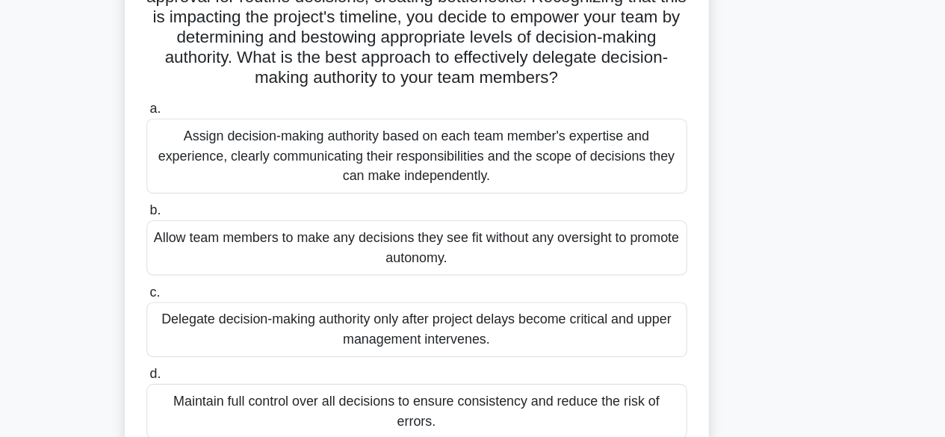
click at [451, 149] on div "Assign decision-making authority based on each team member's expertise and expe…" at bounding box center [473, 139] width 484 height 67
click at [231, 102] on input "a. Assign decision-making authority based on each team member's expertise and e…" at bounding box center [231, 98] width 0 height 10
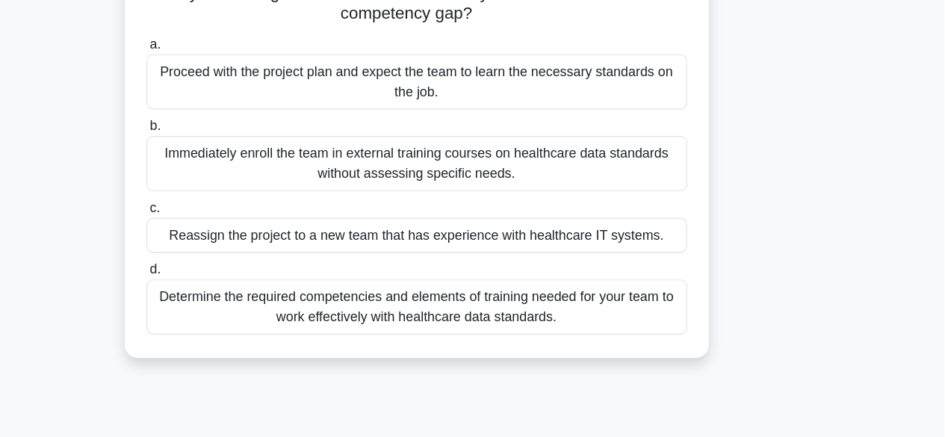
scroll to position [158, 0]
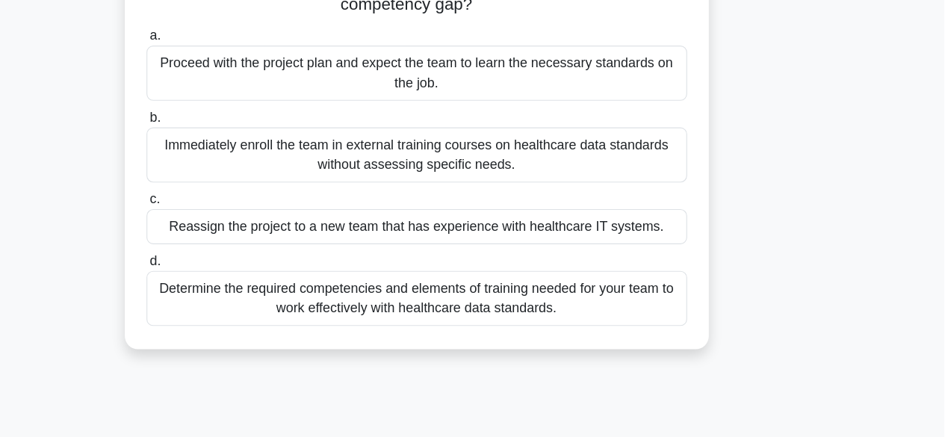
click at [456, 315] on div "Determine the required competencies and elements of training needed for your te…" at bounding box center [473, 312] width 484 height 49
click at [231, 284] on input "d. Determine the required competencies and elements of training needed for your…" at bounding box center [231, 279] width 0 height 10
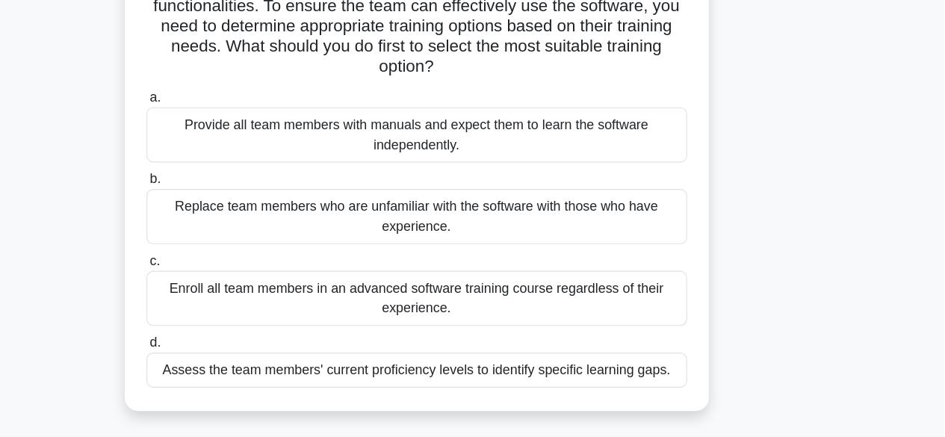
scroll to position [119, 0]
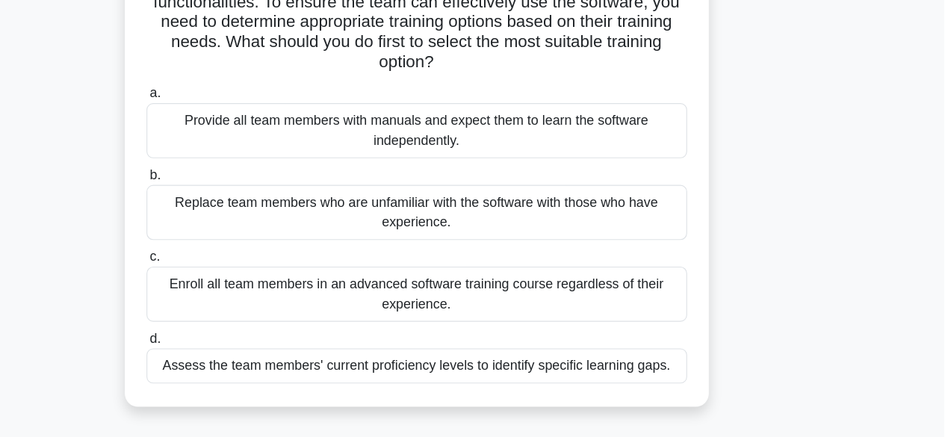
click at [607, 358] on div "Assess the team members' current proficiency levels to identify specific learni…" at bounding box center [473, 359] width 484 height 31
click at [231, 340] on input "d. Assess the team members' current proficiency levels to identify specific lea…" at bounding box center [231, 335] width 0 height 10
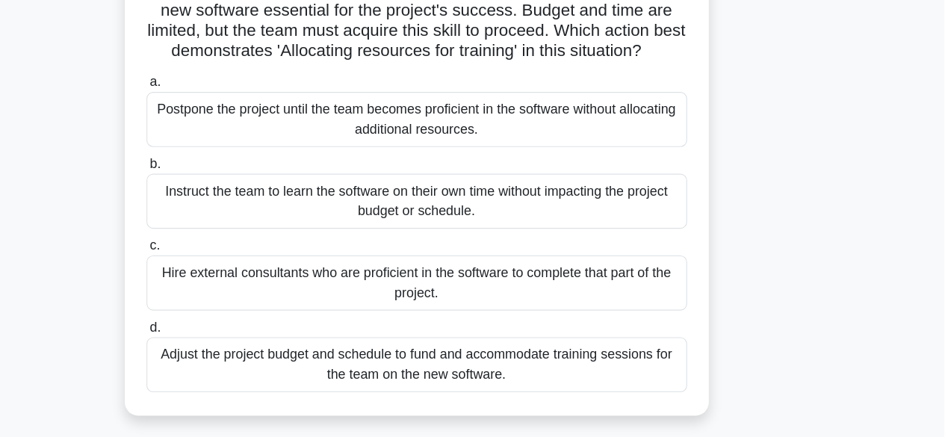
scroll to position [100, 0]
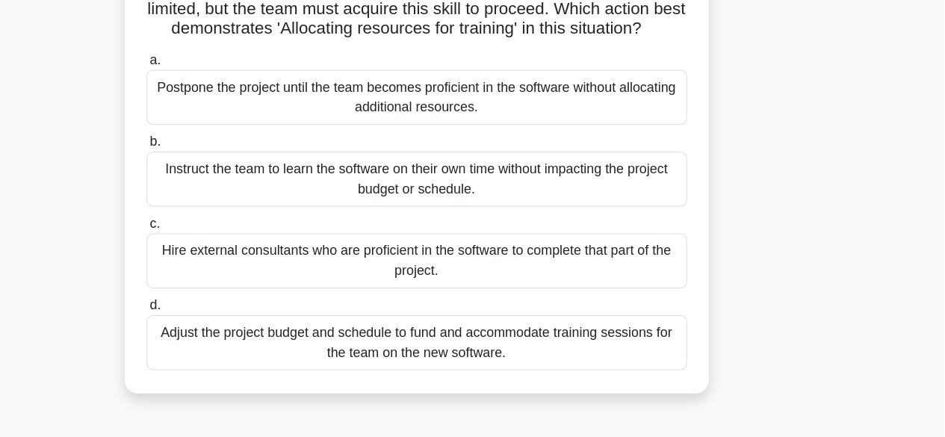
click at [477, 369] on div "Adjust the project budget and schedule to fund and accommodate training session…" at bounding box center [473, 351] width 484 height 49
click at [231, 323] on input "d. Adjust the project budget and schedule to fund and accommodate training sess…" at bounding box center [231, 319] width 0 height 10
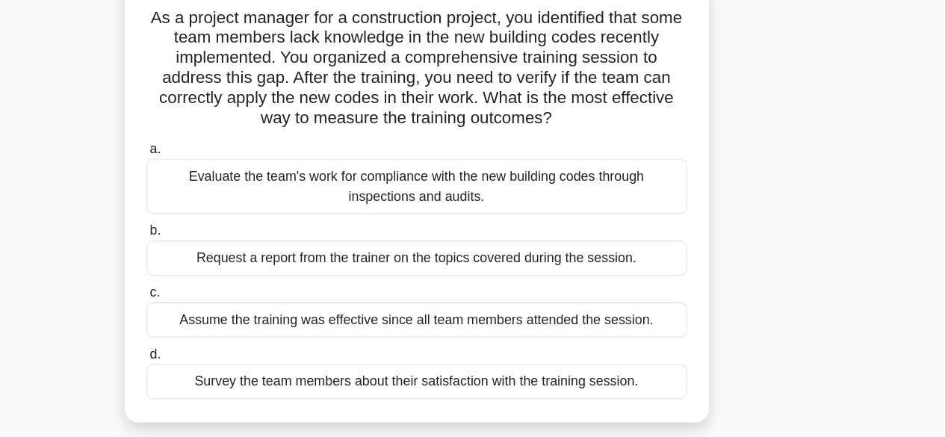
scroll to position [65, 0]
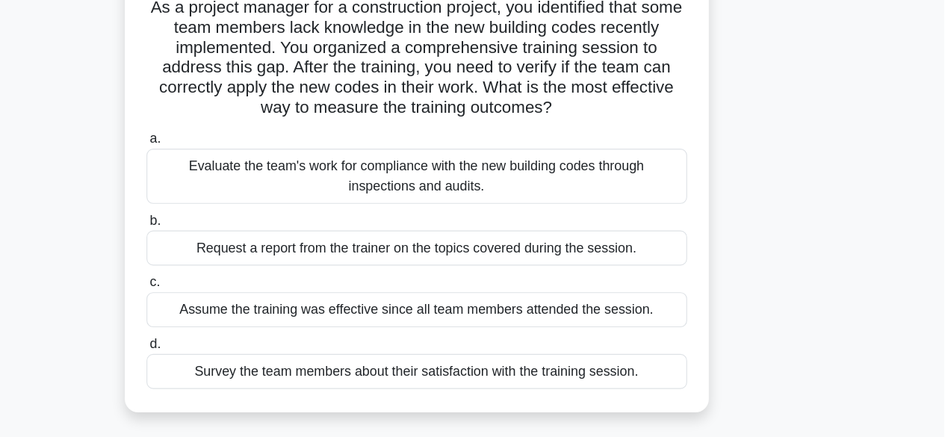
click at [564, 216] on div "Evaluate the team's work for compliance with the new building codes through ins…" at bounding box center [473, 202] width 484 height 49
click at [231, 175] on input "a. Evaluate the team's work for compliance with the new building codes through …" at bounding box center [231, 170] width 0 height 10
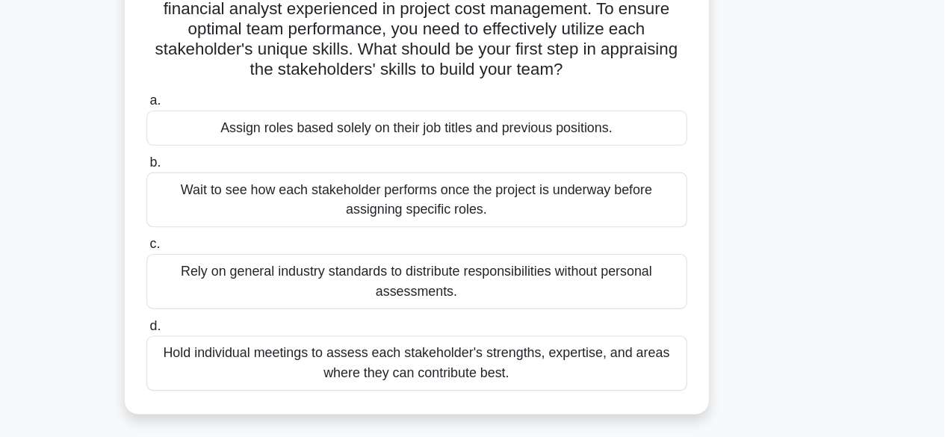
scroll to position [184, 0]
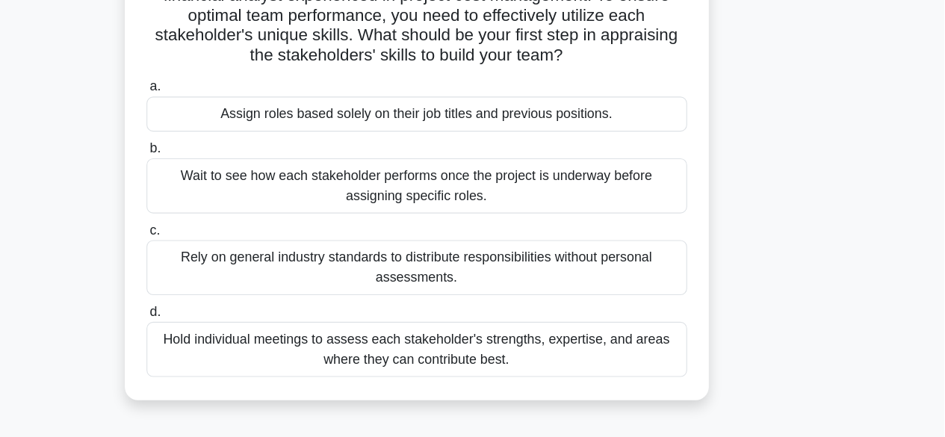
click at [402, 340] on div "Hold individual meetings to assess each stakeholder's strengths, expertise, and…" at bounding box center [473, 357] width 484 height 49
click at [231, 329] on input "d. Hold individual meetings to assess each stakeholder's strengths, expertise, …" at bounding box center [231, 325] width 0 height 10
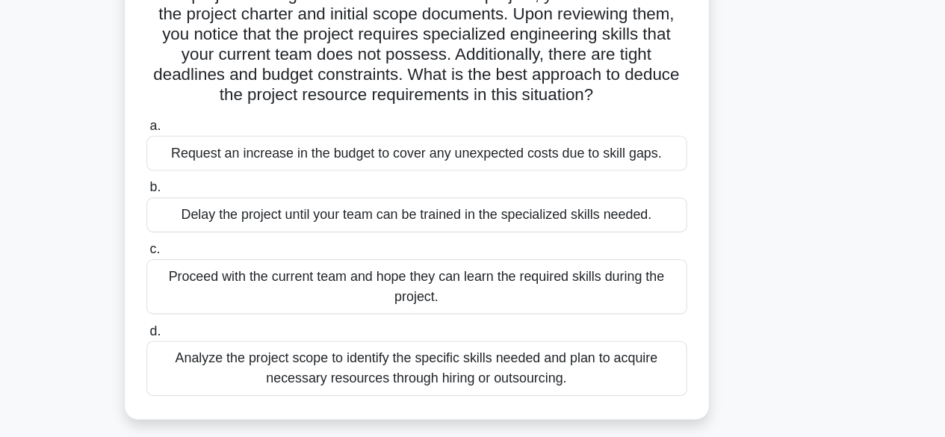
scroll to position [83, 0]
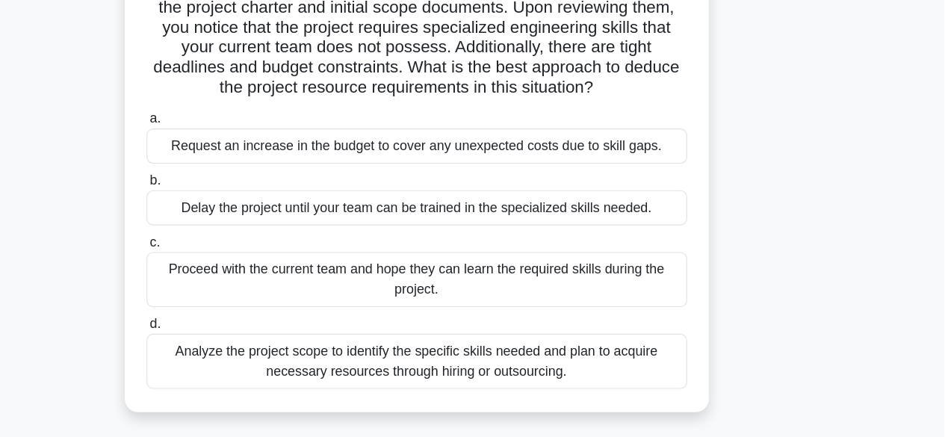
click at [557, 380] on div "Analyze the project scope to identify the specific skills needed and plan to ac…" at bounding box center [473, 368] width 484 height 49
click at [231, 341] on input "d. Analyze the project scope to identify the specific skills needed and plan to…" at bounding box center [231, 336] width 0 height 10
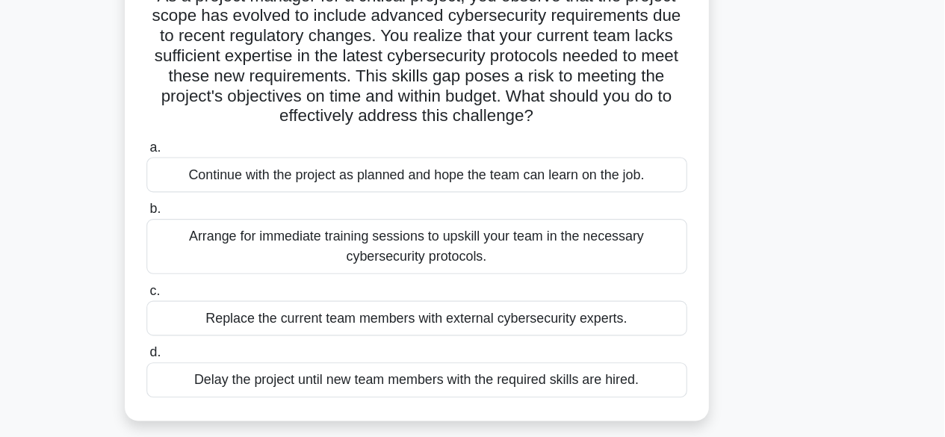
scroll to position [84, 0]
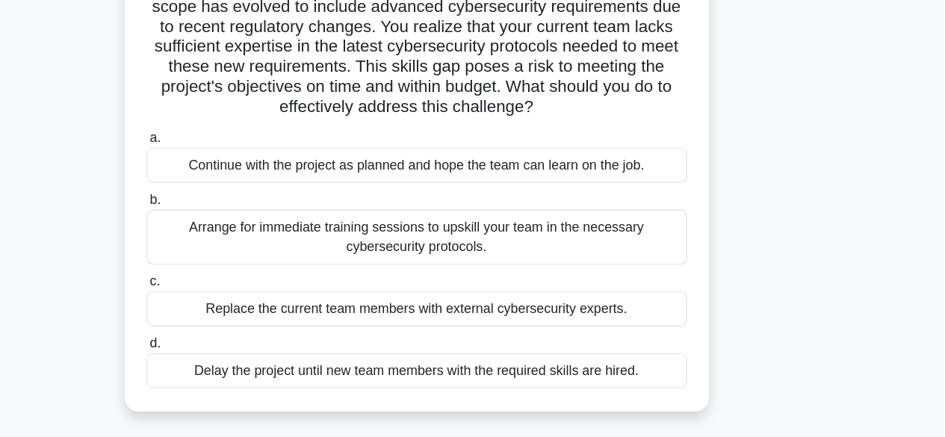
click at [521, 256] on div "Arrange for immediate training sessions to upskill your team in the necessary c…" at bounding box center [473, 257] width 484 height 49
click at [231, 229] on input "b. Arrange for immediate training sessions to upskill your team in the necessar…" at bounding box center [231, 225] width 0 height 10
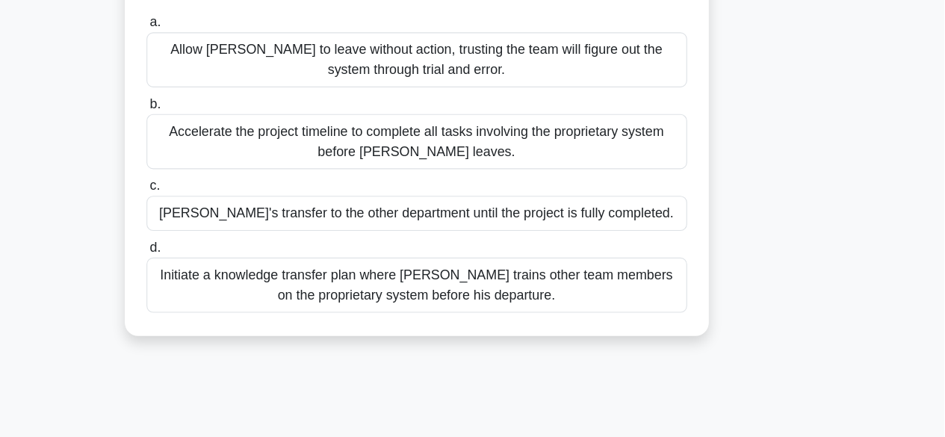
scroll to position [213, 0]
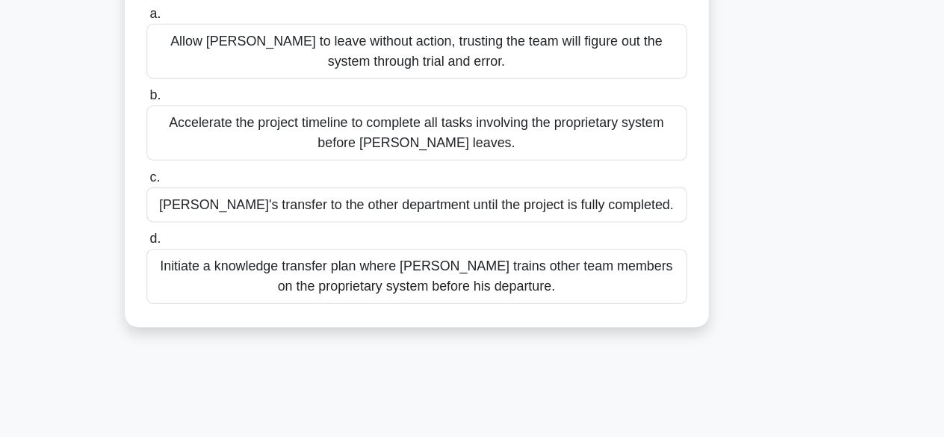
click at [439, 293] on div "Initiate a knowledge transfer plan where Carlos trains other team members on th…" at bounding box center [473, 292] width 484 height 49
click at [231, 264] on input "d. Initiate a knowledge transfer plan where Carlos trains other team members on…" at bounding box center [231, 260] width 0 height 10
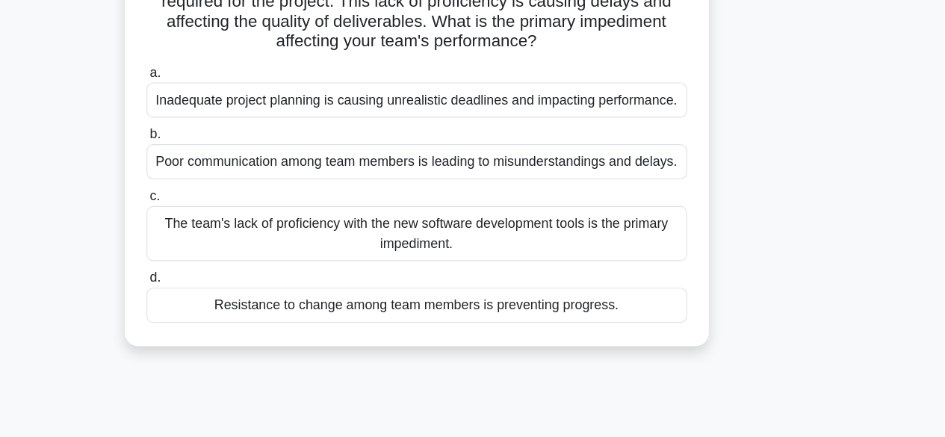
scroll to position [147, 0]
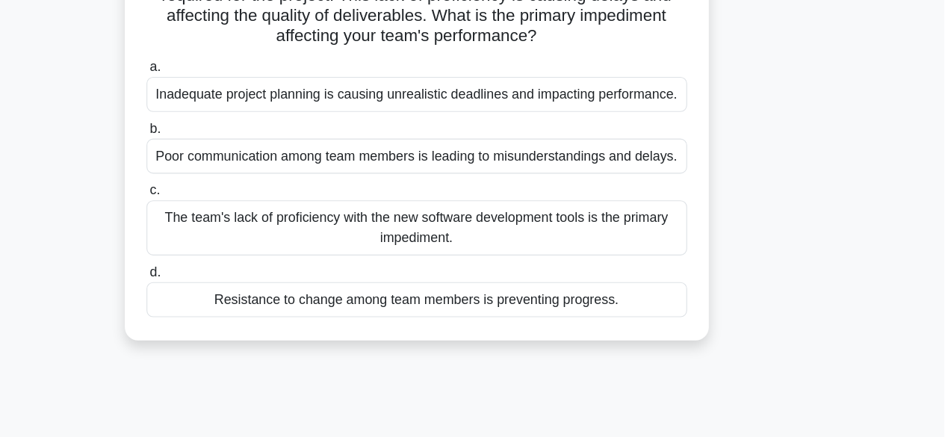
click at [524, 245] on div "The team's lack of proficiency with the new software development tools is the p…" at bounding box center [473, 249] width 484 height 49
click at [231, 221] on input "c. The team's lack of proficiency with the new software development tools is th…" at bounding box center [231, 216] width 0 height 10
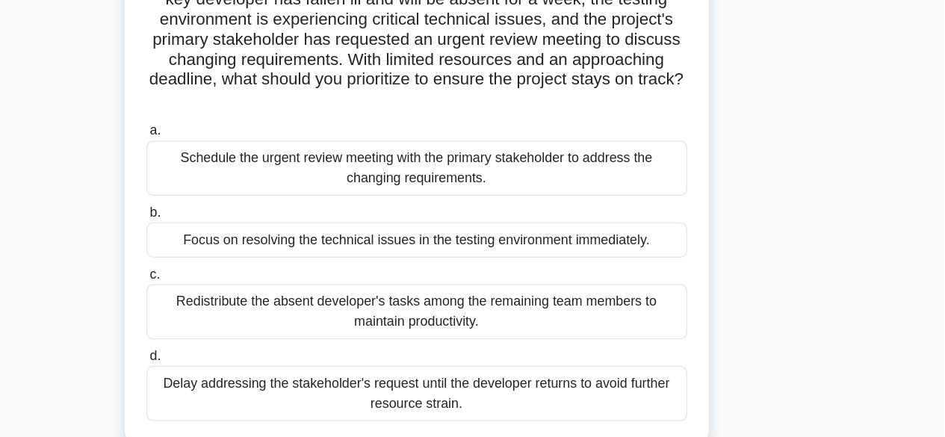
scroll to position [81, 0]
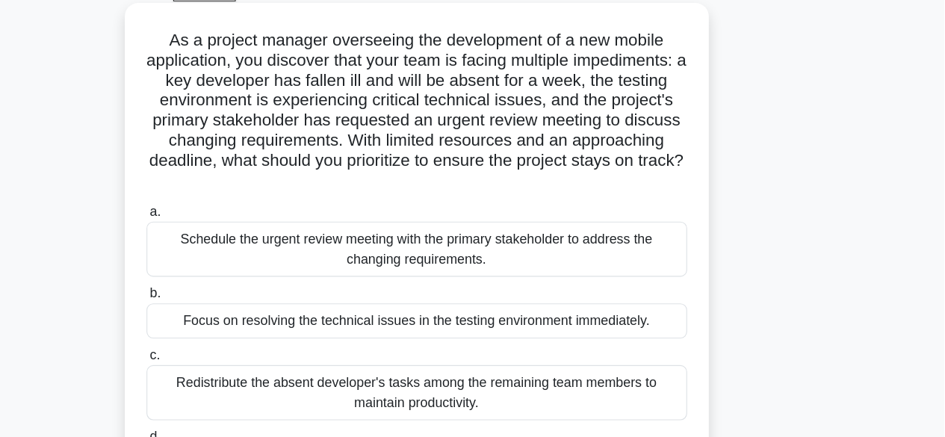
click at [537, 352] on div "Redistribute the absent developer's tasks among the remaining team members to m…" at bounding box center [473, 351] width 484 height 49
click at [231, 323] on input "c. Redistribute the absent developer's tasks among the remaining team members t…" at bounding box center [231, 319] width 0 height 10
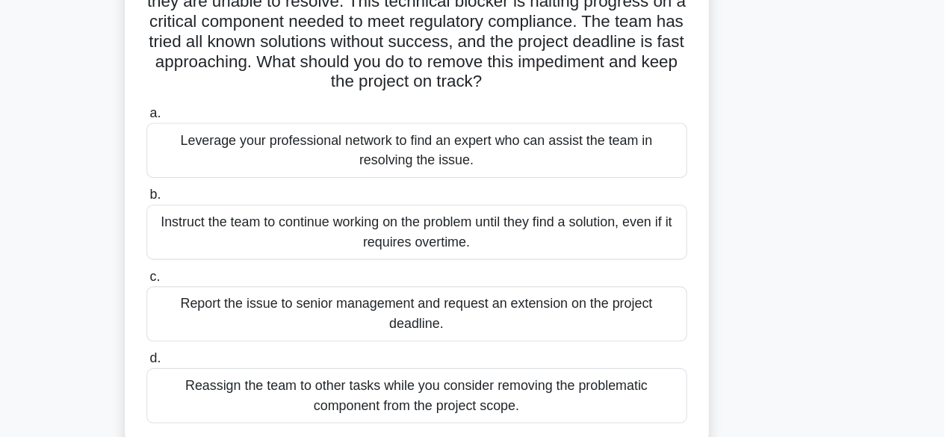
scroll to position [114, 0]
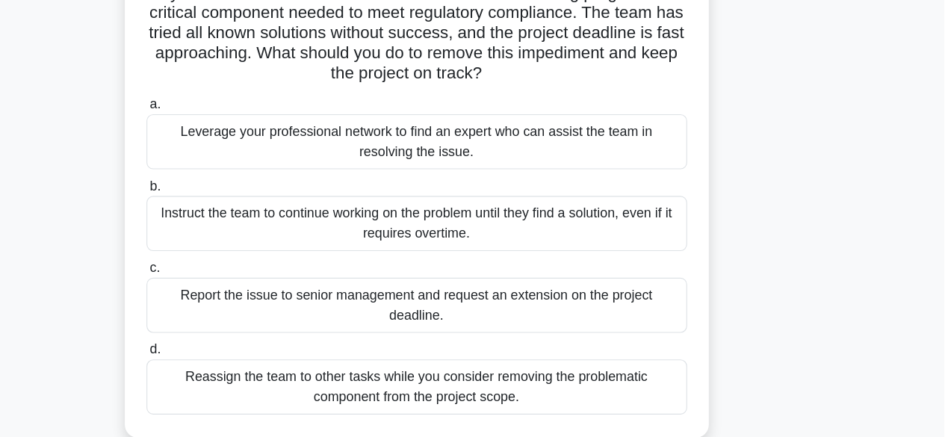
click at [538, 171] on div "Leverage your professional network to find an expert who can assist the team in…" at bounding box center [473, 172] width 484 height 49
click at [231, 144] on input "a. Leverage your professional network to find an expert who can assist the team…" at bounding box center [231, 139] width 0 height 10
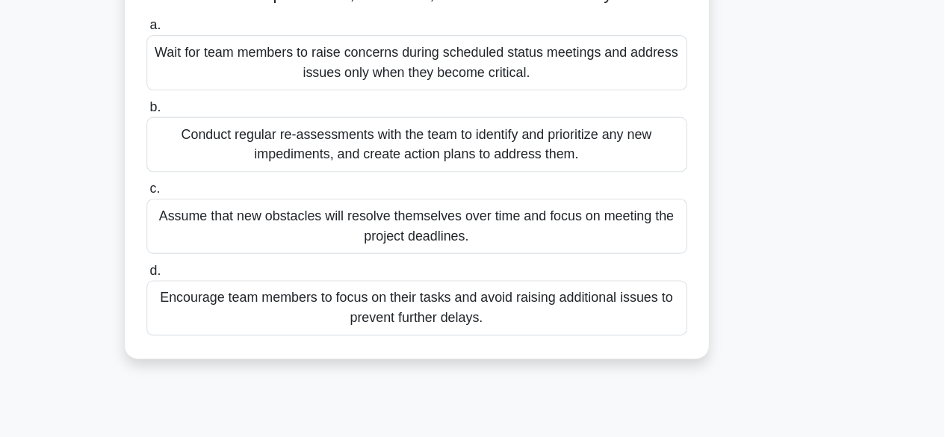
scroll to position [226, 0]
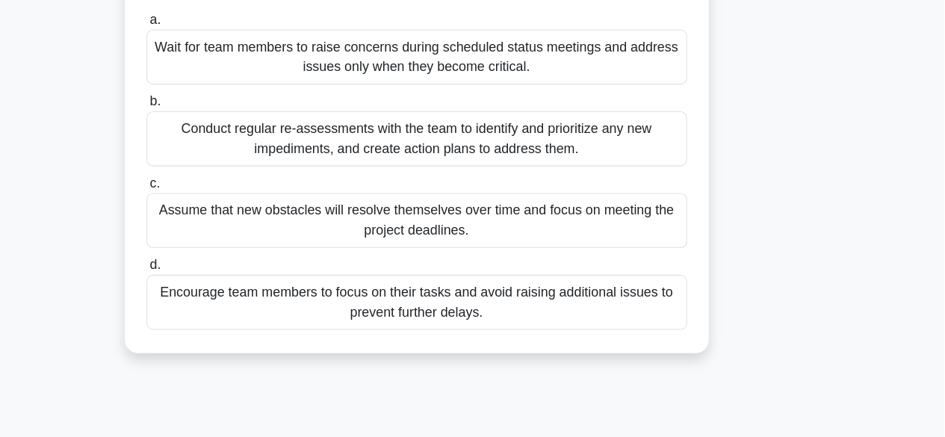
click at [453, 189] on div "Conduct regular re-assessments with the team to identify and prioritize any new…" at bounding box center [473, 169] width 484 height 49
click at [231, 141] on input "b. Conduct regular re-assessments with the team to identify and prioritize any …" at bounding box center [231, 136] width 0 height 10
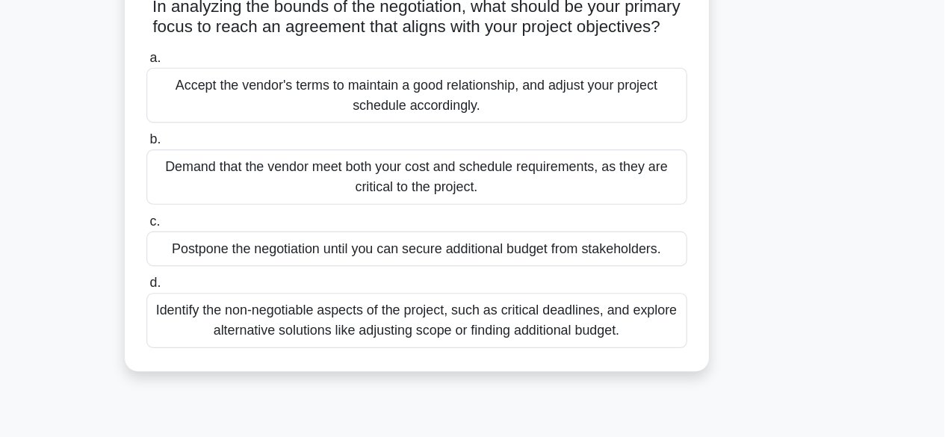
scroll to position [152, 0]
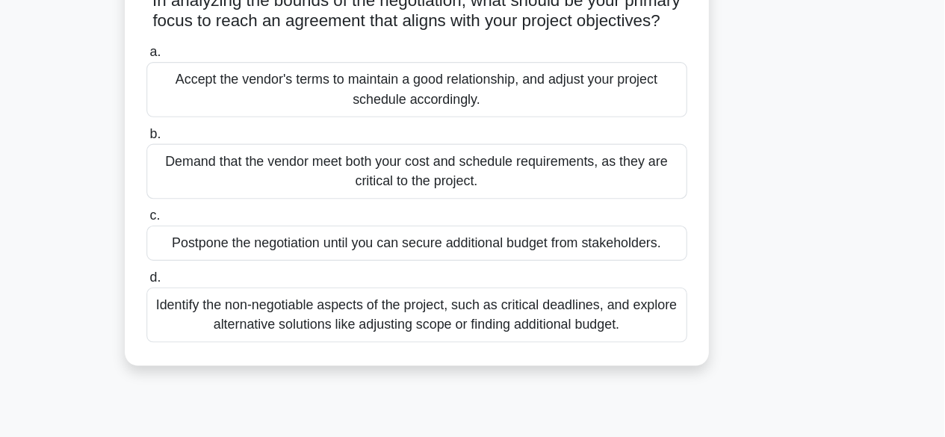
click at [530, 337] on div "Identify the non-negotiable aspects of the project, such as critical deadlines,…" at bounding box center [473, 317] width 484 height 49
click at [231, 289] on input "d. Identify the non-negotiable aspects of the project, such as critical deadlin…" at bounding box center [231, 284] width 0 height 10
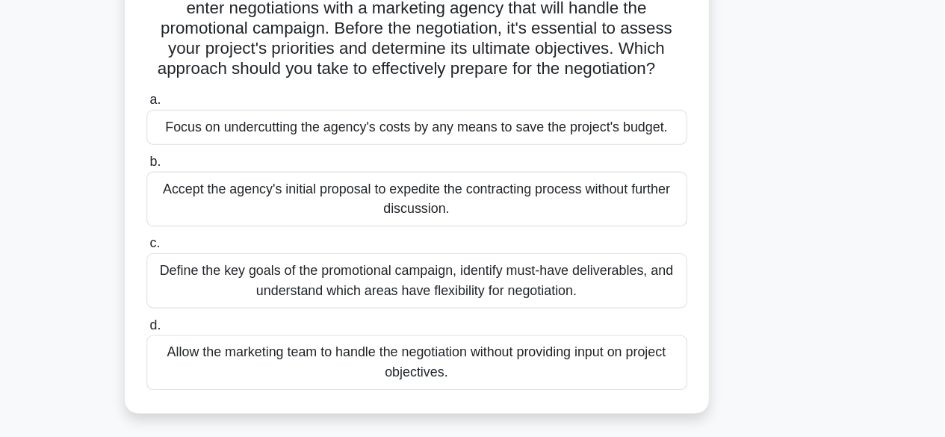
scroll to position [88, 0]
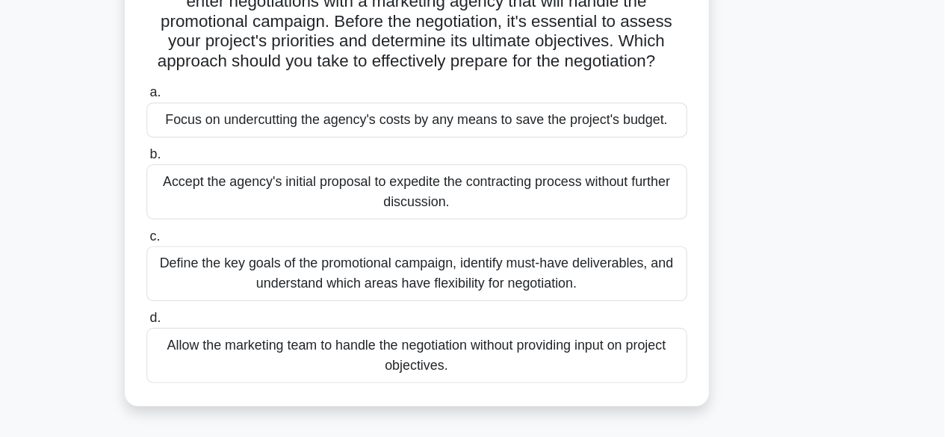
click at [551, 293] on div "Define the key goals of the promotional campaign, identify must-have deliverabl…" at bounding box center [473, 290] width 484 height 49
click at [231, 262] on input "c. Define the key goals of the promotional campaign, identify must-have deliver…" at bounding box center [231, 257] width 0 height 10
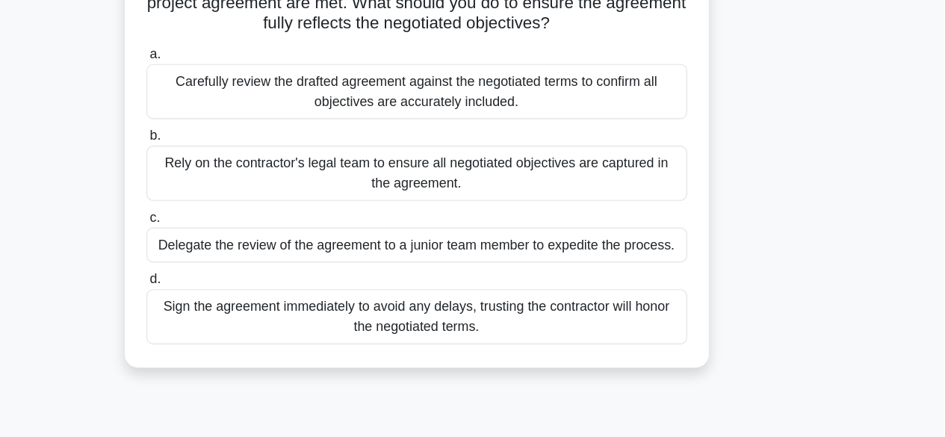
scroll to position [185, 0]
click at [502, 93] on div "Carefully review the drafted agreement against the negotiated terms to confirm …" at bounding box center [473, 82] width 484 height 49
click at [231, 55] on input "a. Carefully review the drafted agreement against the negotiated terms to confi…" at bounding box center [231, 50] width 0 height 10
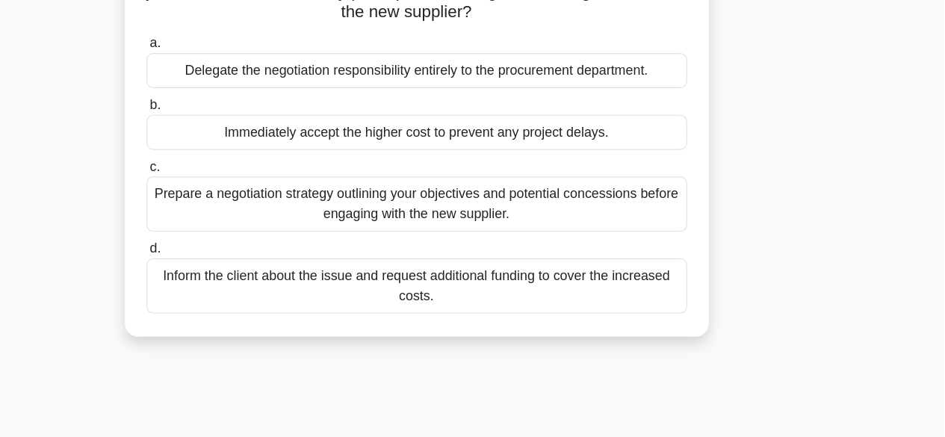
scroll to position [209, 0]
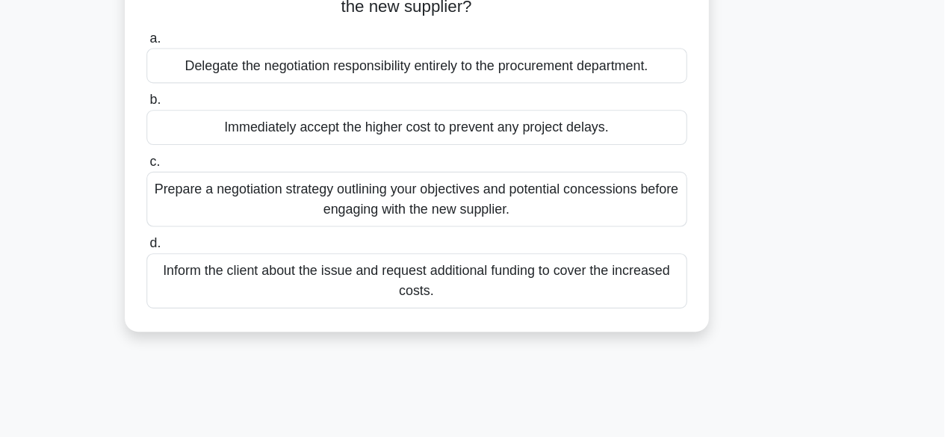
click at [526, 230] on div "Prepare a negotiation strategy outlining your objectives and potential concessi…" at bounding box center [473, 223] width 484 height 49
click at [231, 195] on input "c. Prepare a negotiation strategy outlining your objectives and potential conce…" at bounding box center [231, 190] width 0 height 10
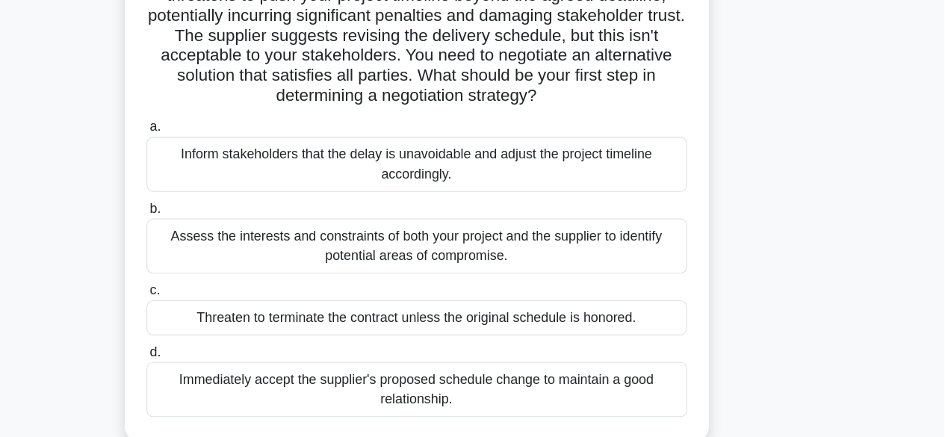
scroll to position [143, 0]
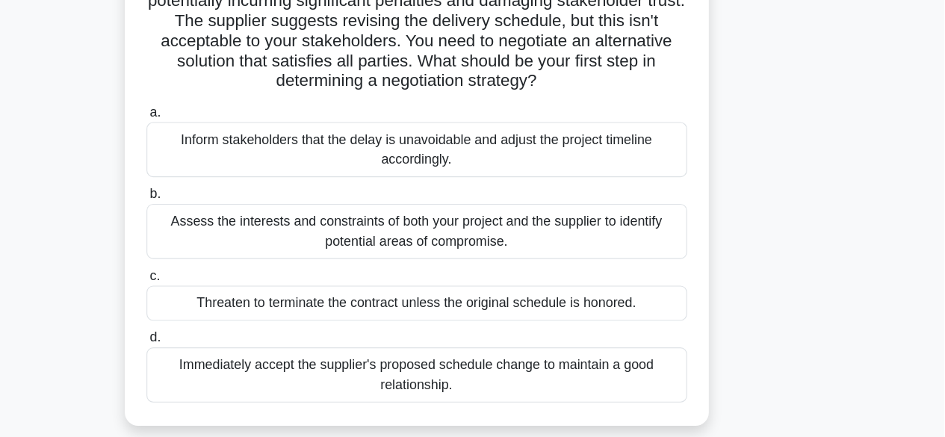
click at [597, 255] on div "Assess the interests and constraints of both your project and the supplier to i…" at bounding box center [473, 252] width 484 height 49
click at [231, 224] on input "b. Assess the interests and constraints of both your project and the supplier t…" at bounding box center [231, 219] width 0 height 10
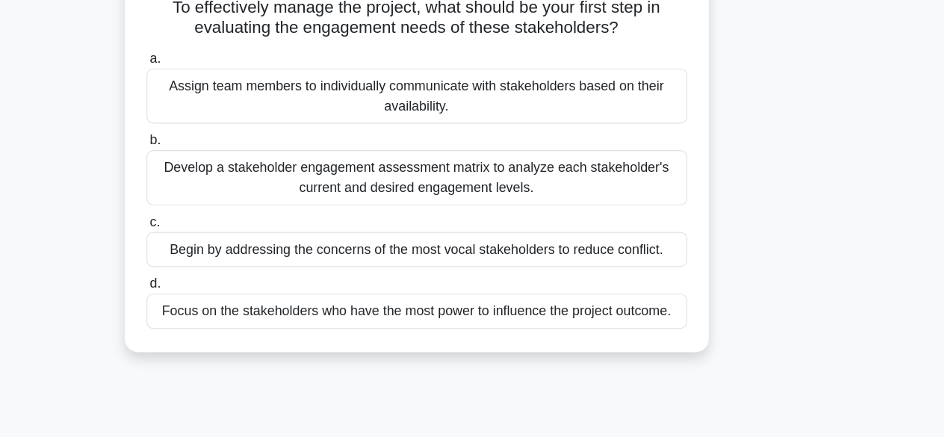
scroll to position [141, 0]
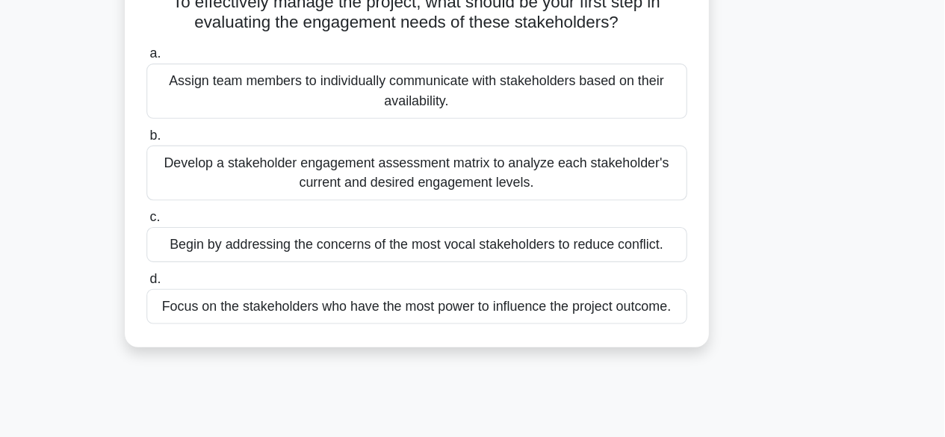
click at [608, 209] on div "Develop a stakeholder engagement assessment matrix to analyze each stakeholder'…" at bounding box center [473, 199] width 484 height 49
click at [231, 172] on input "b. Develop a stakeholder engagement assessment matrix to analyze each stakehold…" at bounding box center [231, 167] width 0 height 10
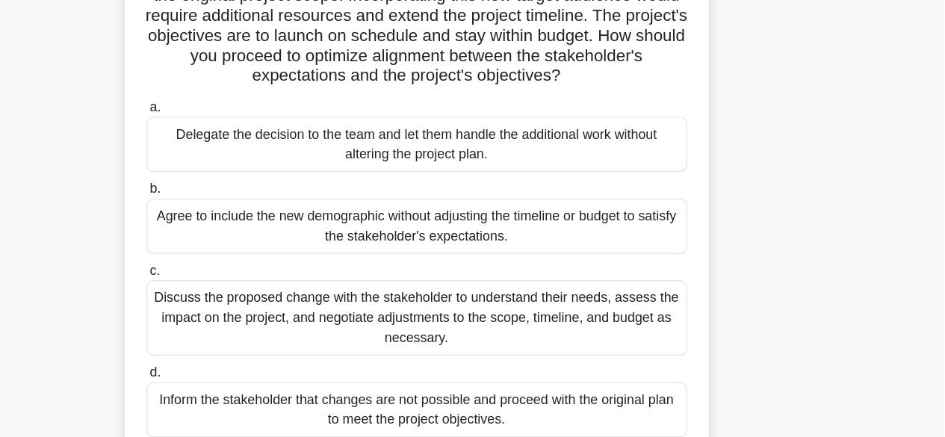
scroll to position [131, 0]
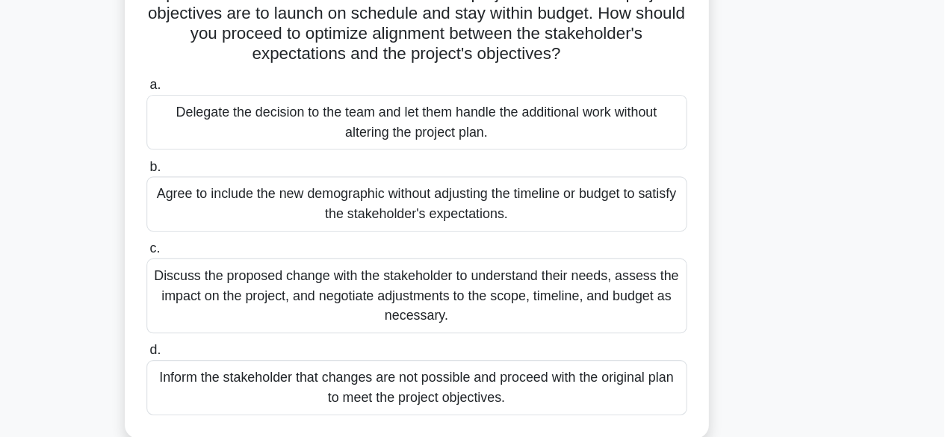
click at [539, 310] on div "Discuss the proposed change with the stakeholder to understand their needs, ass…" at bounding box center [473, 309] width 484 height 67
click at [231, 273] on input "c. Discuss the proposed change with the stakeholder to understand their needs, …" at bounding box center [231, 268] width 0 height 10
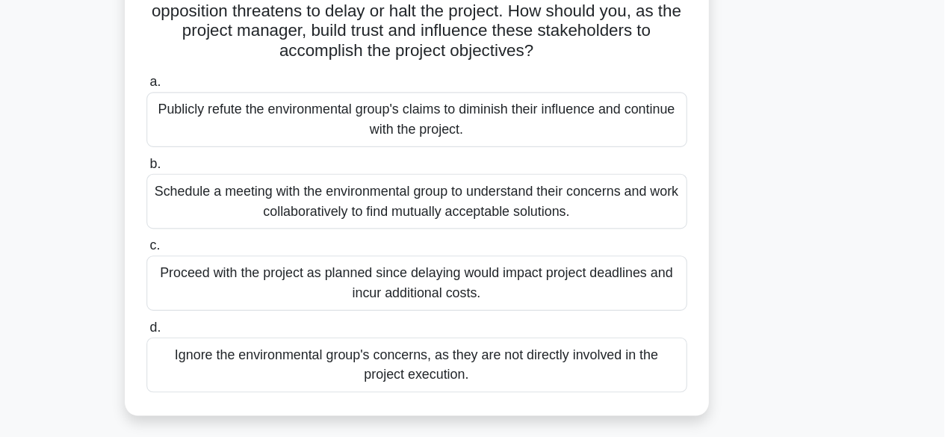
scroll to position [160, 0]
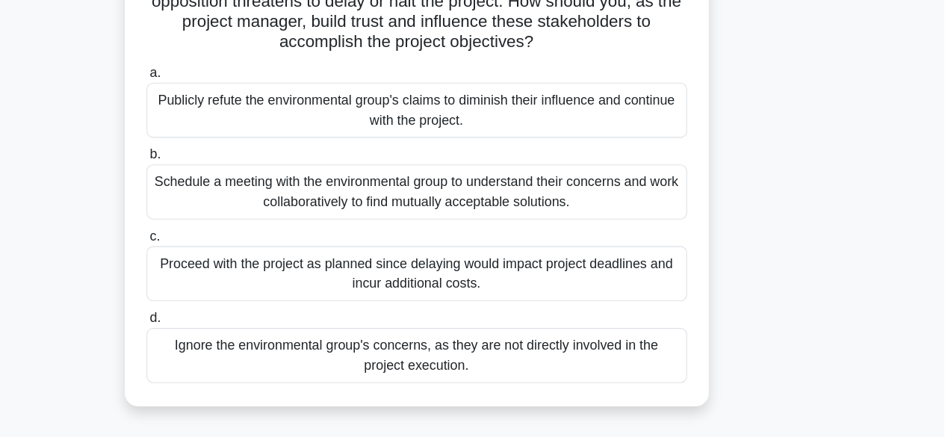
click at [503, 217] on div "Schedule a meeting with the environmental group to understand their concerns an…" at bounding box center [473, 217] width 484 height 49
click at [231, 189] on input "b. Schedule a meeting with the environmental group to understand their concerns…" at bounding box center [231, 184] width 0 height 10
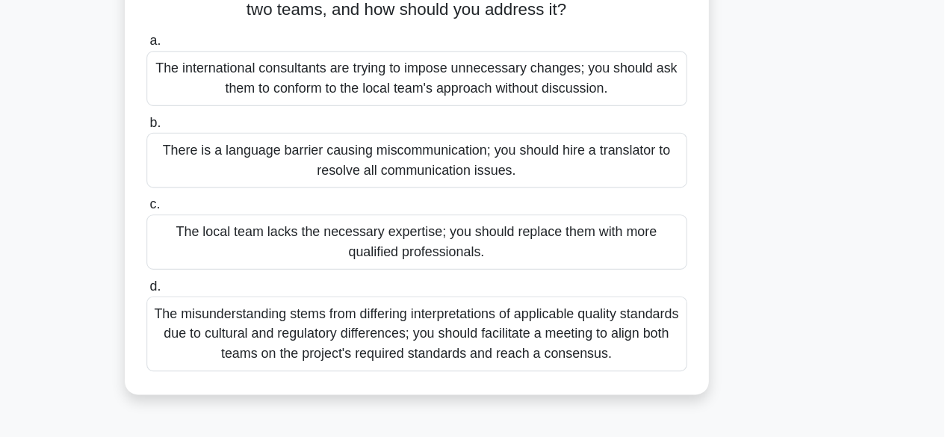
scroll to position [210, 0]
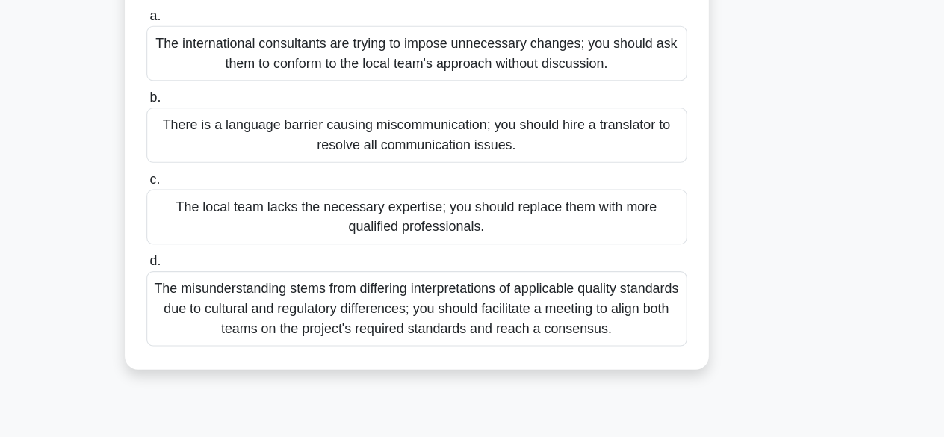
click at [561, 340] on div "The misunderstanding stems from differing interpretations of applicable quality…" at bounding box center [473, 321] width 484 height 67
click at [231, 285] on input "d. The misunderstanding stems from differing interpretations of applicable qual…" at bounding box center [231, 280] width 0 height 10
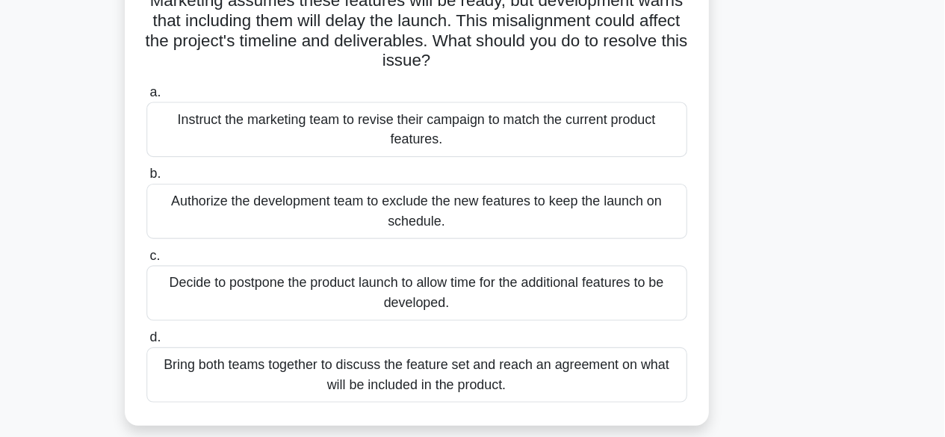
scroll to position [170, 0]
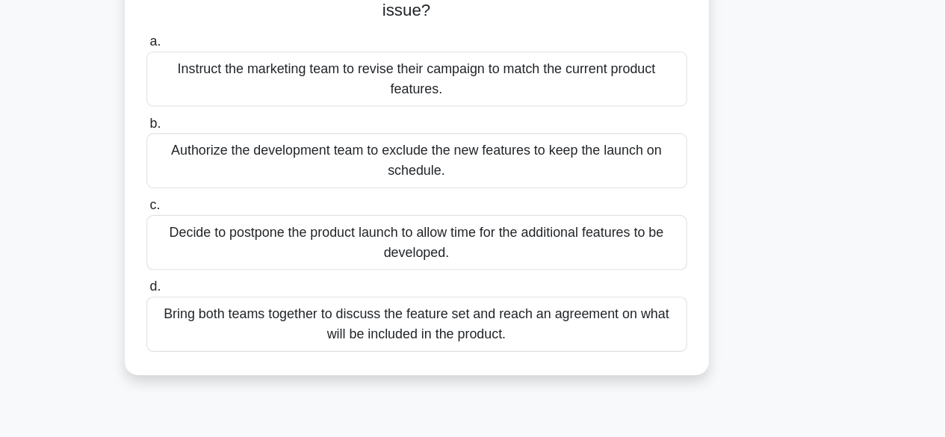
click at [515, 350] on div "Bring both teams together to discuss the feature set and reach an agreement on …" at bounding box center [473, 335] width 484 height 49
click at [231, 307] on input "d. Bring both teams together to discuss the feature set and reach an agreement …" at bounding box center [231, 302] width 0 height 10
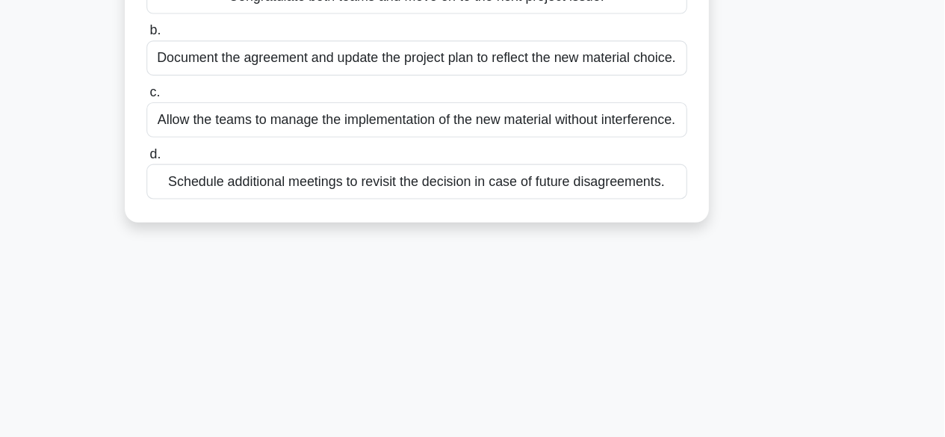
scroll to position [206, 0]
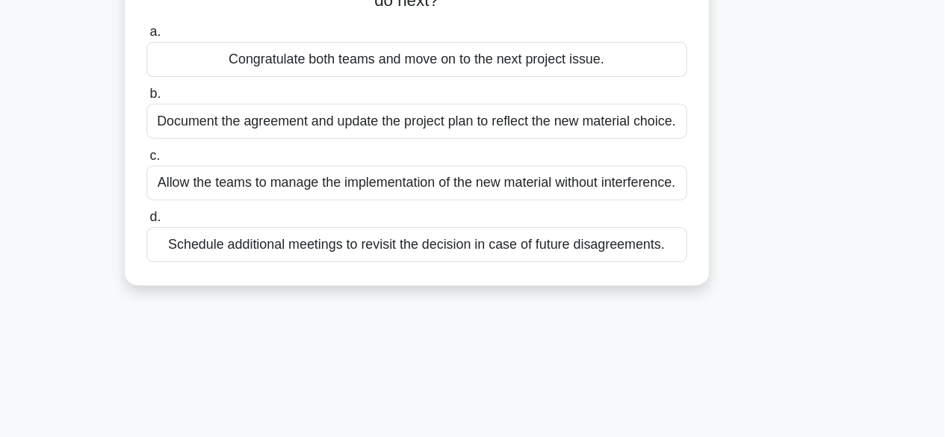
click at [542, 114] on div "Document the agreement and update the project plan to reflect the new material …" at bounding box center [473, 108] width 484 height 31
click at [231, 89] on input "b. Document the agreement and update the project plan to reflect the new materi…" at bounding box center [231, 84] width 0 height 10
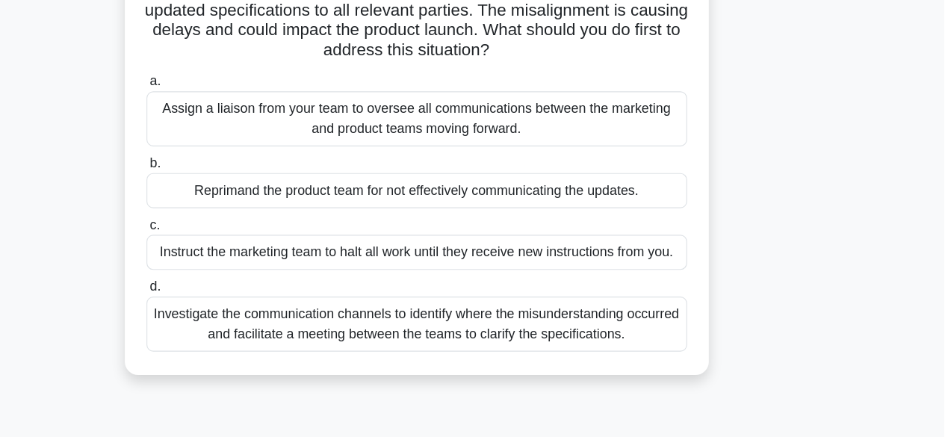
scroll to position [158, 0]
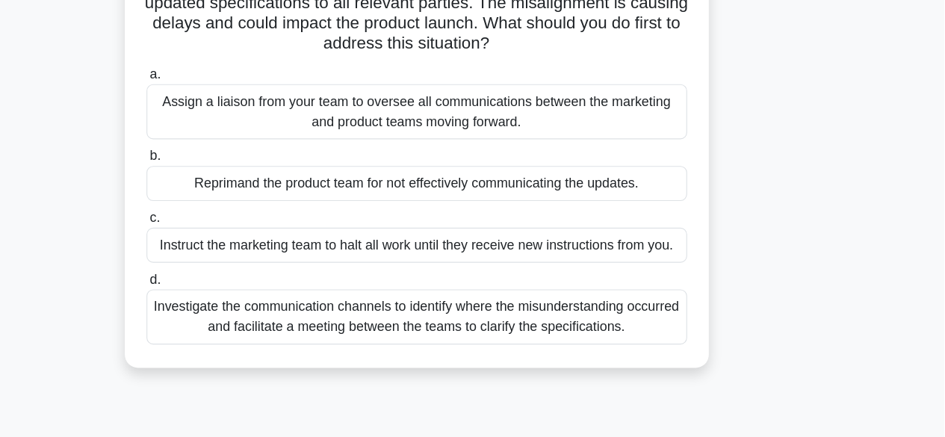
click at [550, 334] on div "Investigate the communication channels to identify where the misunderstanding o…" at bounding box center [473, 329] width 484 height 49
click at [231, 301] on input "d. Investigate the communication channels to identify where the misunderstandin…" at bounding box center [231, 296] width 0 height 10
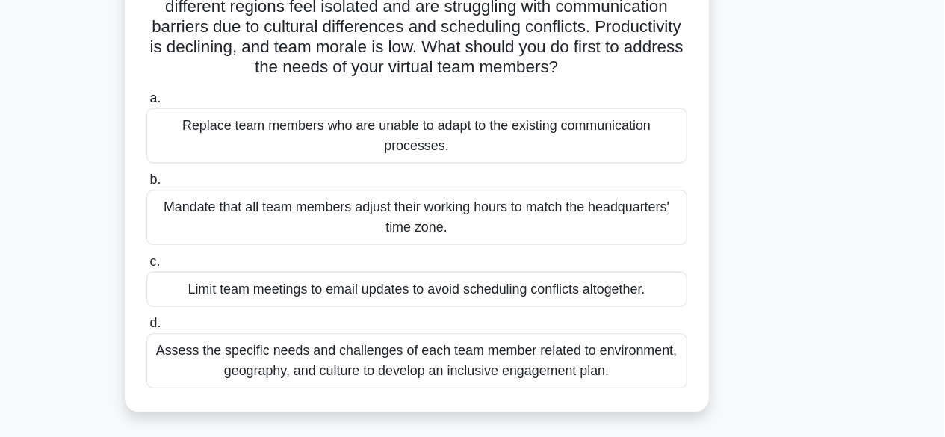
scroll to position [122, 0]
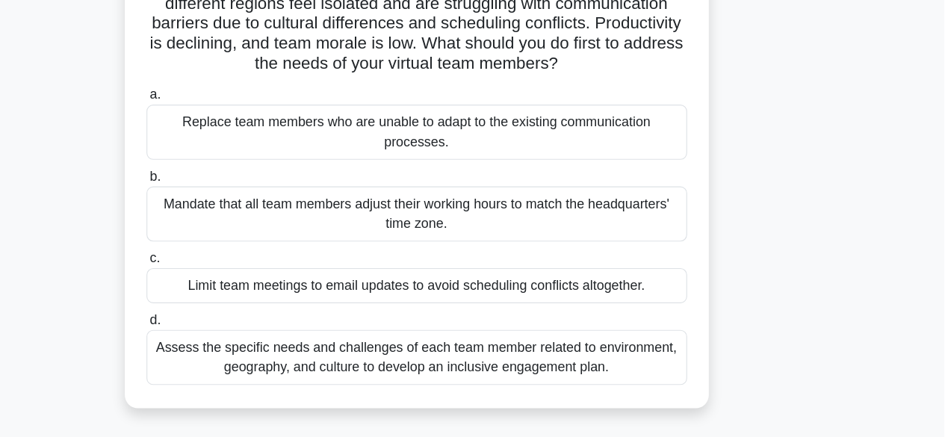
click at [568, 354] on div "Assess the specific needs and challenges of each team member related to environ…" at bounding box center [473, 347] width 484 height 49
click at [231, 320] on input "d. Assess the specific needs and challenges of each team member related to envi…" at bounding box center [231, 315] width 0 height 10
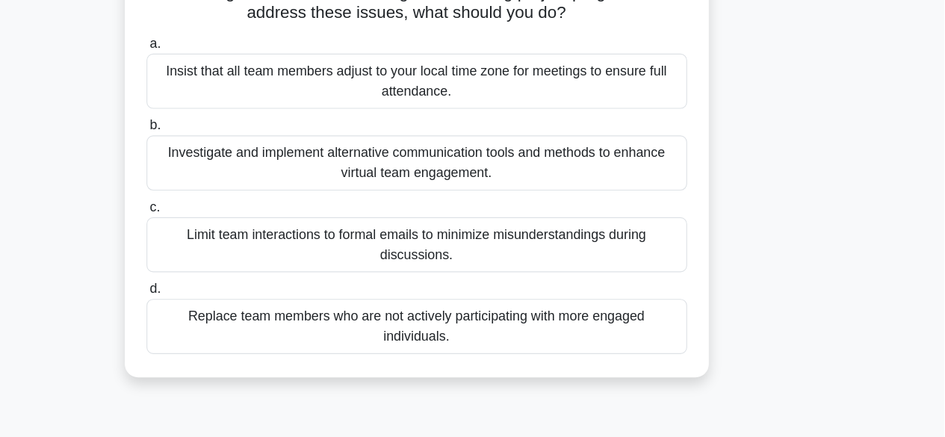
scroll to position [146, 0]
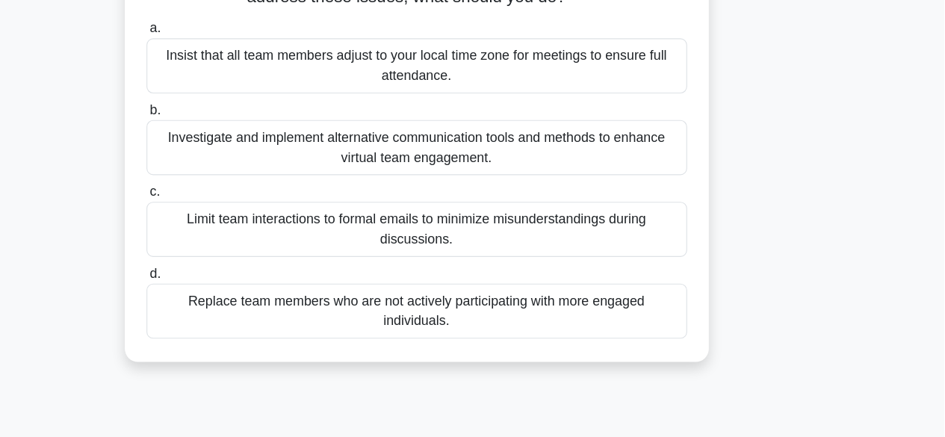
click at [476, 173] on div "Investigate and implement alternative communication tools and methods to enhanc…" at bounding box center [473, 177] width 484 height 49
click at [231, 149] on input "b. Investigate and implement alternative communication tools and methods to enh…" at bounding box center [231, 145] width 0 height 10
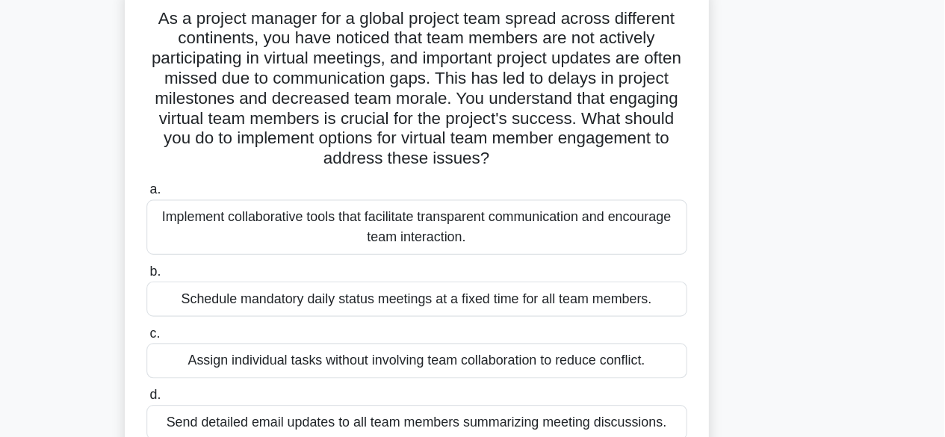
scroll to position [101, 0]
click at [444, 199] on div "Implement collaborative tools that facilitate transparent communication and enc…" at bounding box center [473, 202] width 484 height 49
click at [231, 175] on input "a. Implement collaborative tools that facilitate transparent communication and …" at bounding box center [231, 170] width 0 height 10
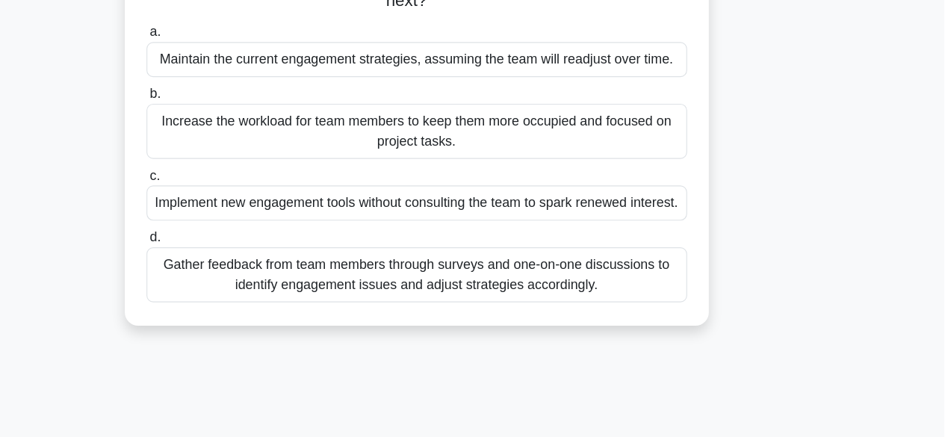
scroll to position [219, 0]
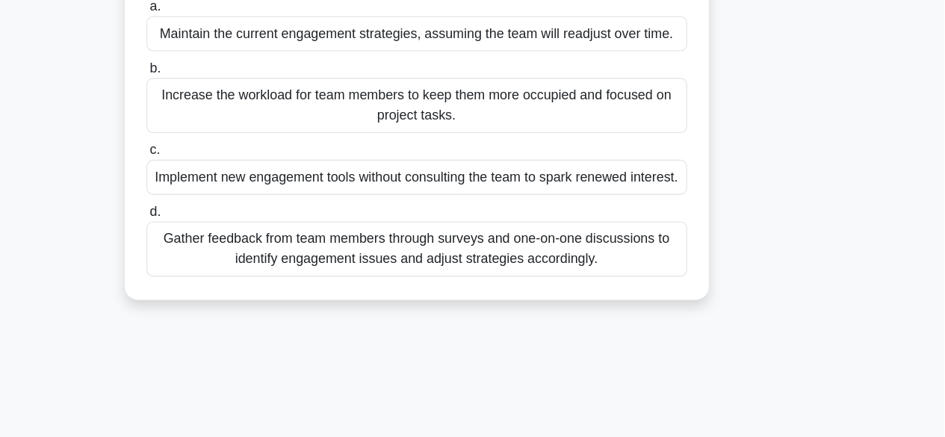
click at [588, 293] on div "Gather feedback from team members through surveys and one-on-one discussions to…" at bounding box center [473, 267] width 484 height 49
click at [231, 240] on input "d. Gather feedback from team members through surveys and one-on-one discussions…" at bounding box center [231, 235] width 0 height 10
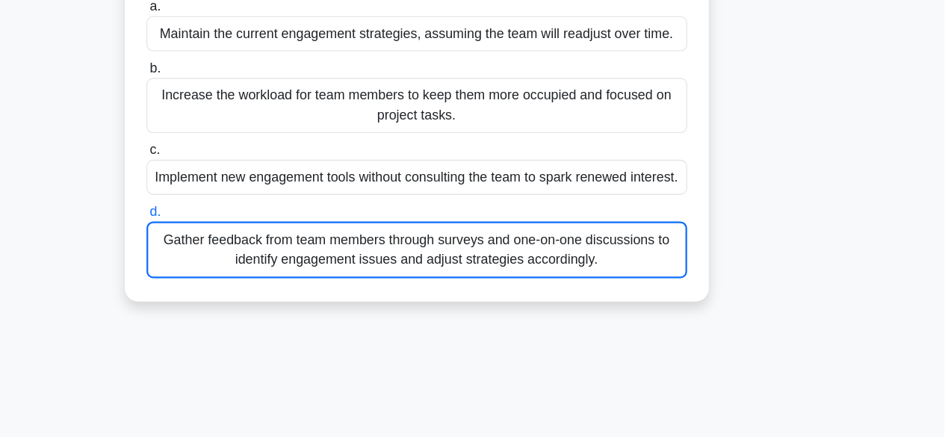
click at [588, 294] on div "Gather feedback from team members through surveys and one-on-one discussions to…" at bounding box center [473, 268] width 484 height 51
click at [231, 240] on input "d. Gather feedback from team members through surveys and one-on-one discussions…" at bounding box center [231, 235] width 0 height 10
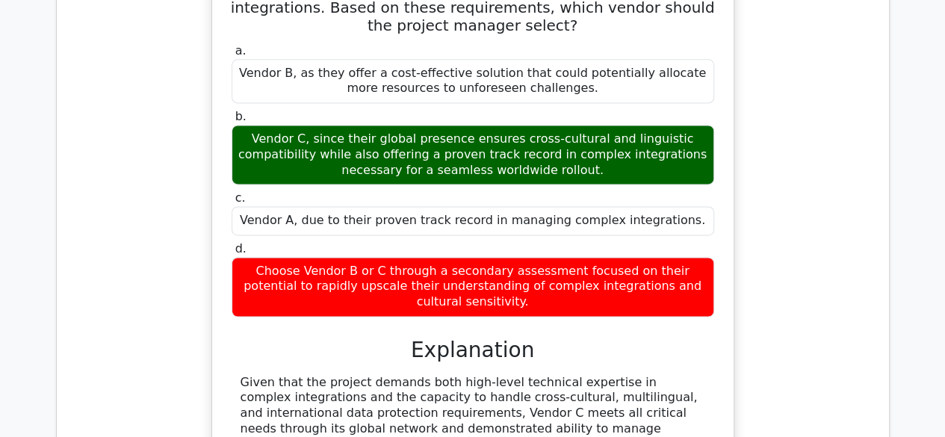
scroll to position [163, 0]
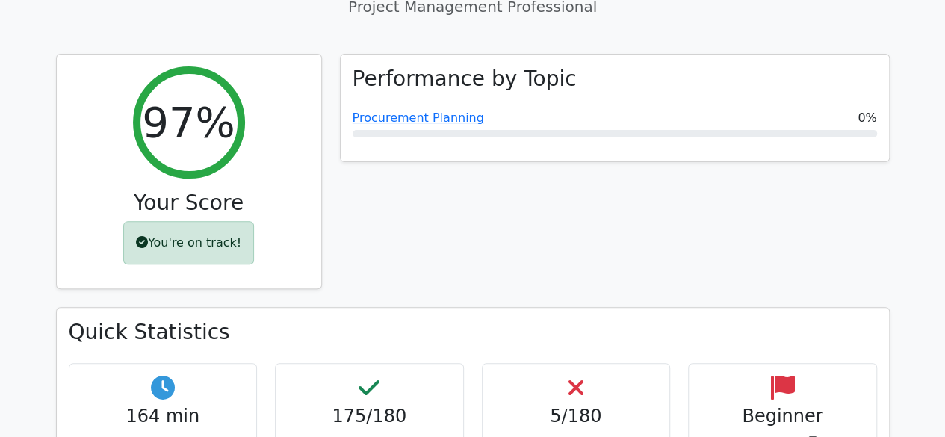
drag, startPoint x: 874, startPoint y: 28, endPoint x: 896, endPoint y: 84, distance: 59.6
click at [896, 84] on div "Performance by Topic Procurement Planning 0%" at bounding box center [615, 181] width 568 height 254
drag, startPoint x: 896, startPoint y: 84, endPoint x: 920, endPoint y: 107, distance: 33.3
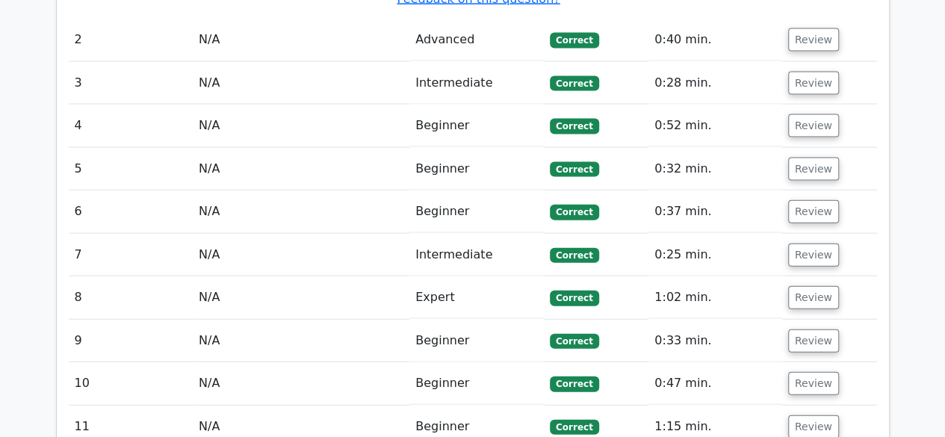
scroll to position [1585, 0]
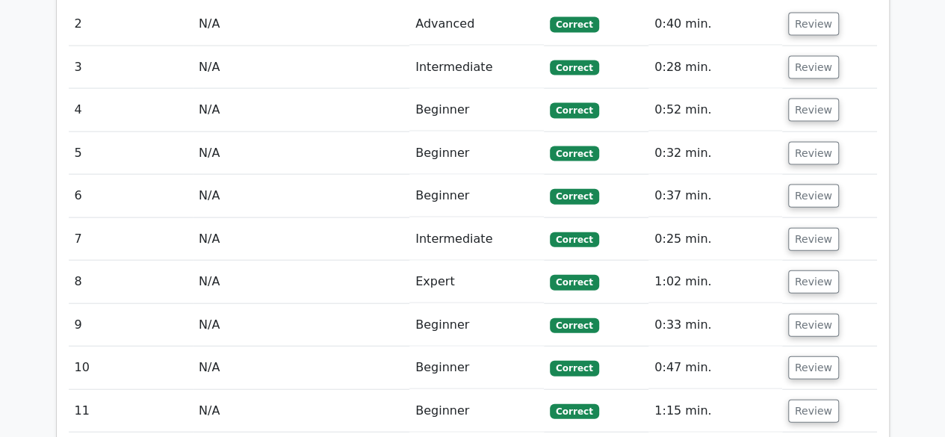
click at [494, 218] on td "Intermediate" at bounding box center [476, 239] width 134 height 43
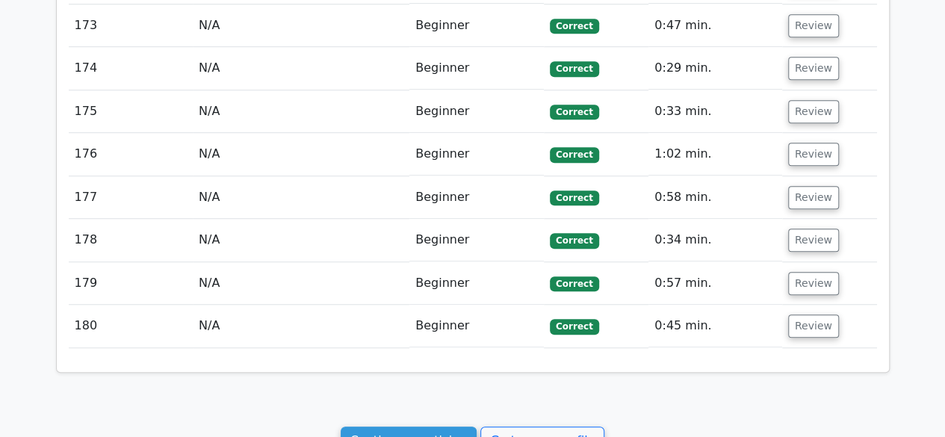
scroll to position [9049, 0]
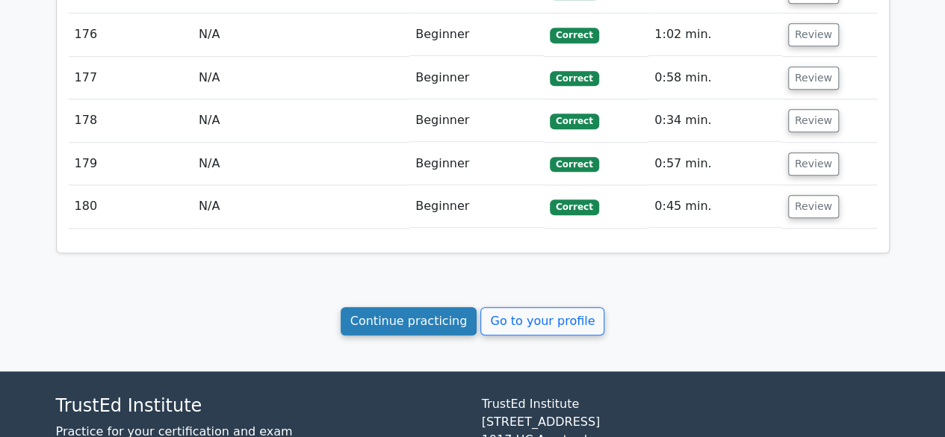
click at [393, 307] on link "Continue practicing" at bounding box center [409, 321] width 137 height 28
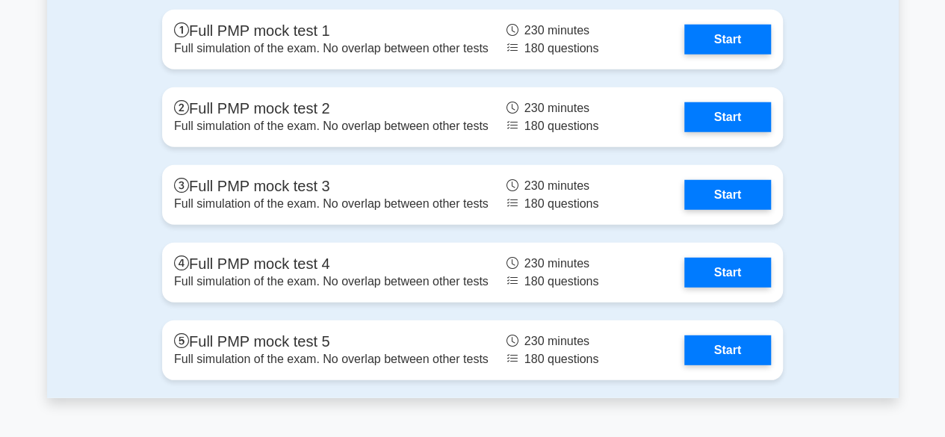
scroll to position [4823, 0]
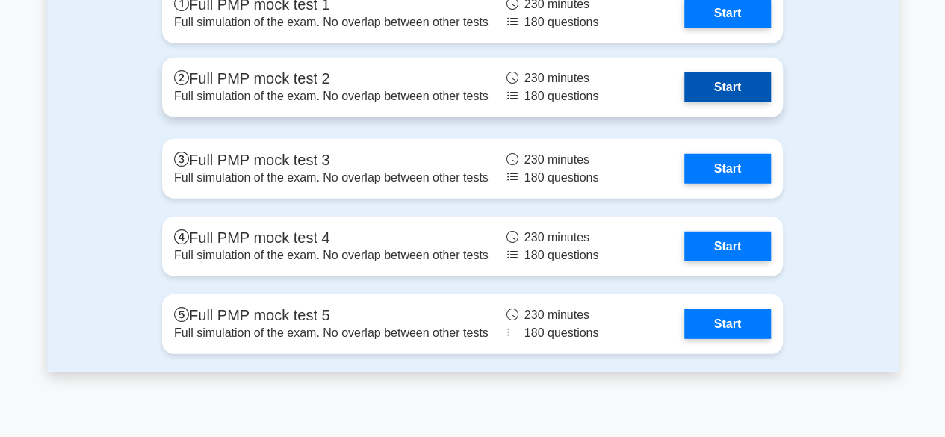
click at [730, 90] on link "Start" at bounding box center [727, 87] width 87 height 30
